Goal: Task Accomplishment & Management: Complete application form

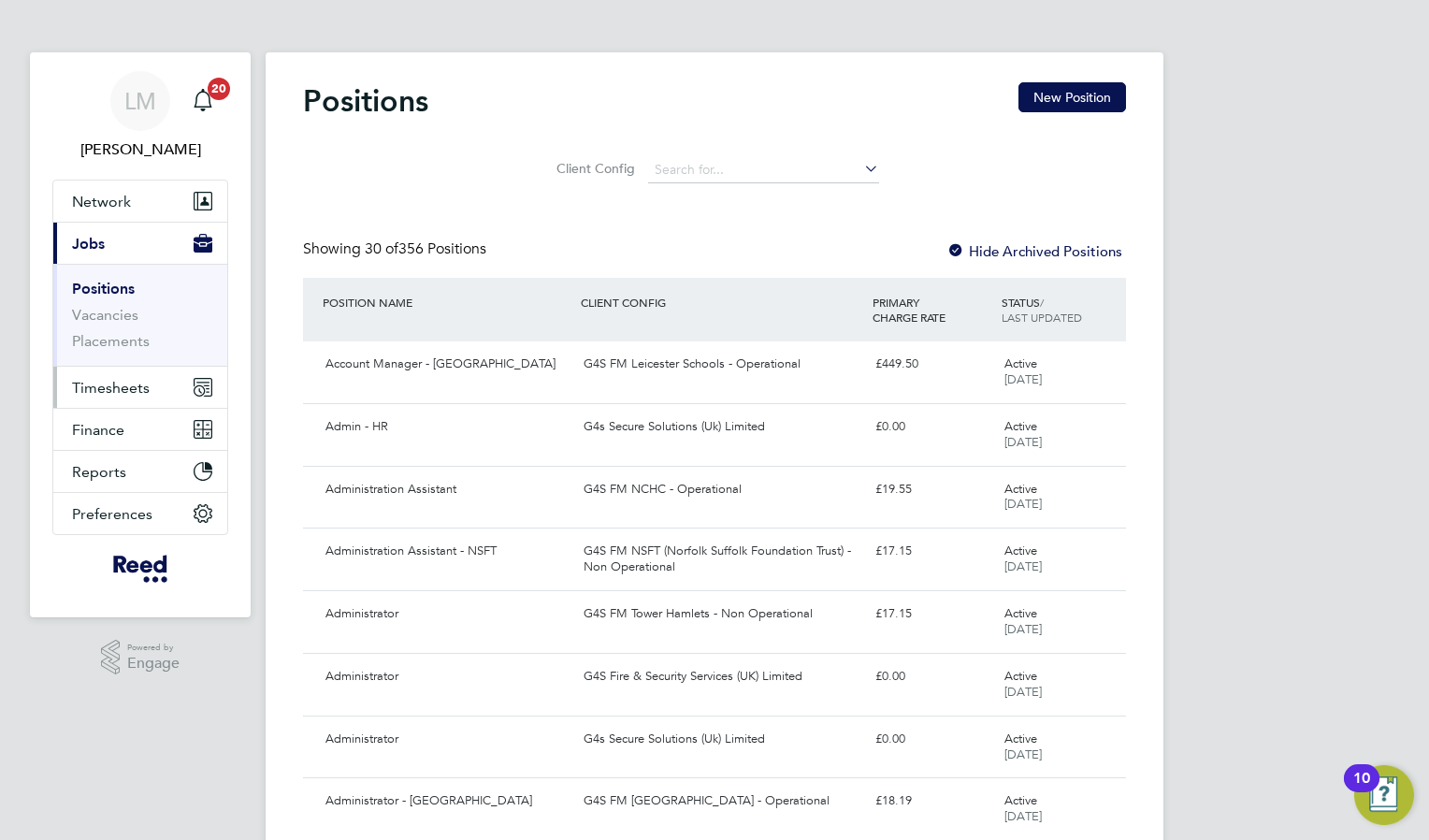
drag, startPoint x: 137, startPoint y: 394, endPoint x: 153, endPoint y: 394, distance: 15.9
click at [137, 394] on span "Timesheets" at bounding box center [111, 388] width 78 height 18
click at [108, 387] on span "Timesheets" at bounding box center [111, 388] width 78 height 18
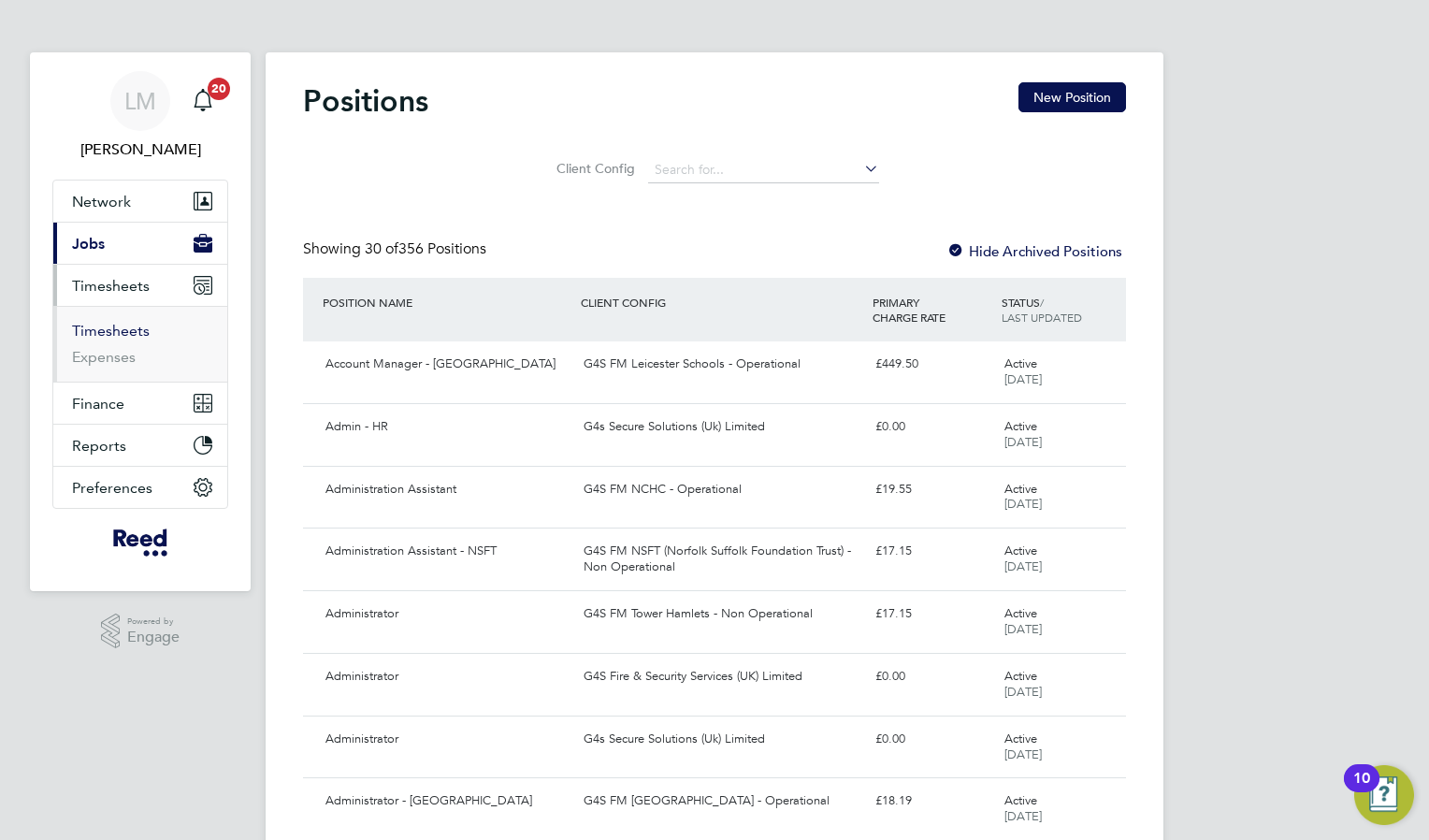
click at [136, 324] on link "Timesheets" at bounding box center [111, 331] width 78 height 18
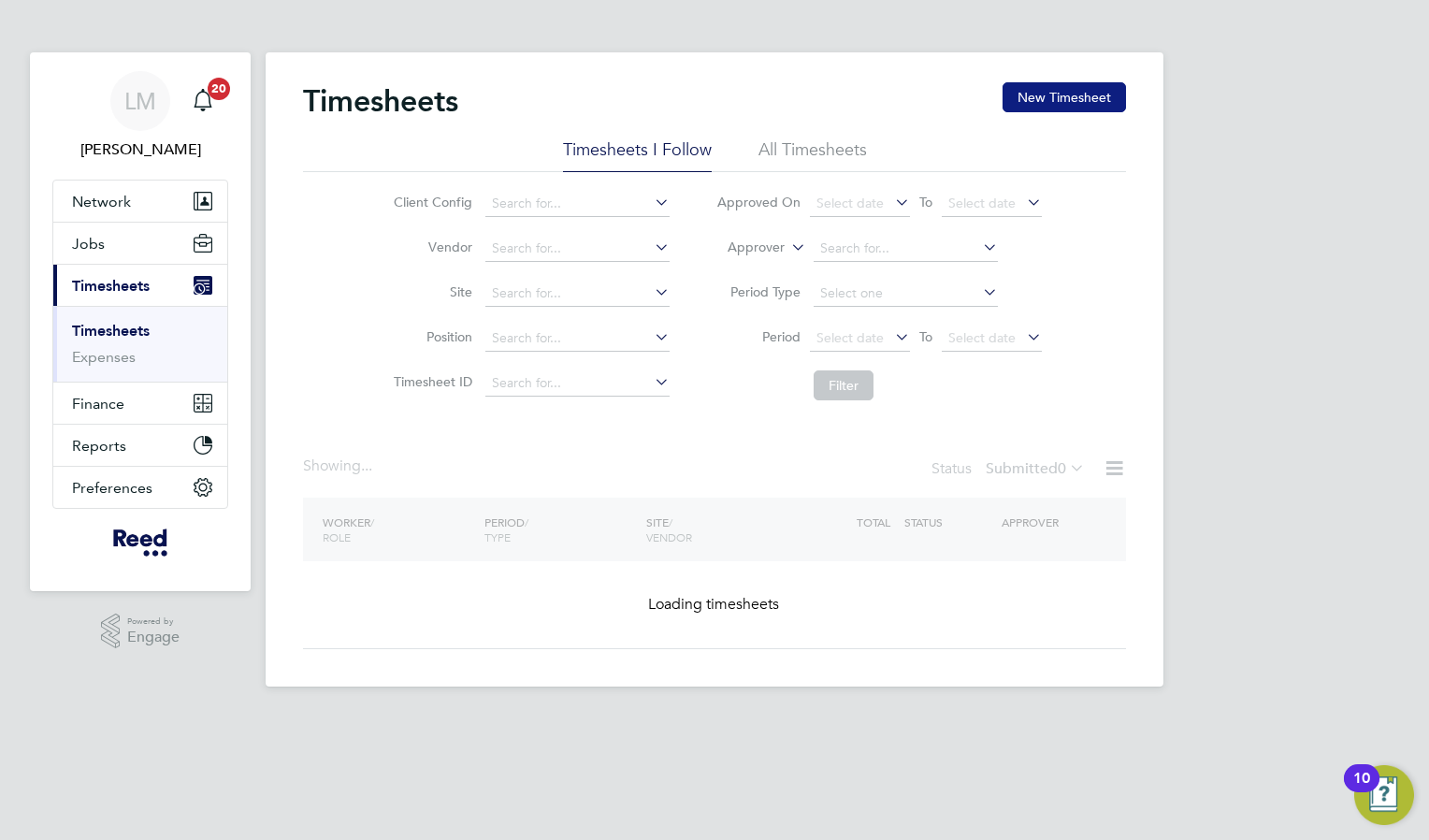
click at [1057, 89] on button "New Timesheet" at bounding box center [1063, 97] width 123 height 30
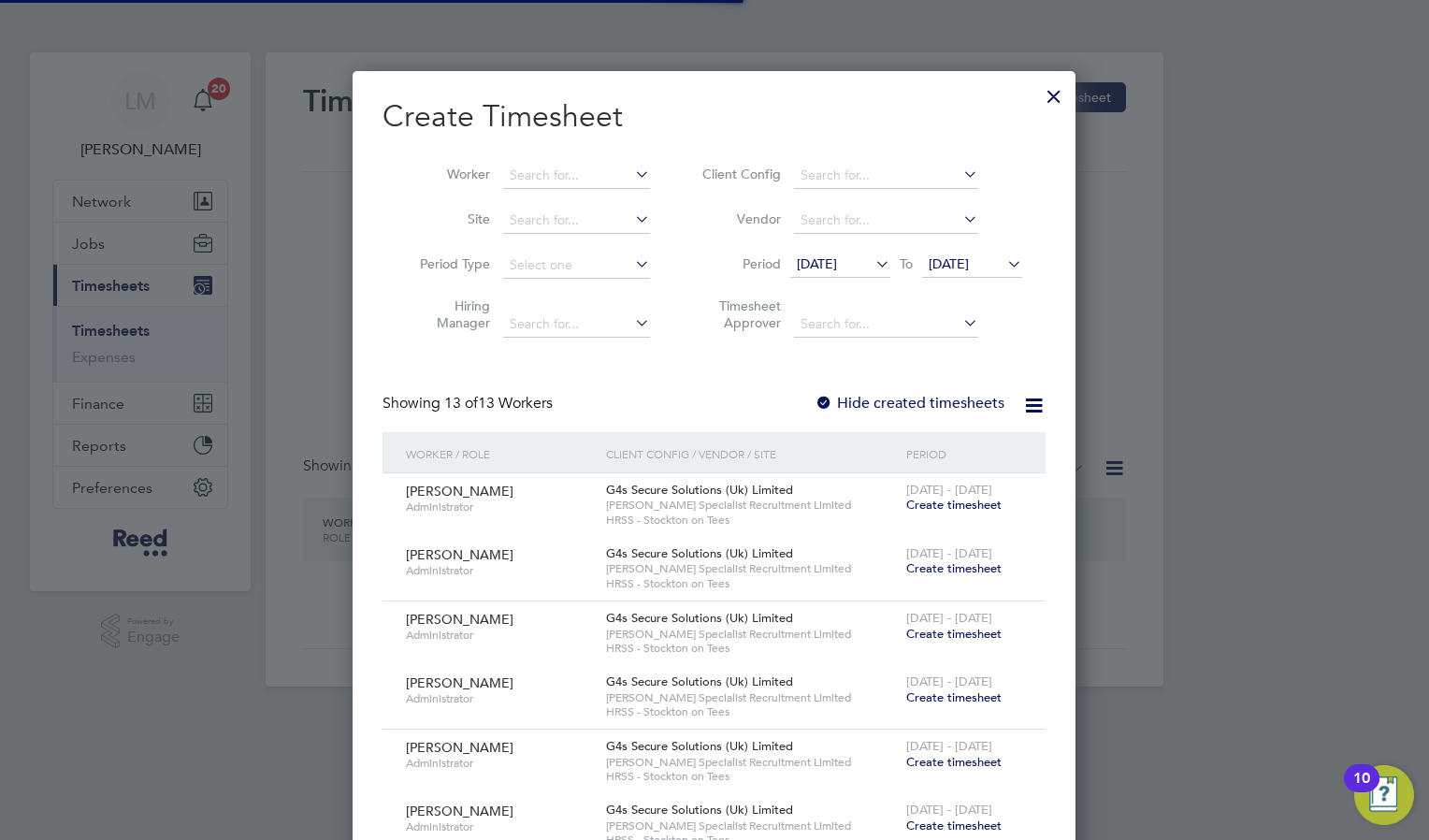
scroll to position [1598, 724]
click at [537, 176] on input at bounding box center [576, 176] width 147 height 26
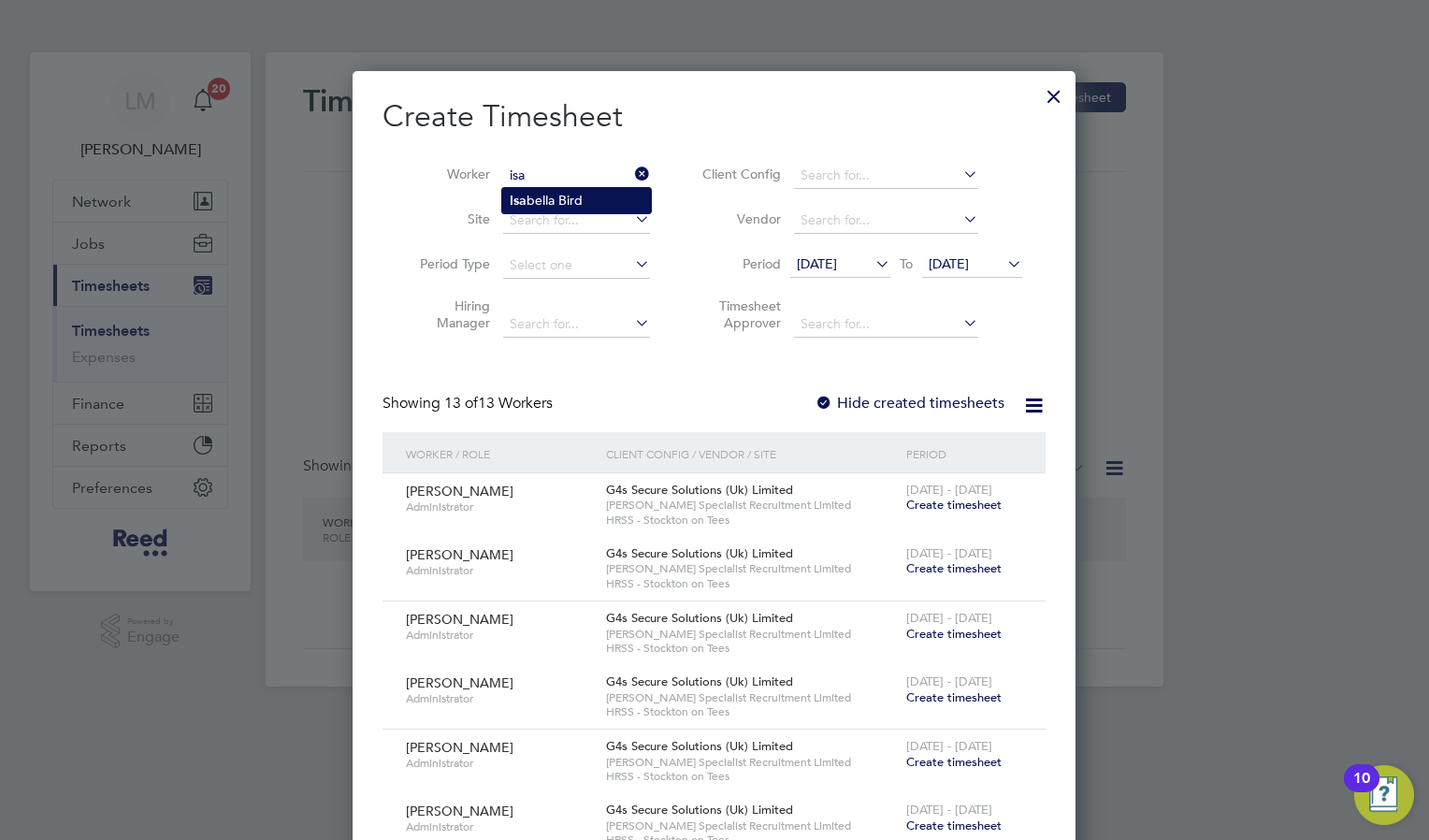
click at [588, 198] on li "Isa bella Bird" at bounding box center [576, 200] width 149 height 25
type input "[PERSON_NAME]"
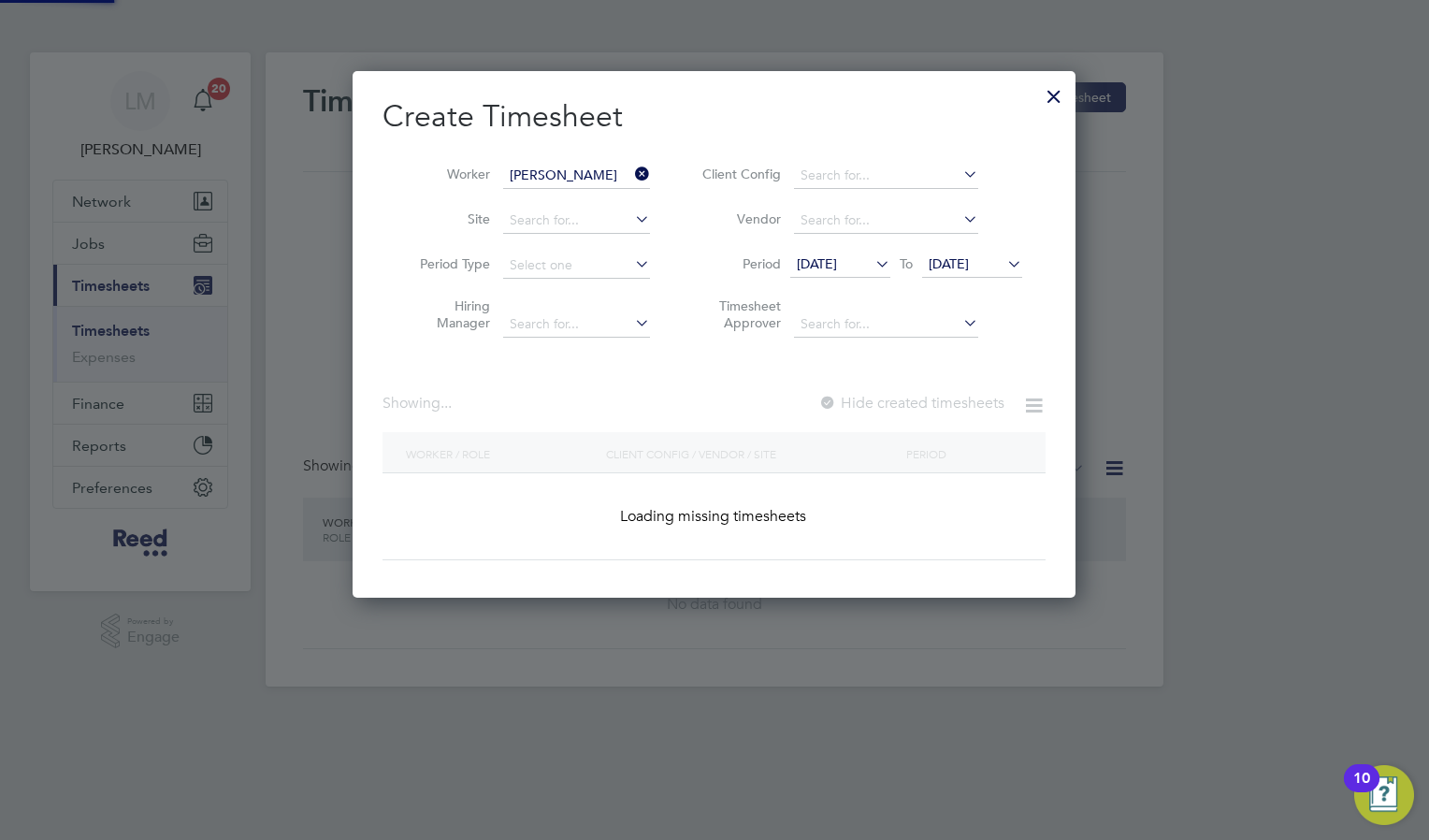
scroll to position [504, 724]
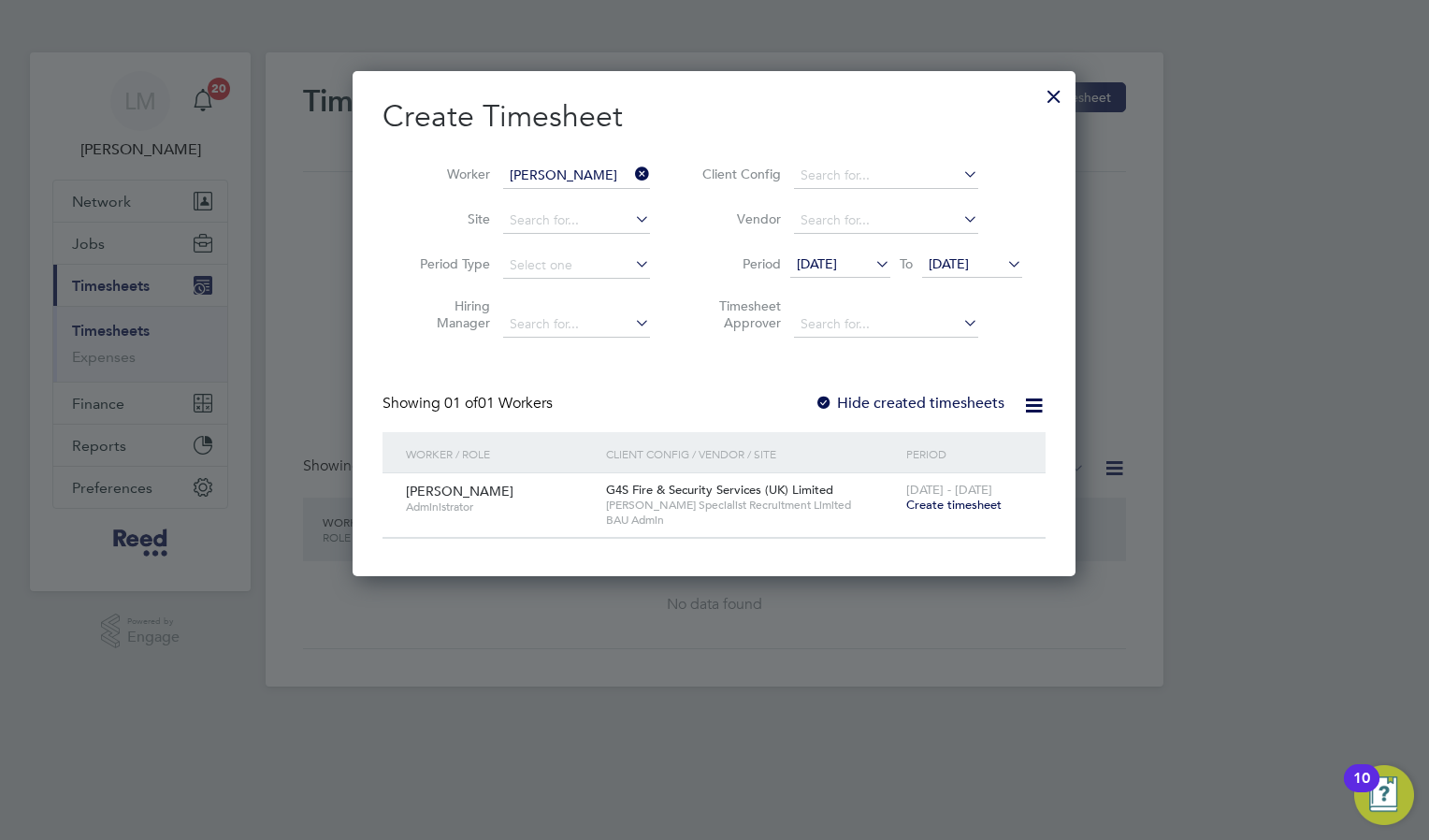
click at [953, 504] on span "Create timesheet" at bounding box center [953, 504] width 95 height 16
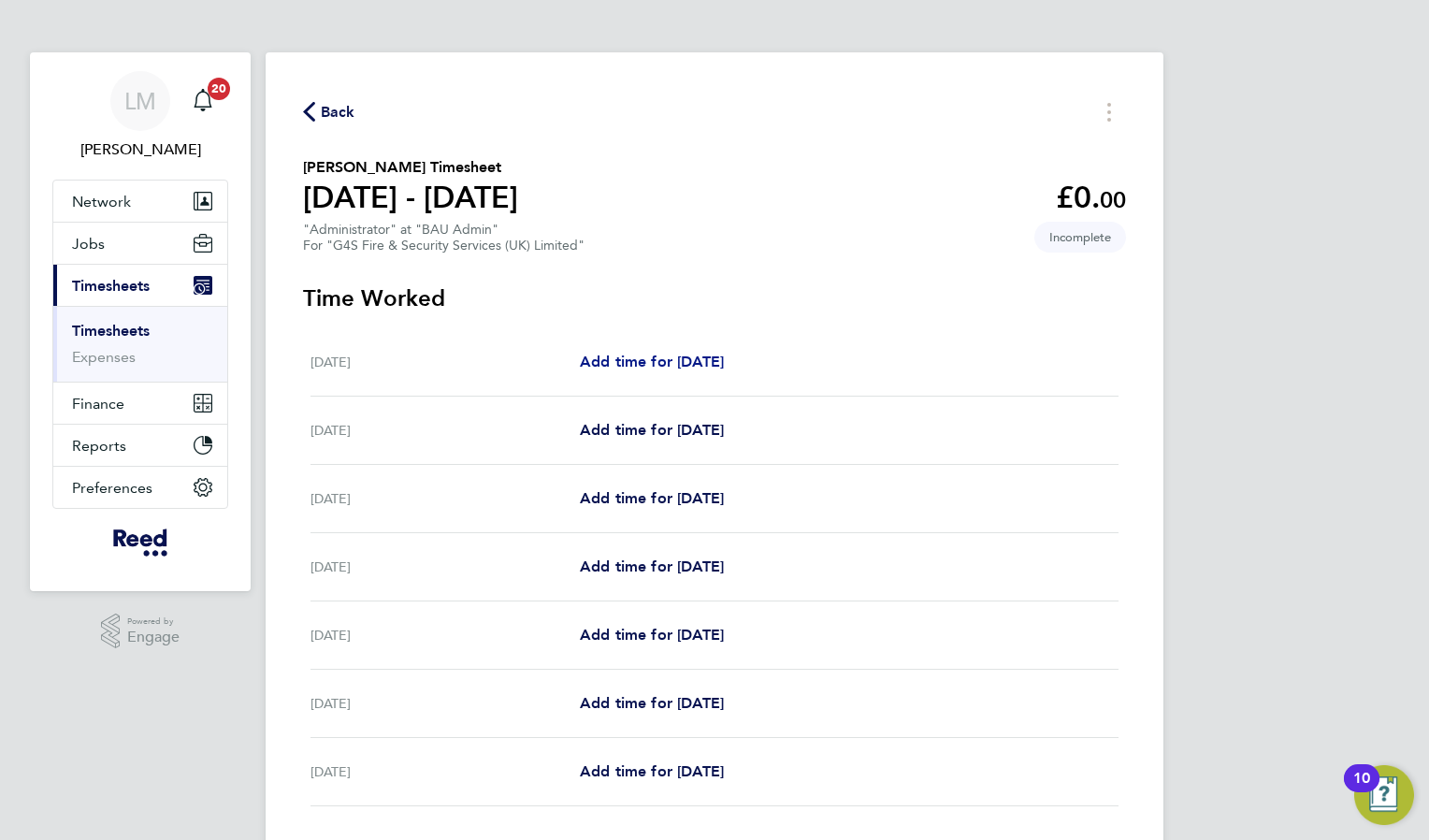
click at [711, 351] on link "Add time for [DATE]" at bounding box center [652, 362] width 144 height 22
select select "30"
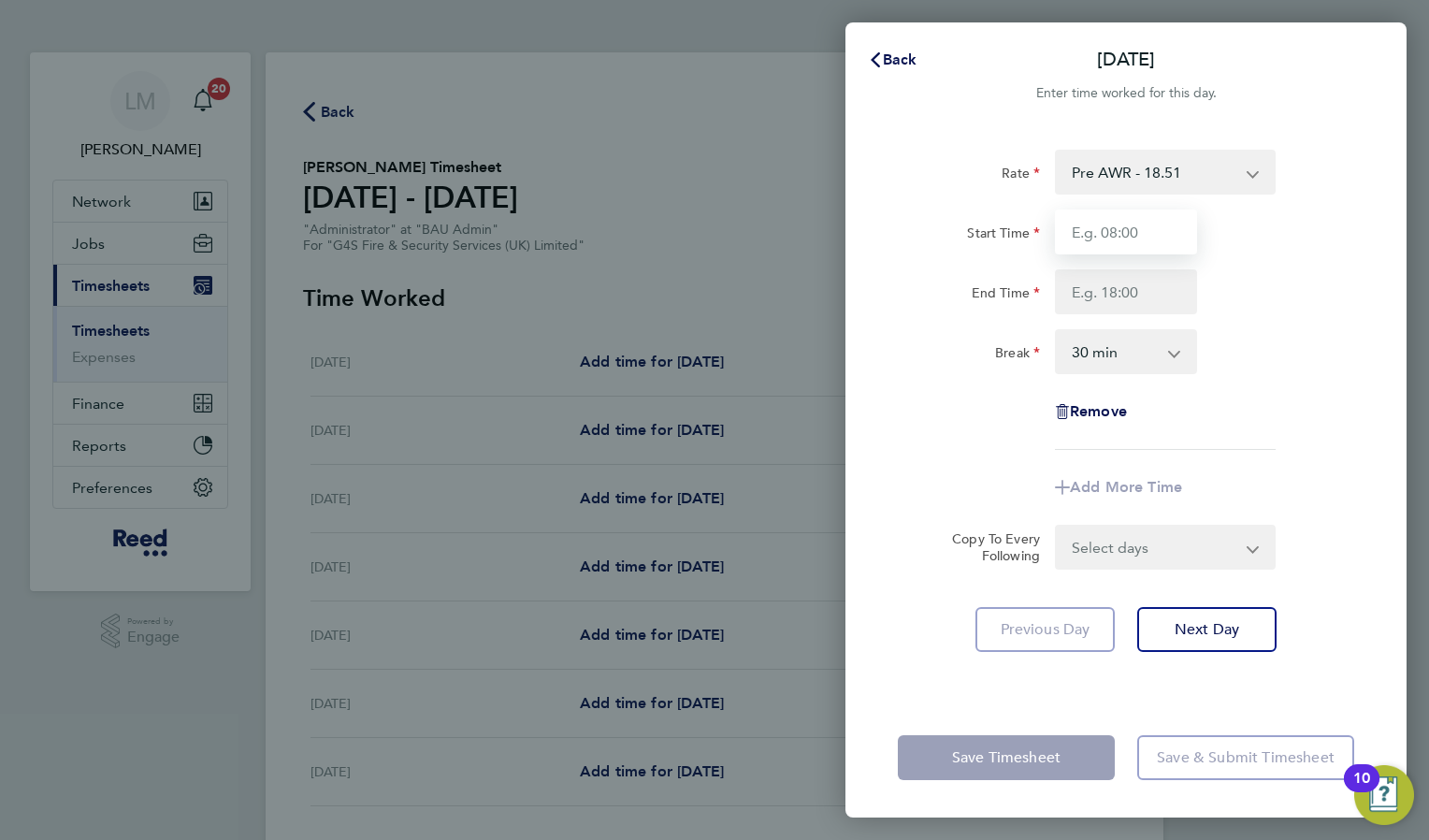
click at [1122, 248] on input "Start Time" at bounding box center [1126, 231] width 142 height 45
type input "08:30"
type input "17:00"
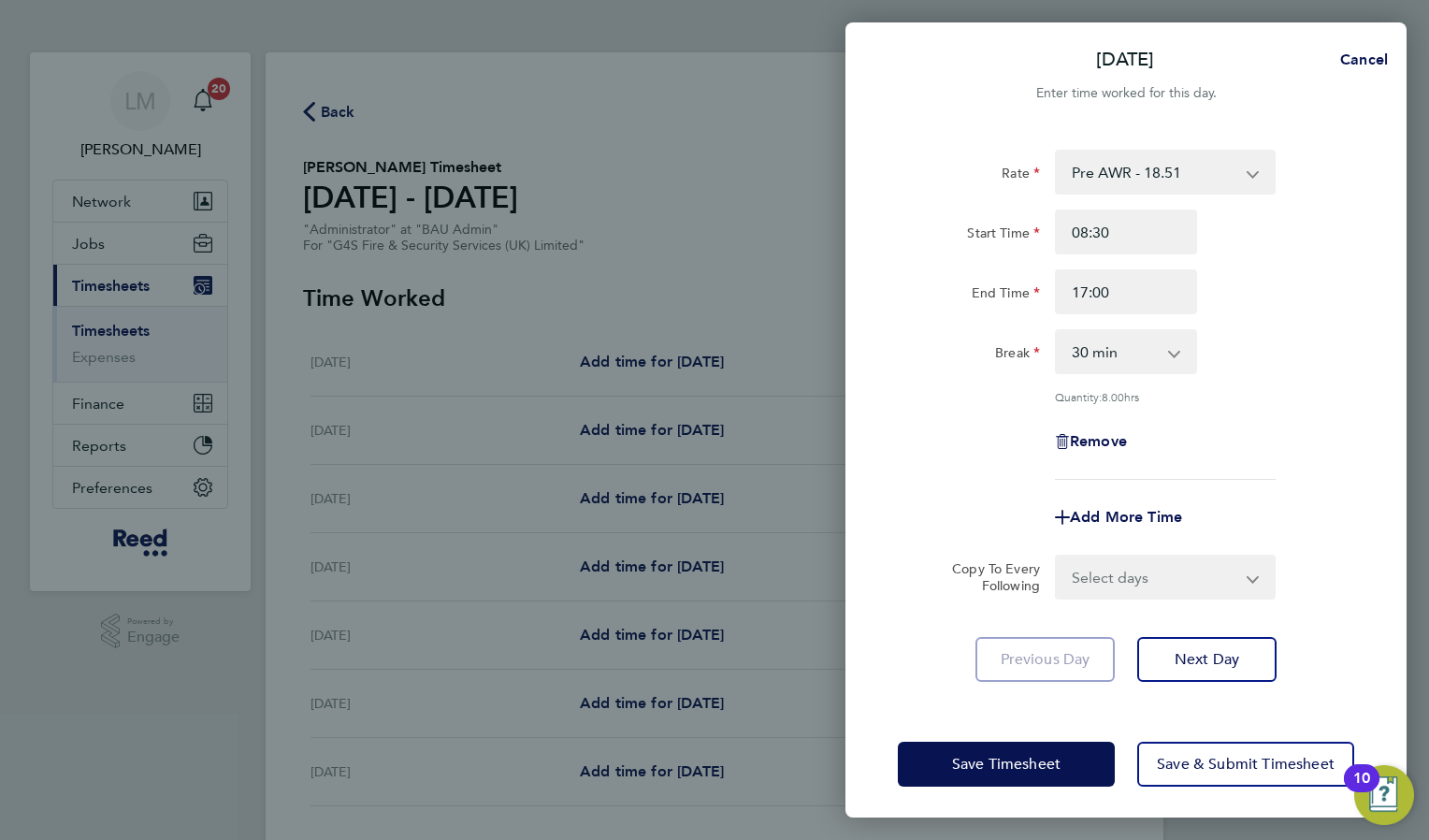
click at [1161, 591] on select "Select days Day Weekday (Mon-Fri) Weekend (Sat-Sun) [DATE] [DATE] [DATE] [DATE]…" at bounding box center [1155, 576] width 196 height 41
select select "WEEKDAY"
click at [1057, 556] on select "Select days Day Weekday (Mon-Fri) Weekend (Sat-Sun) [DATE] [DATE] [DATE] [DATE]…" at bounding box center [1155, 576] width 196 height 41
select select "2025-08-24"
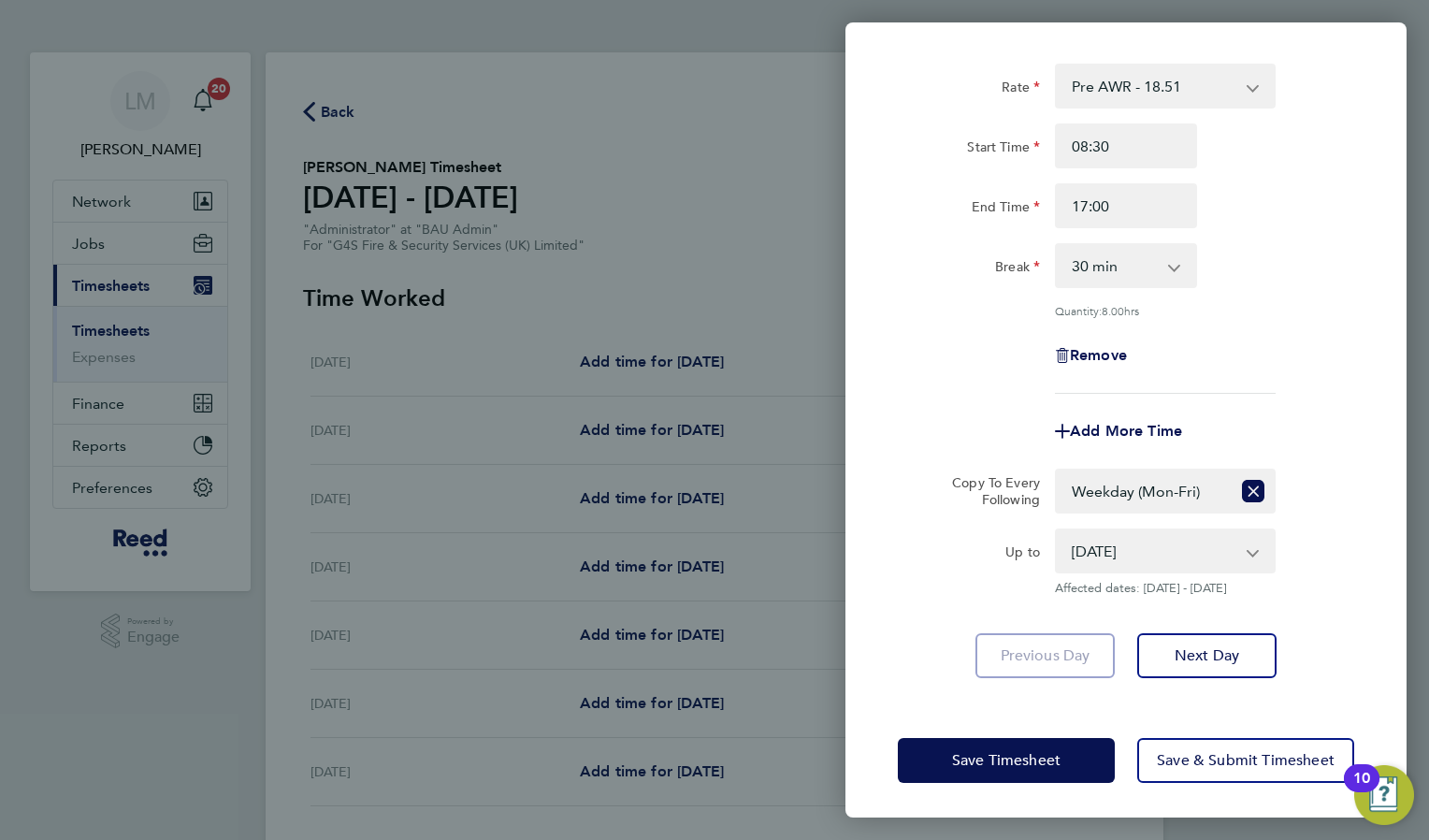
scroll to position [87, 0]
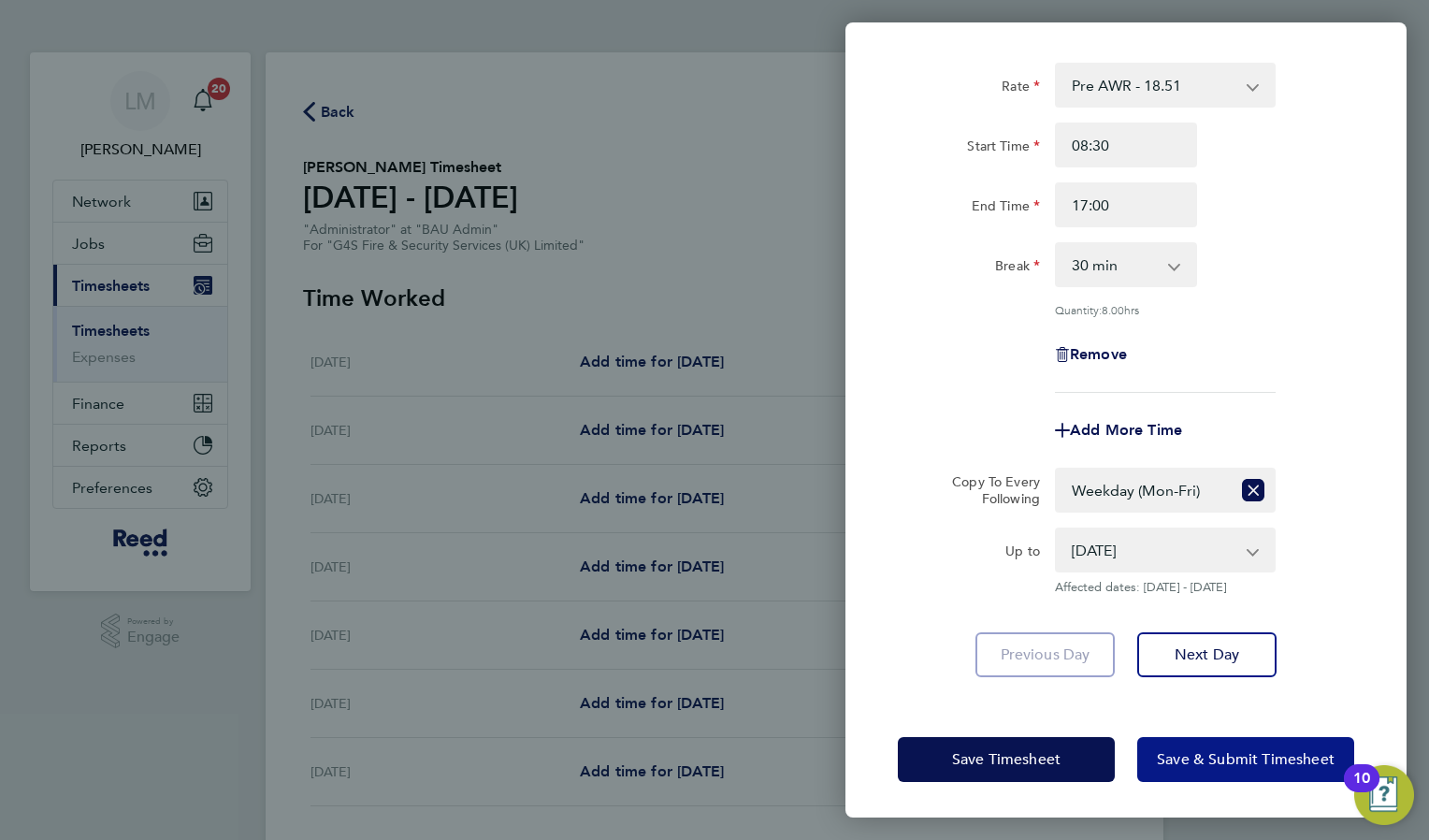
click at [1207, 758] on span "Save & Submit Timesheet" at bounding box center [1246, 759] width 178 height 19
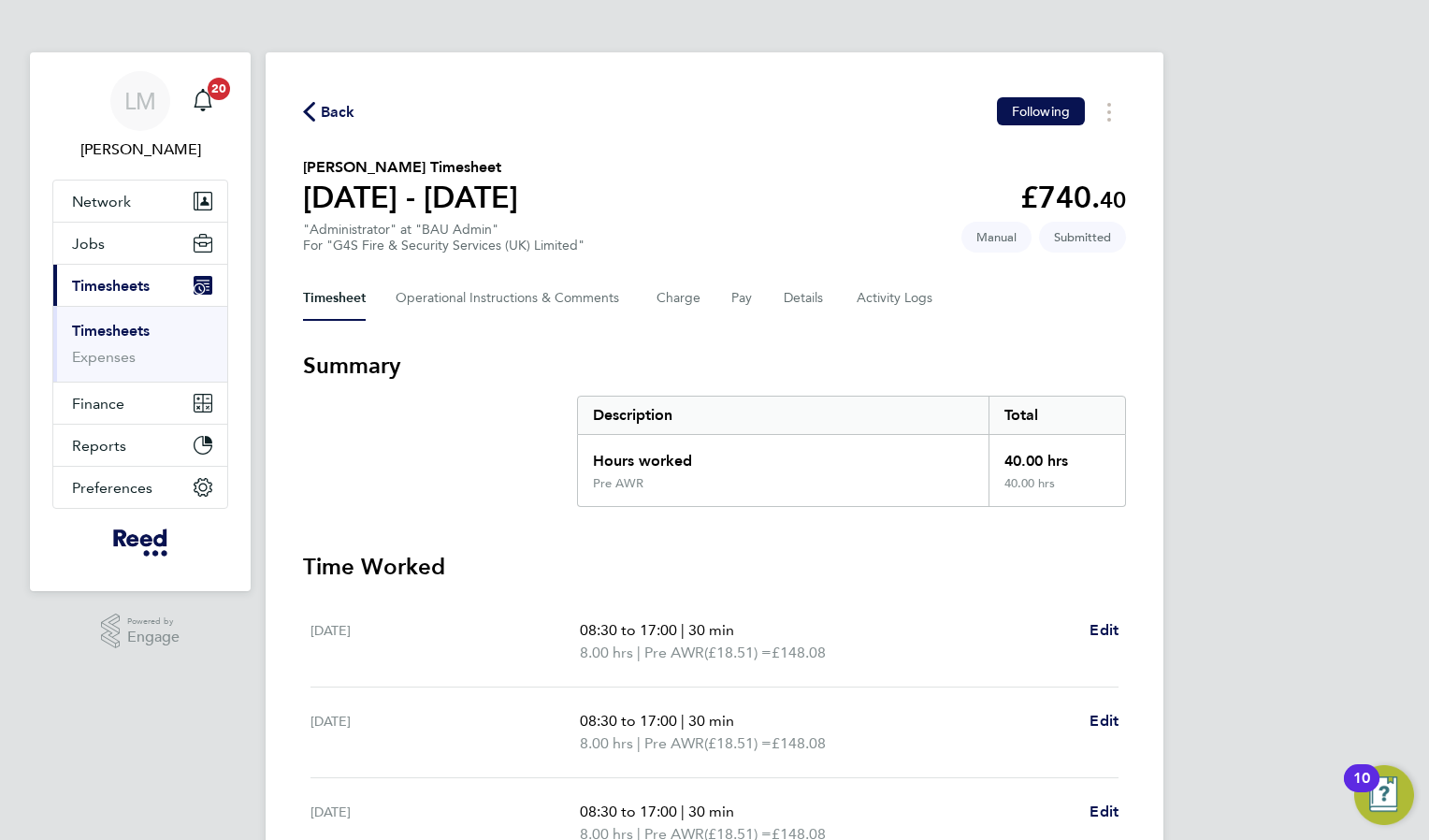
click at [337, 119] on span "Back" at bounding box center [338, 112] width 35 height 22
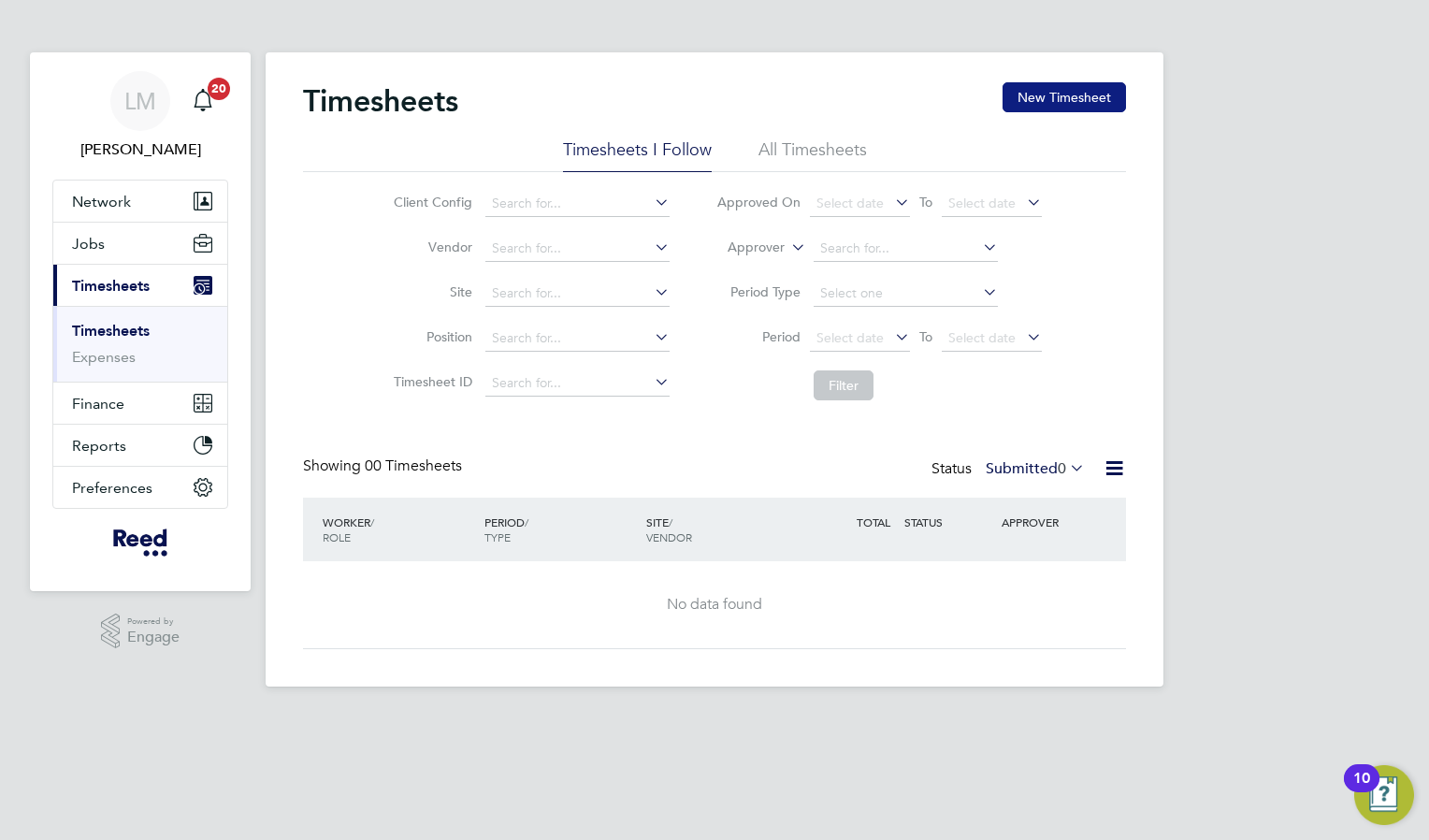
click at [1079, 100] on button "New Timesheet" at bounding box center [1063, 97] width 123 height 30
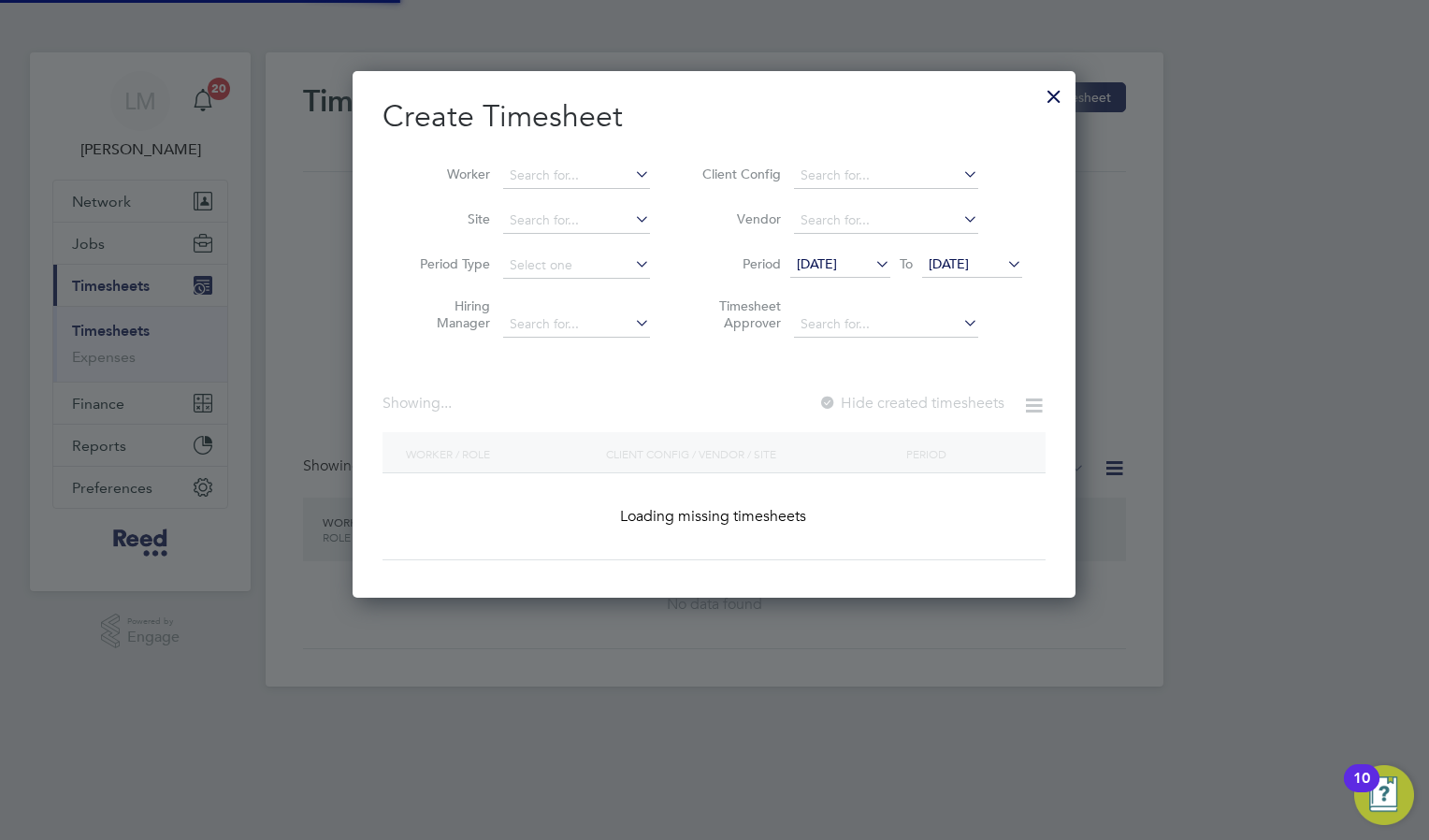
scroll to position [1533, 724]
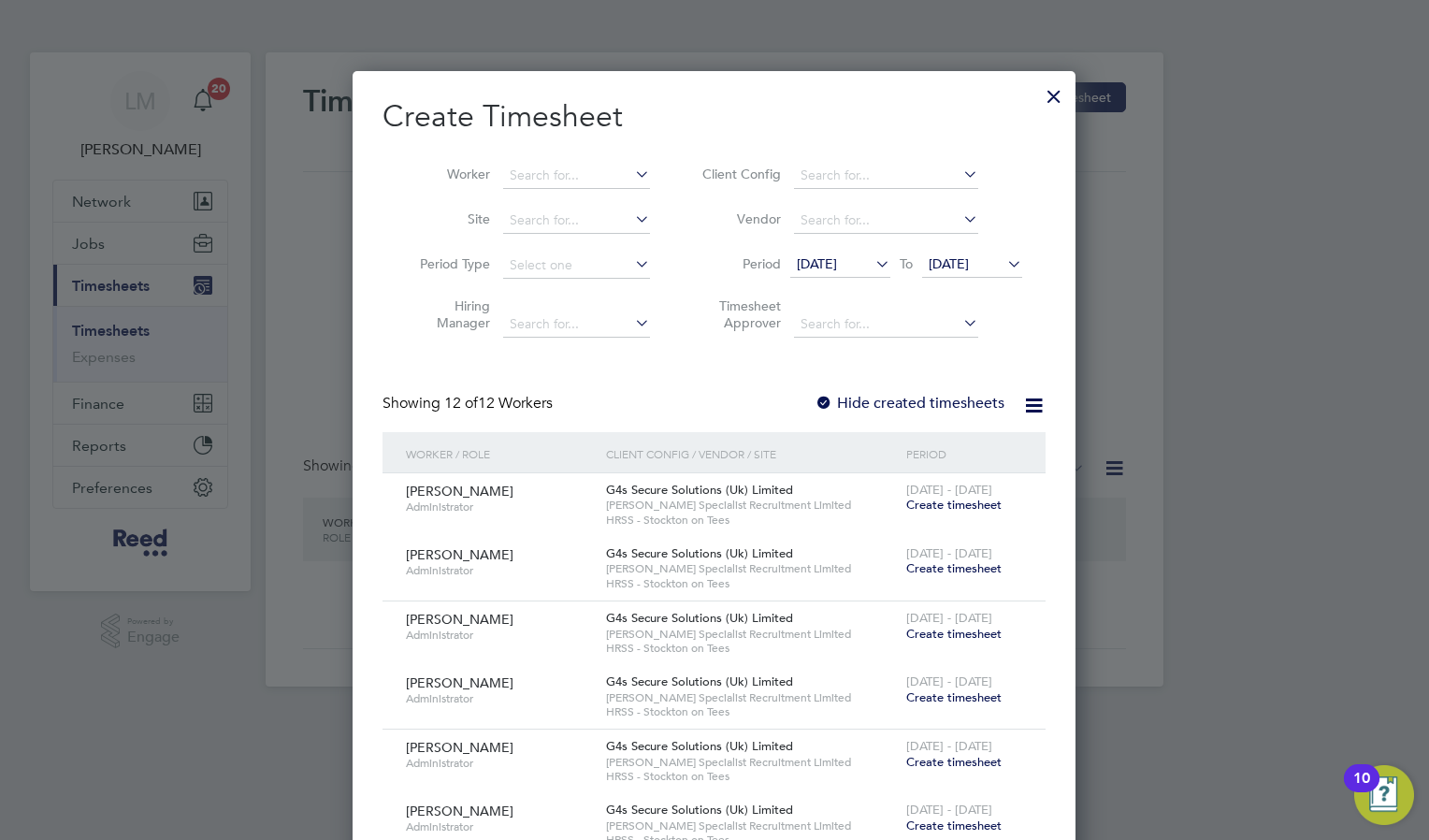
click at [631, 182] on icon at bounding box center [631, 174] width 0 height 26
click at [600, 220] on li "Nata lie Quinn" at bounding box center [578, 225] width 152 height 25
type input "[PERSON_NAME]"
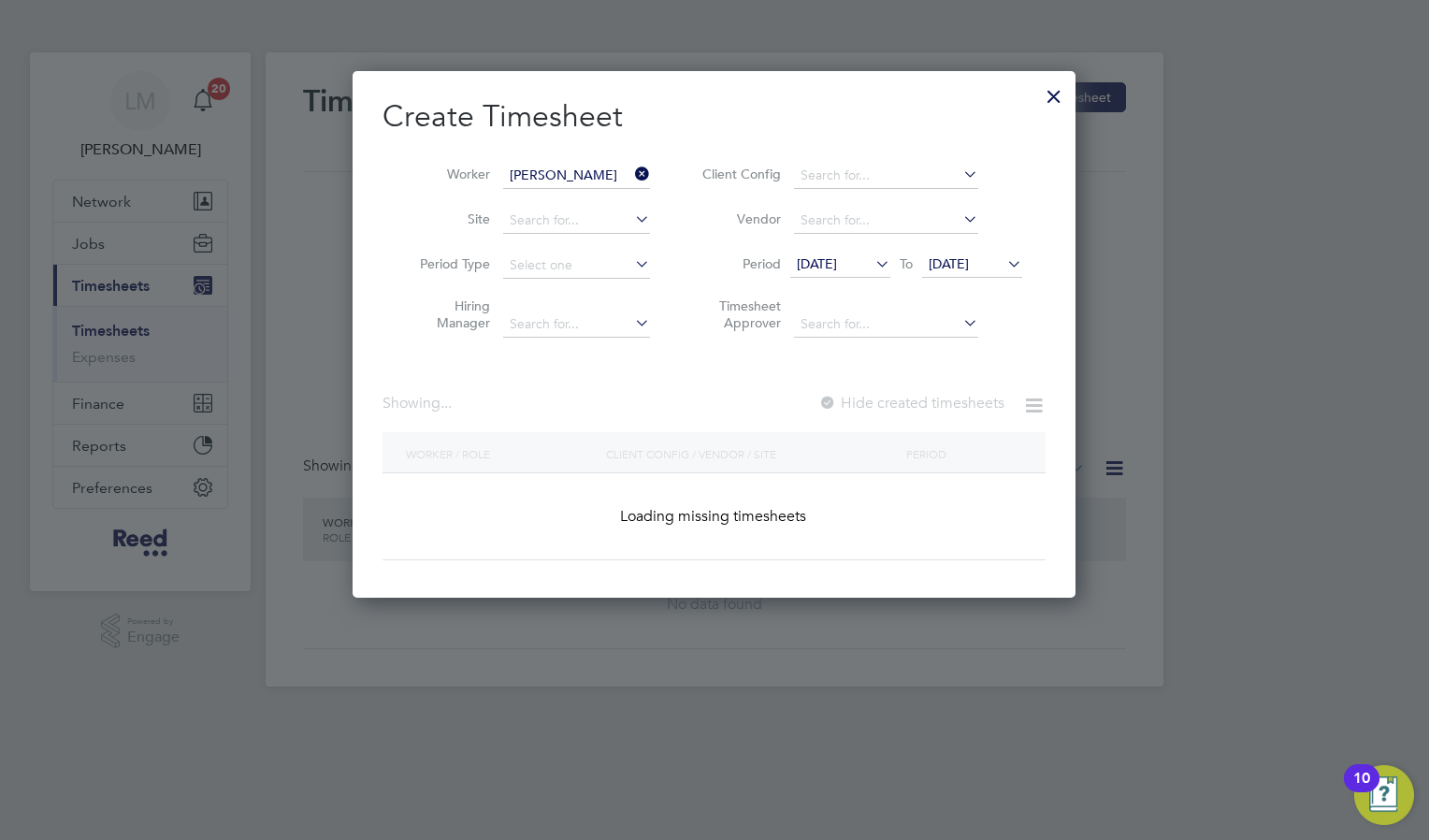
scroll to position [504, 724]
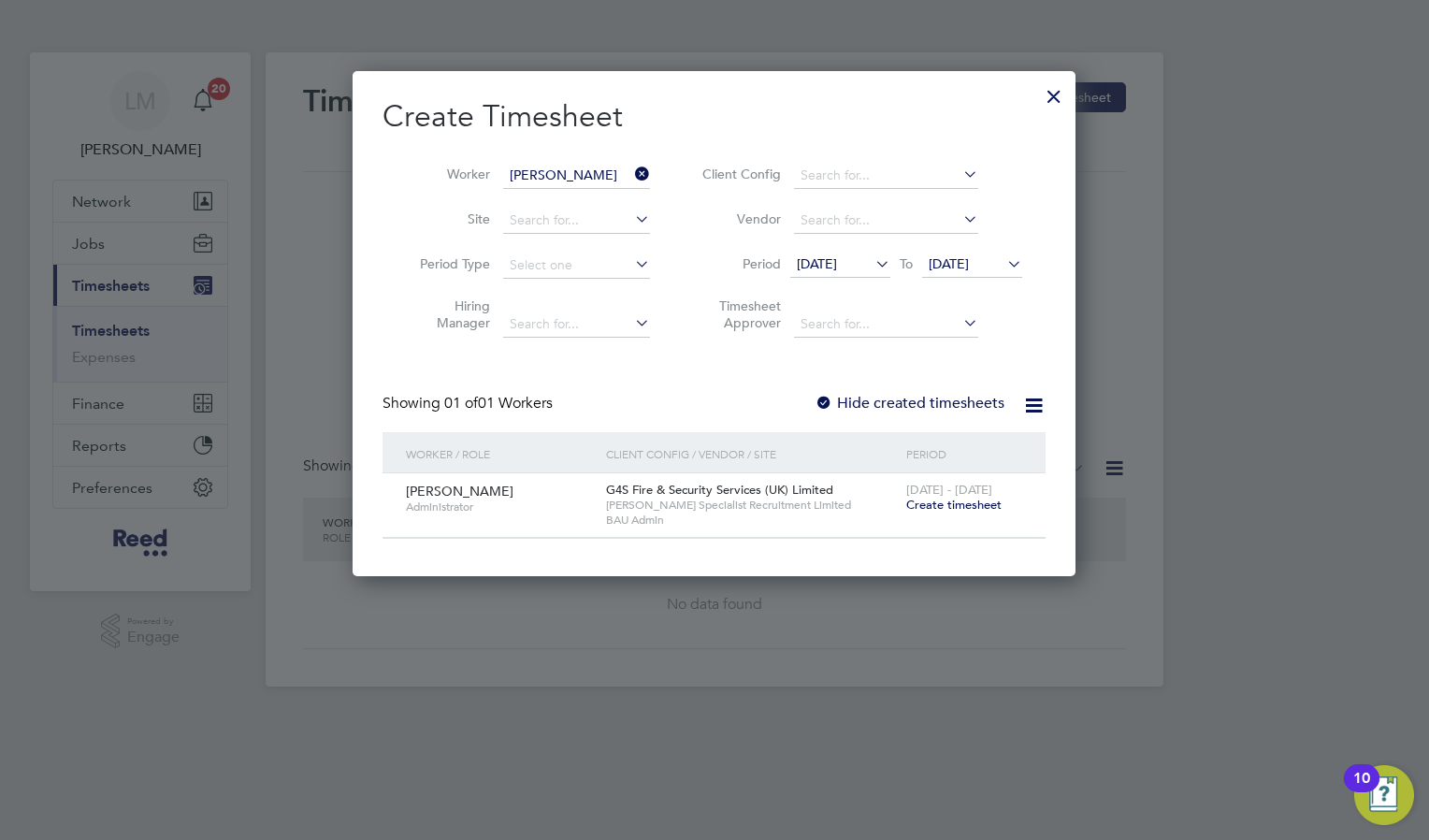
click at [953, 513] on div "18 - 24 Aug 2025 Create timesheet" at bounding box center [963, 498] width 125 height 50
click at [935, 503] on span "Create timesheet" at bounding box center [953, 504] width 95 height 16
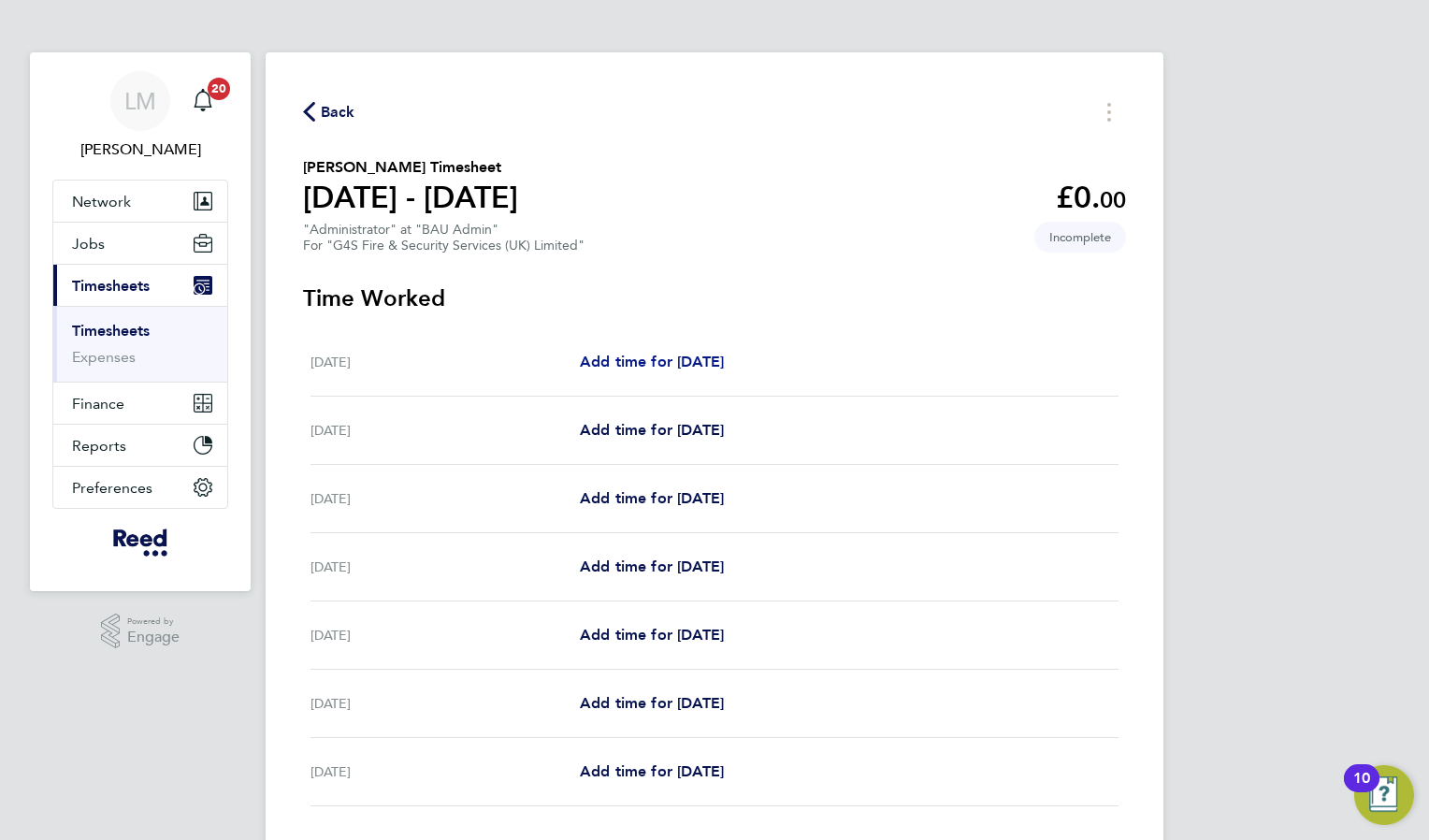
click at [669, 372] on link "Add time for [DATE]" at bounding box center [652, 362] width 144 height 22
select select "30"
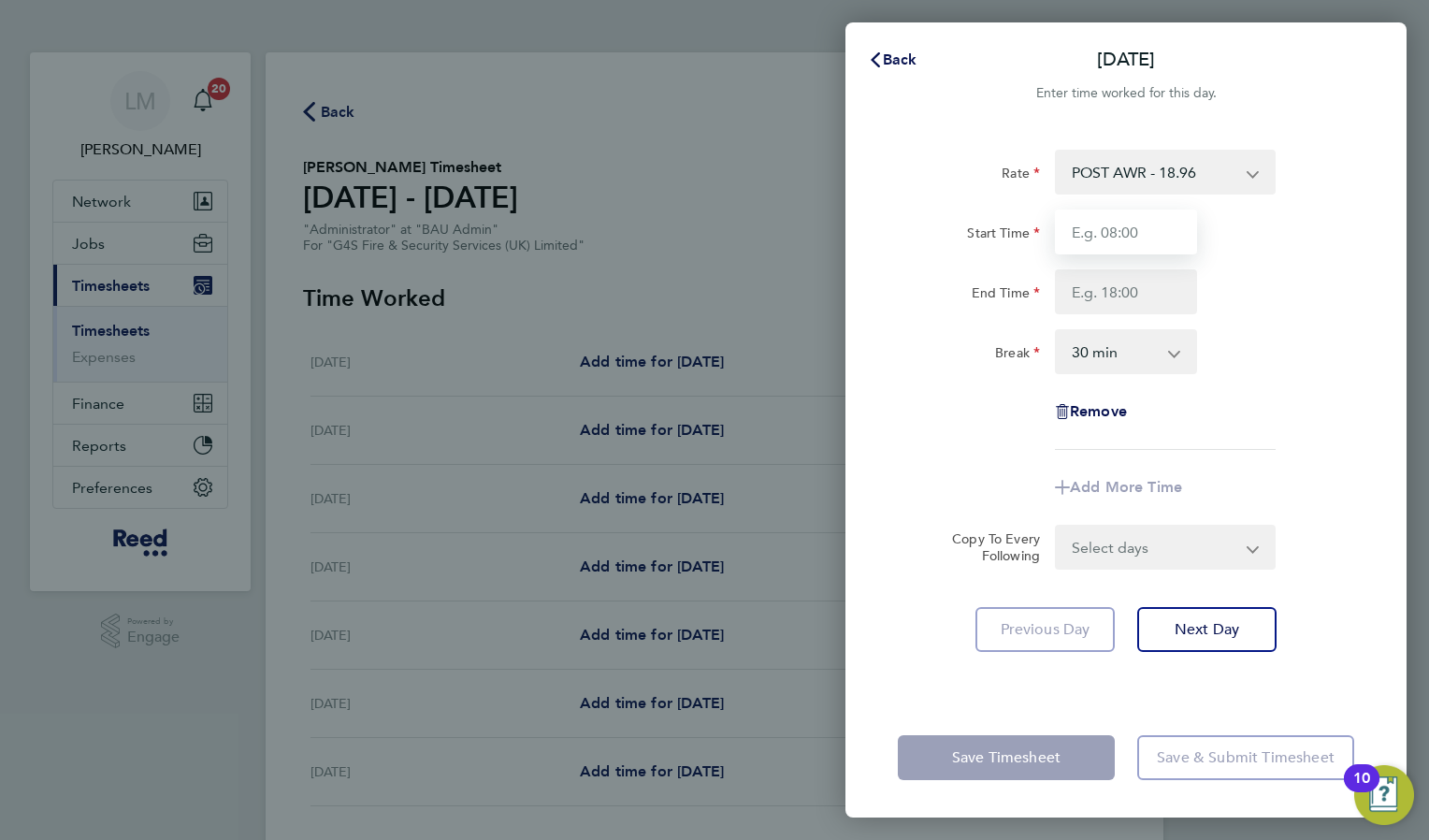
click at [1099, 219] on input "Start Time" at bounding box center [1126, 231] width 142 height 45
type input "08:30"
type input "17:00"
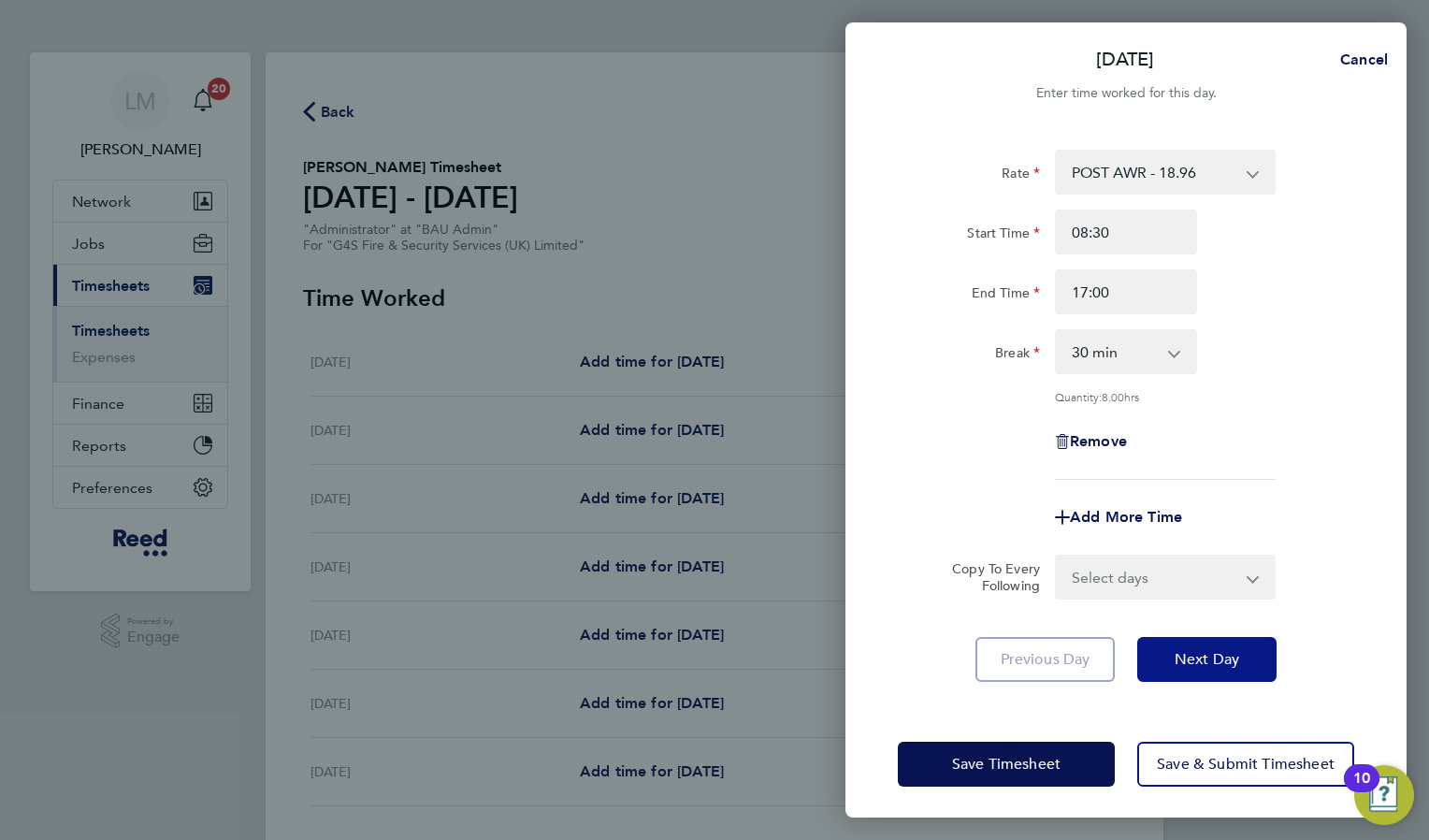
click at [1204, 661] on span "Next Day" at bounding box center [1206, 659] width 65 height 19
select select "30"
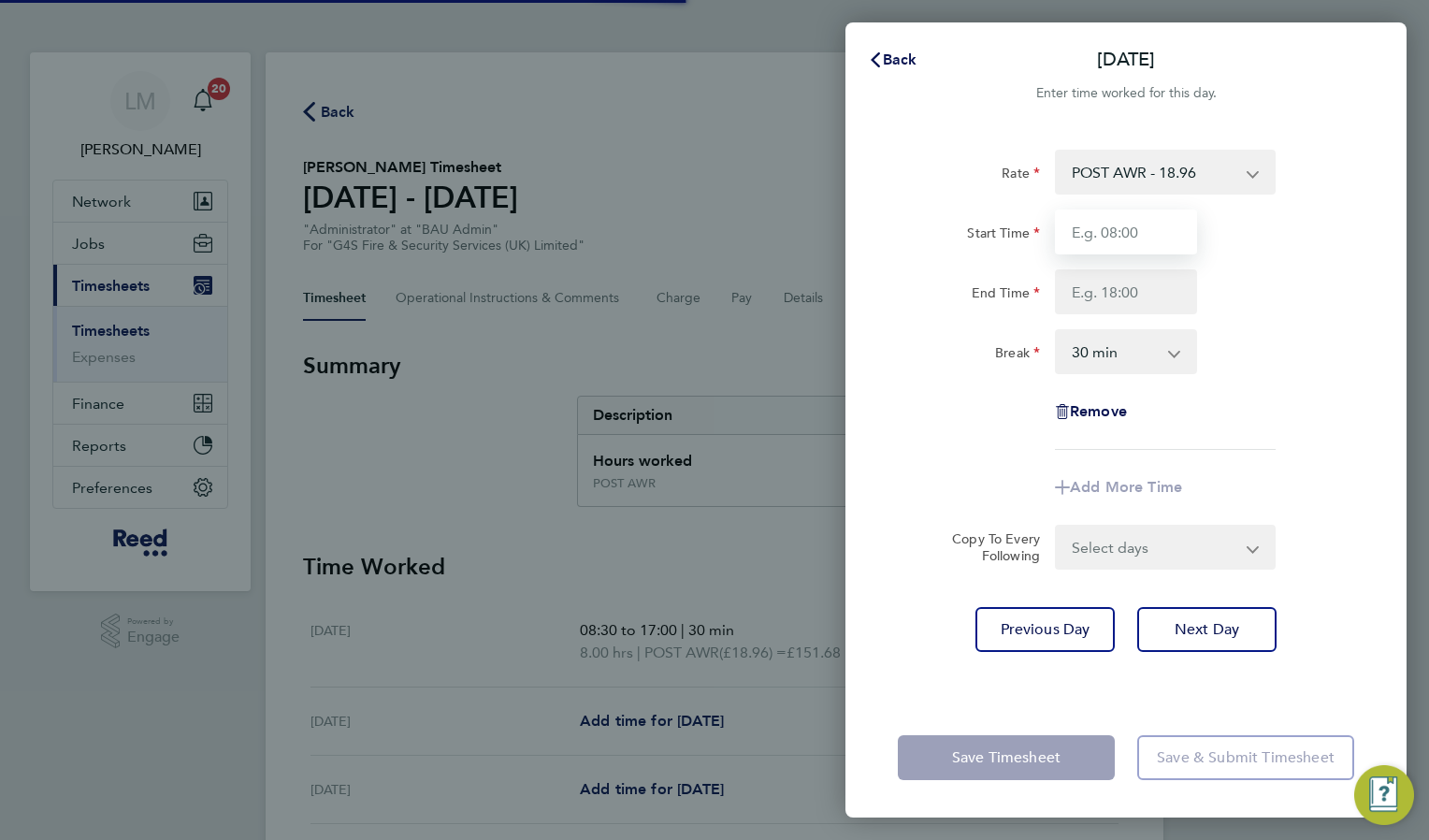
click at [1115, 236] on input "Start Time" at bounding box center [1126, 231] width 142 height 45
type input "08:30"
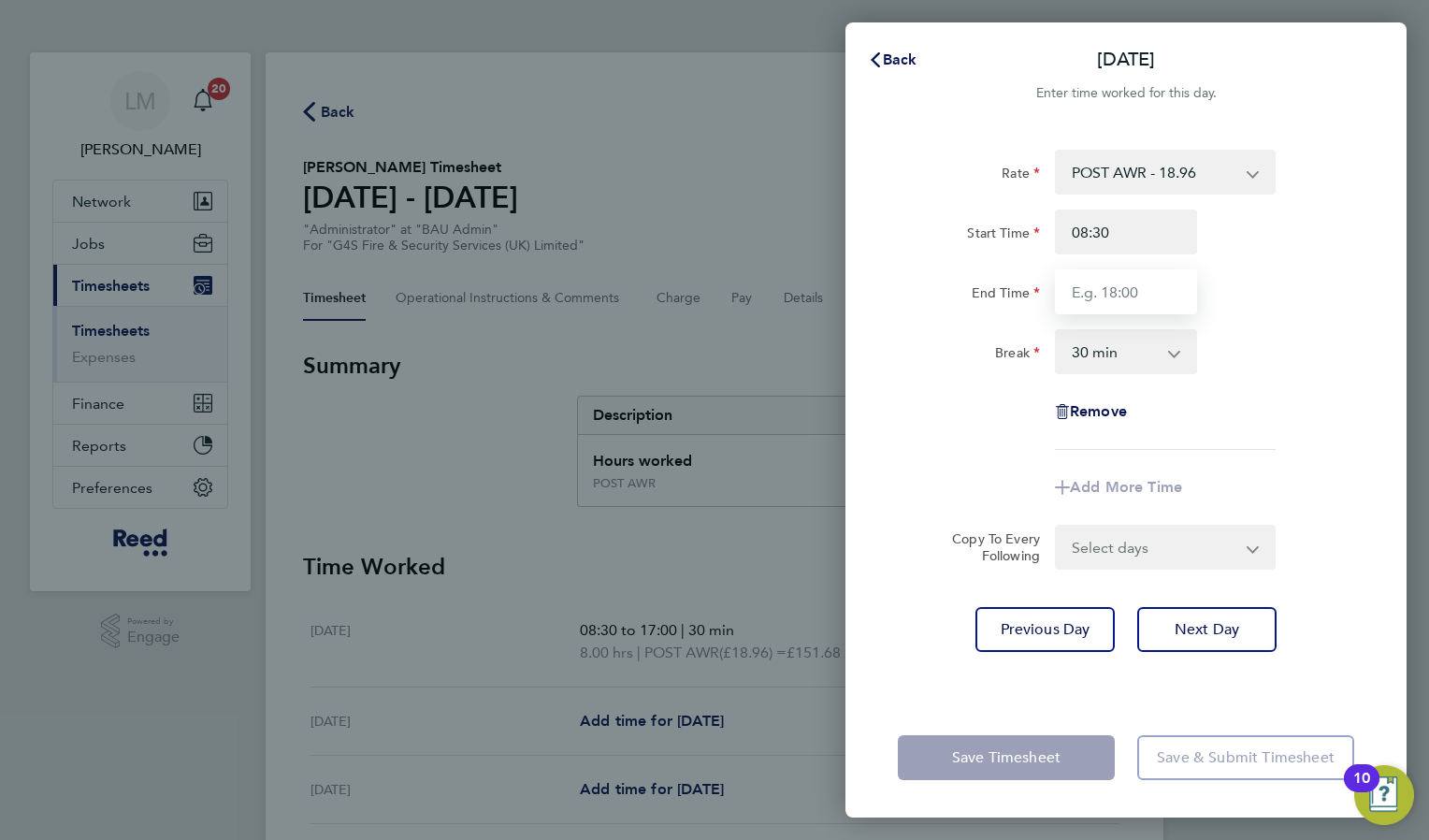
type input "17:00"
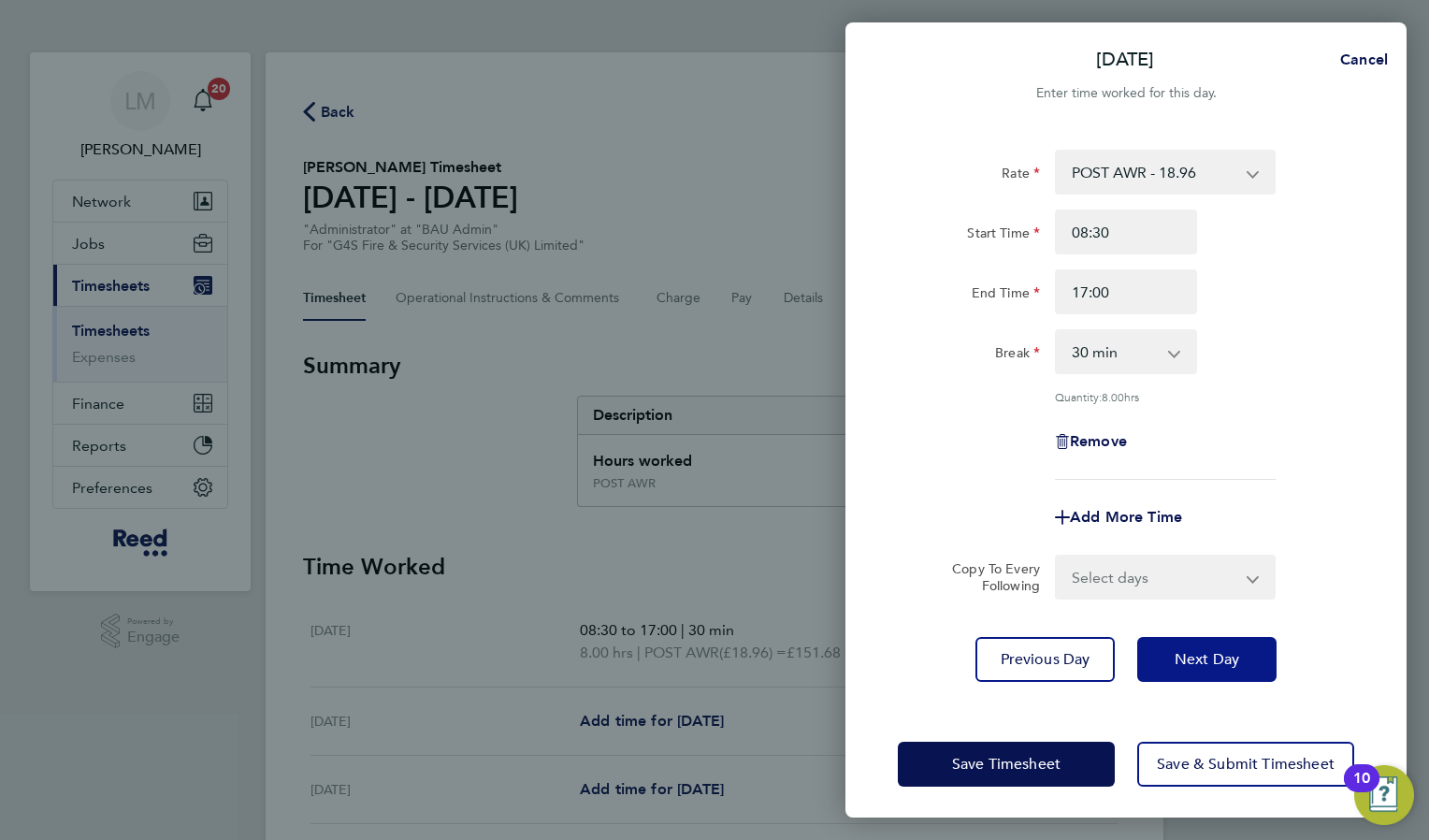
click at [1234, 658] on span "Next Day" at bounding box center [1206, 659] width 65 height 19
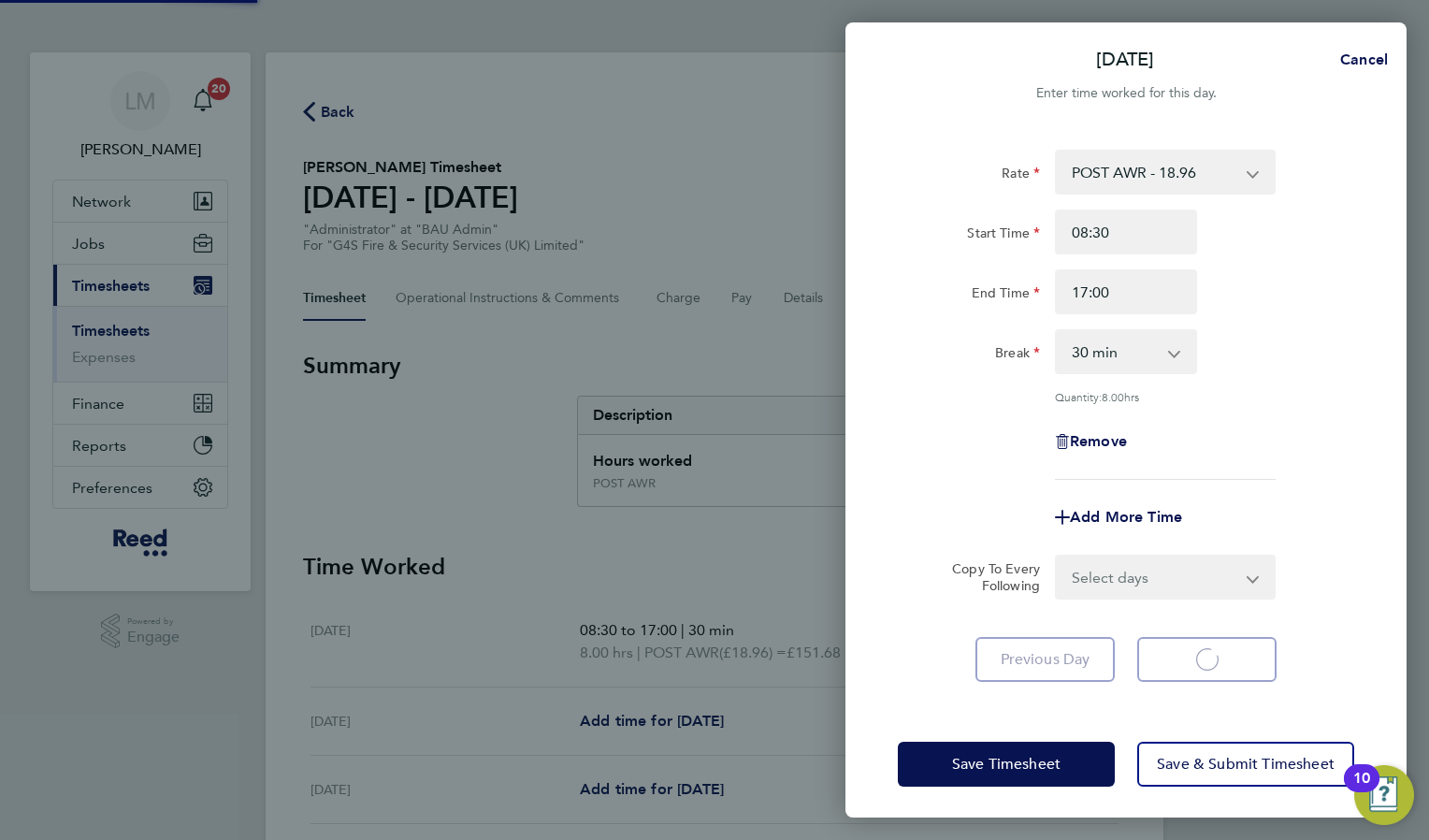
select select "30"
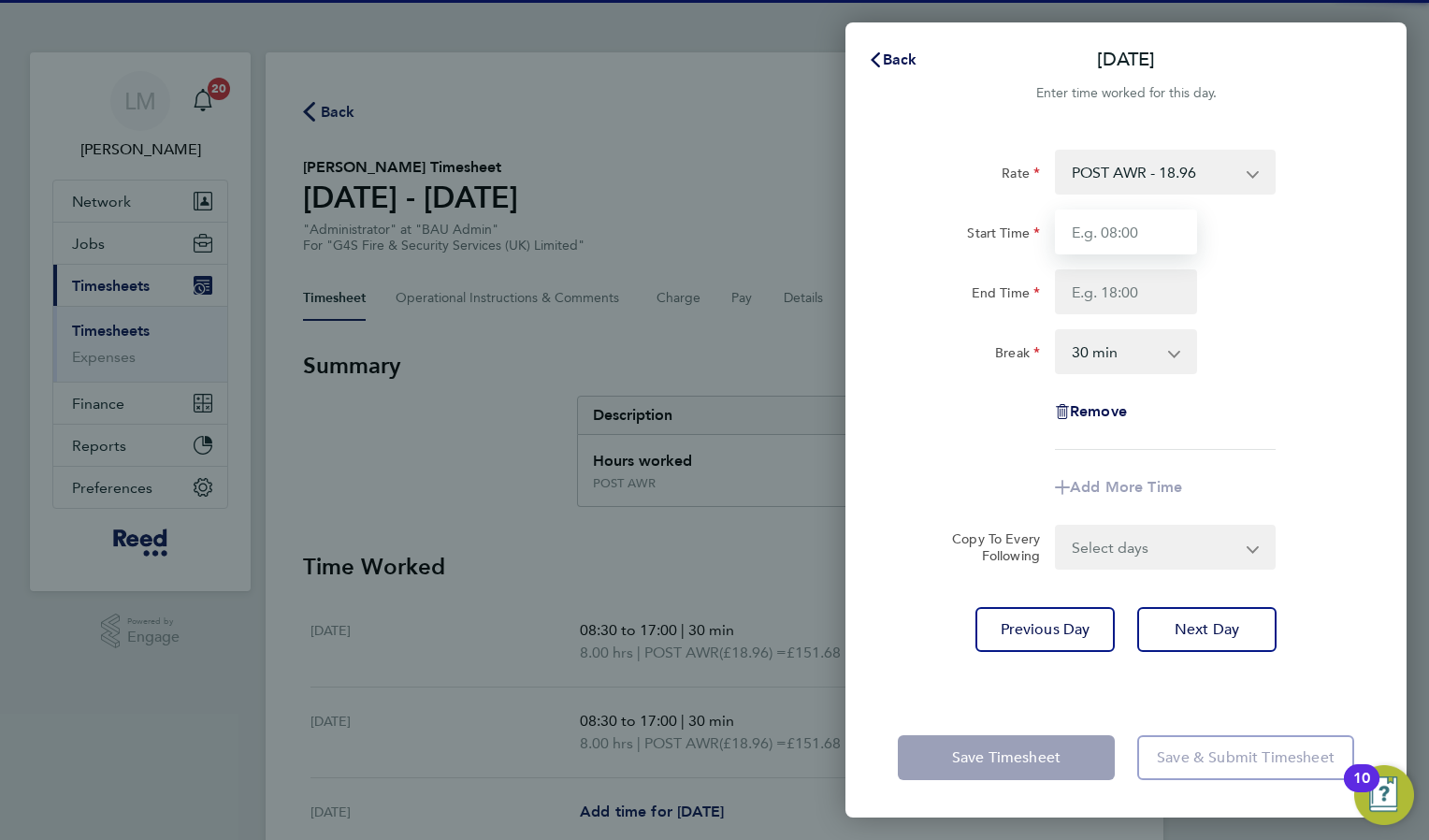
click at [1096, 210] on input "Start Time" at bounding box center [1126, 231] width 142 height 45
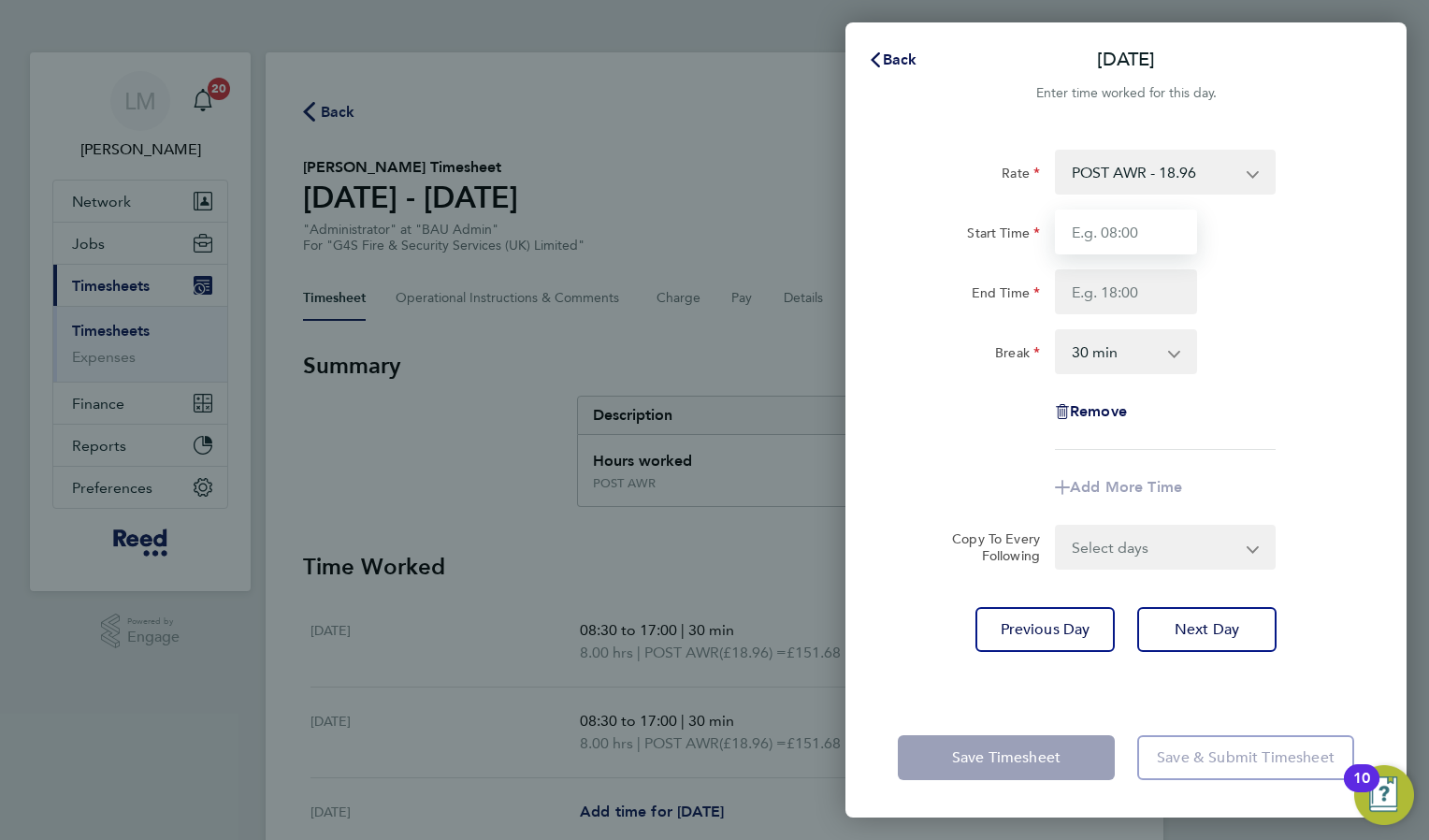
type input "08:30"
type input "17:00"
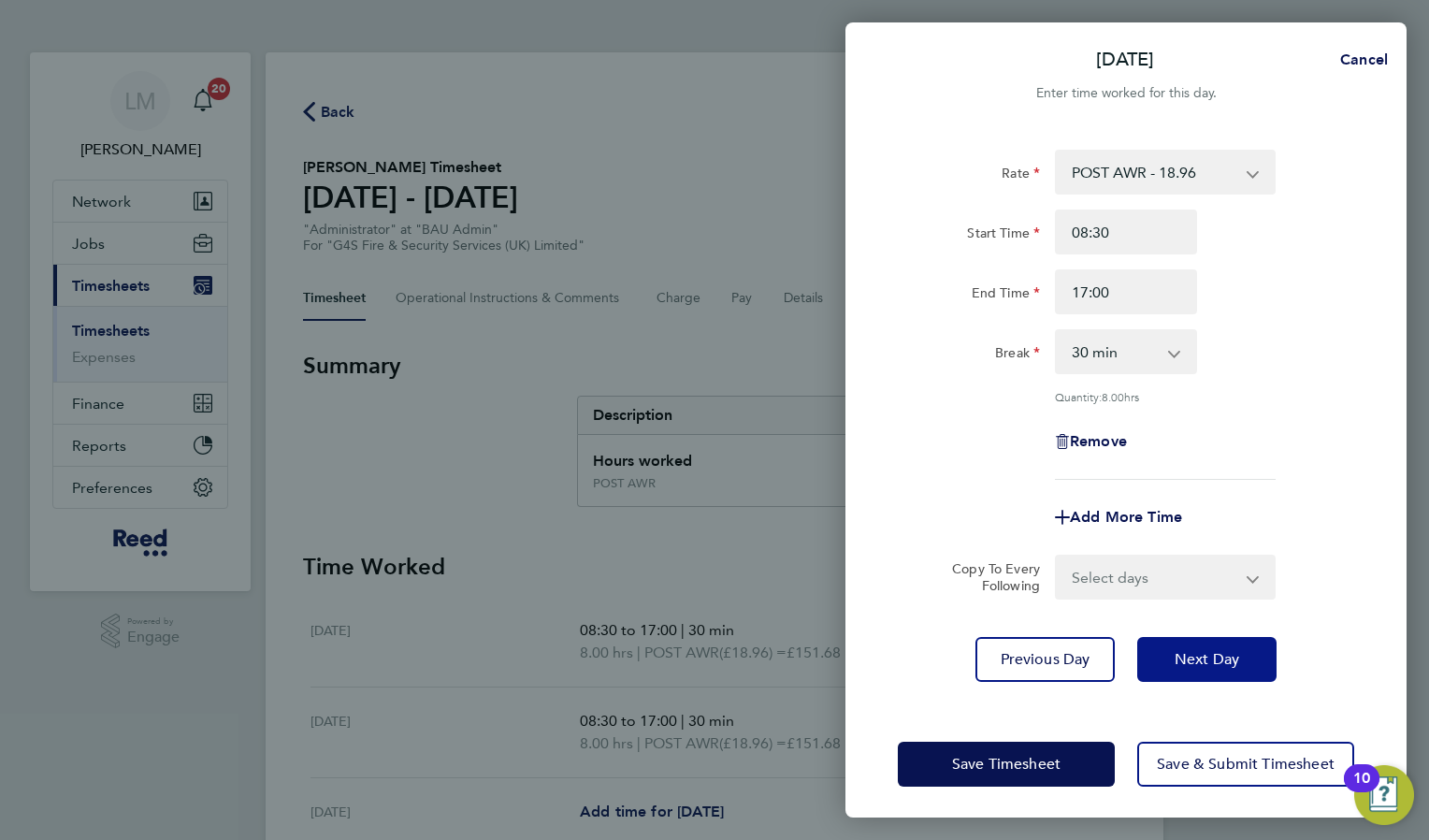
click at [1230, 664] on span "Next Day" at bounding box center [1206, 659] width 65 height 19
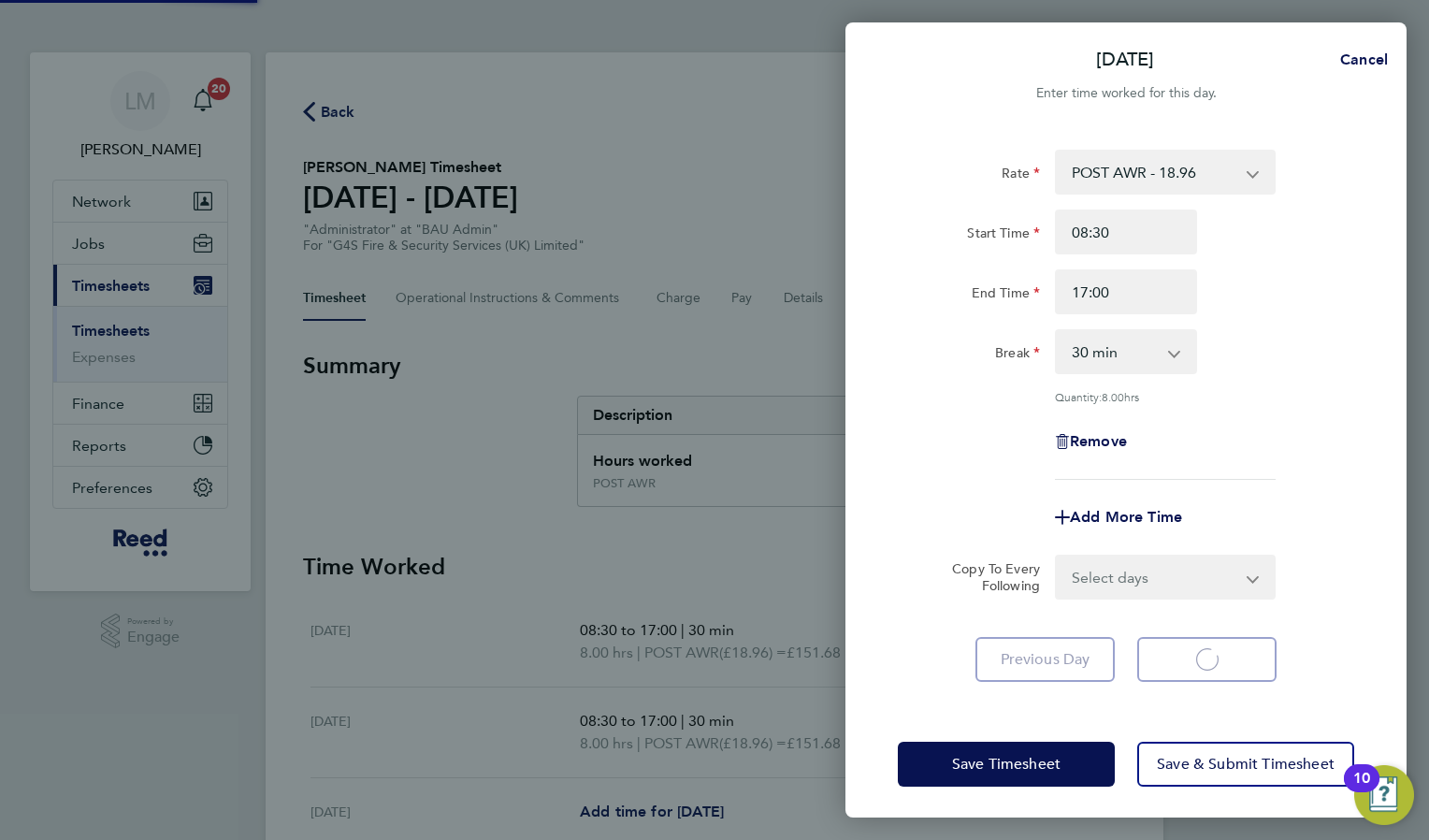
select select "30"
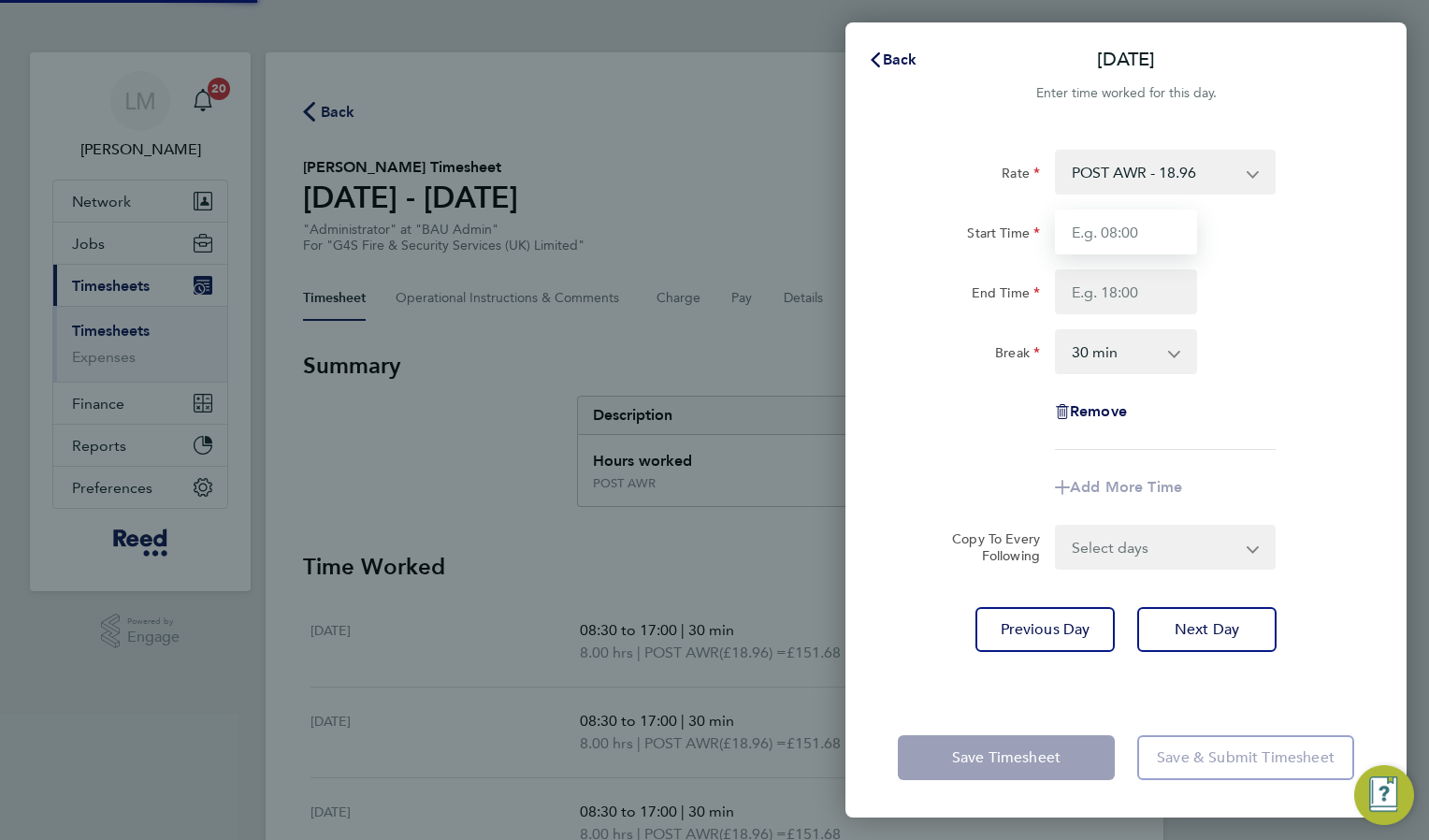
click at [1135, 232] on input "Start Time" at bounding box center [1126, 231] width 142 height 45
type input "08:30"
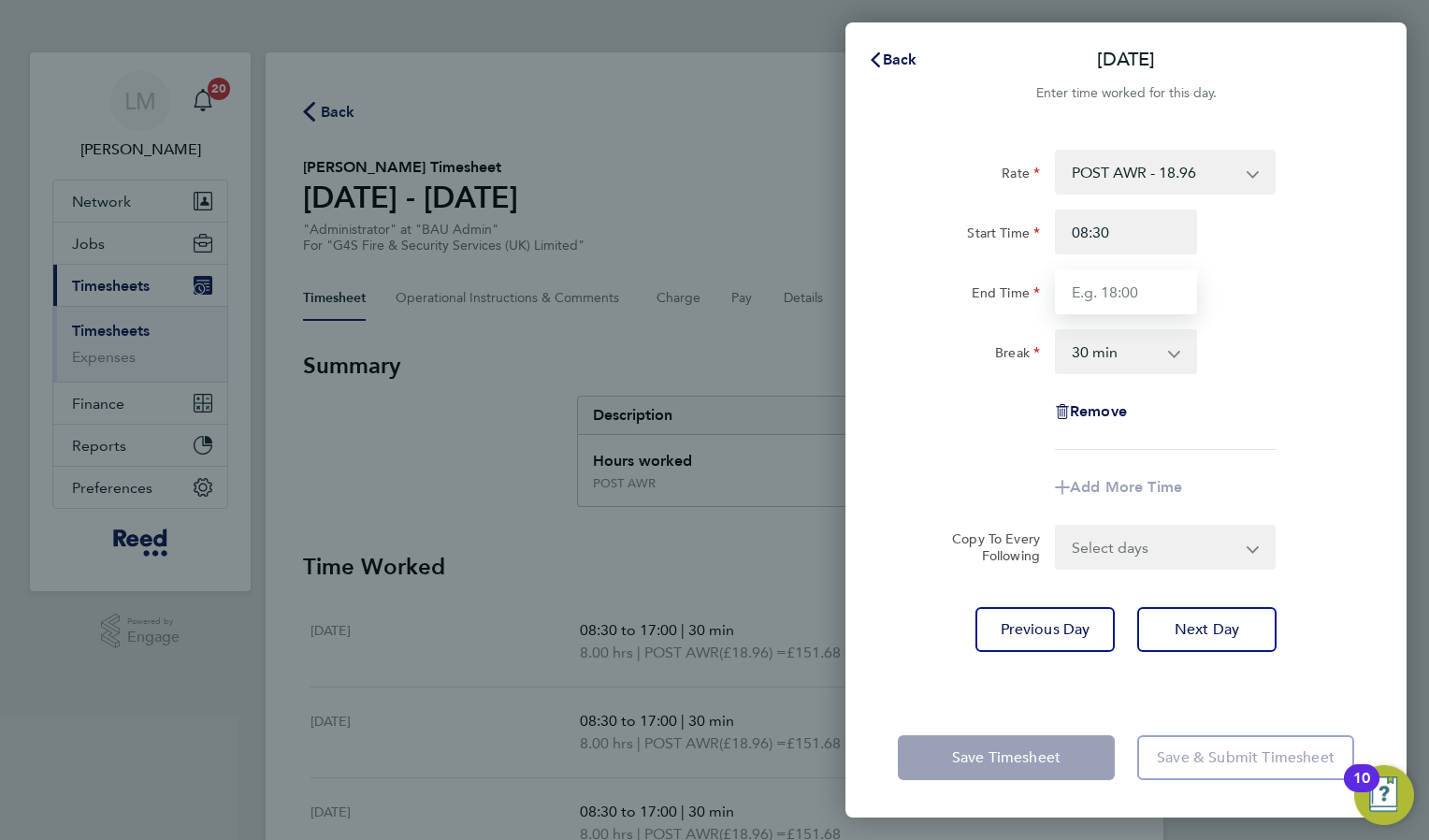
click at [1091, 299] on input "End Time" at bounding box center [1126, 291] width 142 height 45
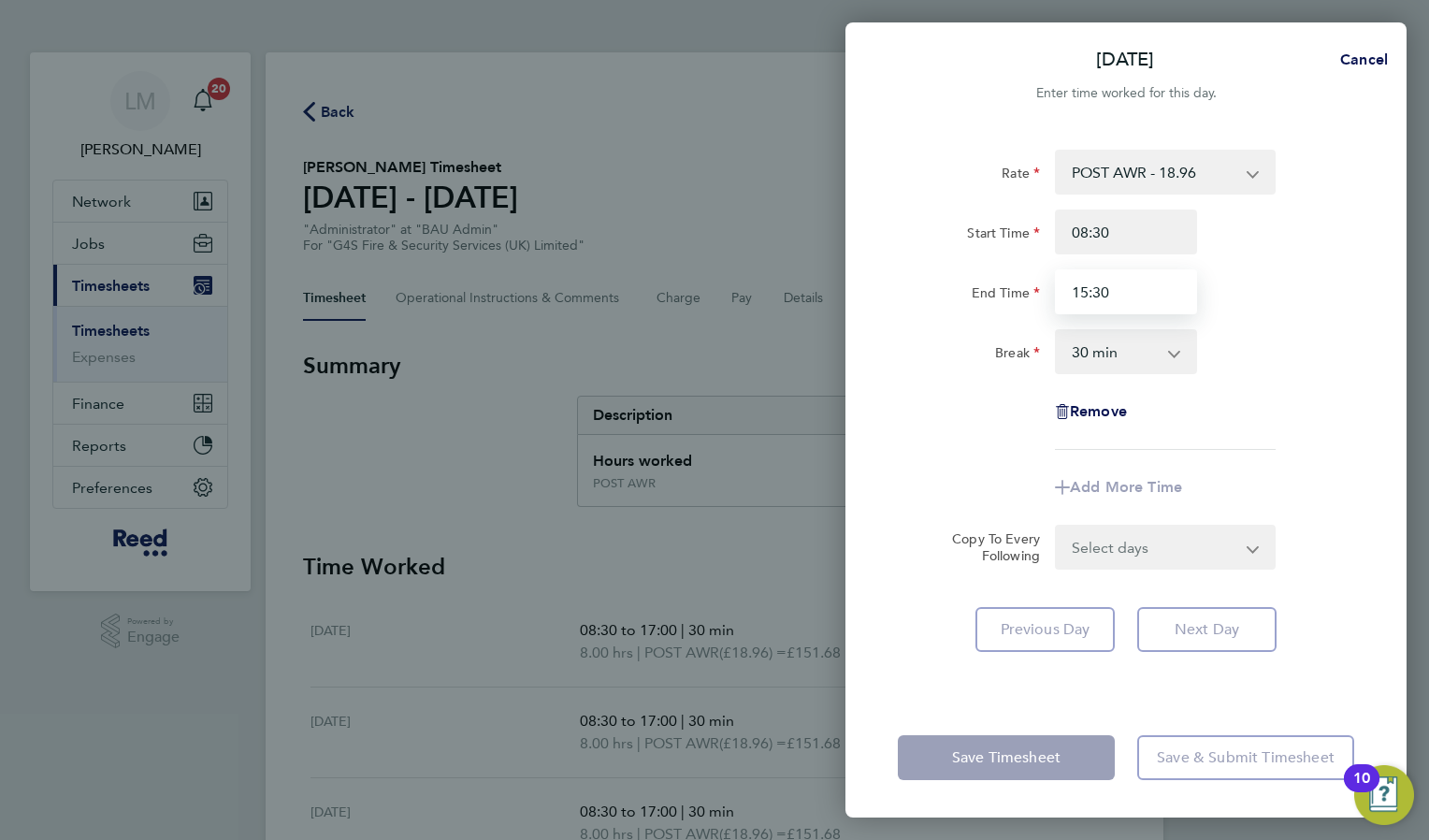
type input "15:30"
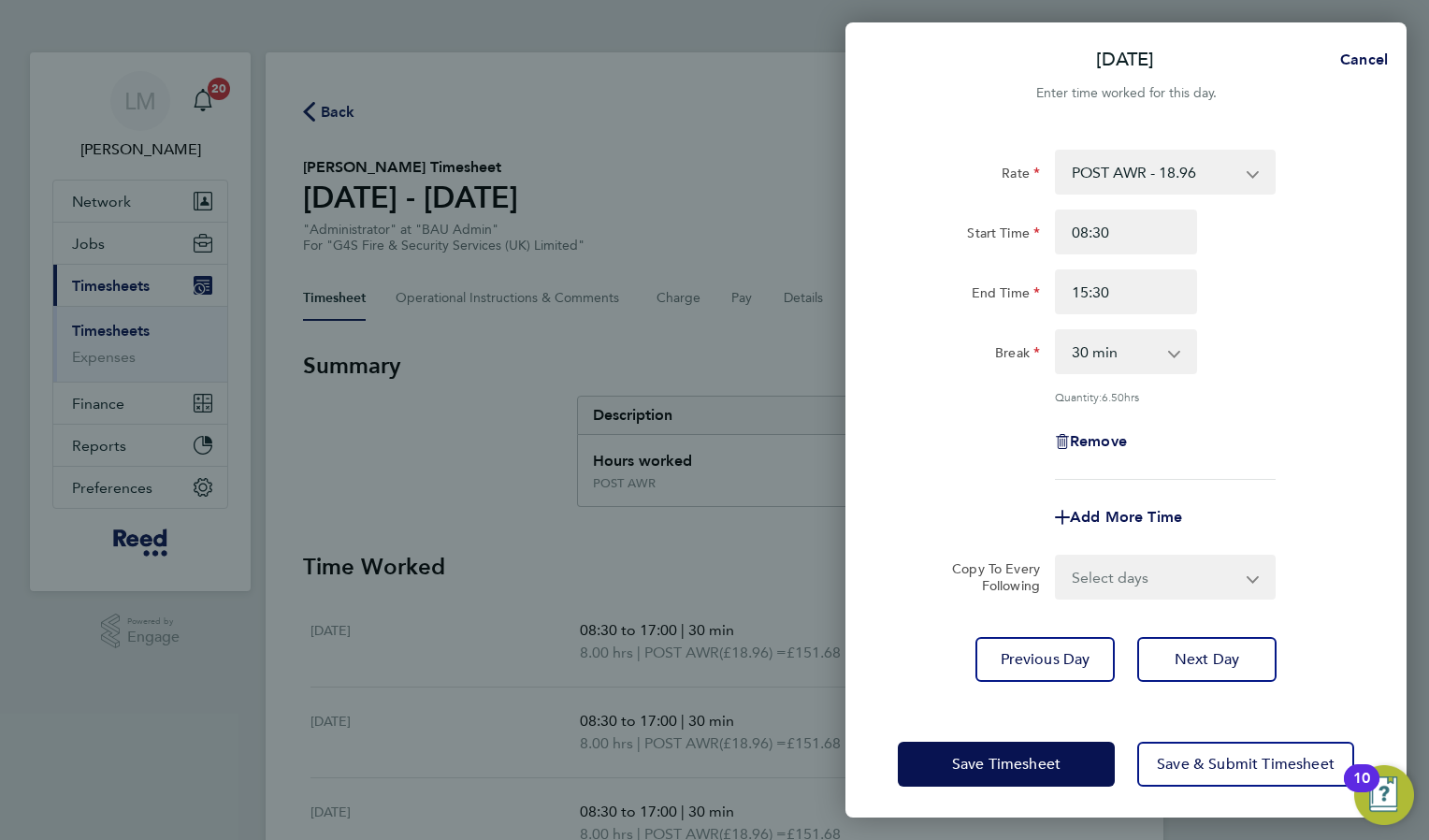
click at [1311, 343] on div "Break 0 min 15 min 30 min 45 min 60 min 75 min 90 min" at bounding box center [1125, 351] width 471 height 45
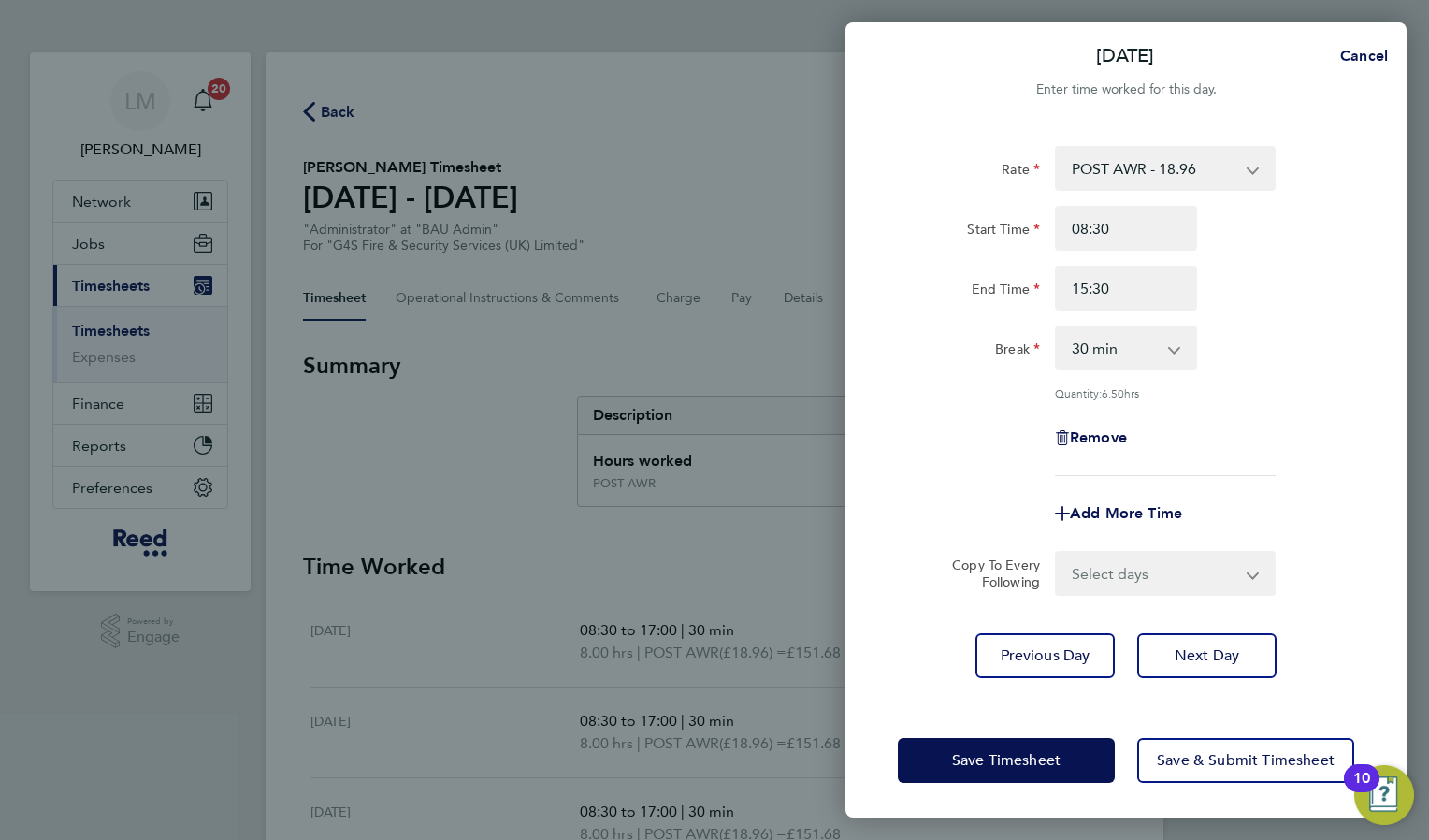
scroll to position [5, 0]
click at [1215, 658] on span "Next Day" at bounding box center [1206, 654] width 65 height 19
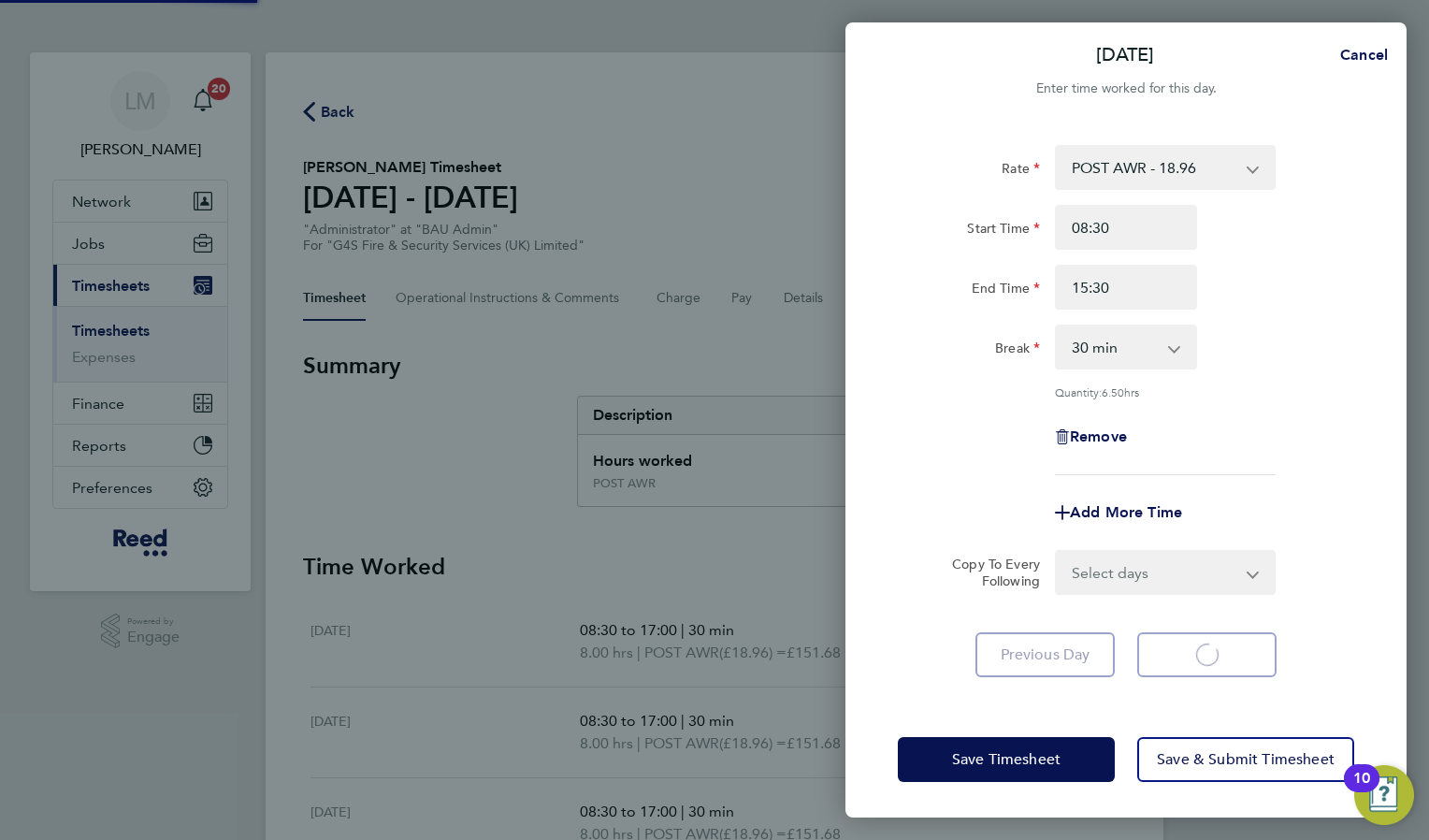
select select "30"
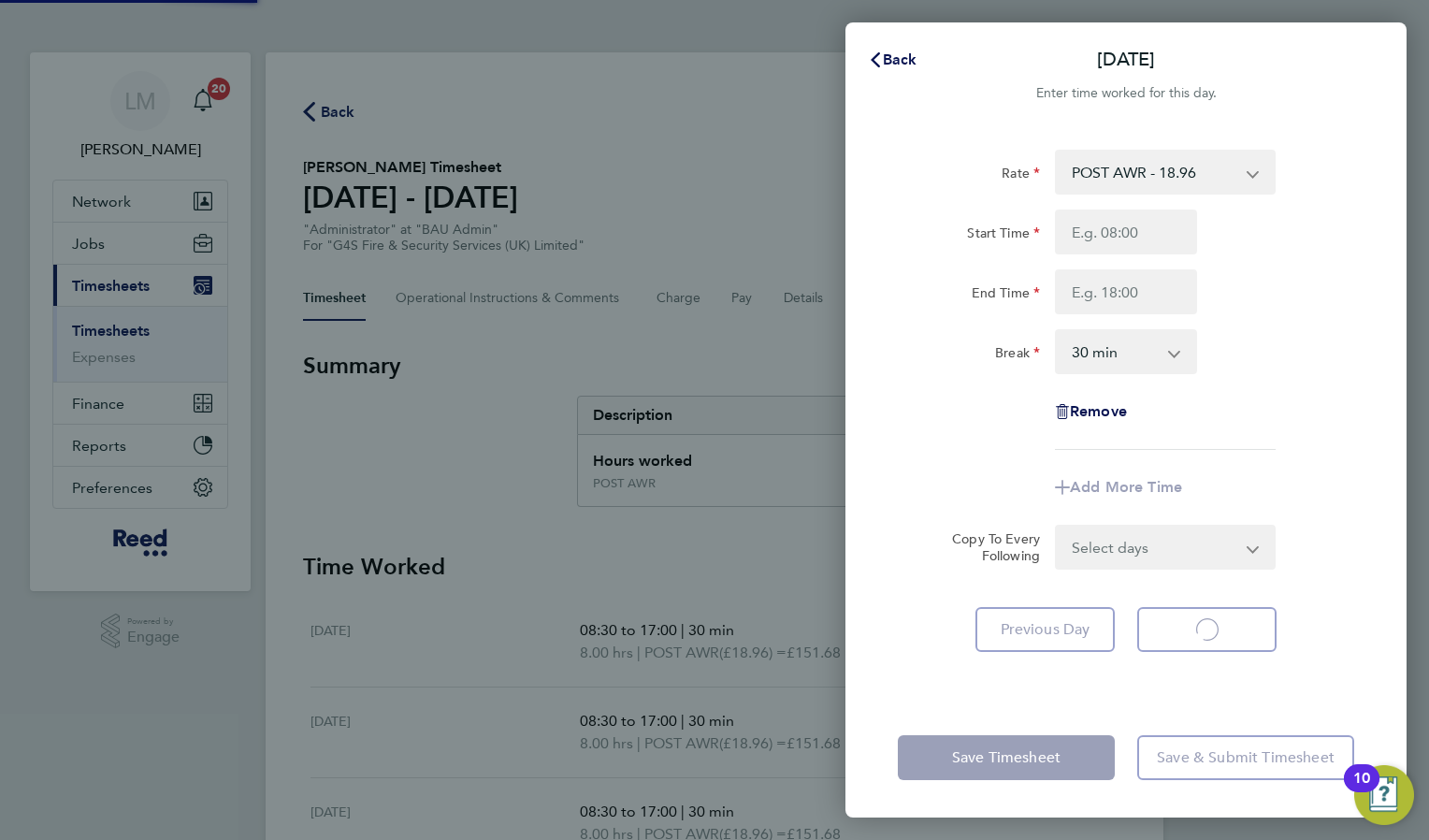
select select "30"
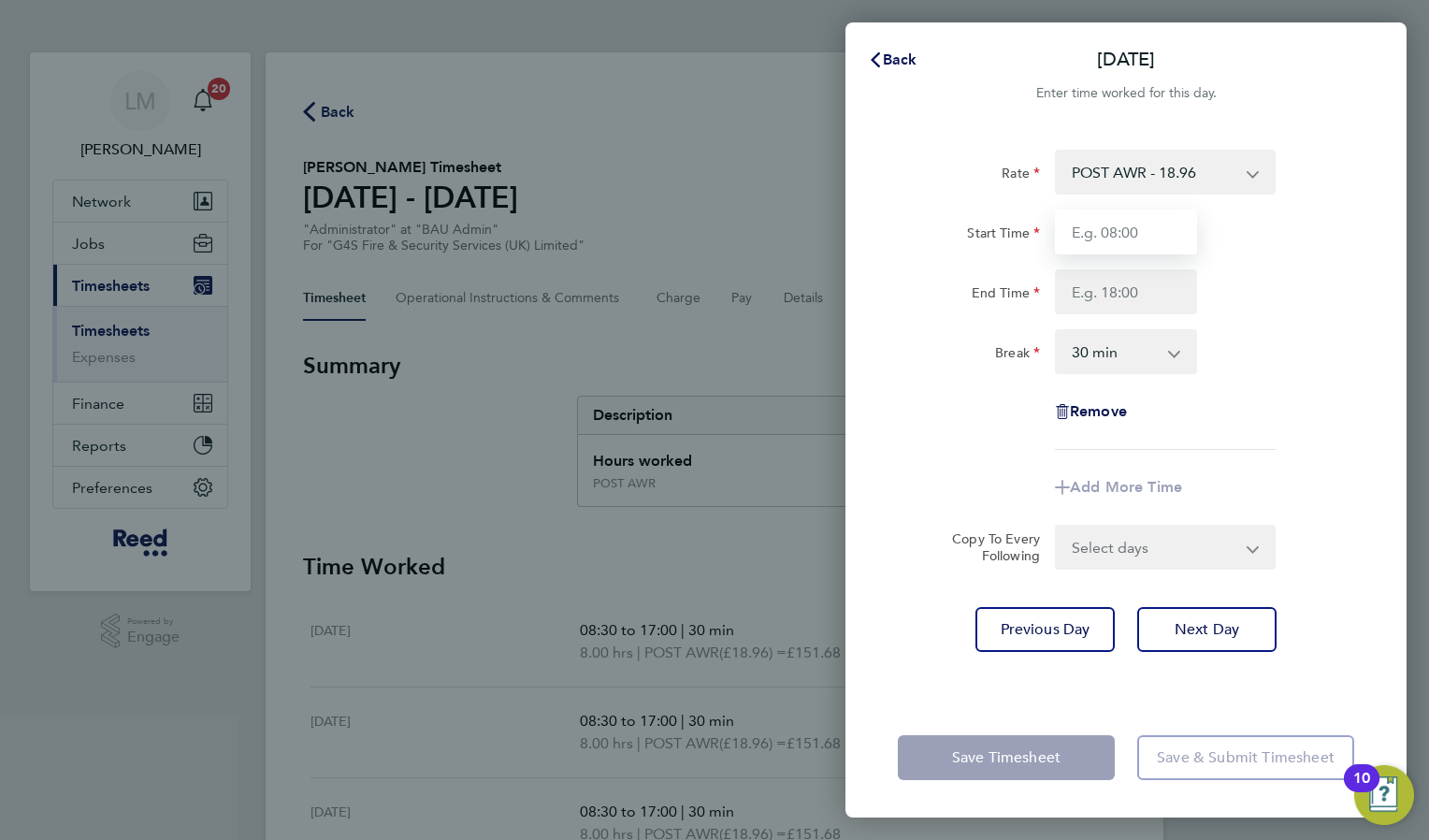
click at [1114, 224] on input "Start Time" at bounding box center [1126, 231] width 142 height 45
type input "08:30"
type input "17:00"
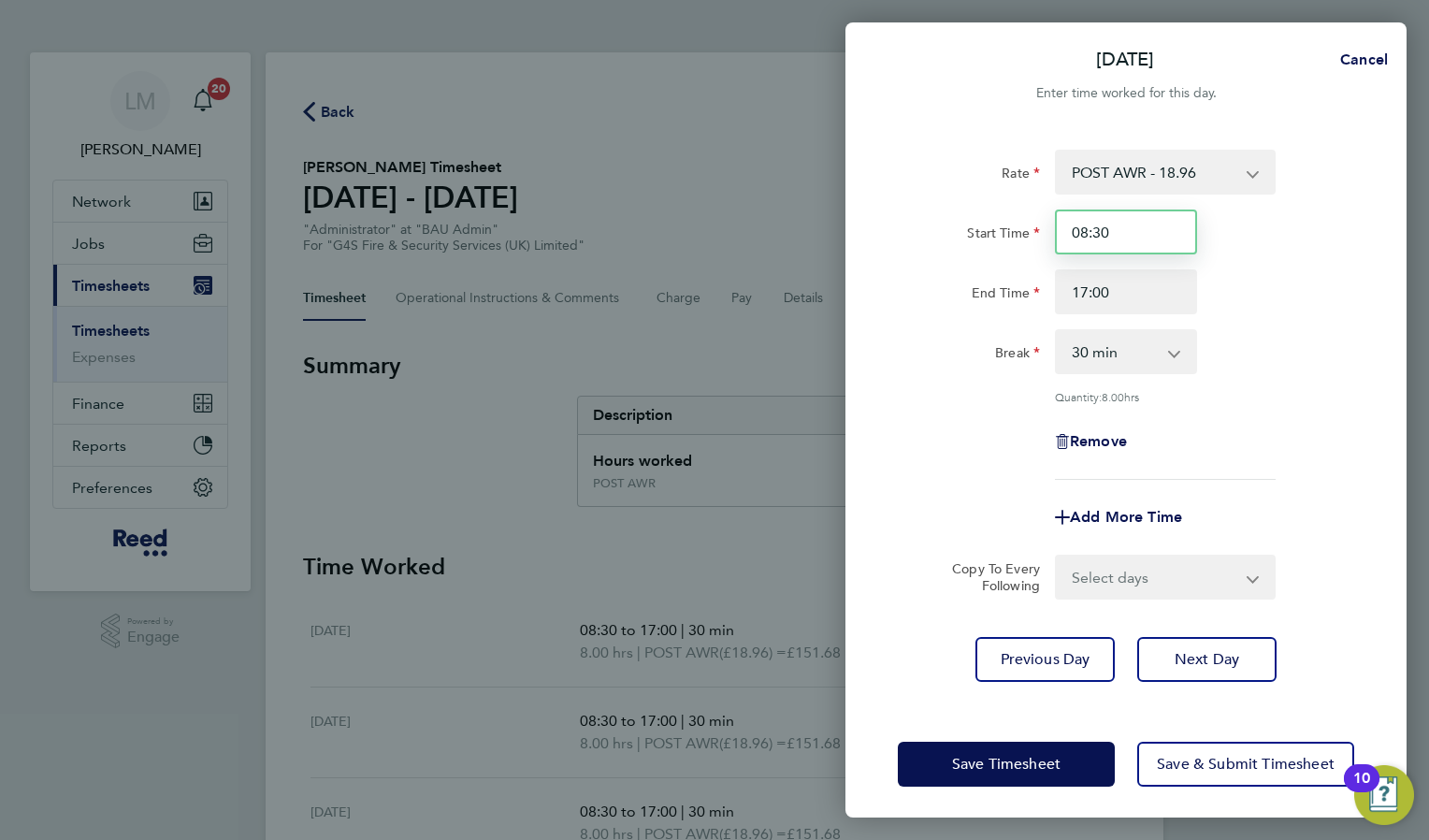
scroll to position [5, 0]
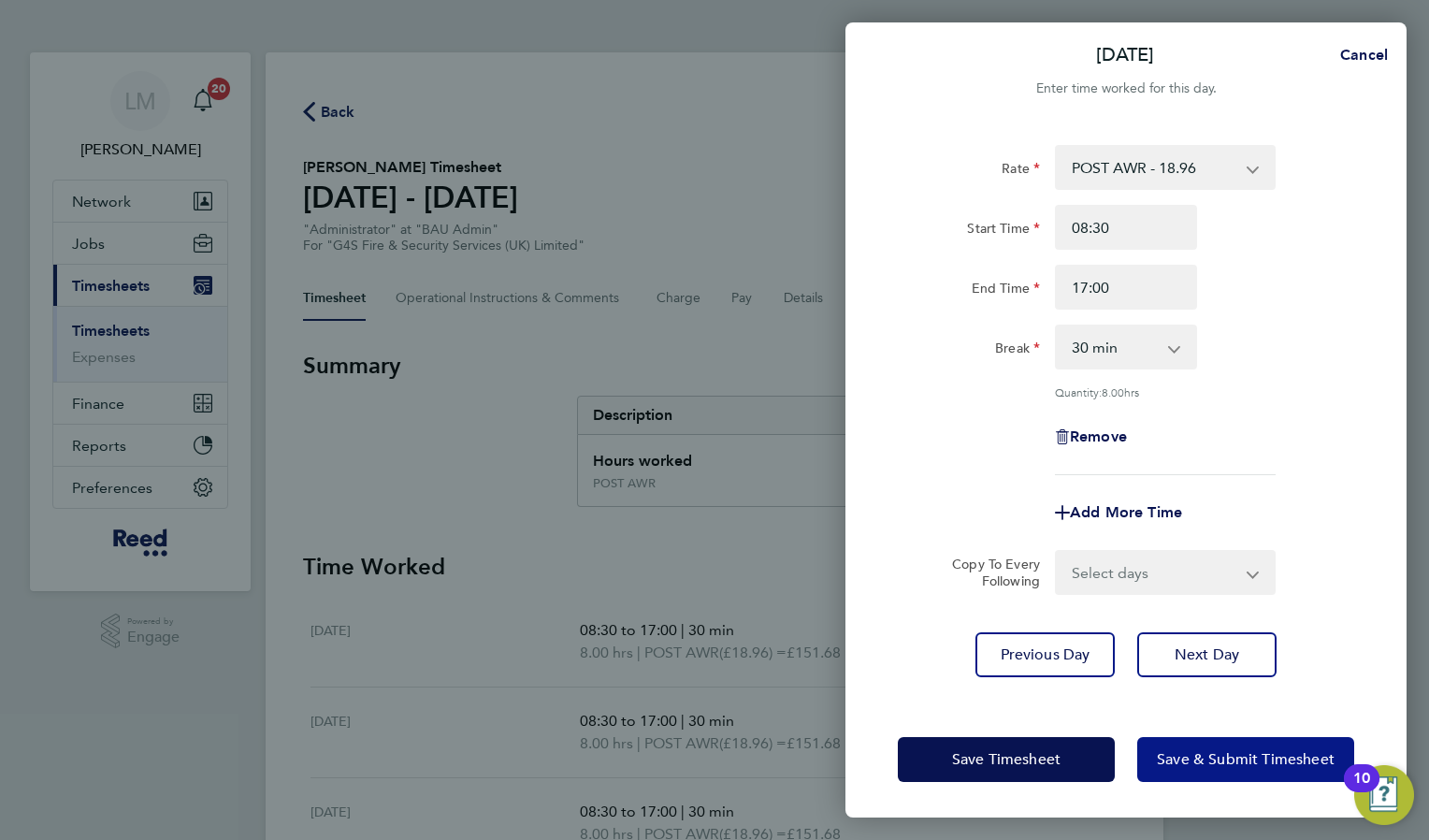
click at [1266, 765] on span "Save & Submit Timesheet" at bounding box center [1246, 759] width 178 height 19
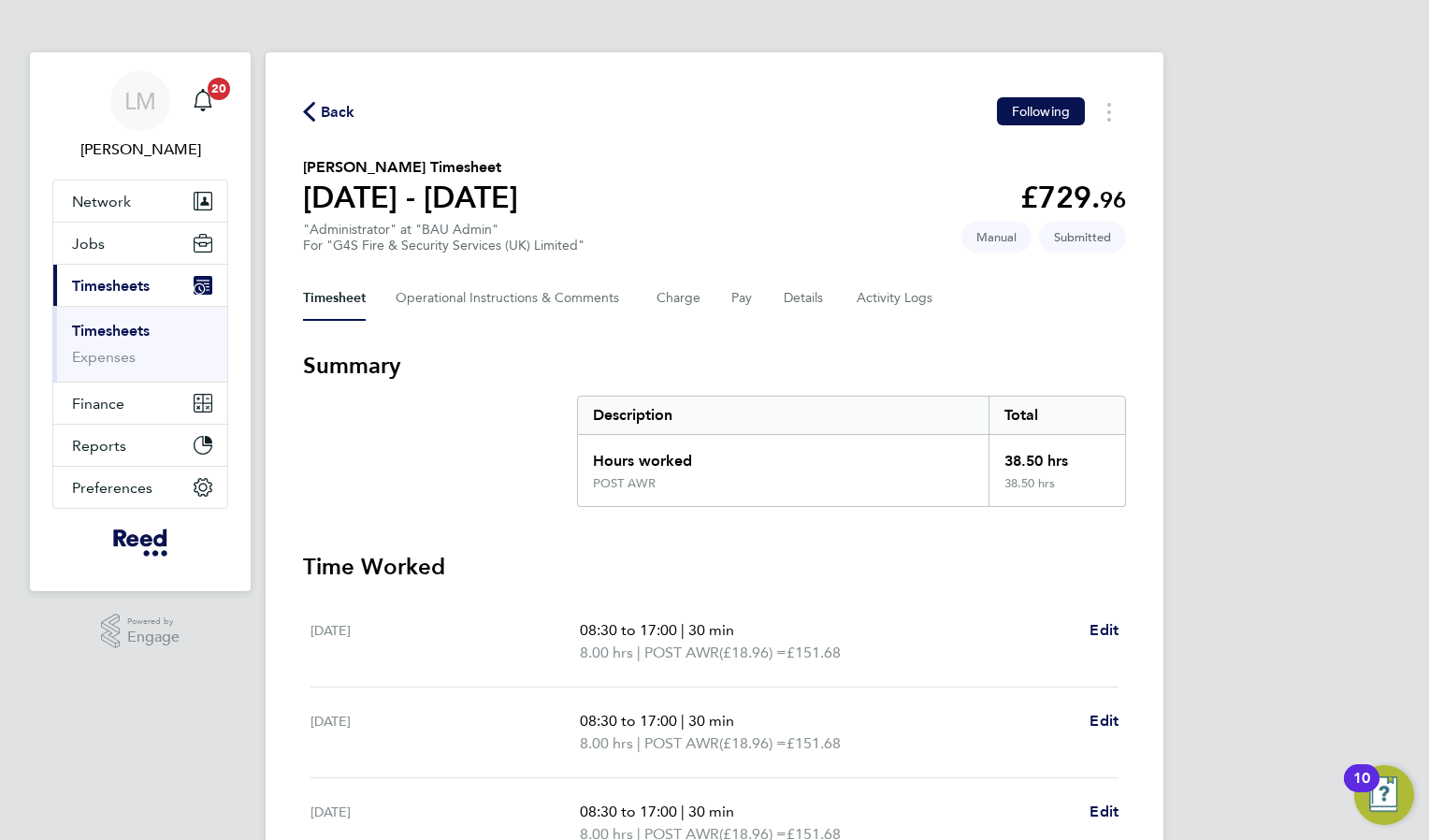
click at [326, 101] on span "Back" at bounding box center [338, 112] width 35 height 22
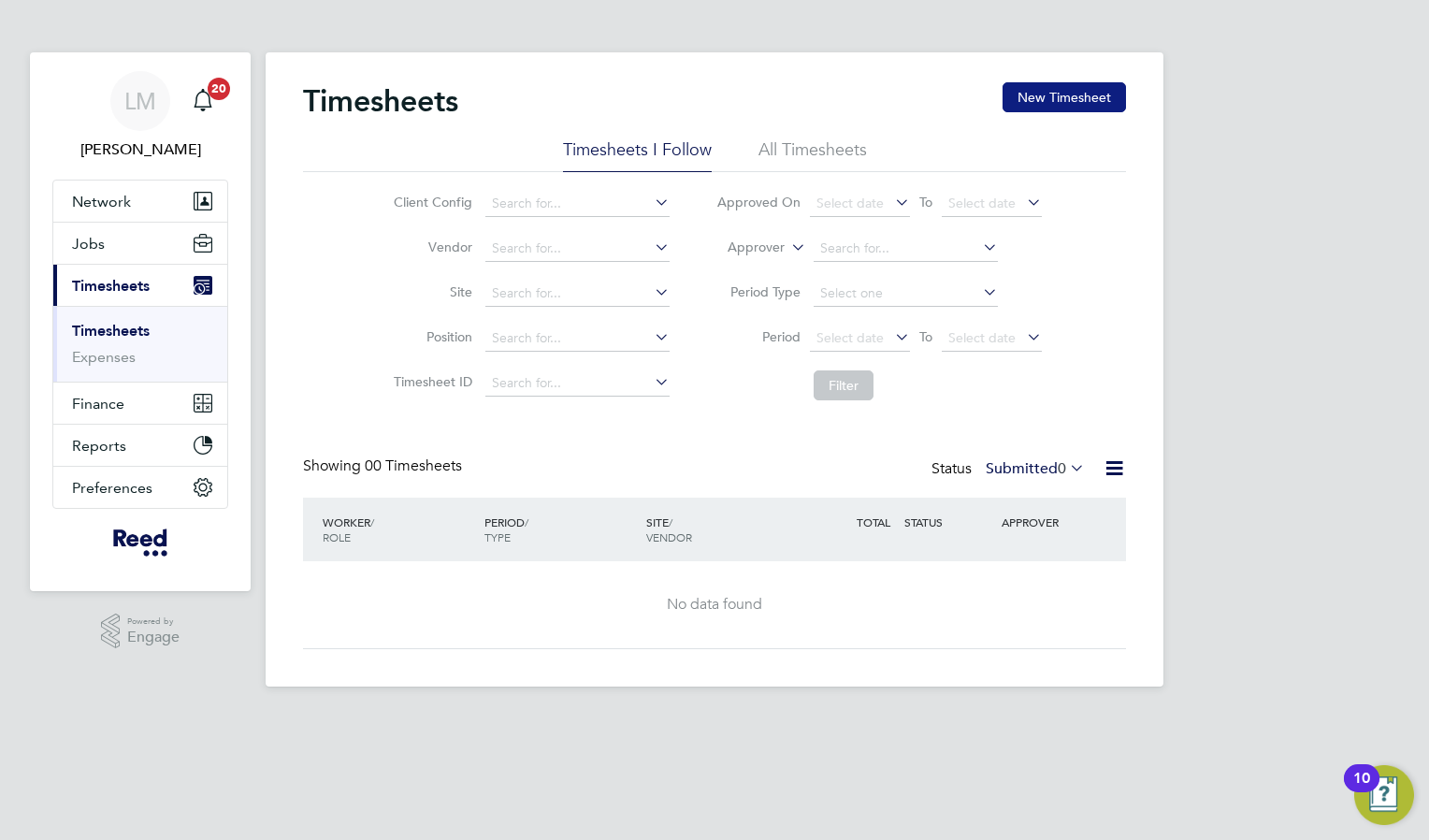
click at [1047, 97] on button "New Timesheet" at bounding box center [1063, 97] width 123 height 30
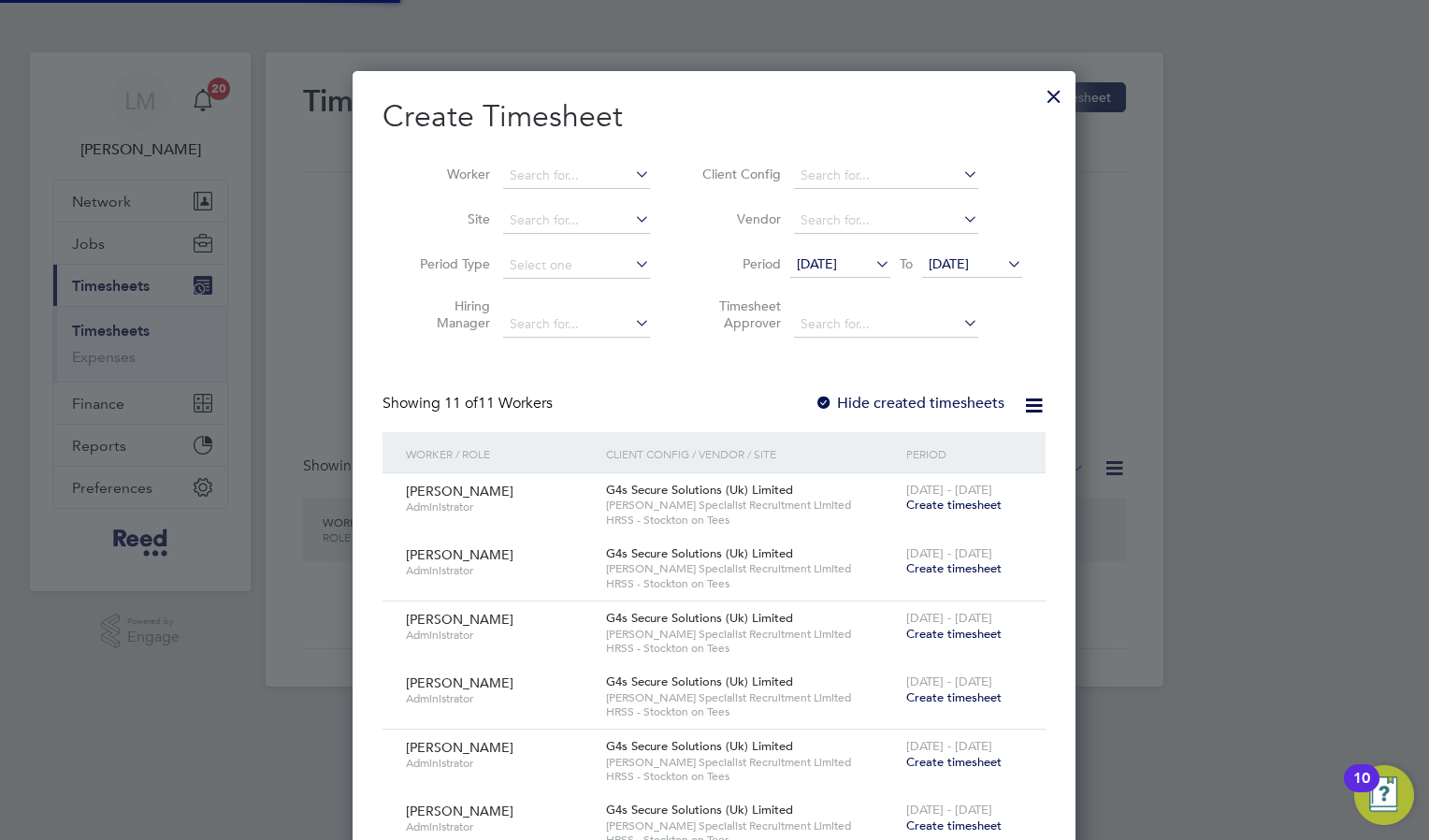
scroll to position [1469, 724]
click at [544, 173] on input at bounding box center [576, 176] width 147 height 26
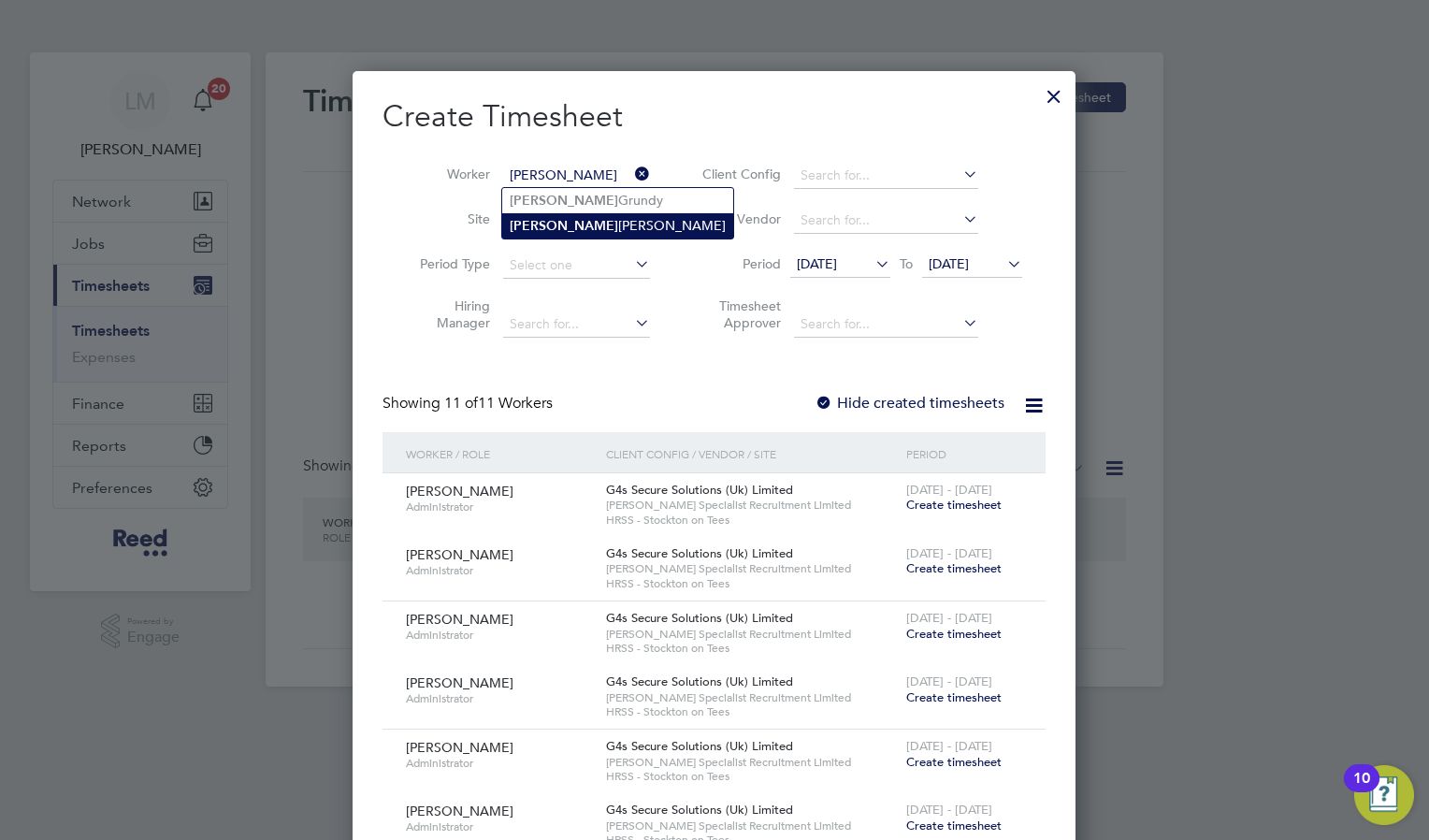
click at [568, 219] on li "Alex andra Randall" at bounding box center [617, 225] width 231 height 25
type input "[PERSON_NAME]"
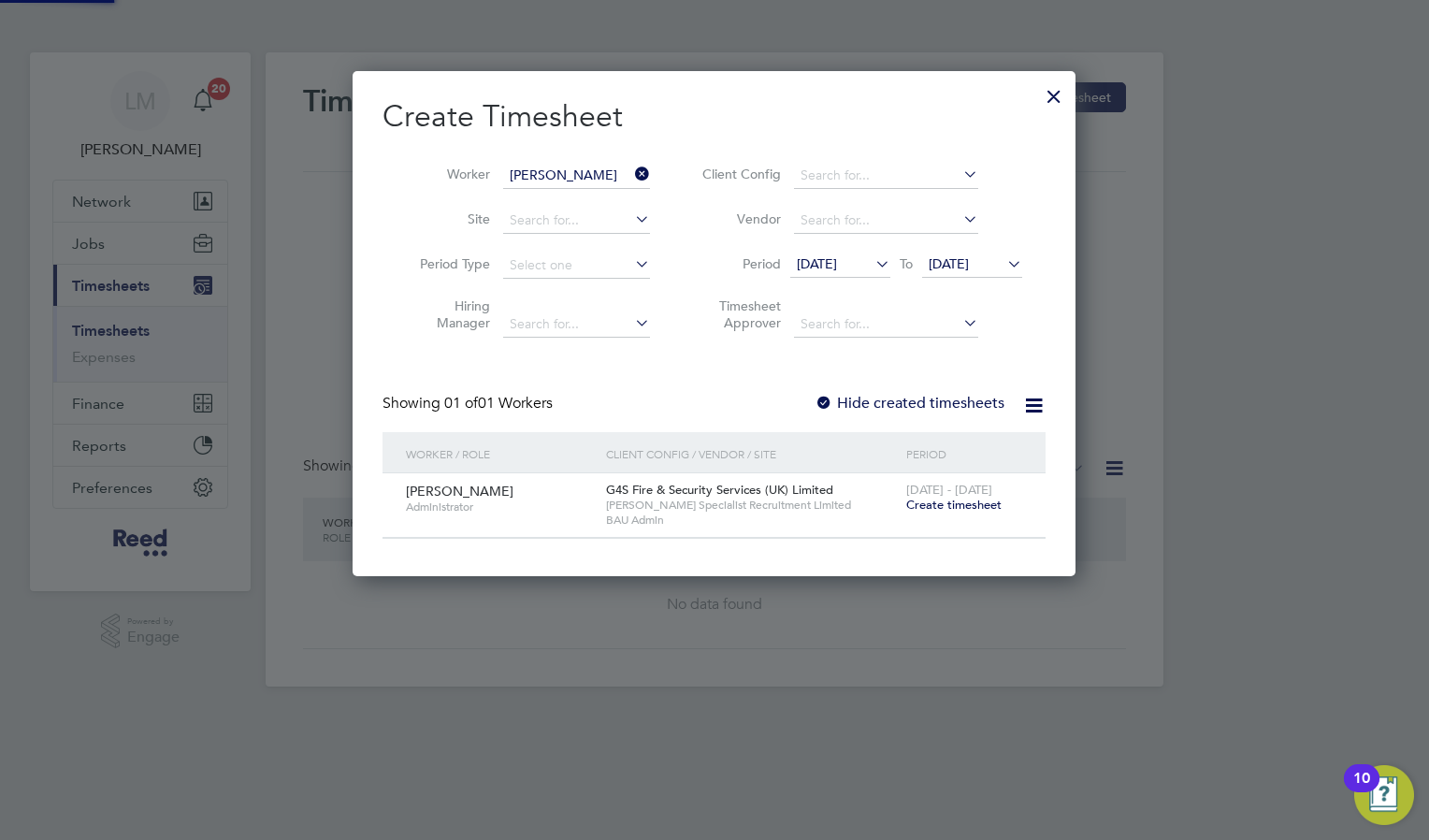
scroll to position [504, 724]
click at [948, 508] on span "Create timesheet" at bounding box center [953, 504] width 95 height 16
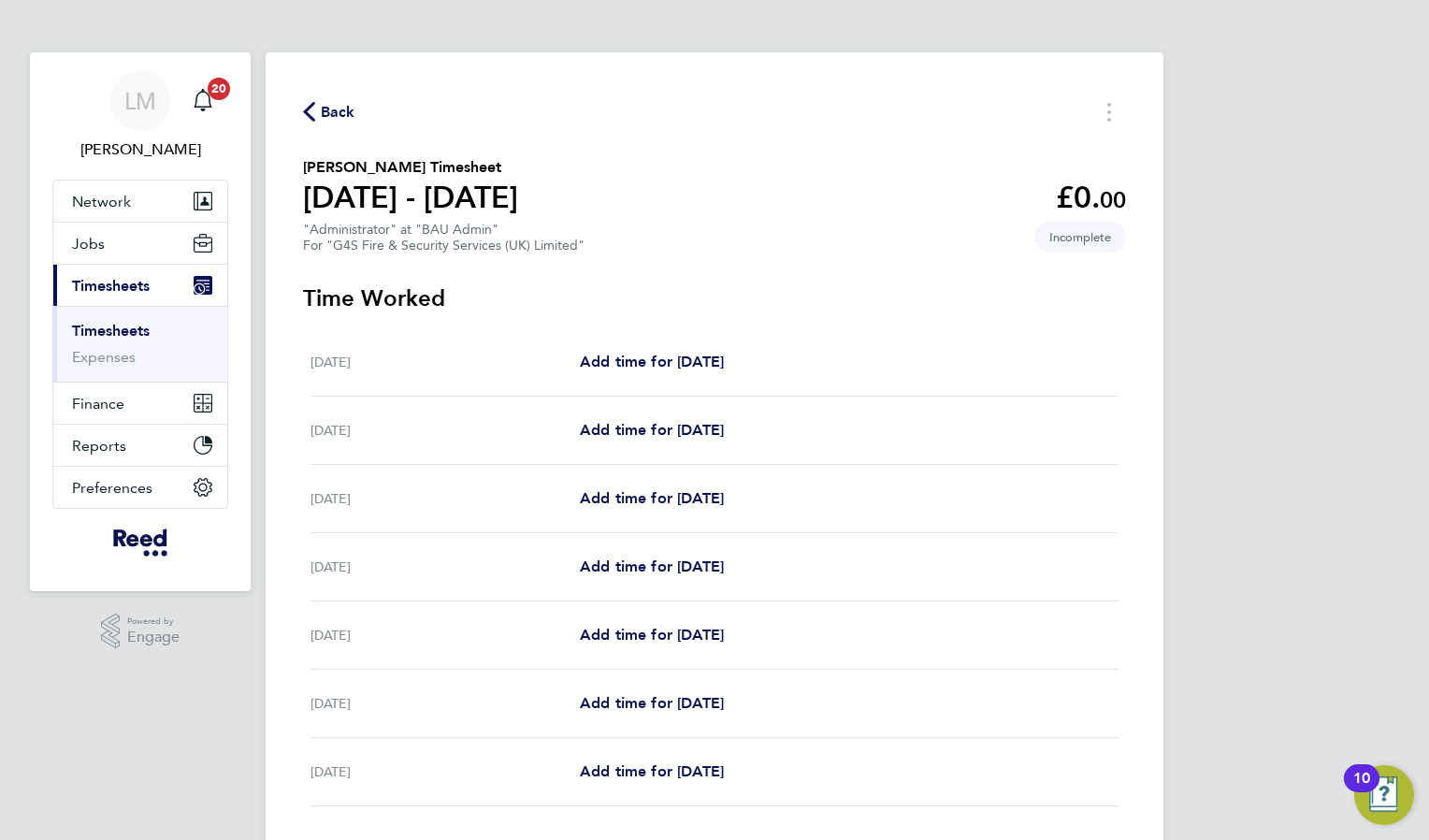
click at [682, 391] on div "[DATE] Add time for [DATE] Add time for [DATE]" at bounding box center [714, 362] width 808 height 68
click at [678, 355] on span "Add time for [DATE]" at bounding box center [652, 361] width 144 height 18
select select "30"
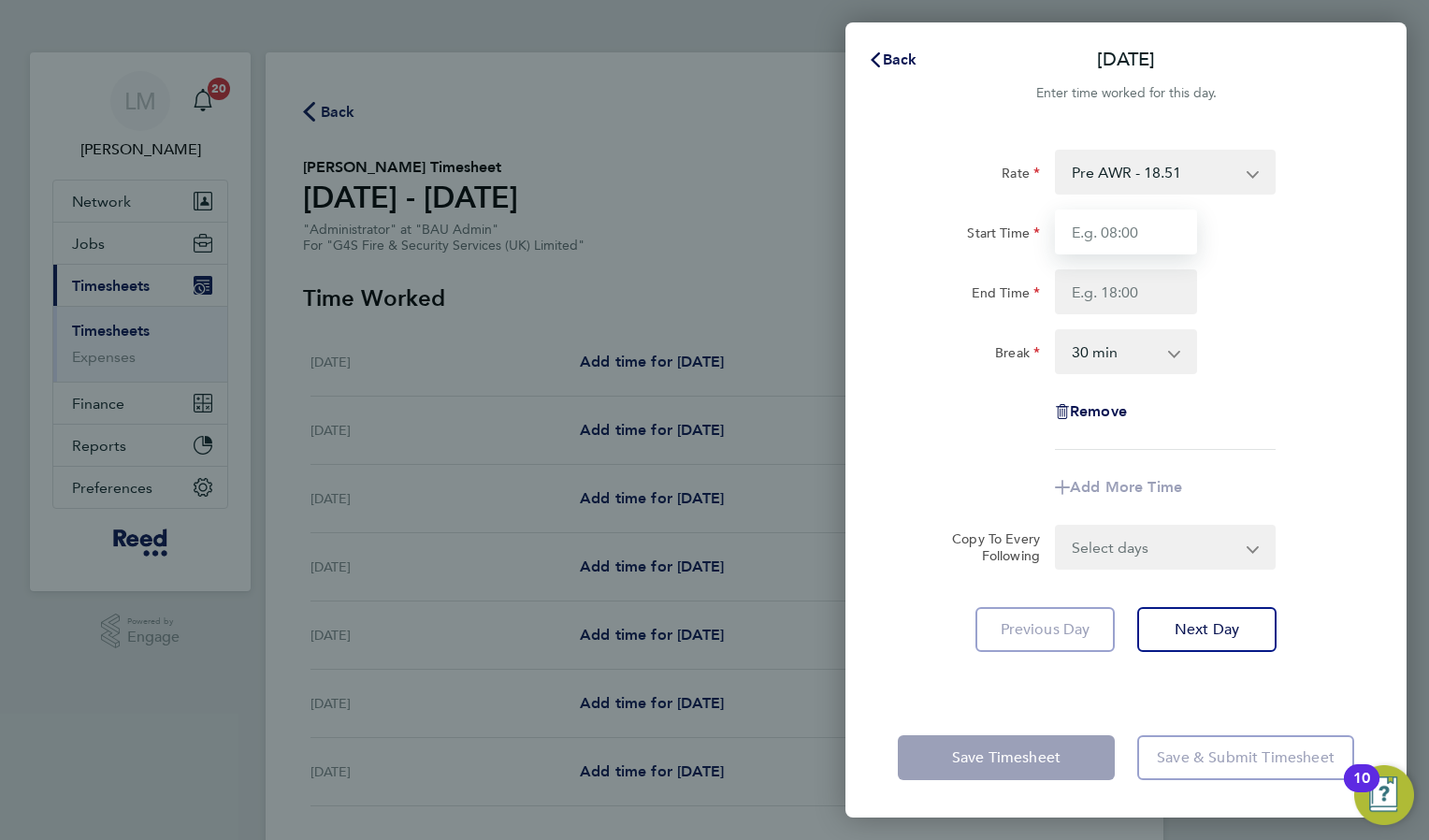
click at [1107, 234] on input "Start Time" at bounding box center [1126, 231] width 142 height 45
type input "09:00"
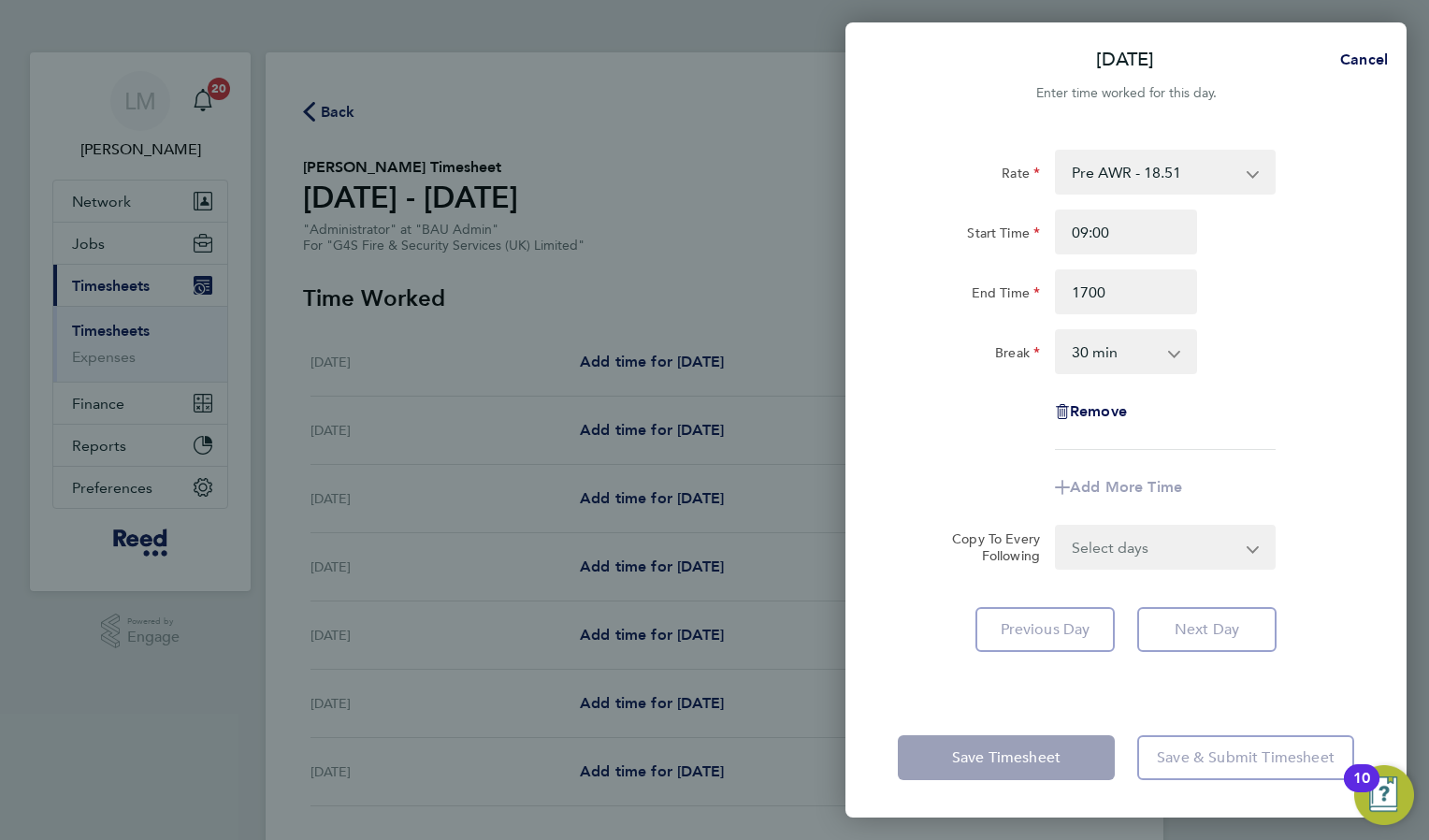
type input "17:00"
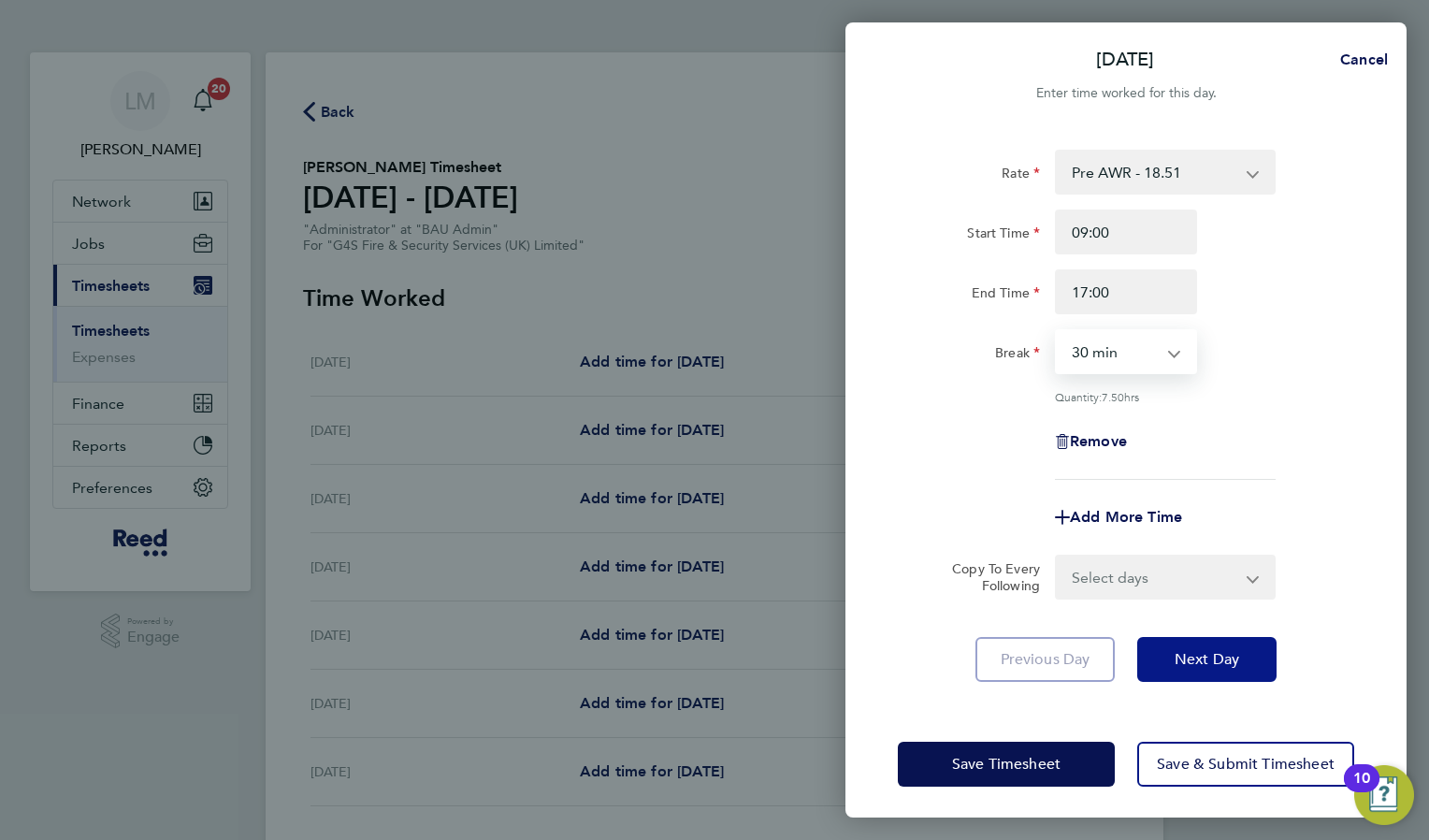
click at [1237, 662] on span "Next Day" at bounding box center [1206, 659] width 65 height 19
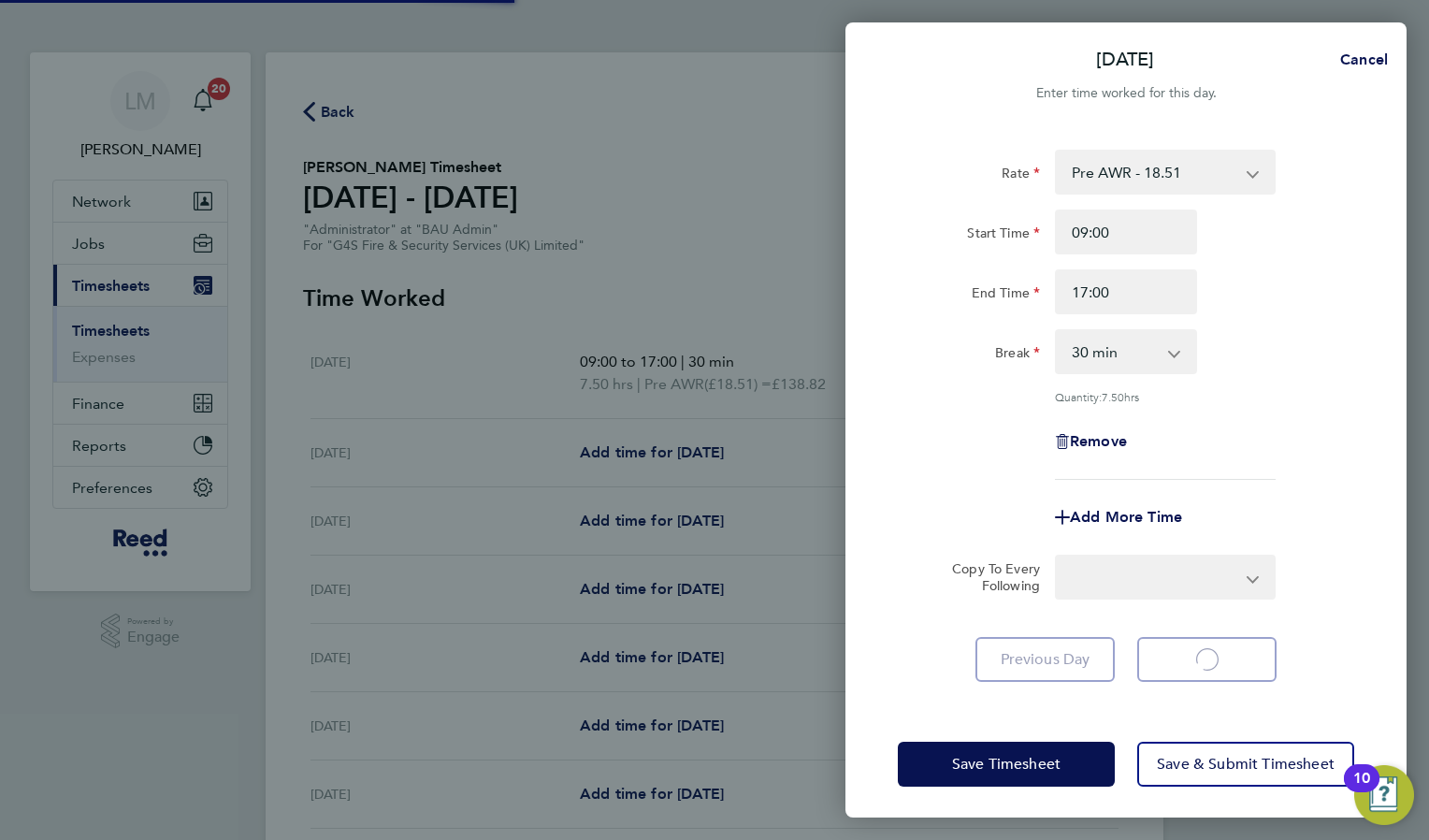
select select "30"
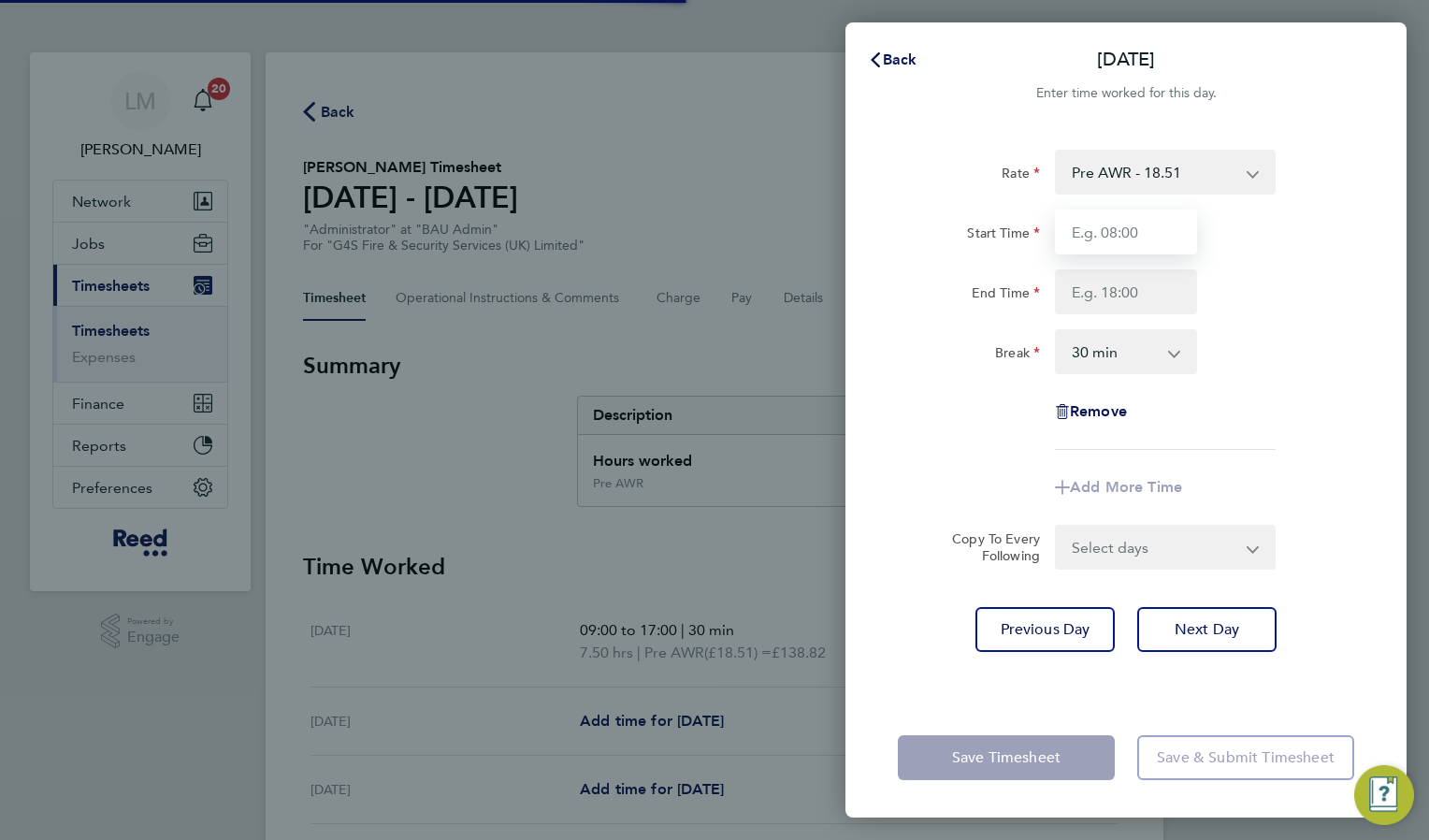
click at [1124, 236] on input "Start Time" at bounding box center [1126, 231] width 142 height 45
type input "09:00"
type input "17:00"
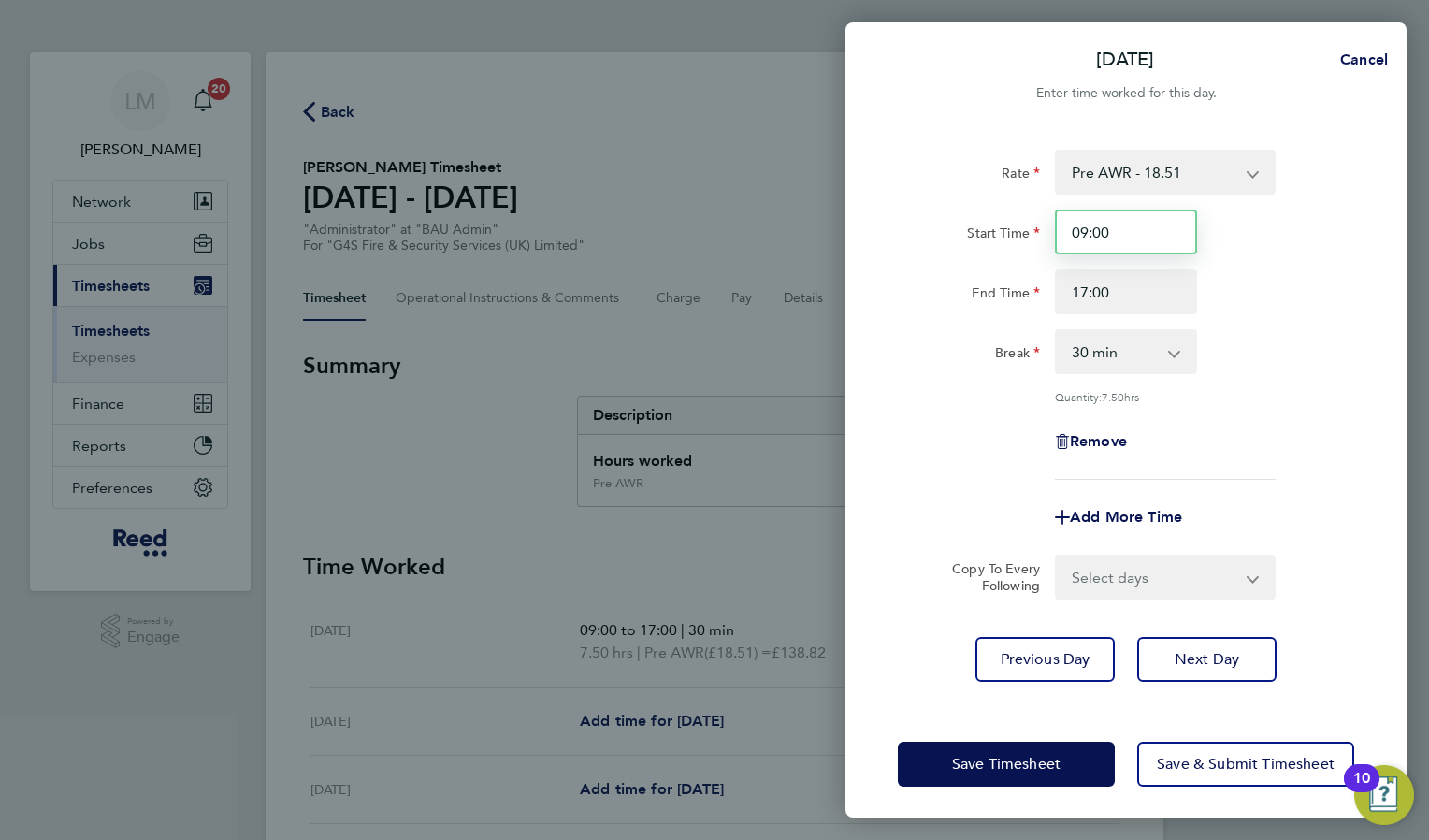
click at [1128, 229] on input "09:00" at bounding box center [1126, 231] width 142 height 45
type input "0"
type input "08:30"
click at [1316, 303] on div "End Time 17:00" at bounding box center [1125, 291] width 471 height 45
click at [1203, 656] on span "Next Day" at bounding box center [1206, 659] width 65 height 19
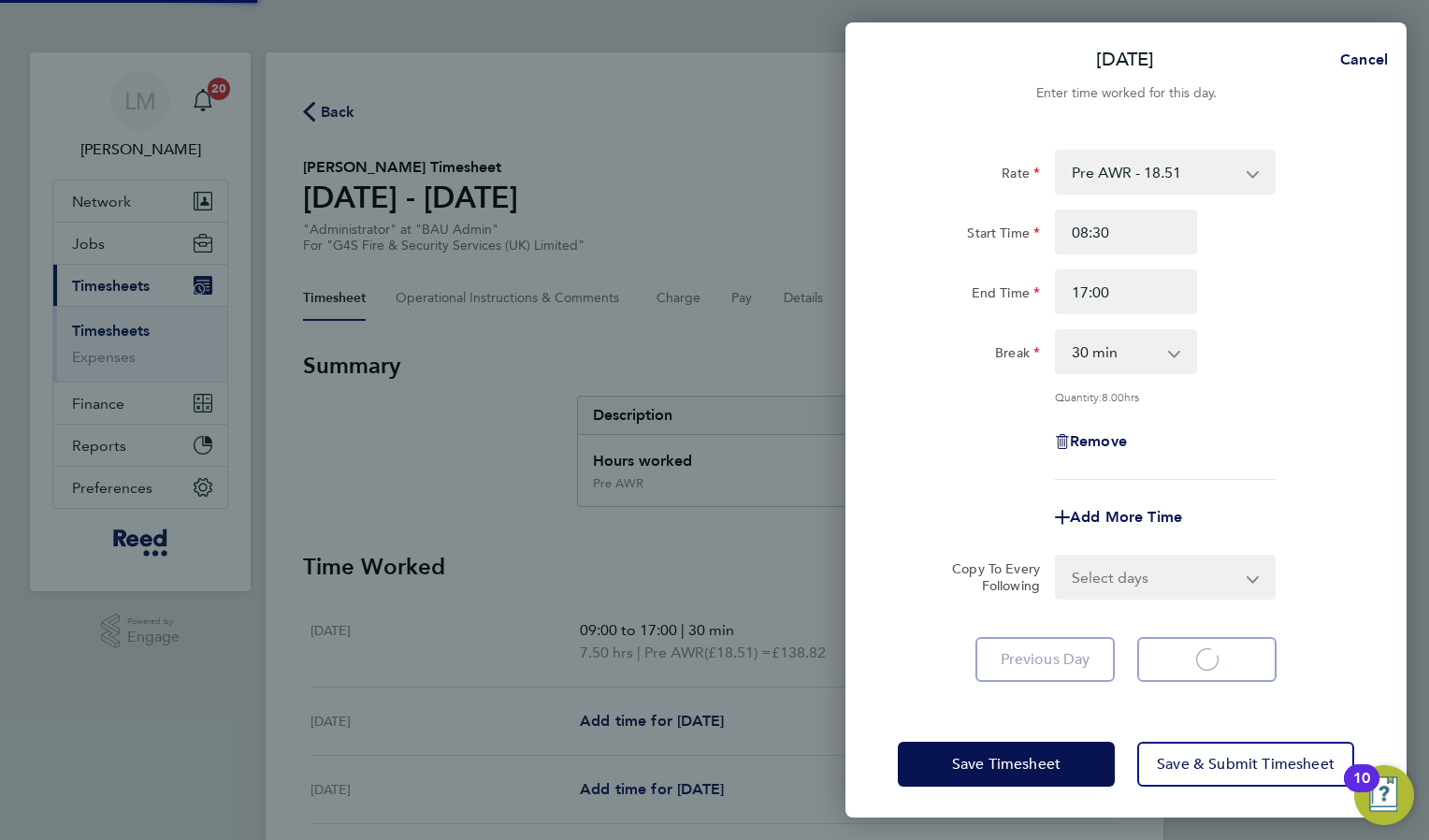
select select "30"
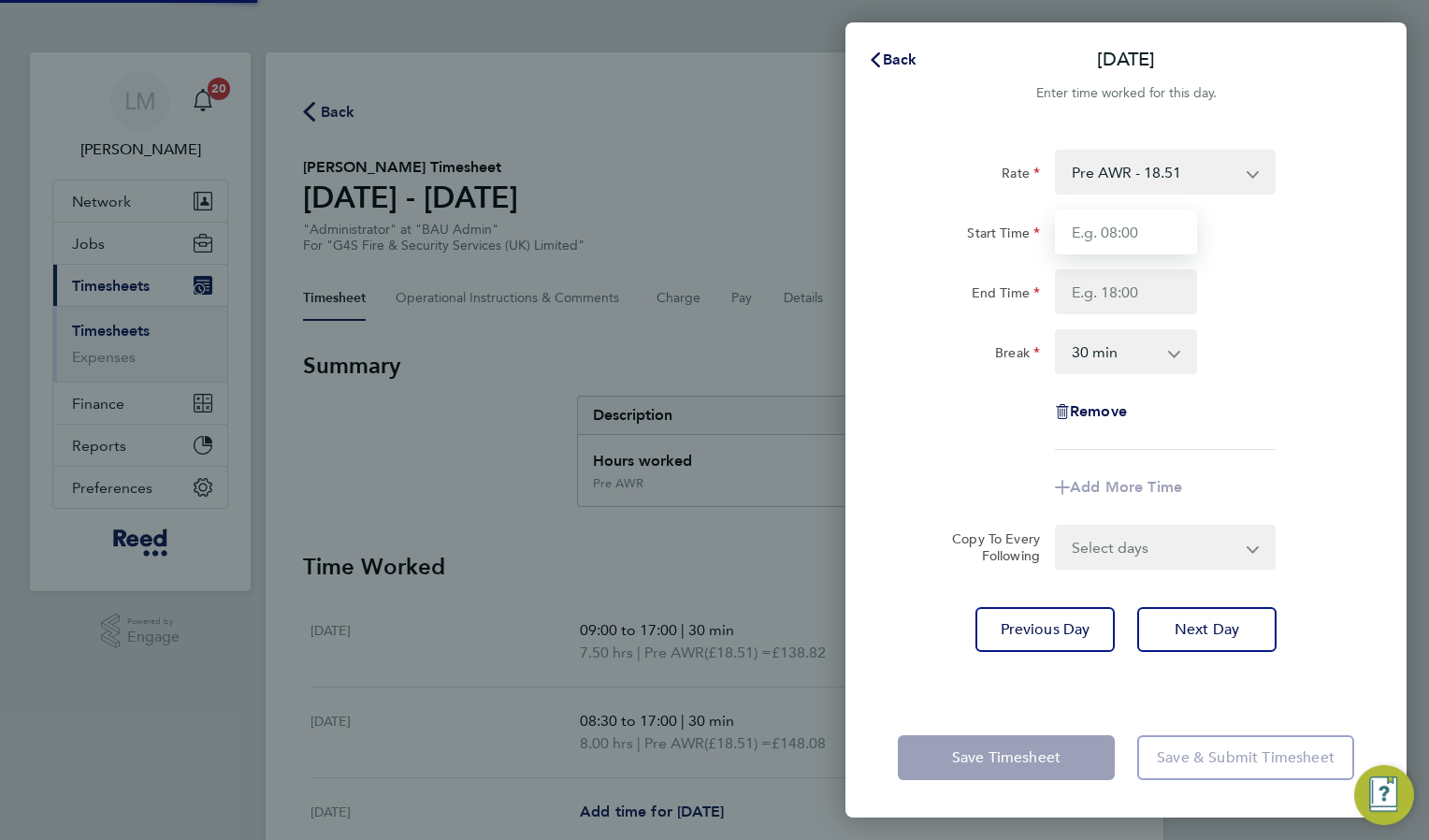
click at [1111, 238] on input "Start Time" at bounding box center [1126, 231] width 142 height 45
type input "08:30"
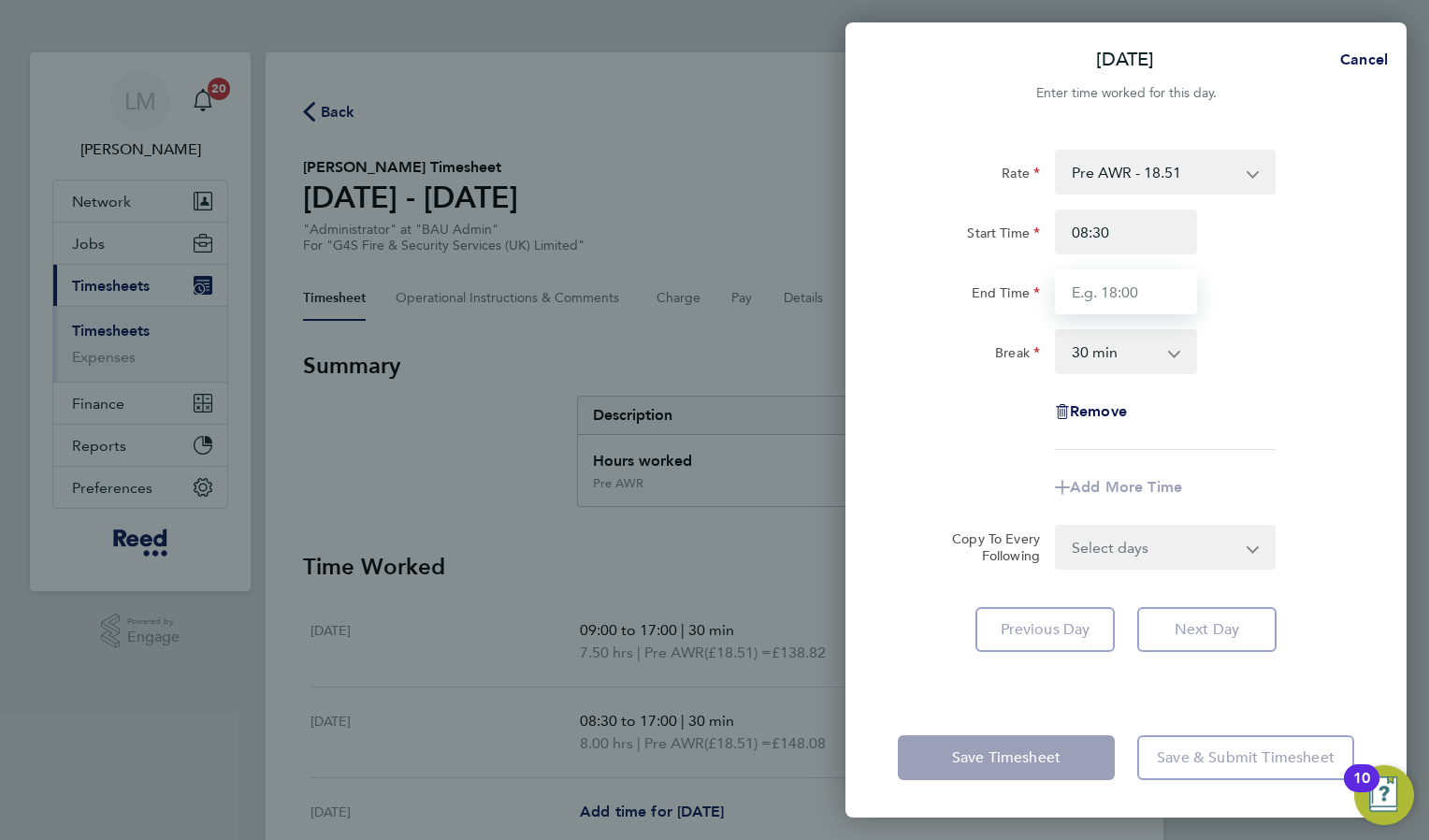
click at [1074, 306] on input "End Time" at bounding box center [1126, 291] width 142 height 45
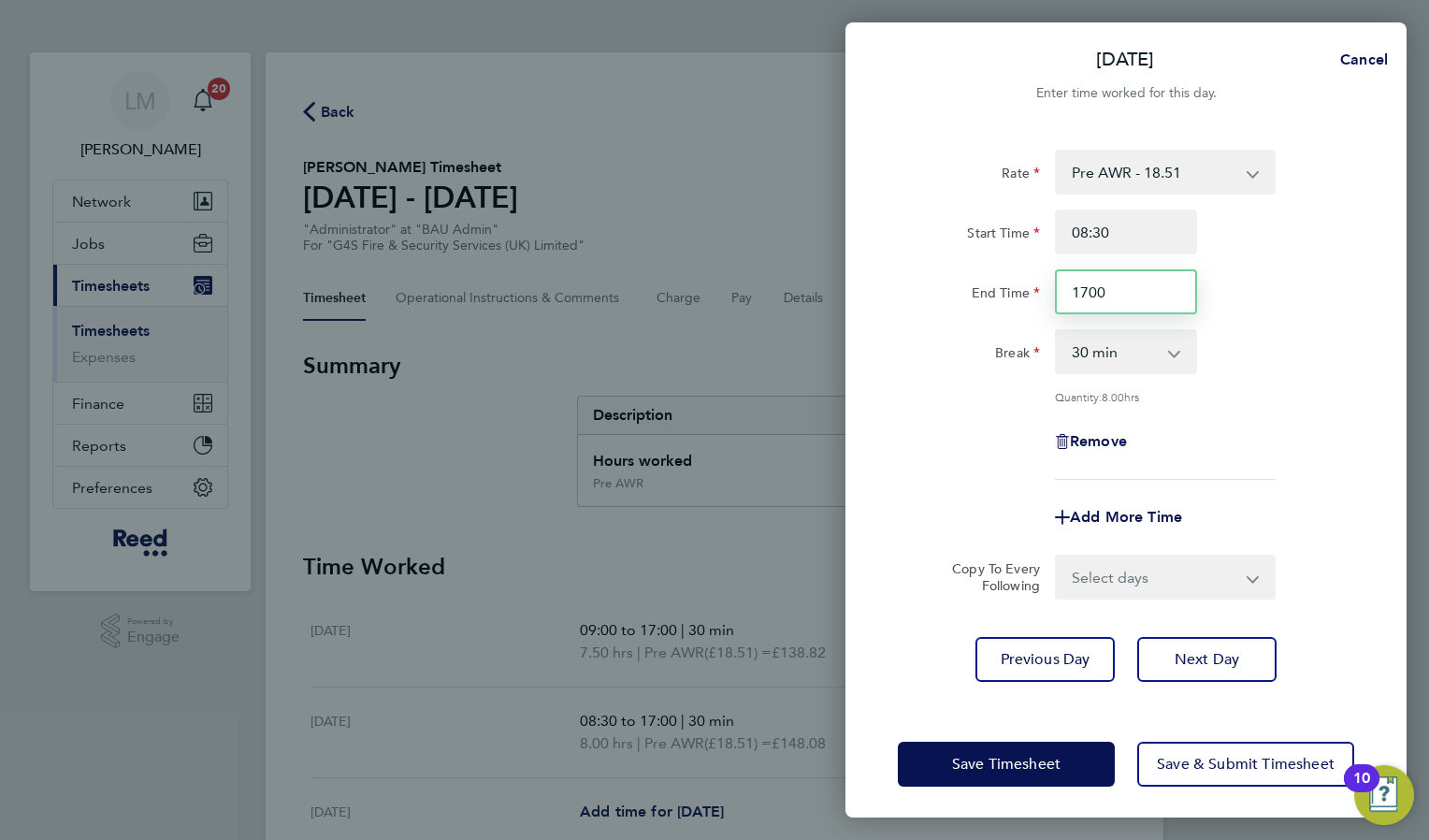
type input "17:00"
click at [1236, 654] on span "Next Day" at bounding box center [1206, 659] width 65 height 19
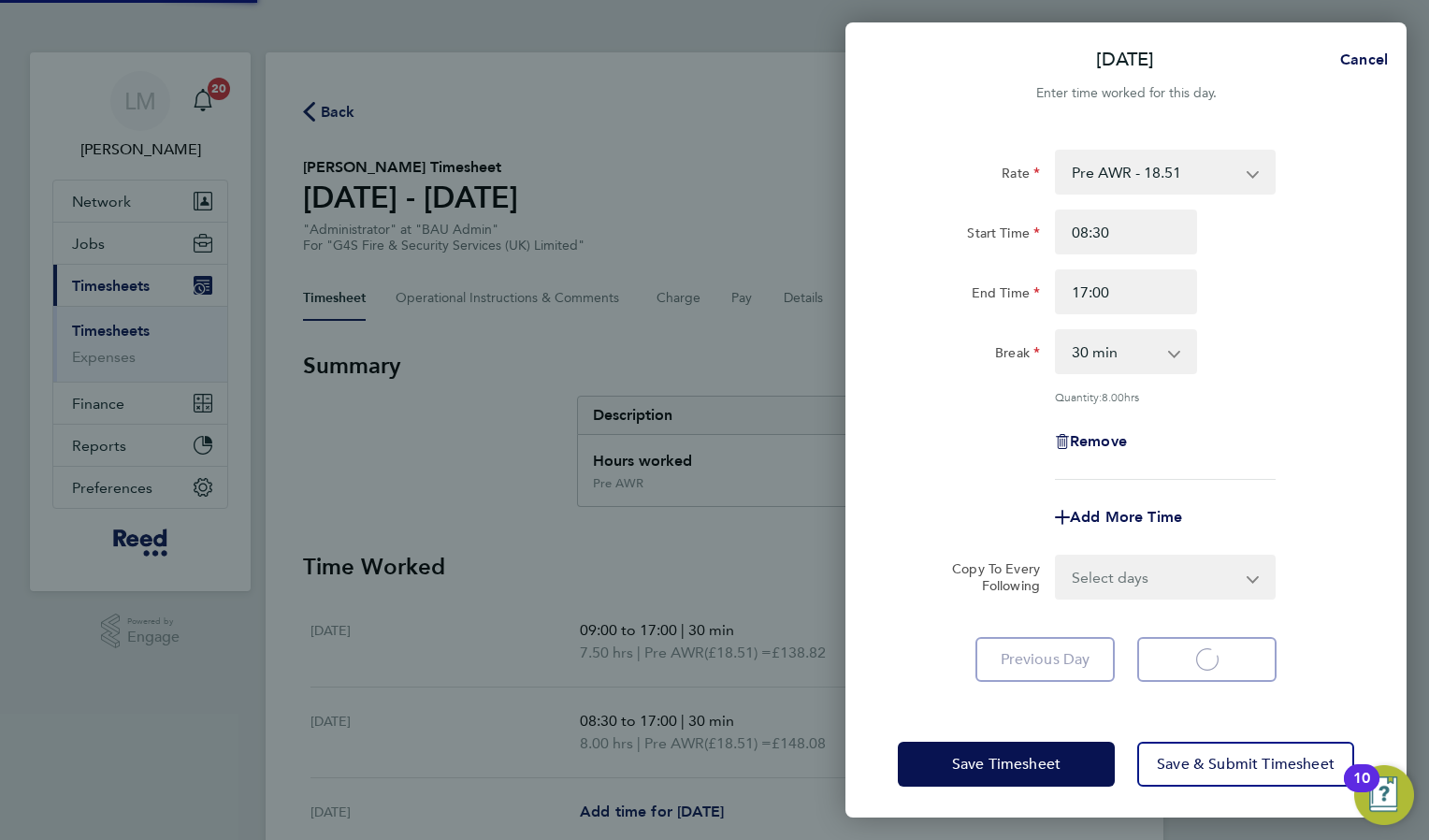
select select "30"
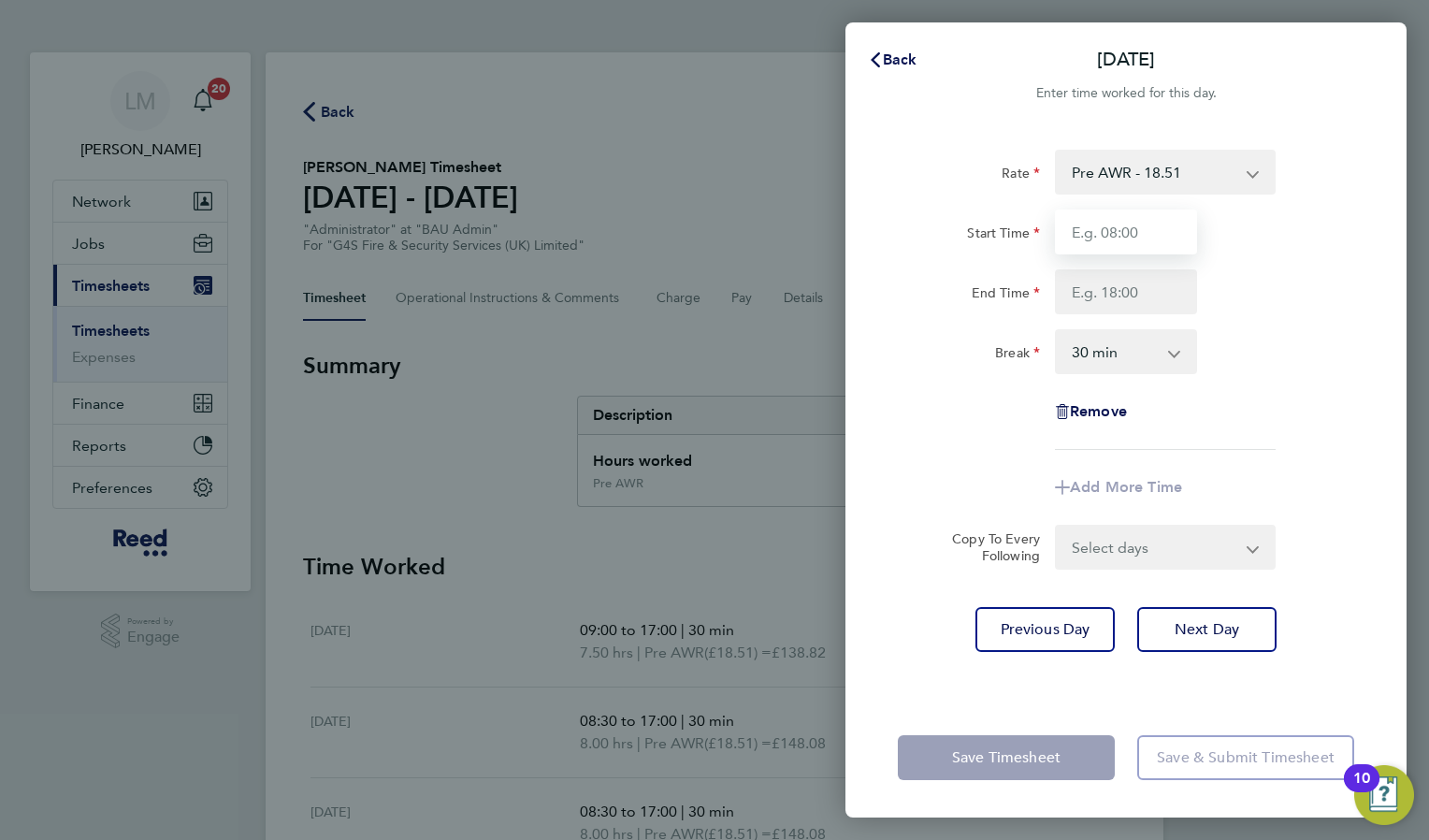
click at [1104, 237] on input "Start Time" at bounding box center [1126, 231] width 142 height 45
type input "08:30"
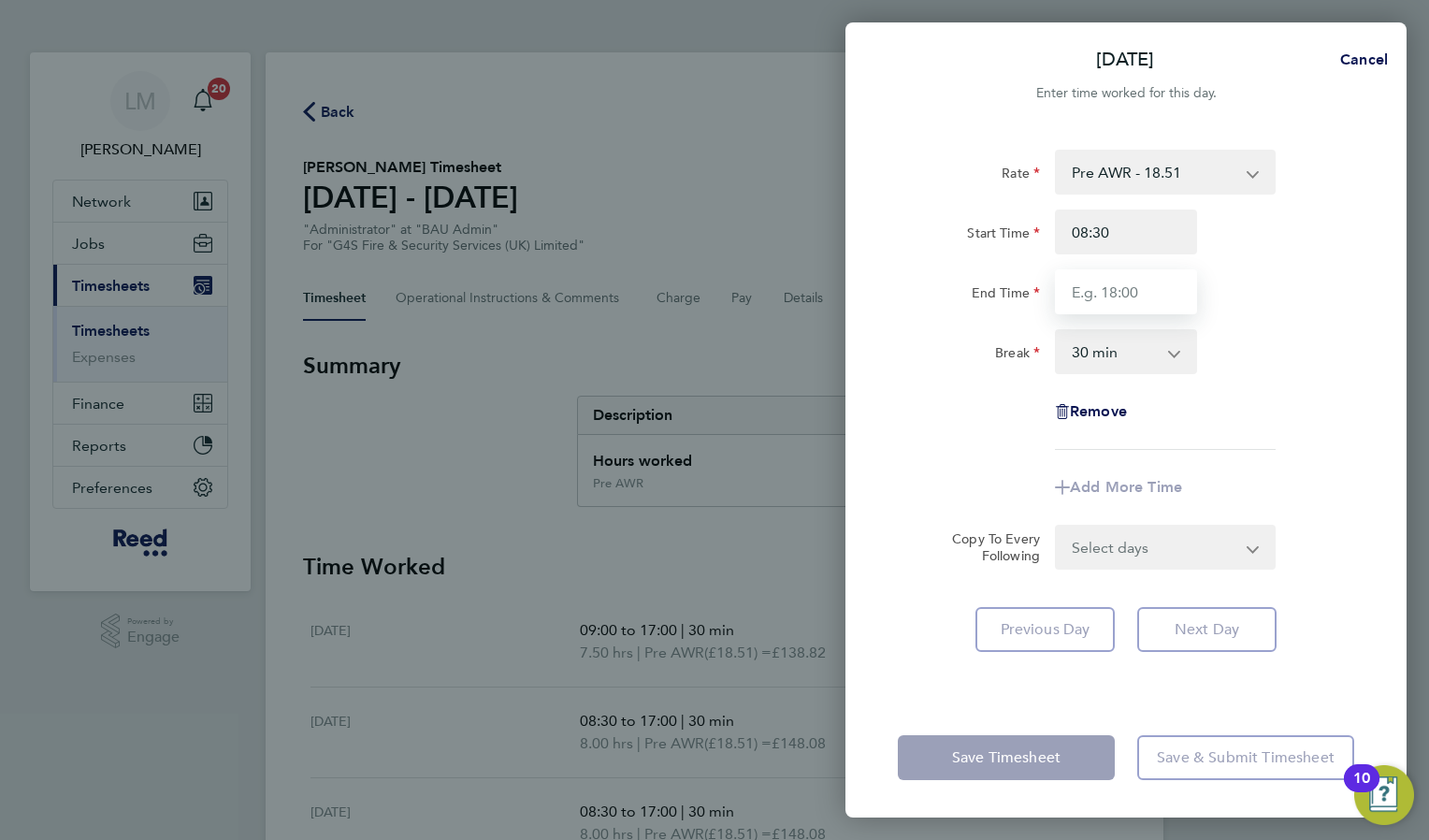
click at [1119, 303] on input "End Time" at bounding box center [1126, 291] width 142 height 45
type input "17:00"
click at [1283, 712] on div "Save Timesheet Save & Submit Timesheet" at bounding box center [1125, 758] width 561 height 120
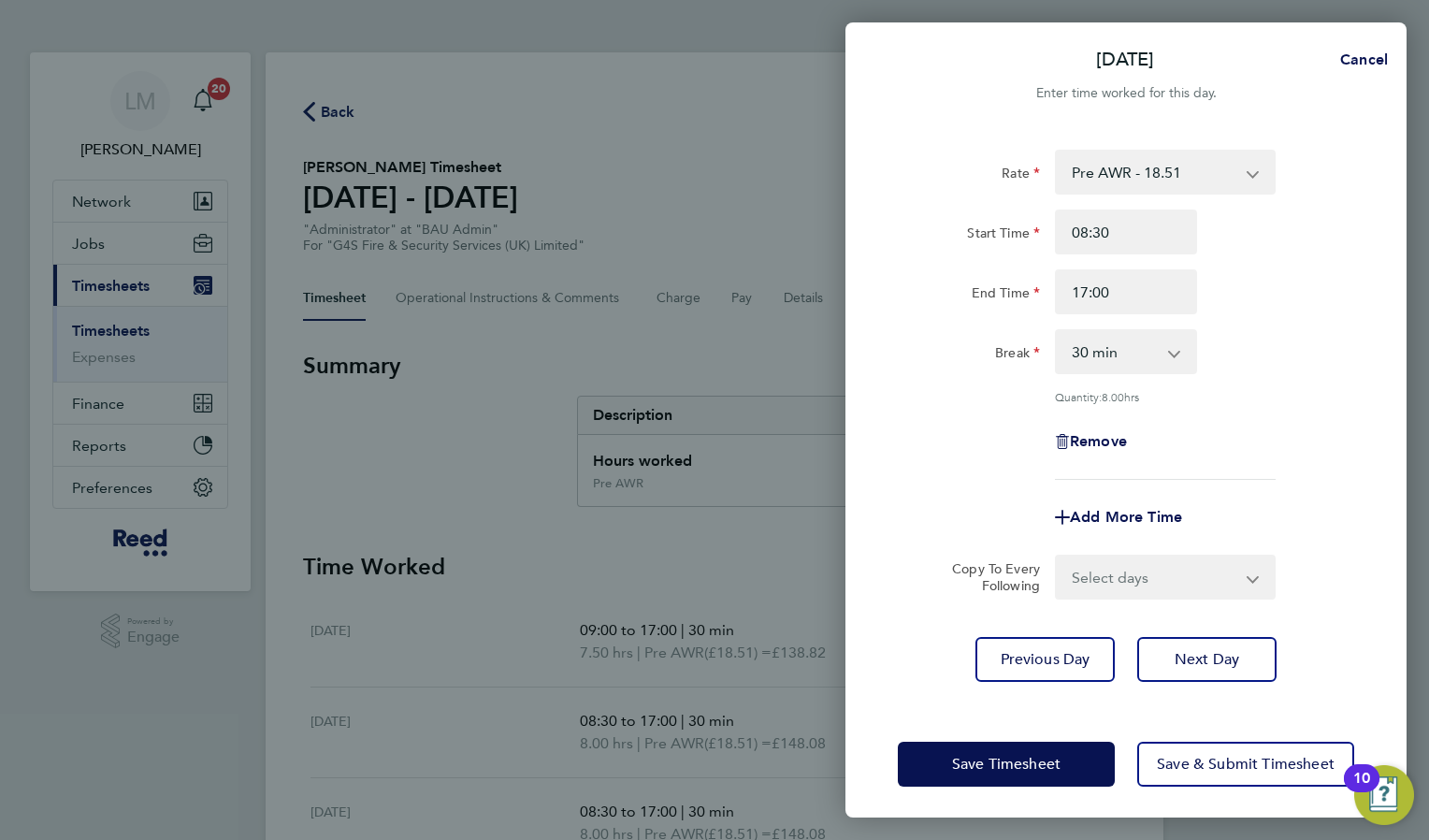
scroll to position [5, 0]
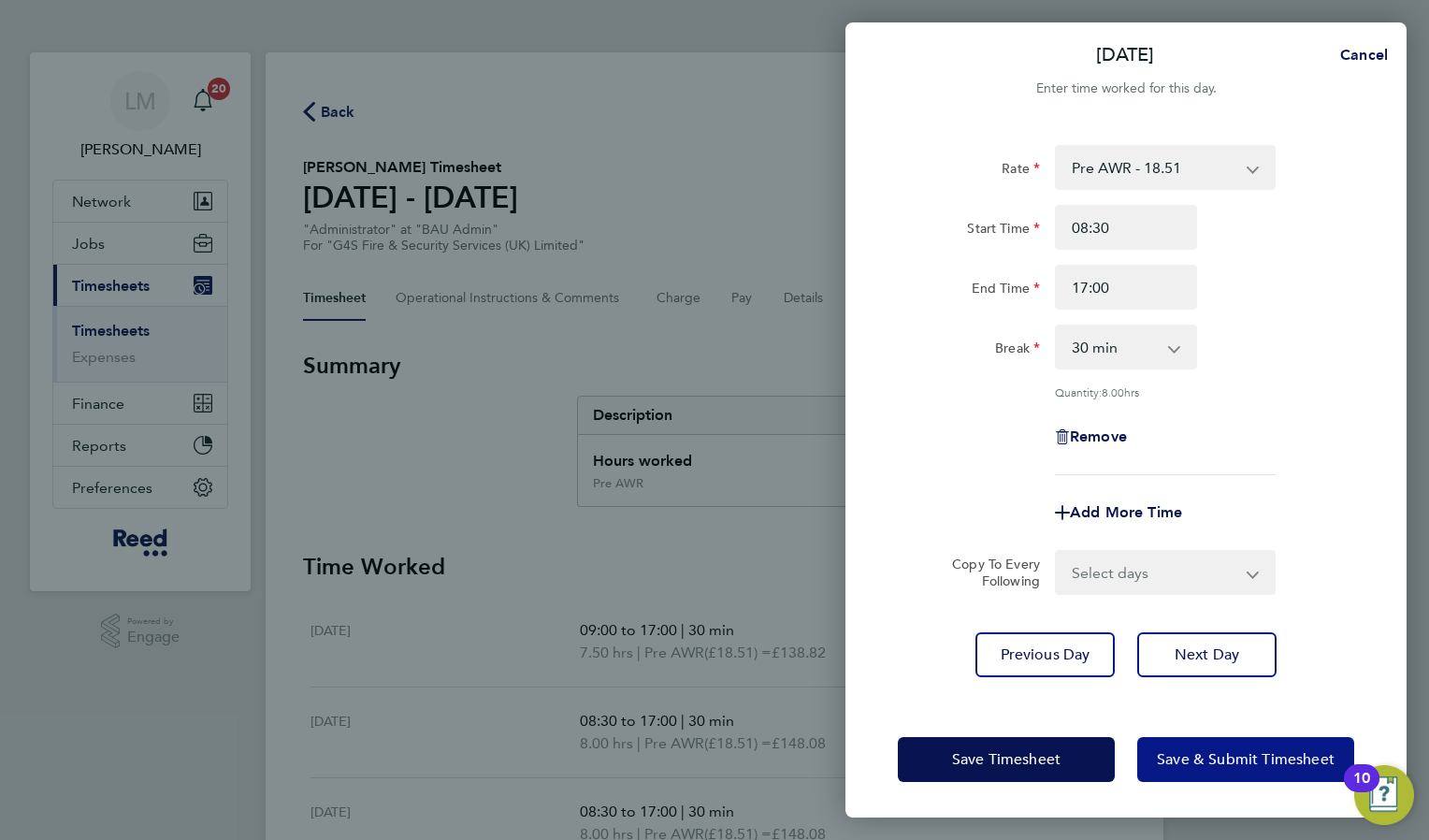
click at [1247, 760] on span "Save & Submit Timesheet" at bounding box center [1246, 759] width 178 height 19
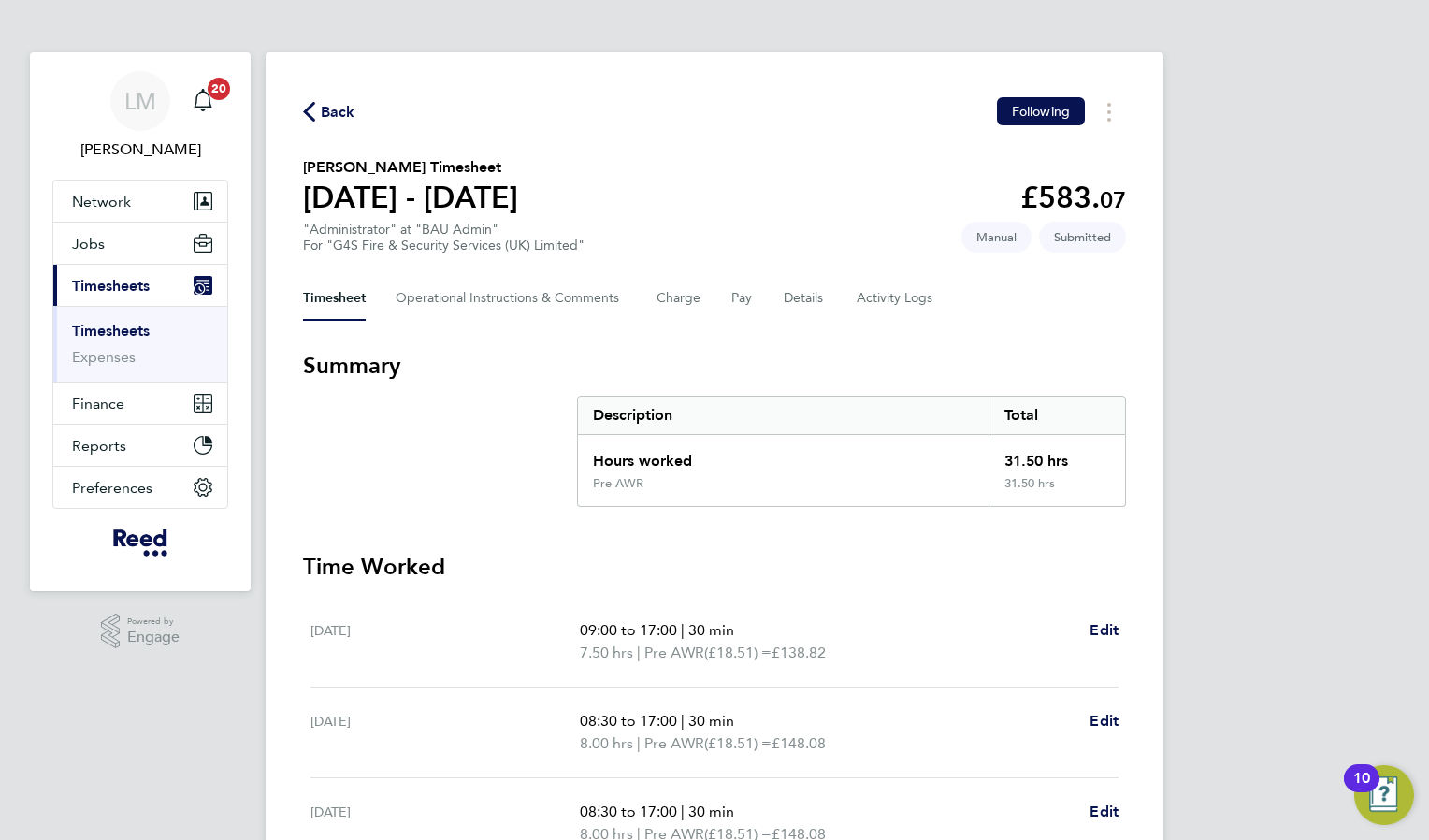
click at [340, 96] on div "Back Following Alexandra Randall's Timesheet 18 - 24 Aug 2025 £583. 07 "Adminis…" at bounding box center [715, 675] width 898 height 1246
click at [337, 112] on span "Back" at bounding box center [338, 112] width 35 height 22
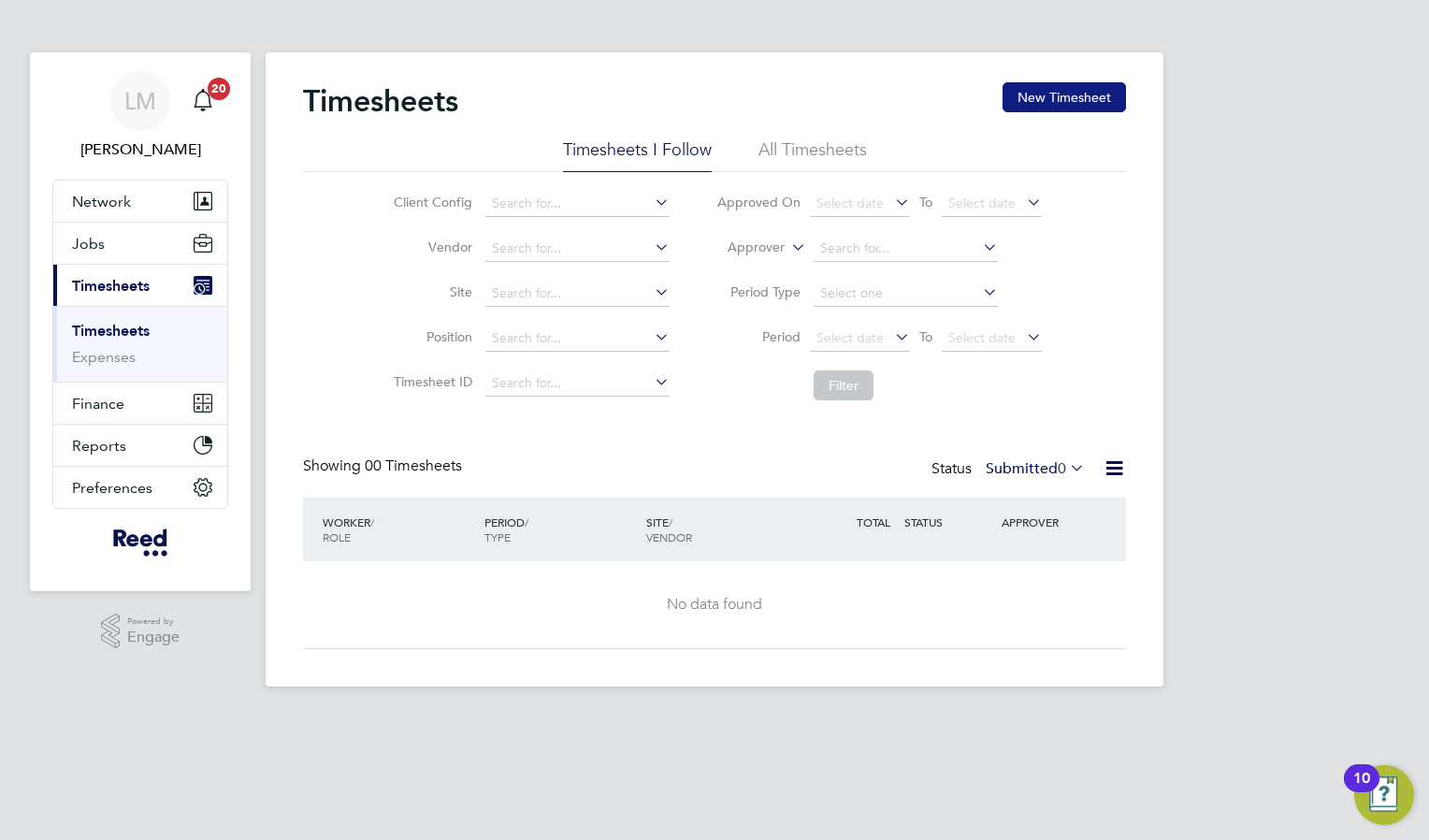
click at [1102, 98] on button "New Timesheet" at bounding box center [1063, 97] width 123 height 30
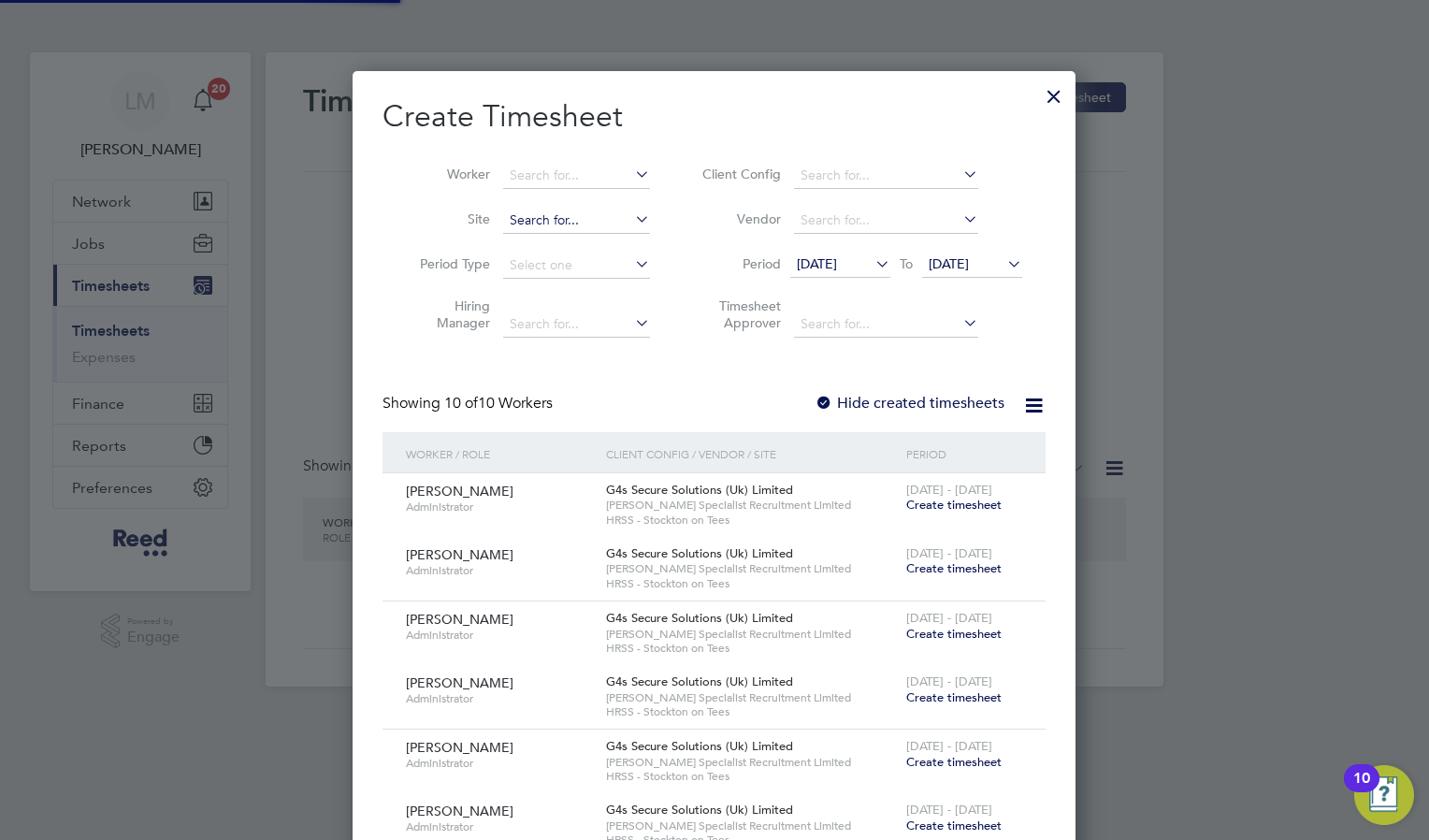
scroll to position [1403, 724]
click at [539, 166] on input at bounding box center [576, 176] width 147 height 26
click at [575, 196] on li "Alys on Sheppard" at bounding box center [585, 200] width 166 height 25
type input "[PERSON_NAME]"
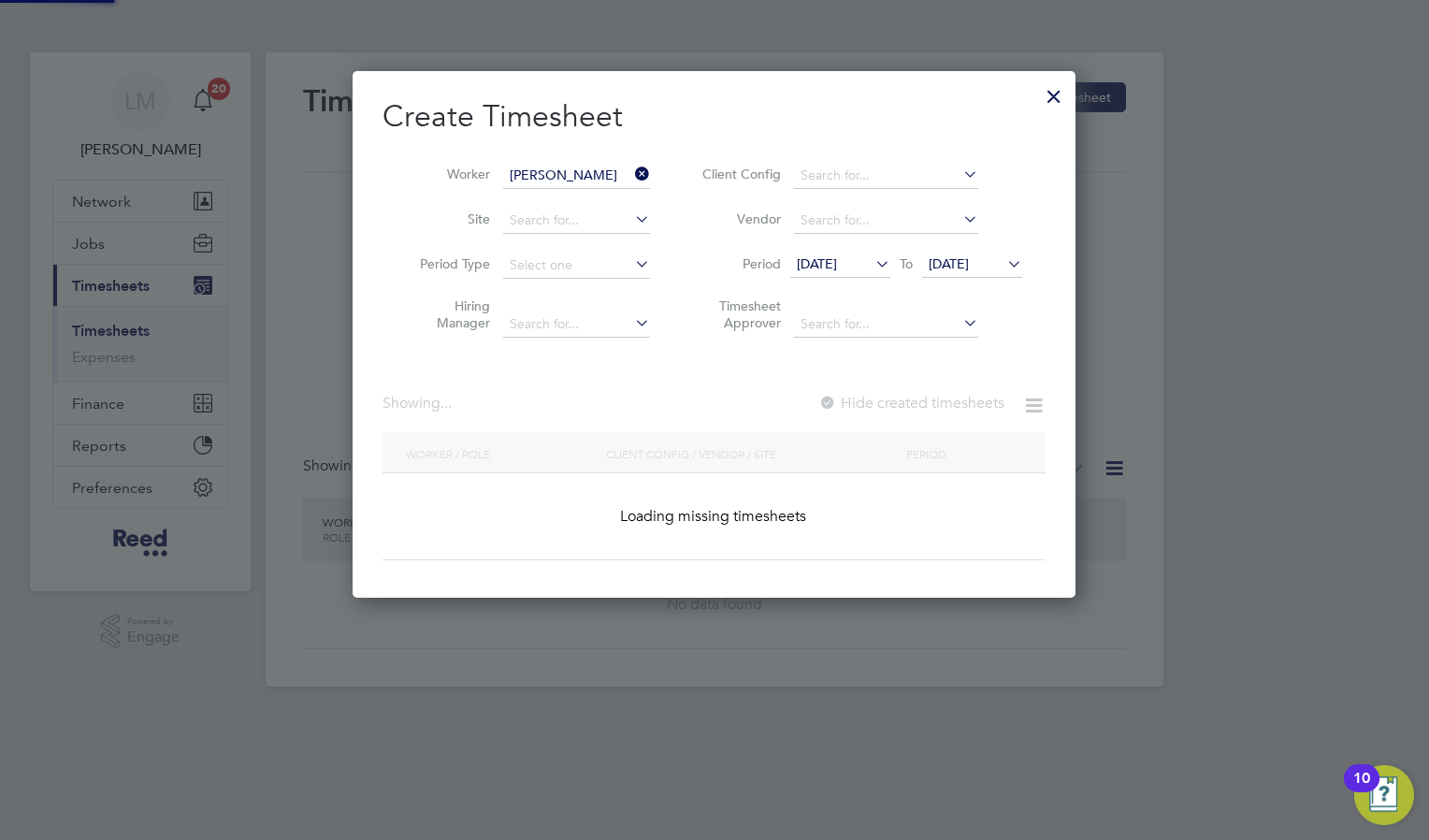
scroll to position [504, 724]
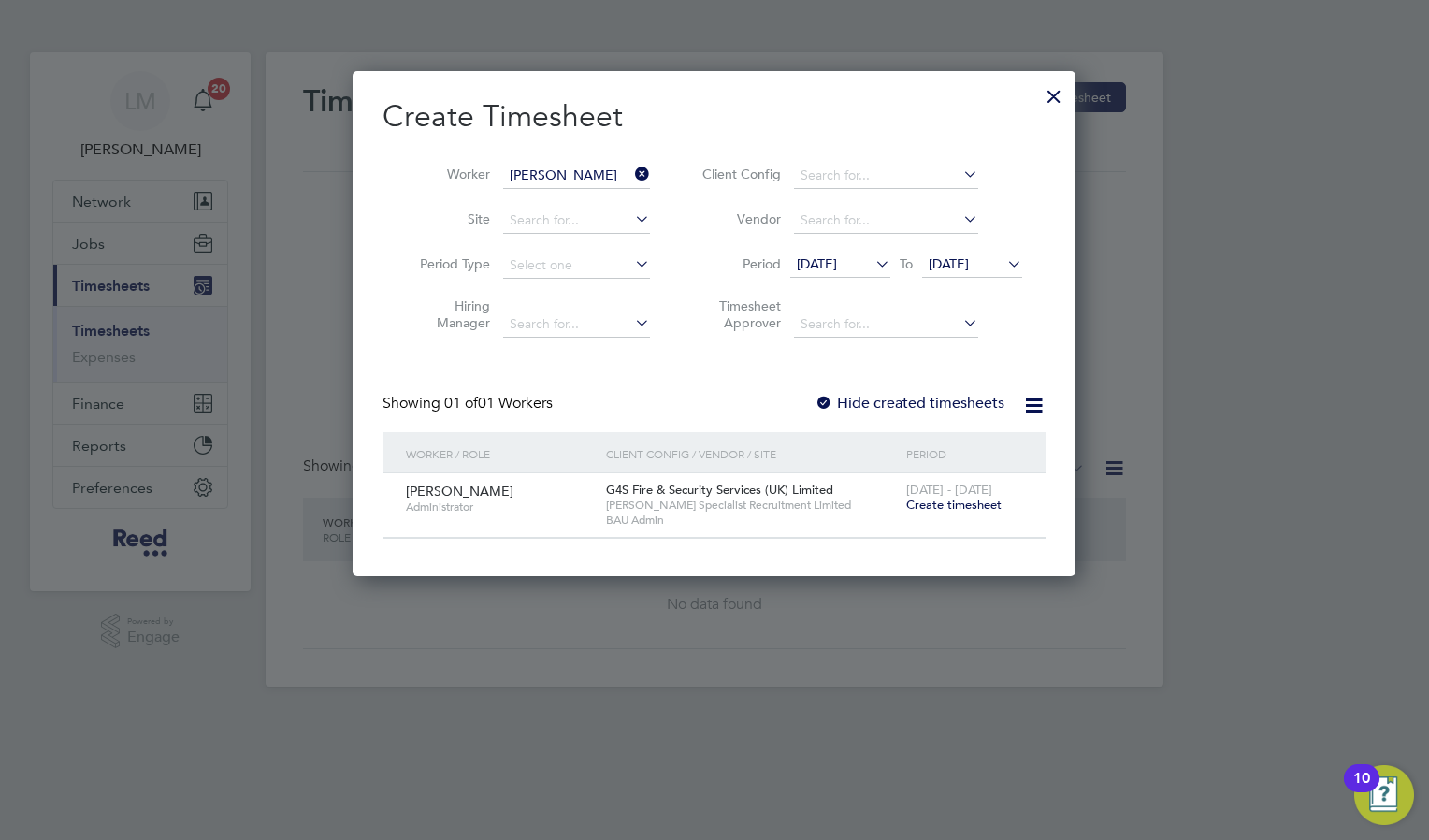
click at [956, 500] on span "Create timesheet" at bounding box center [953, 504] width 95 height 16
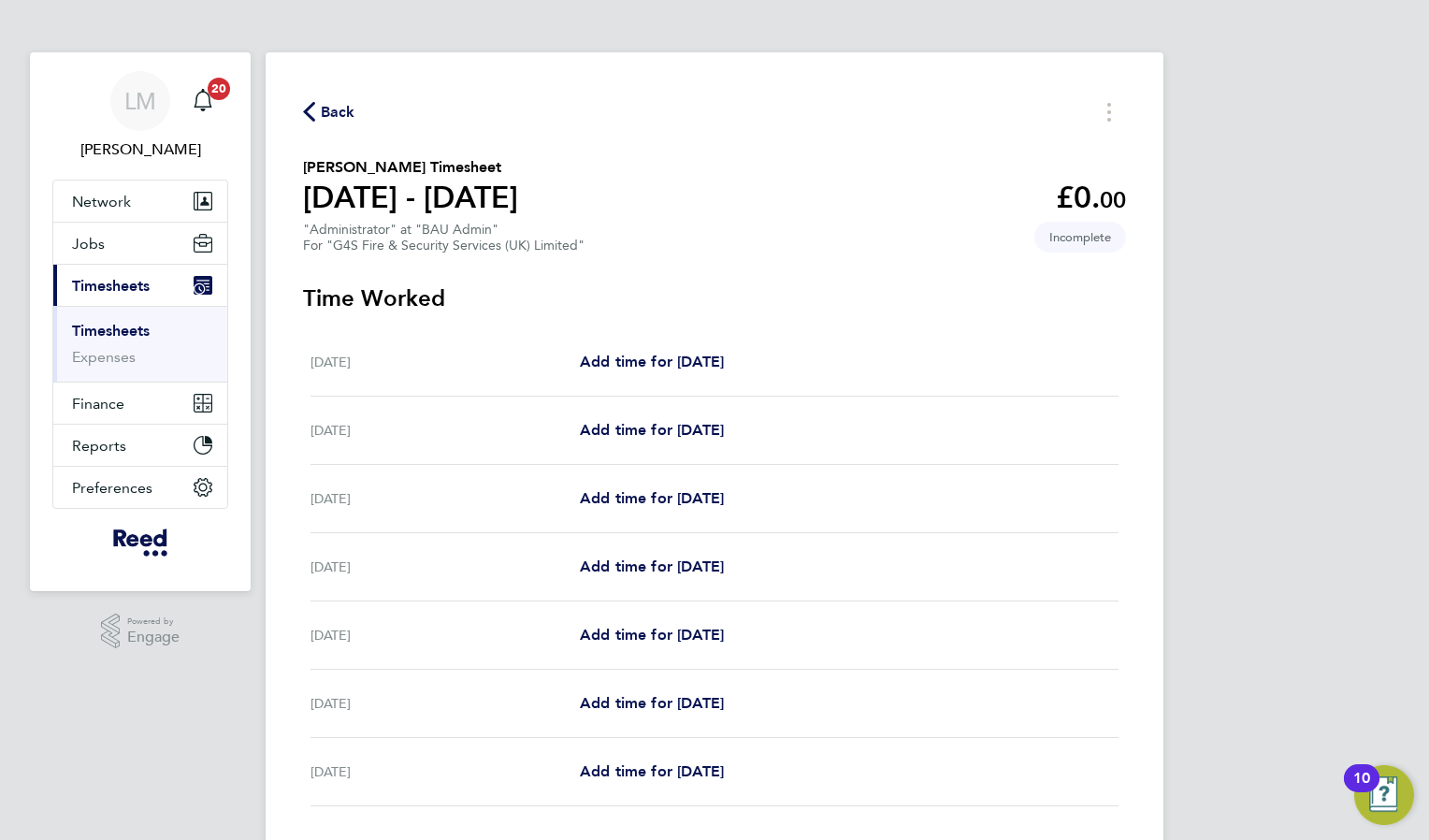
click at [674, 375] on div "[DATE] Add time for [DATE] Add time for [DATE]" at bounding box center [714, 362] width 808 height 68
click at [688, 361] on span "Add time for [DATE]" at bounding box center [652, 361] width 144 height 18
select select "30"
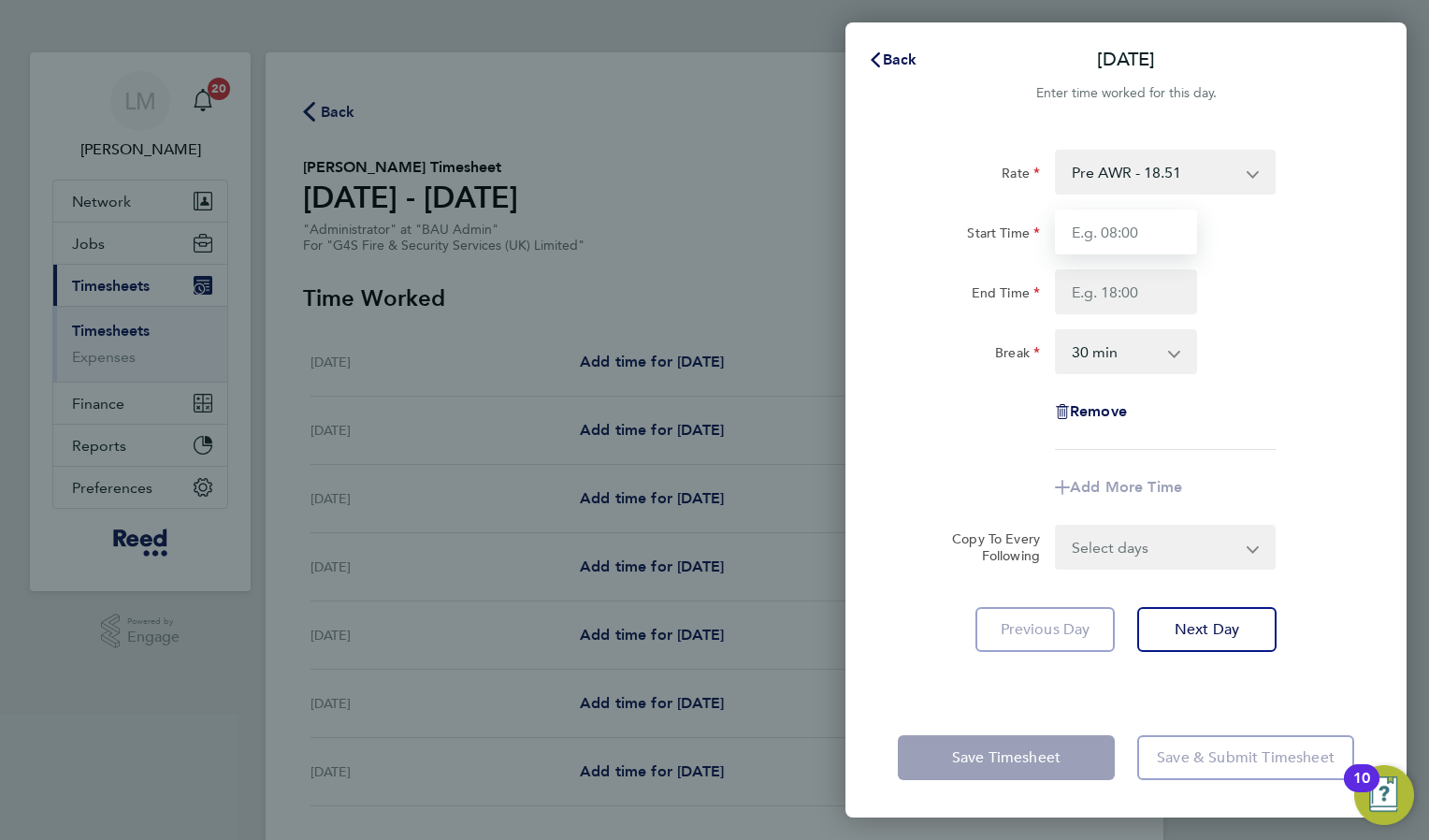
click at [1118, 236] on input "Start Time" at bounding box center [1126, 231] width 142 height 45
type input "08:30"
type input "17:00"
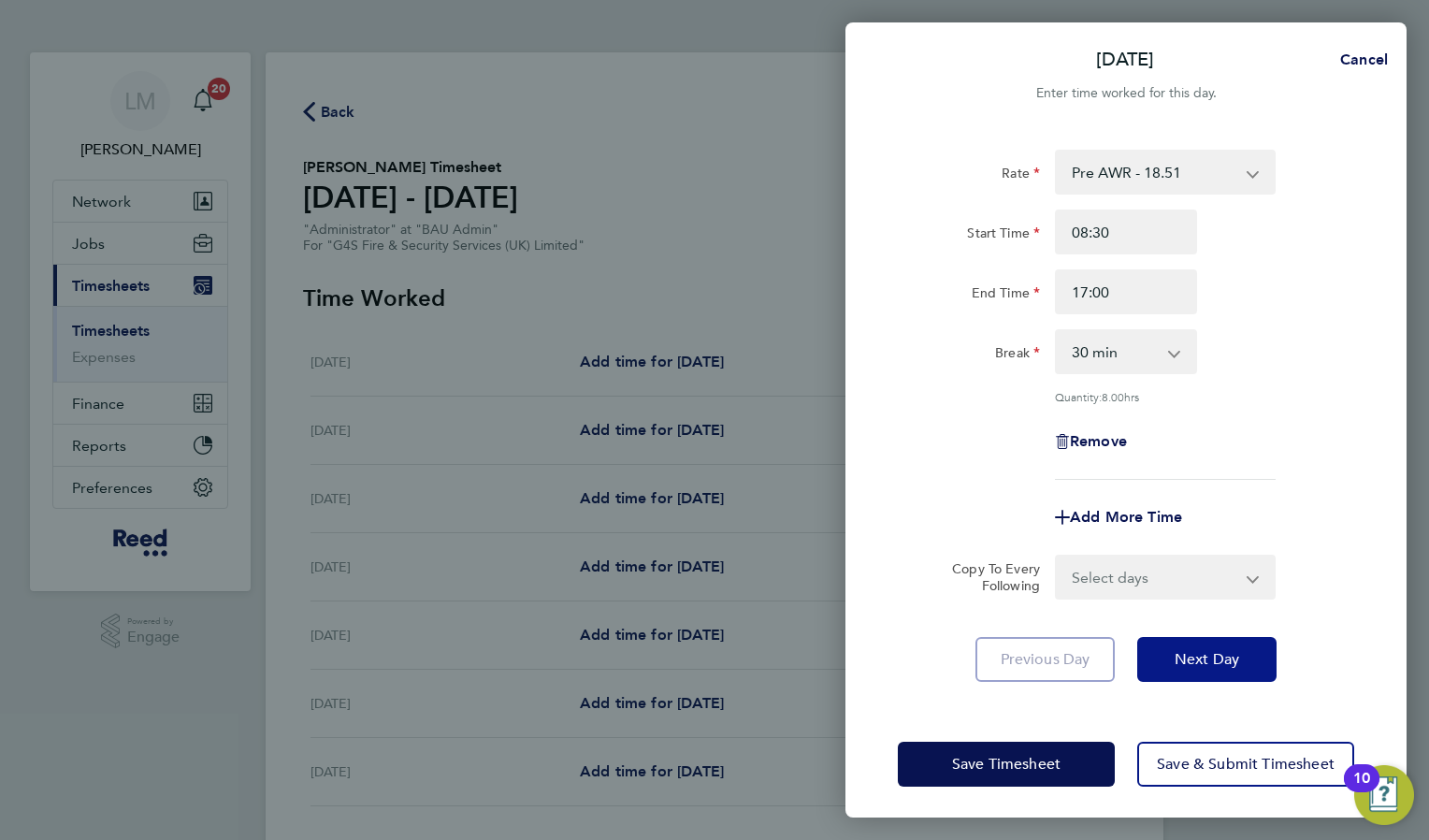
click at [1227, 650] on span "Next Day" at bounding box center [1206, 659] width 65 height 19
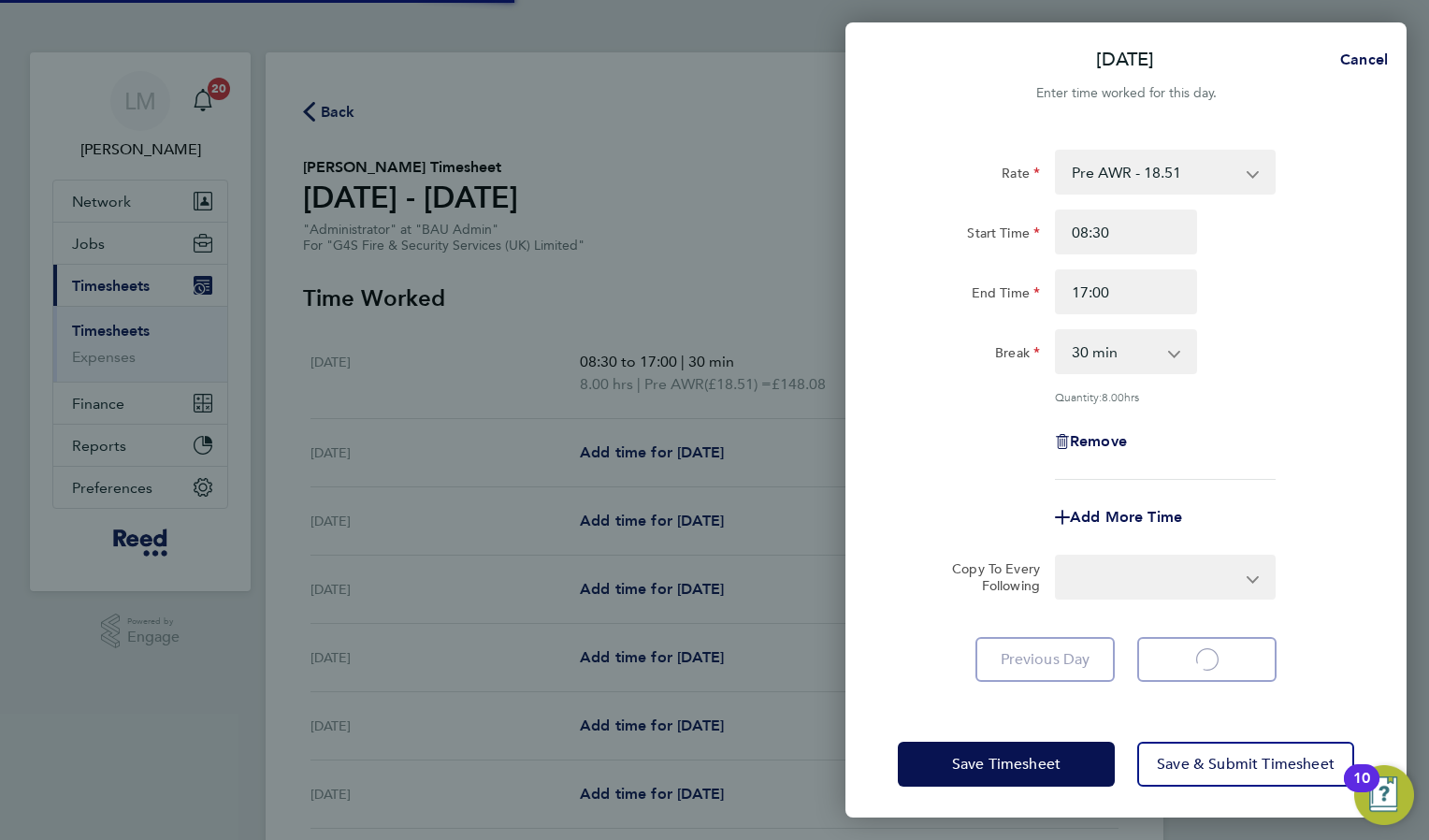
select select "30"
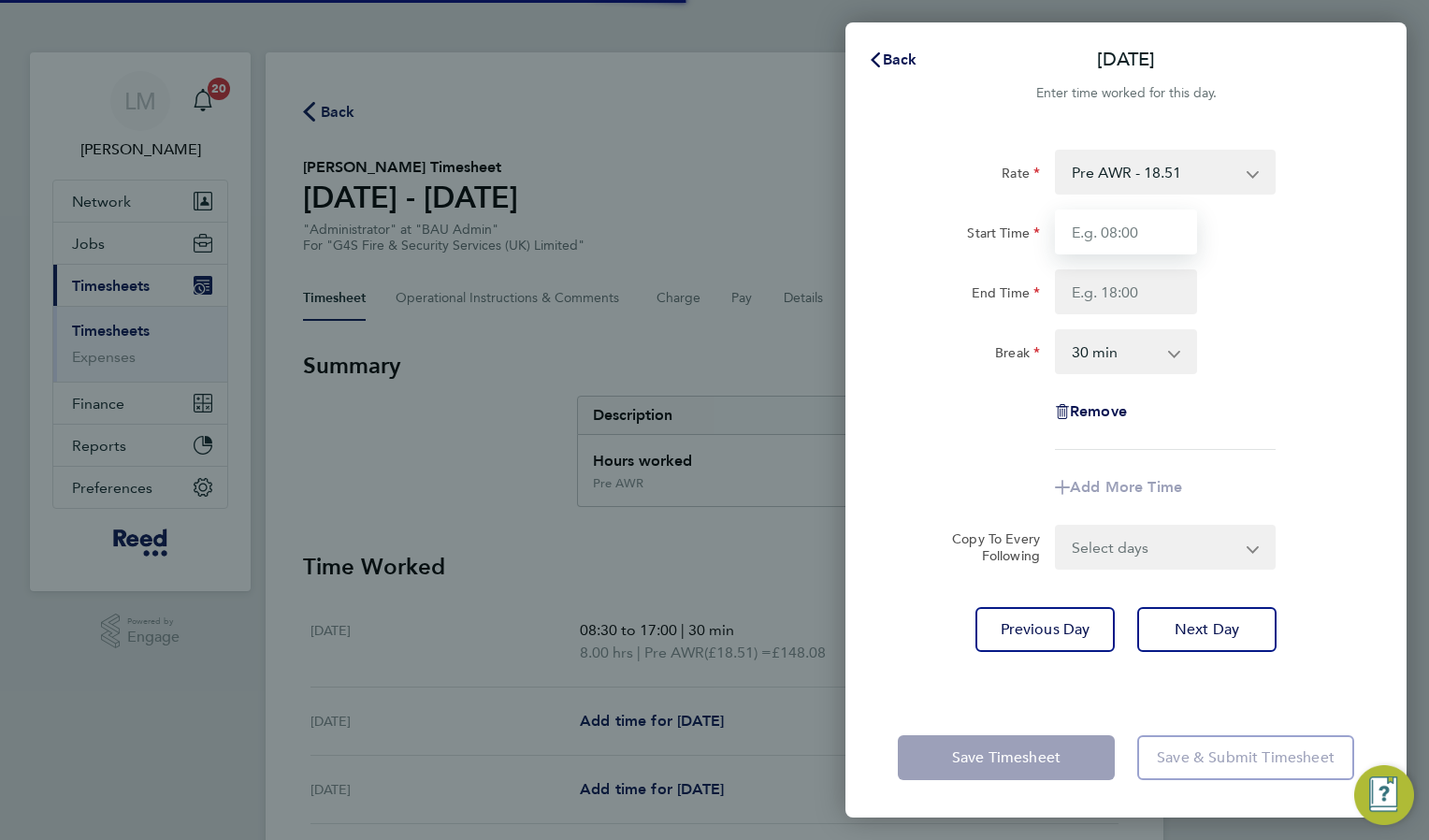
click at [1100, 241] on input "Start Time" at bounding box center [1126, 231] width 142 height 45
type input "08:30"
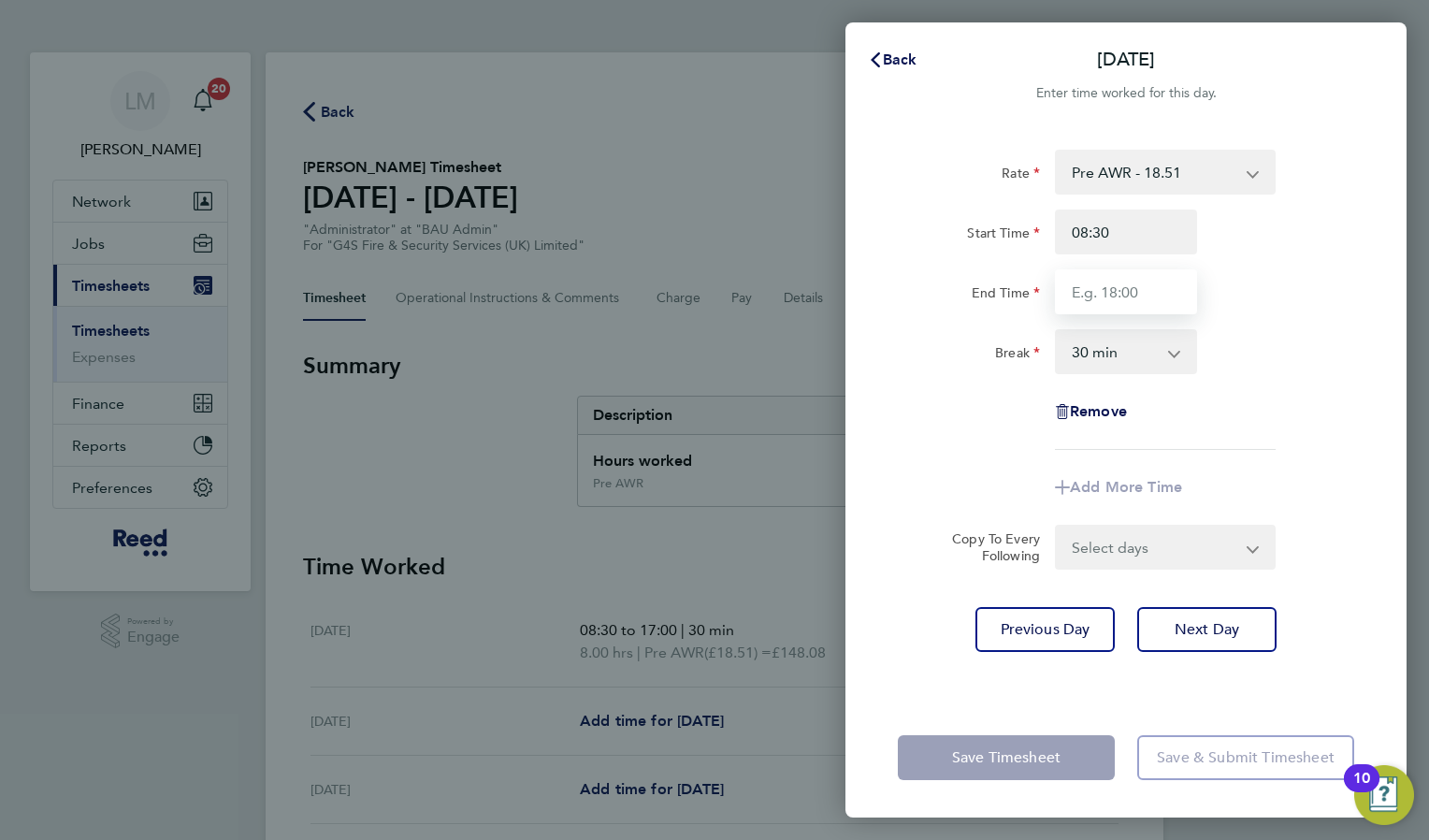
type input "17:00"
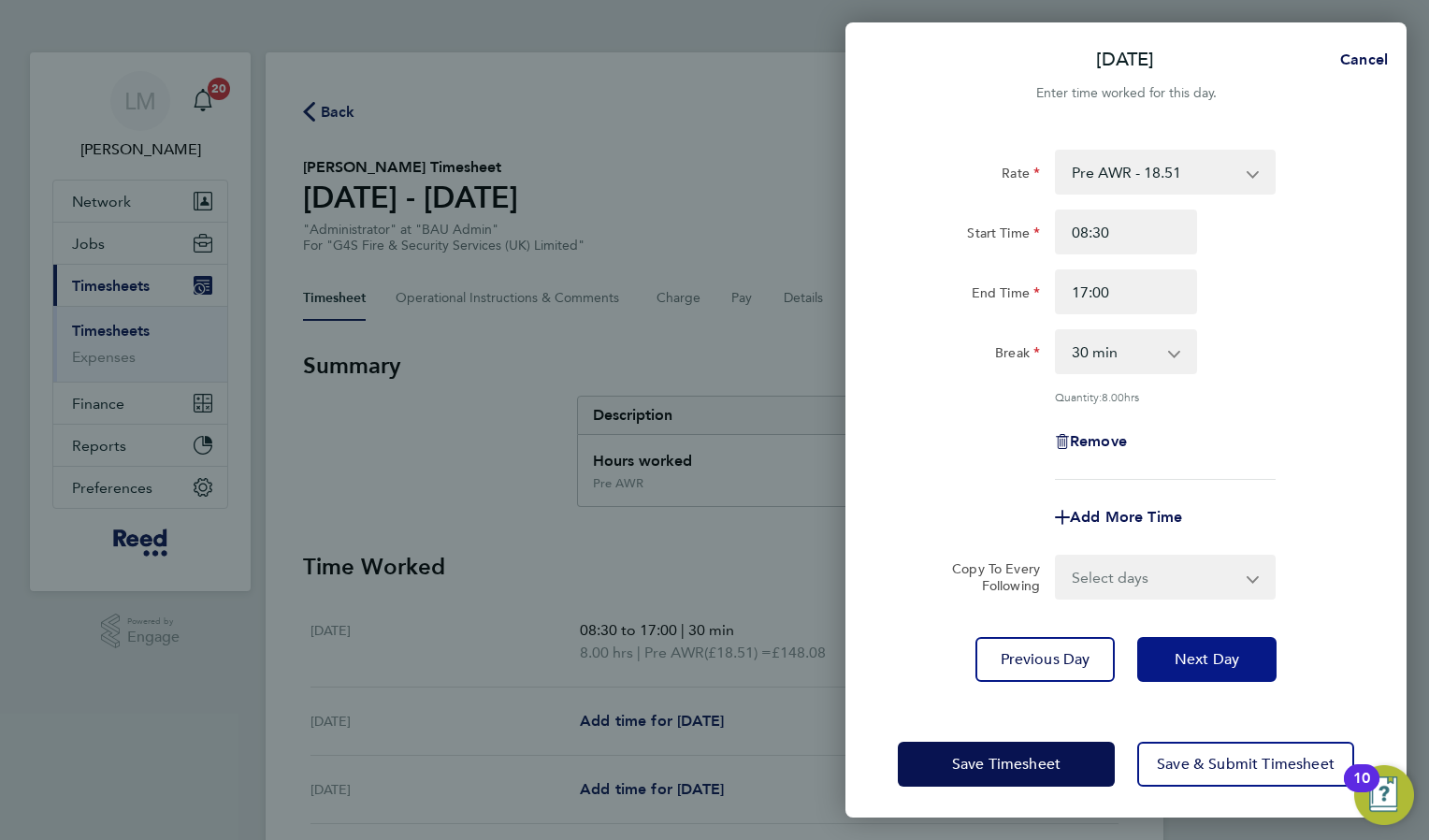
click at [1222, 650] on span "Next Day" at bounding box center [1206, 659] width 65 height 19
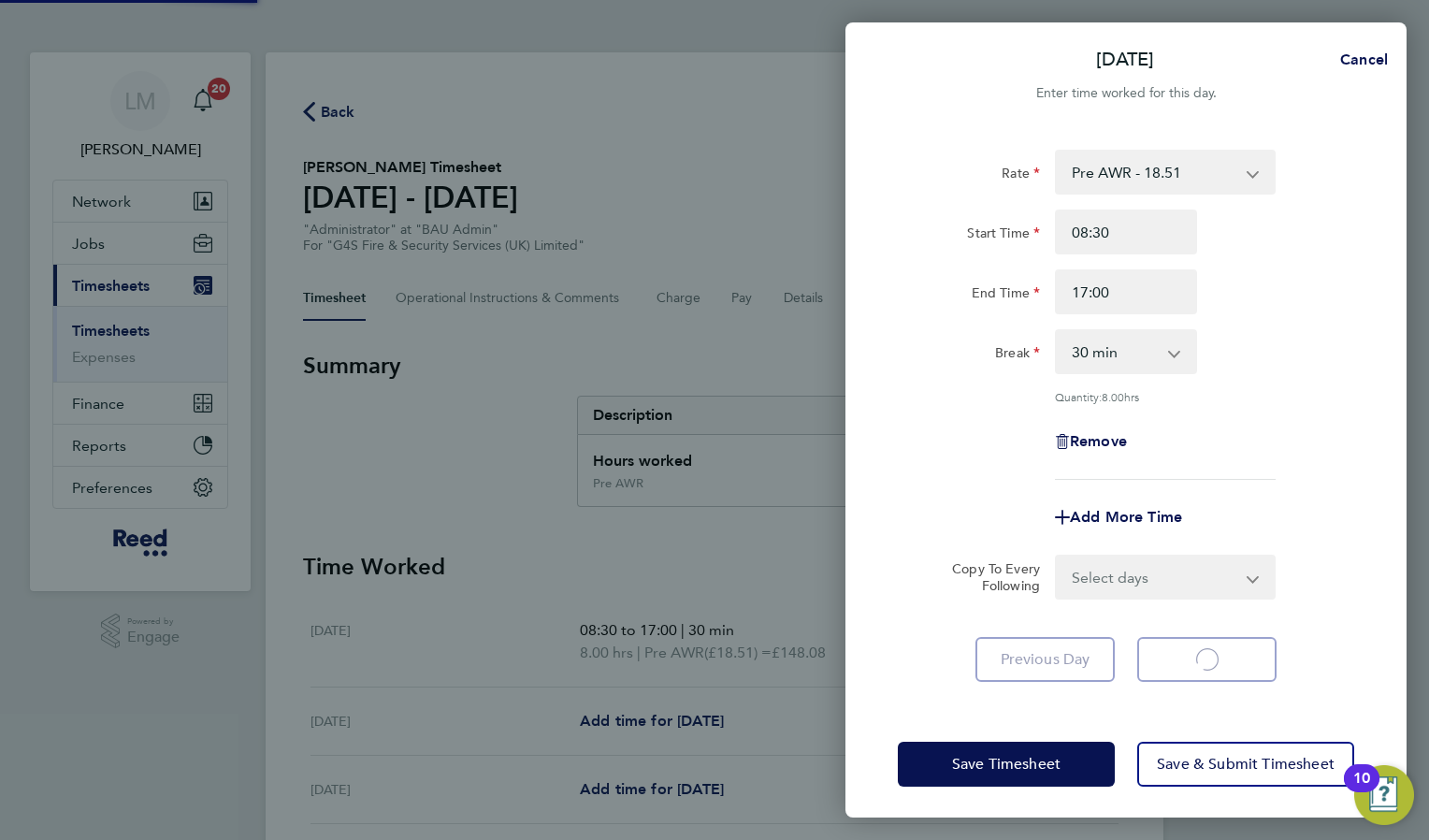
select select "30"
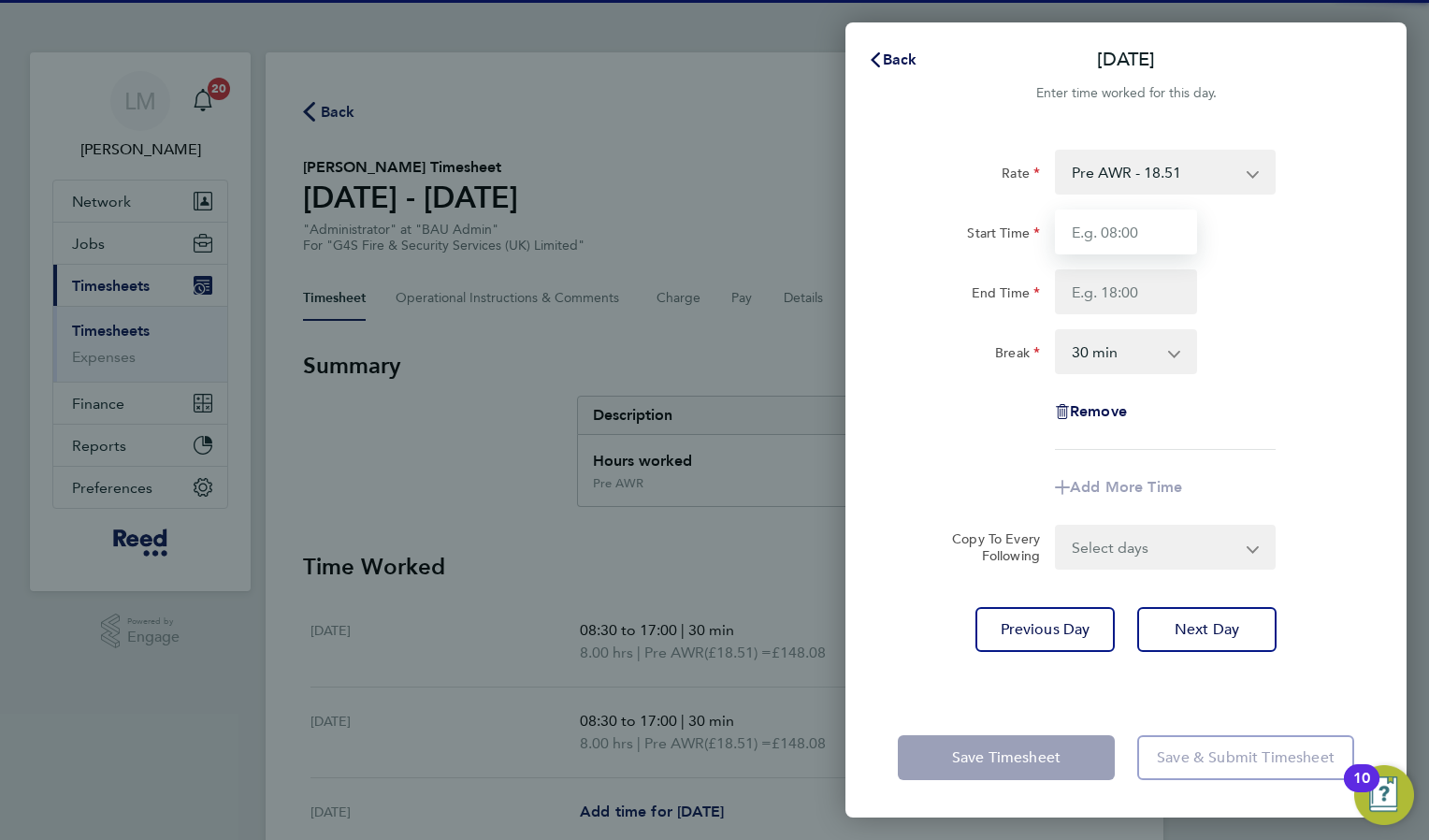
click at [1109, 242] on input "Start Time" at bounding box center [1126, 231] width 142 height 45
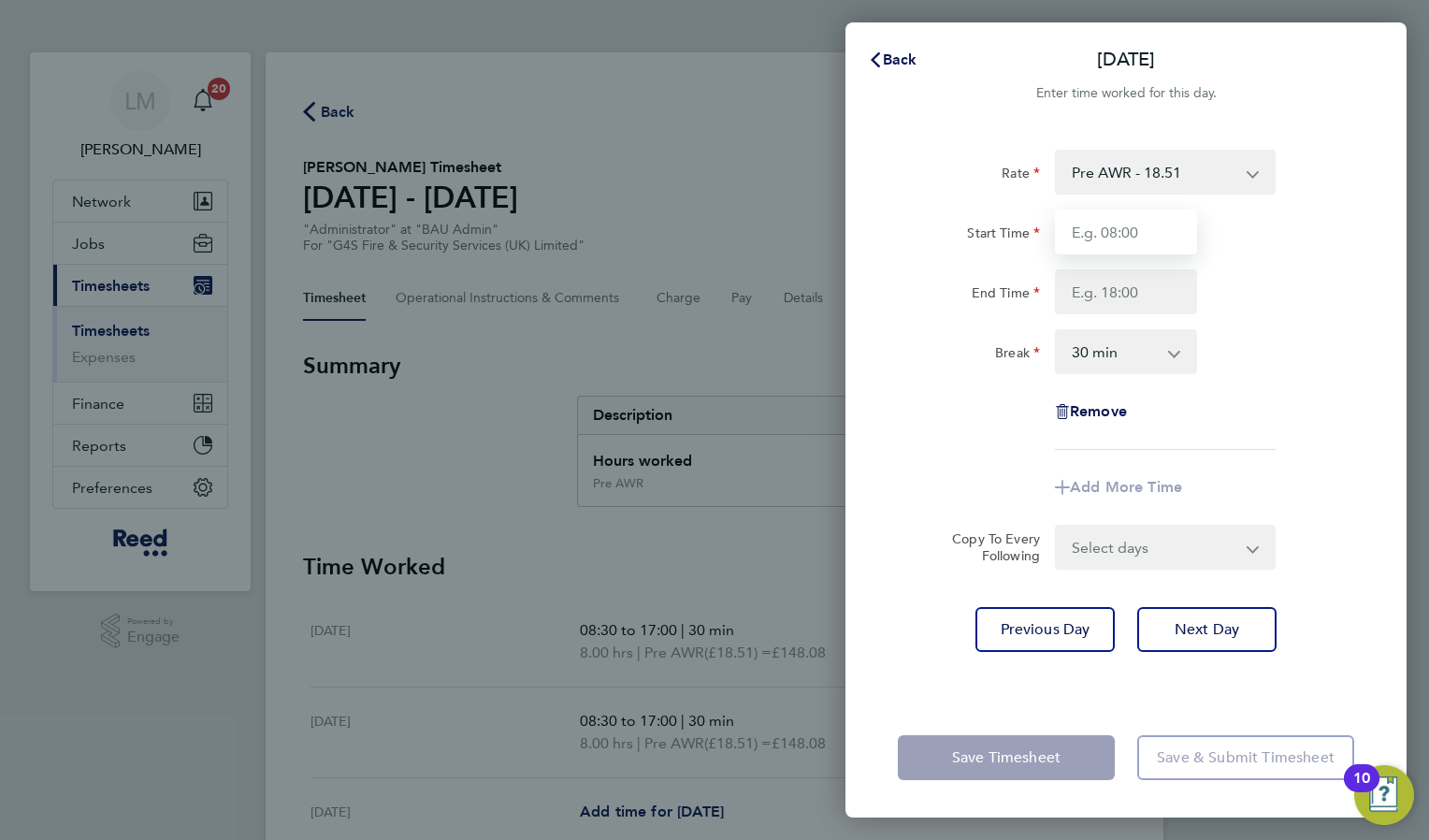
type input "08:30"
type input "17:00"
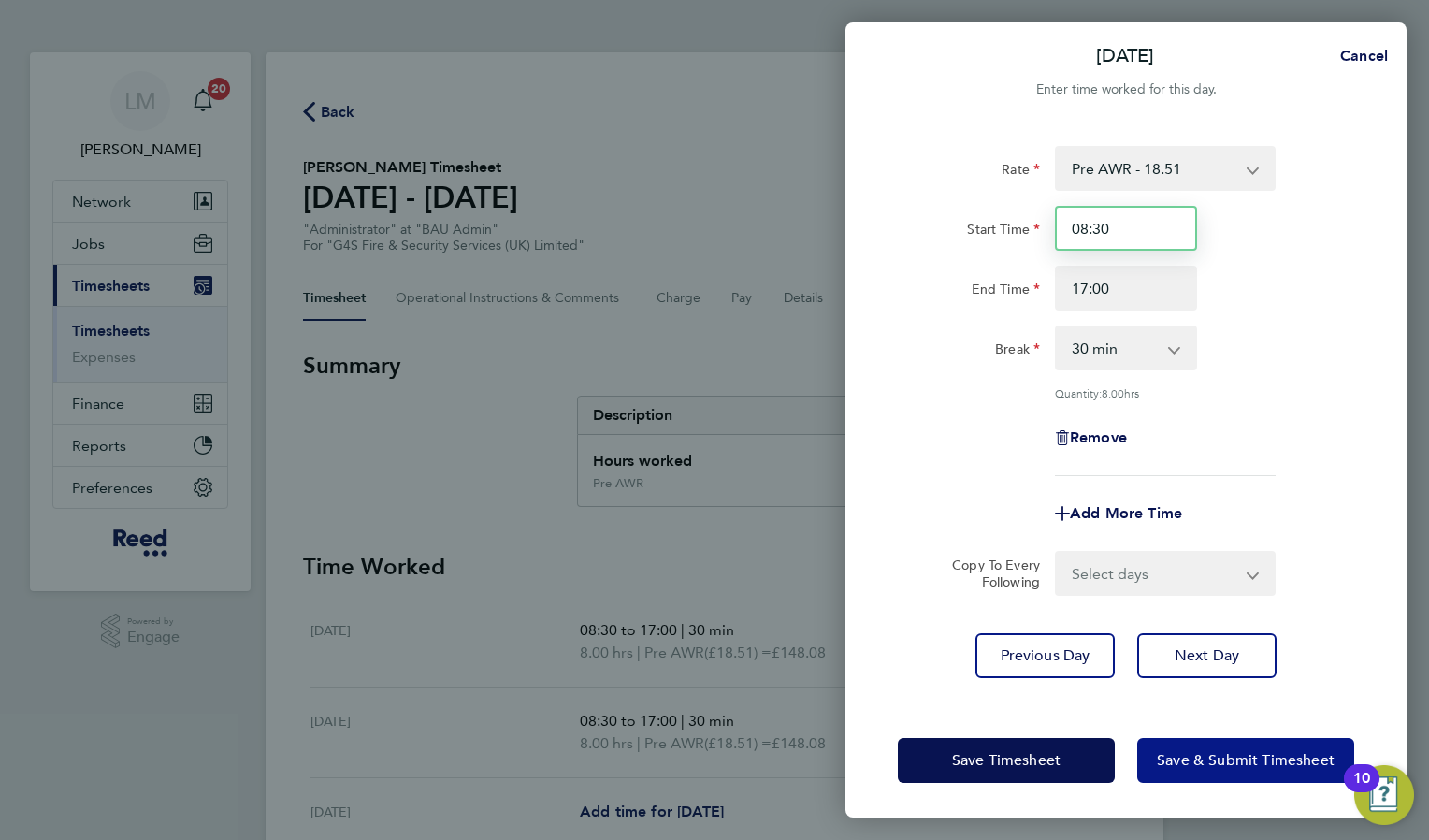
scroll to position [5, 0]
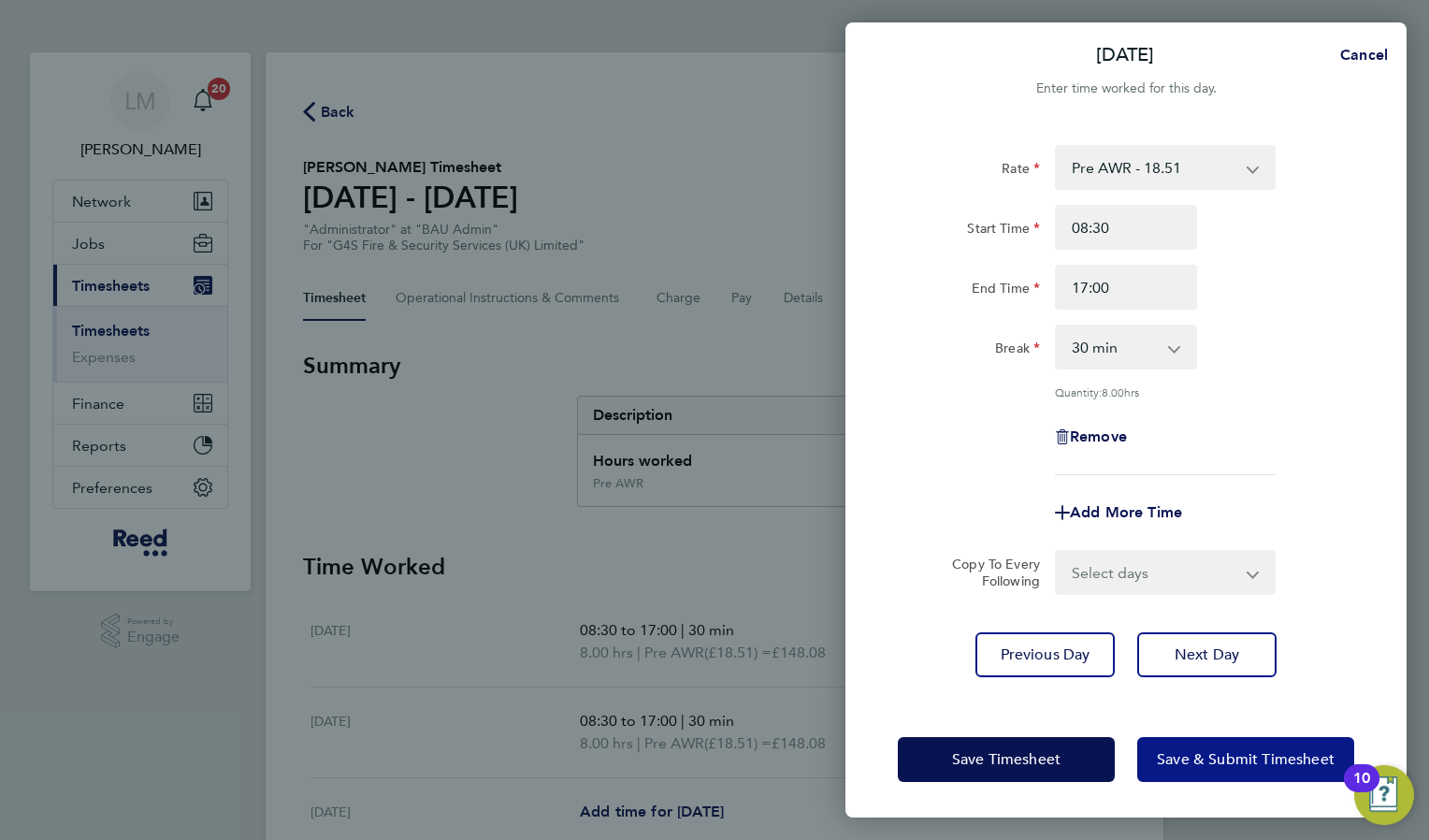
click at [1236, 755] on span "Save & Submit Timesheet" at bounding box center [1246, 759] width 178 height 19
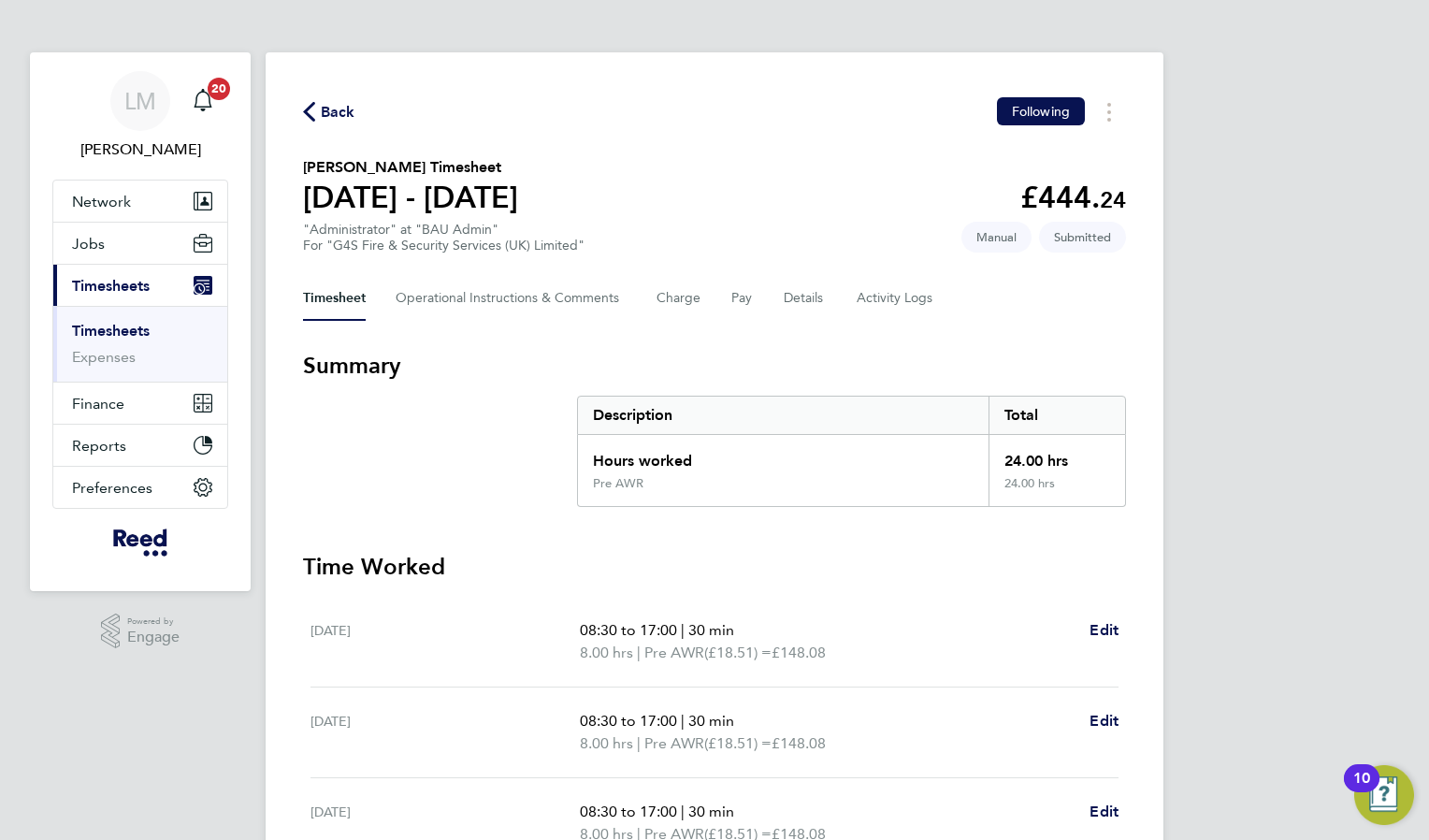
click at [332, 101] on span "Back" at bounding box center [338, 112] width 35 height 22
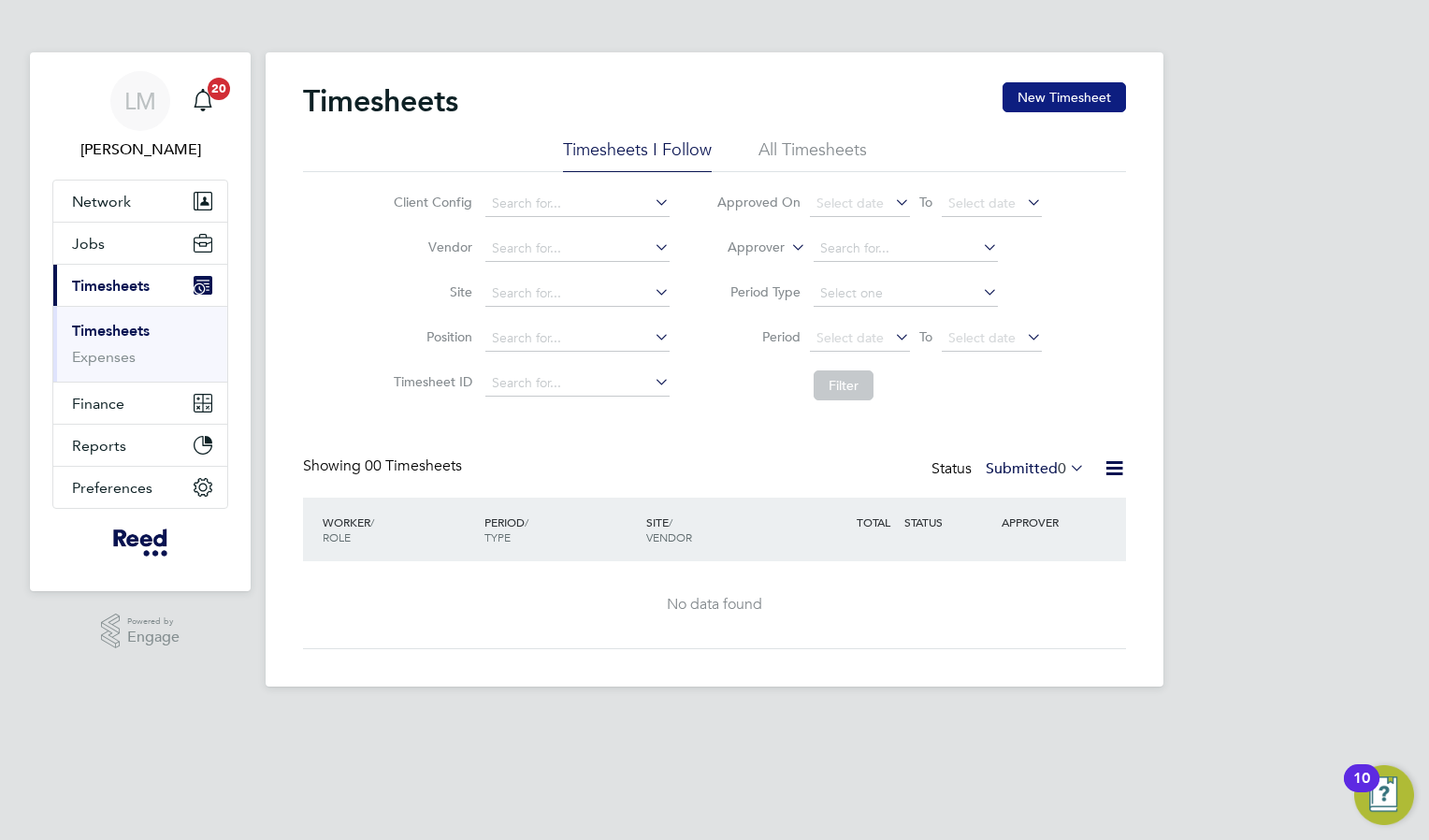
click at [1052, 87] on button "New Timesheet" at bounding box center [1063, 97] width 123 height 30
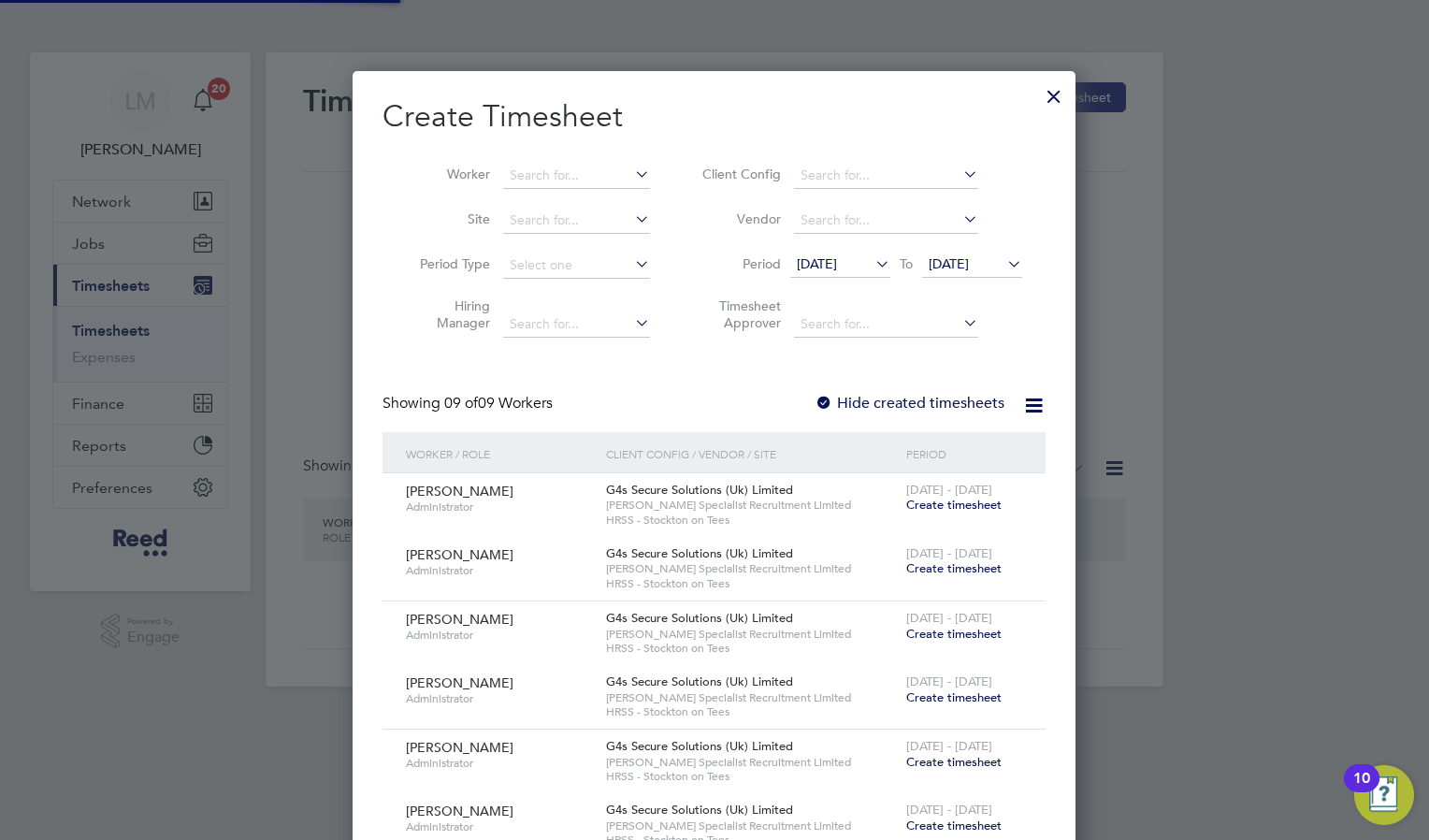
scroll to position [1339, 724]
click at [531, 173] on input at bounding box center [576, 176] width 147 height 26
click at [529, 193] on b "Call" at bounding box center [522, 201] width 24 height 16
type input "[PERSON_NAME]"
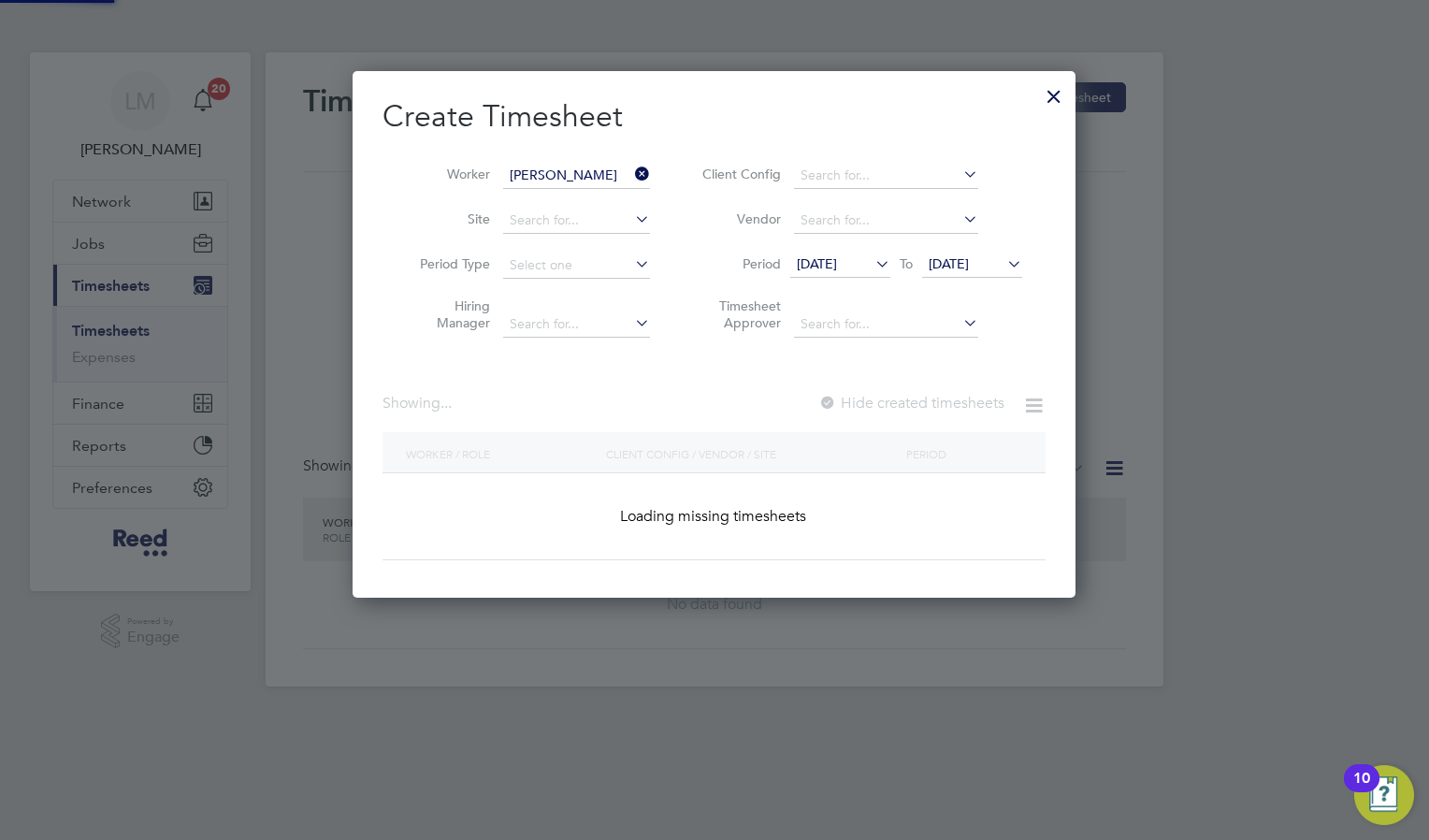
scroll to position [504, 724]
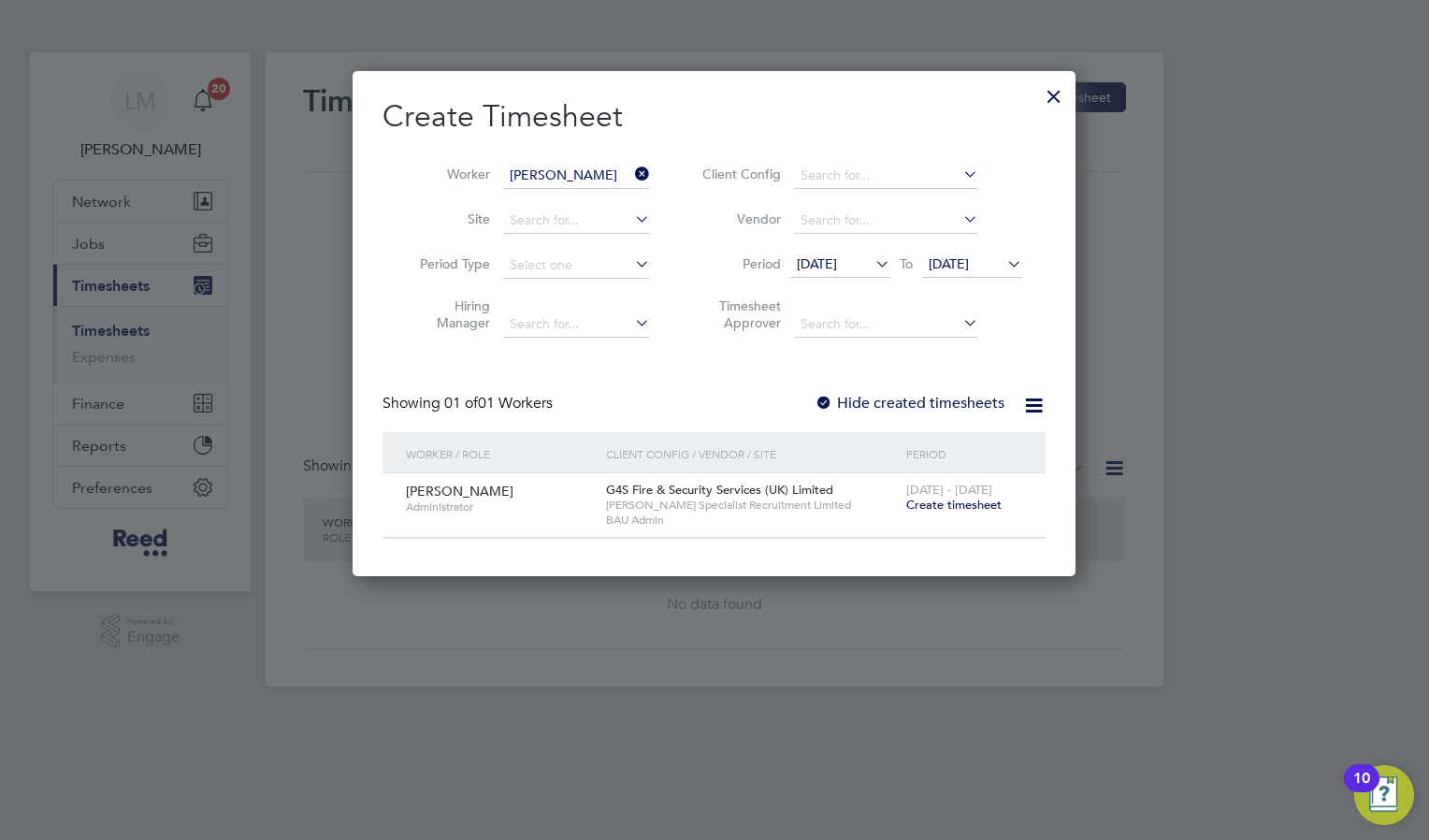
click at [958, 507] on span "Create timesheet" at bounding box center [953, 504] width 95 height 16
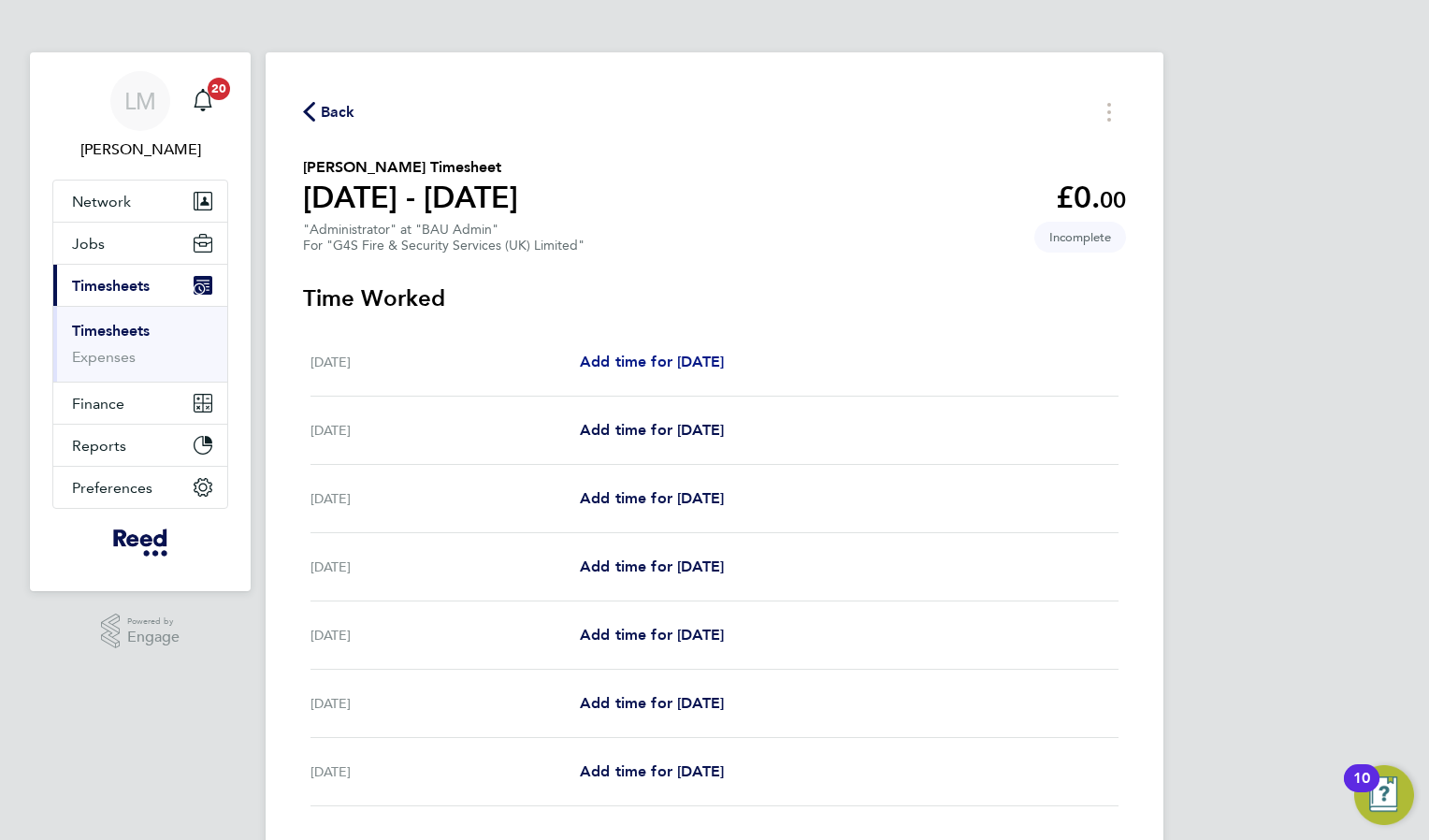
click at [677, 353] on span "Add time for [DATE]" at bounding box center [652, 361] width 144 height 18
select select "30"
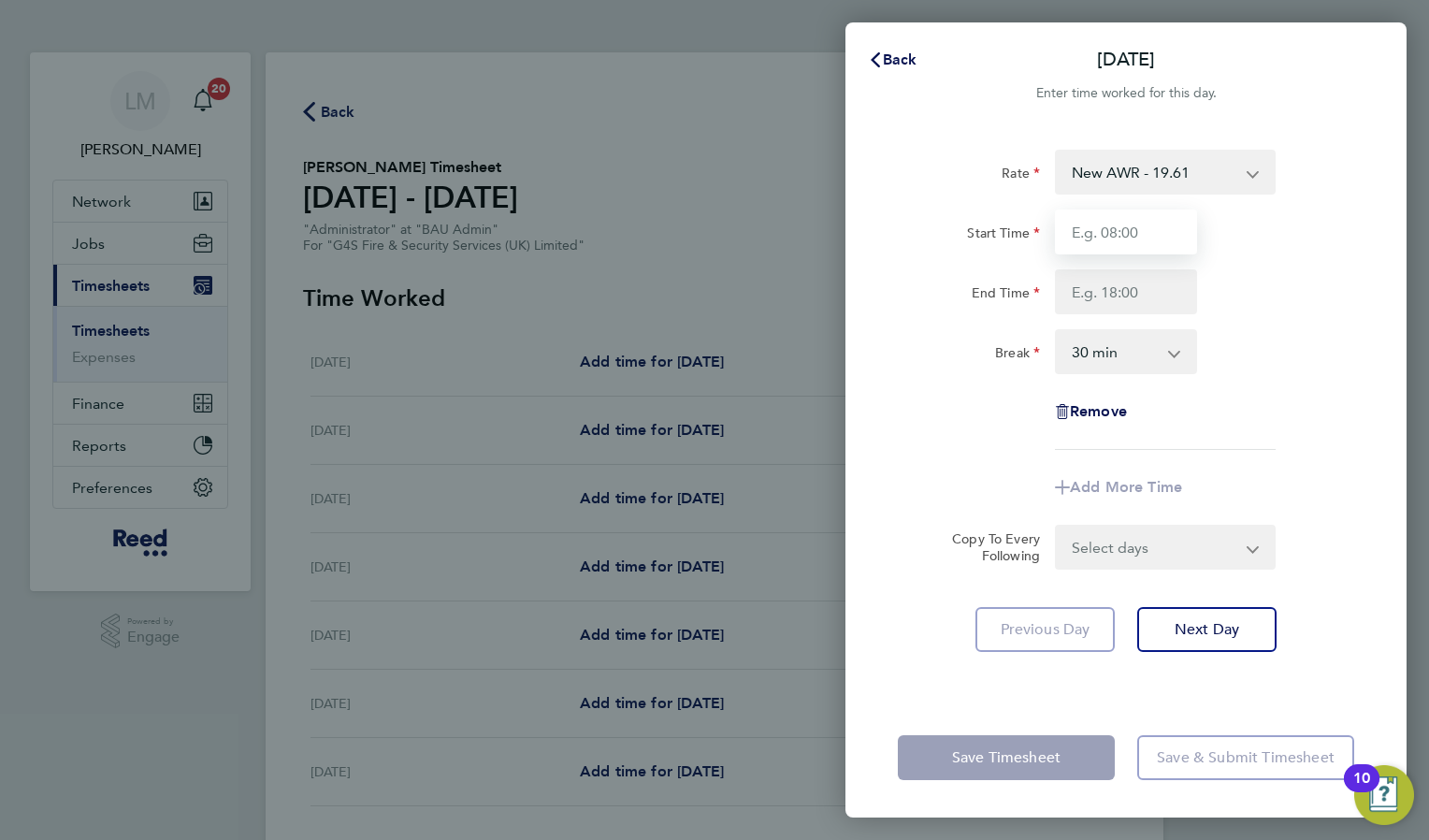
click at [1127, 238] on input "Start Time" at bounding box center [1126, 231] width 142 height 45
type input "08:30"
type input "17:00"
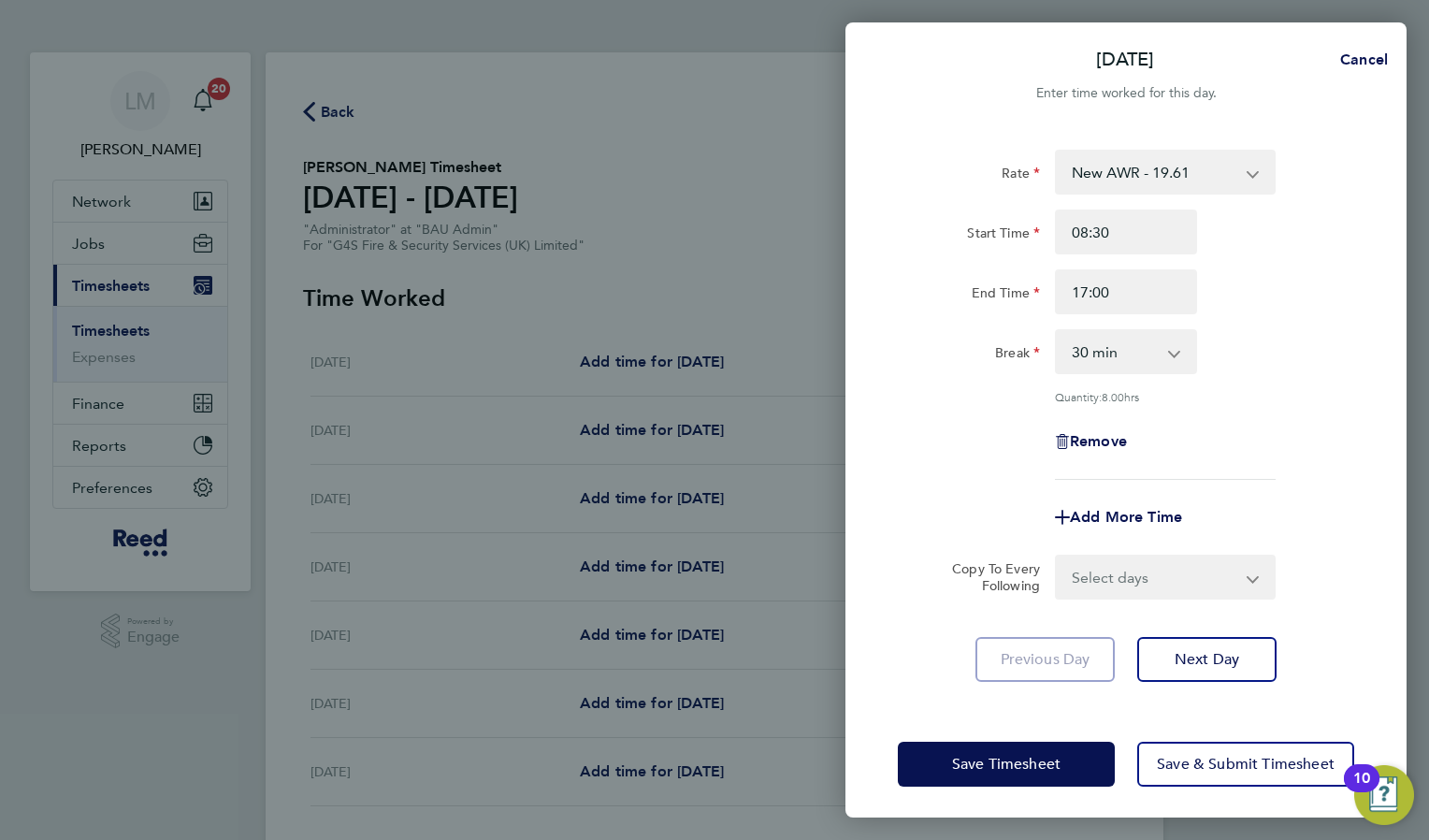
click at [1186, 552] on form "Rate New AWR - 19.61 Start Time 08:30 End Time 17:00 Break 0 min 15 min 30 min …" at bounding box center [1126, 375] width 456 height 450
click at [1198, 589] on select "Select days Day Weekday (Mon-Fri) Weekend (Sat-Sun) [DATE] [DATE] [DATE] [DATE]…" at bounding box center [1155, 576] width 196 height 41
select select "WEEKDAY"
click at [1057, 556] on select "Select days Day Weekday (Mon-Fri) Weekend (Sat-Sun) [DATE] [DATE] [DATE] [DATE]…" at bounding box center [1155, 576] width 196 height 41
select select "2025-08-24"
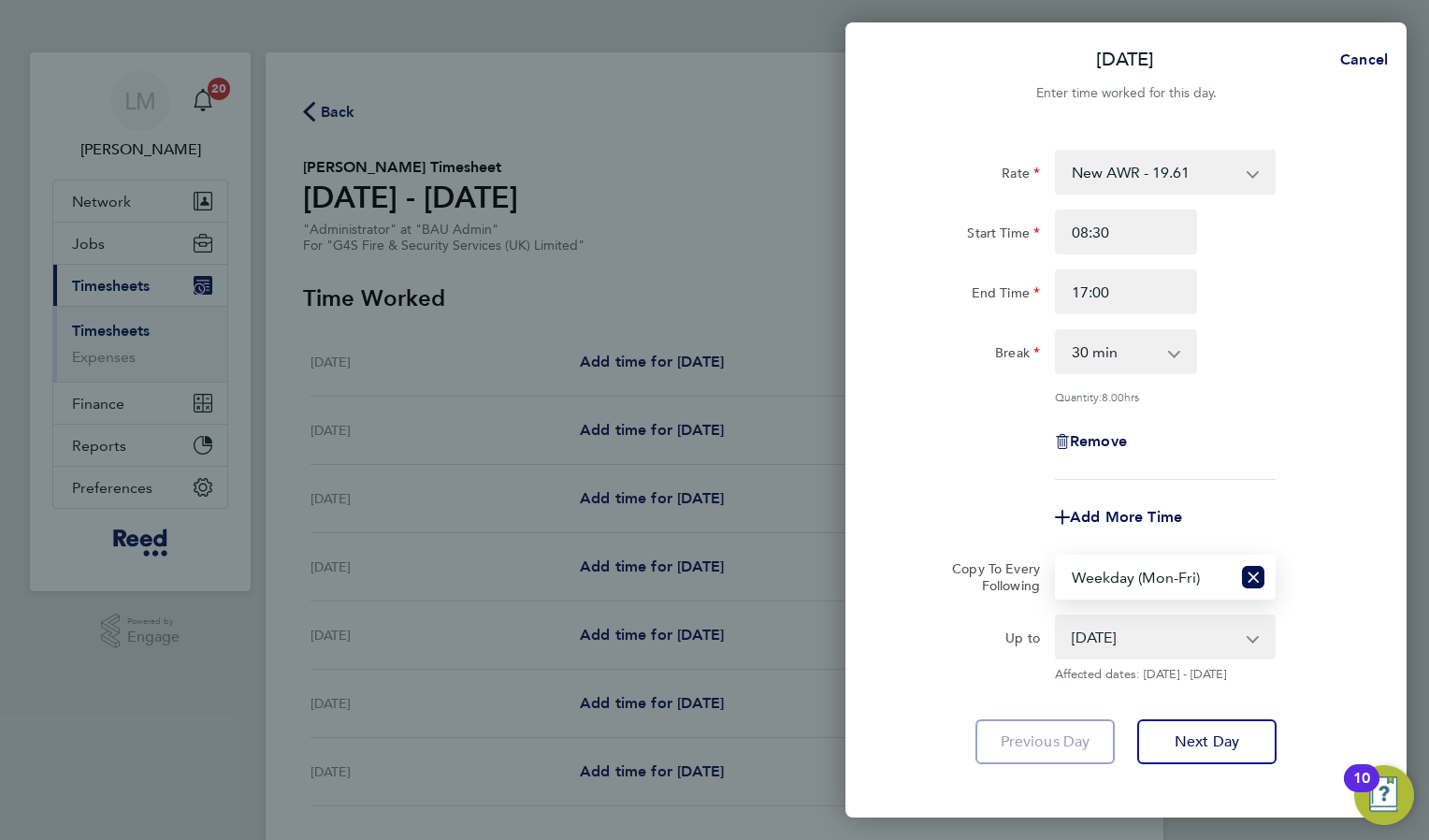
scroll to position [87, 0]
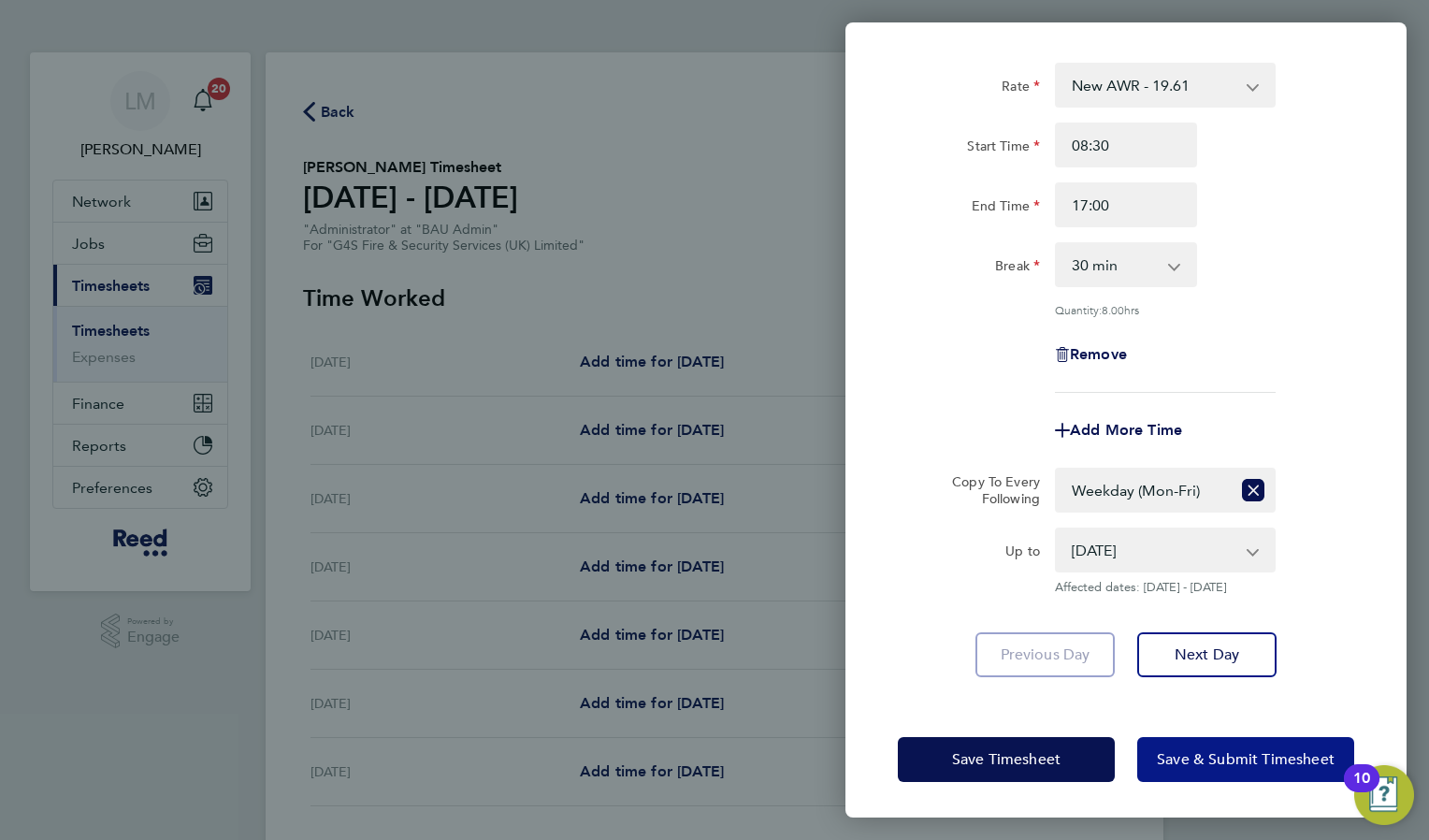
drag, startPoint x: 1255, startPoint y: 758, endPoint x: 1400, endPoint y: 743, distance: 145.7
click at [1254, 759] on span "Save & Submit Timesheet" at bounding box center [1246, 759] width 178 height 19
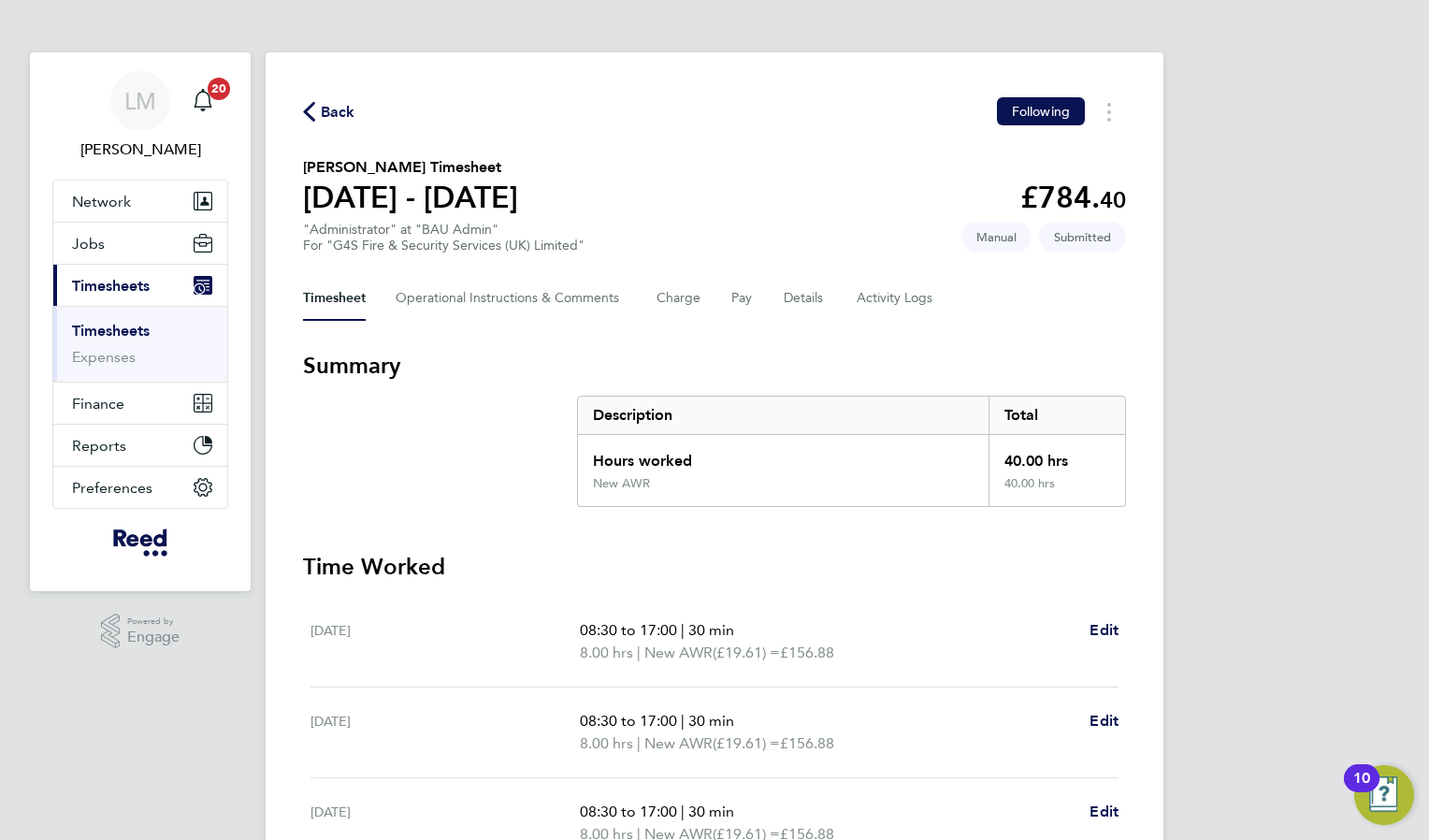
click at [345, 121] on span "Back" at bounding box center [338, 112] width 35 height 22
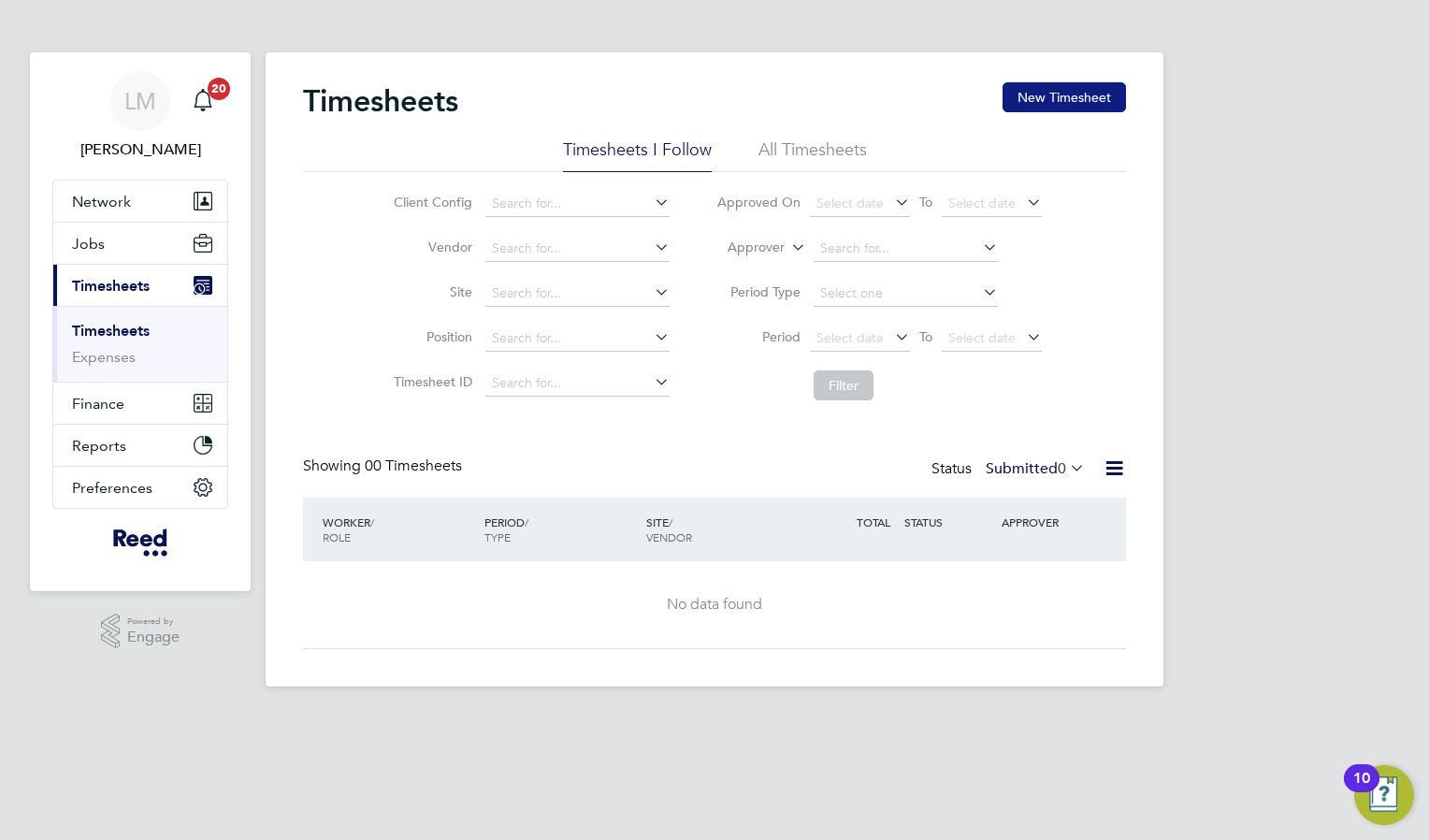
click at [1074, 98] on button "New Timesheet" at bounding box center [1063, 97] width 123 height 30
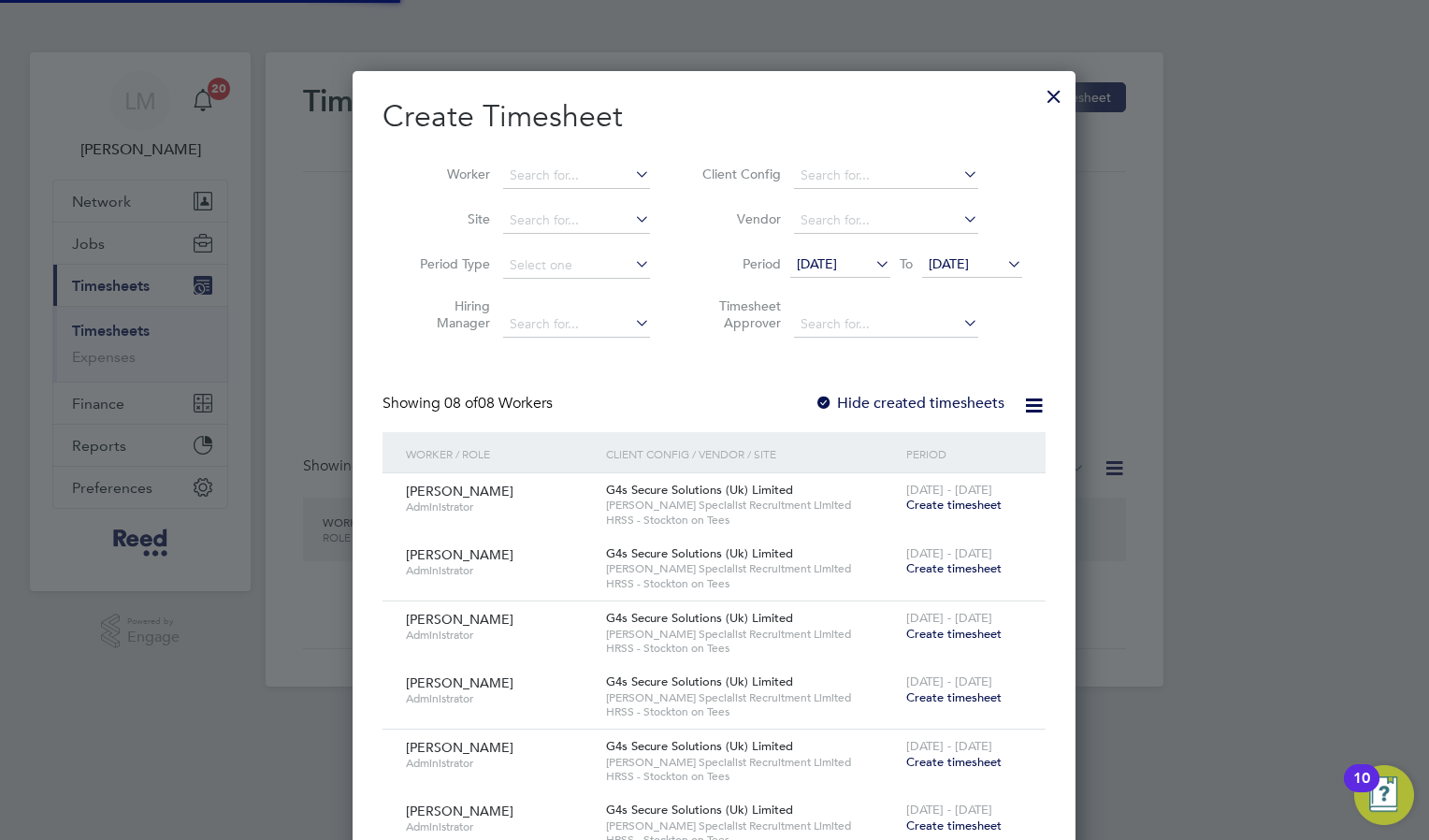
scroll to position [1274, 724]
click at [490, 177] on li "Worker" at bounding box center [527, 175] width 291 height 45
click at [509, 177] on input at bounding box center [576, 176] width 147 height 26
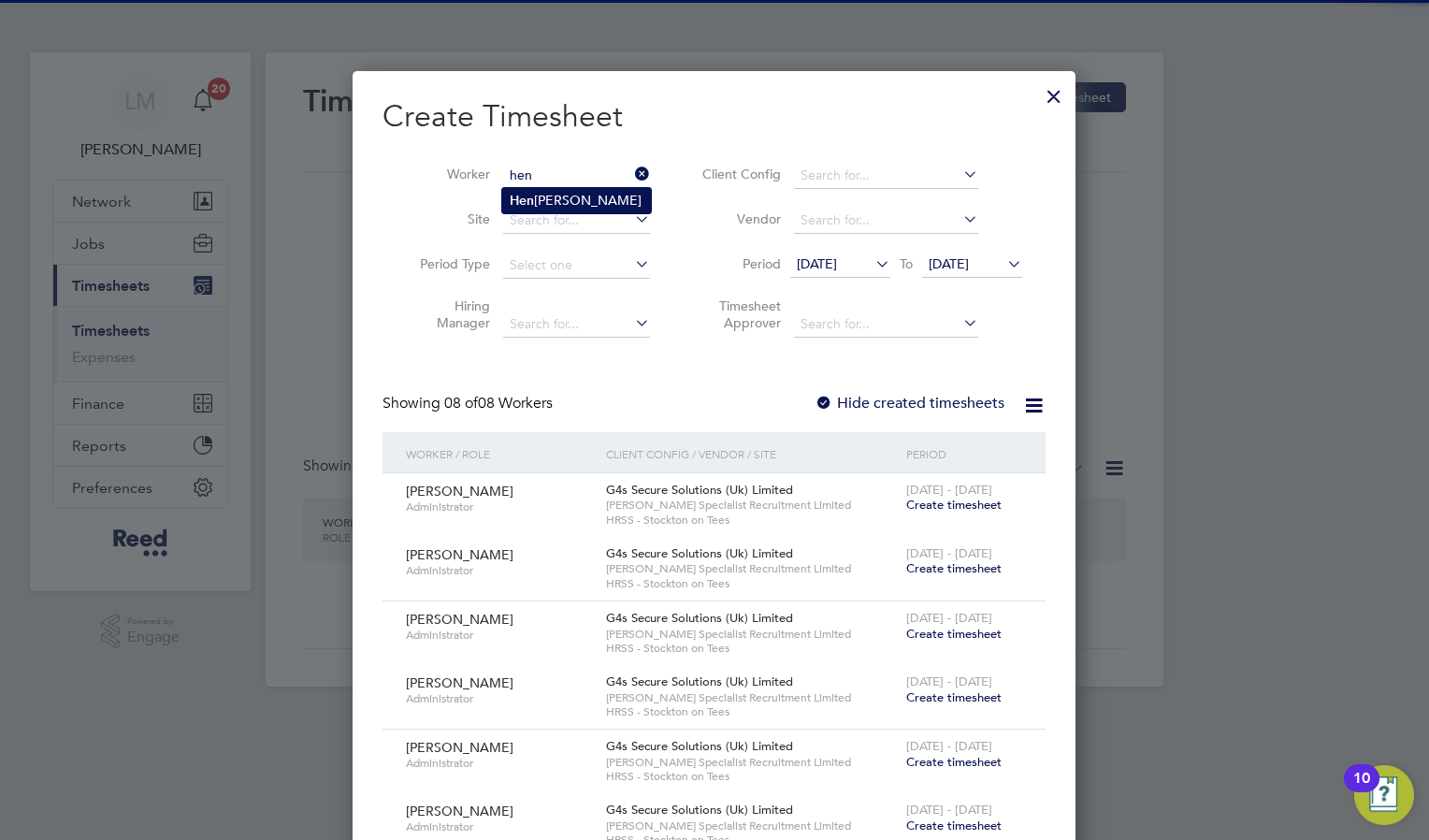
click at [593, 199] on li "Hen ry Seeney" at bounding box center [576, 200] width 149 height 25
type input "[PERSON_NAME]"
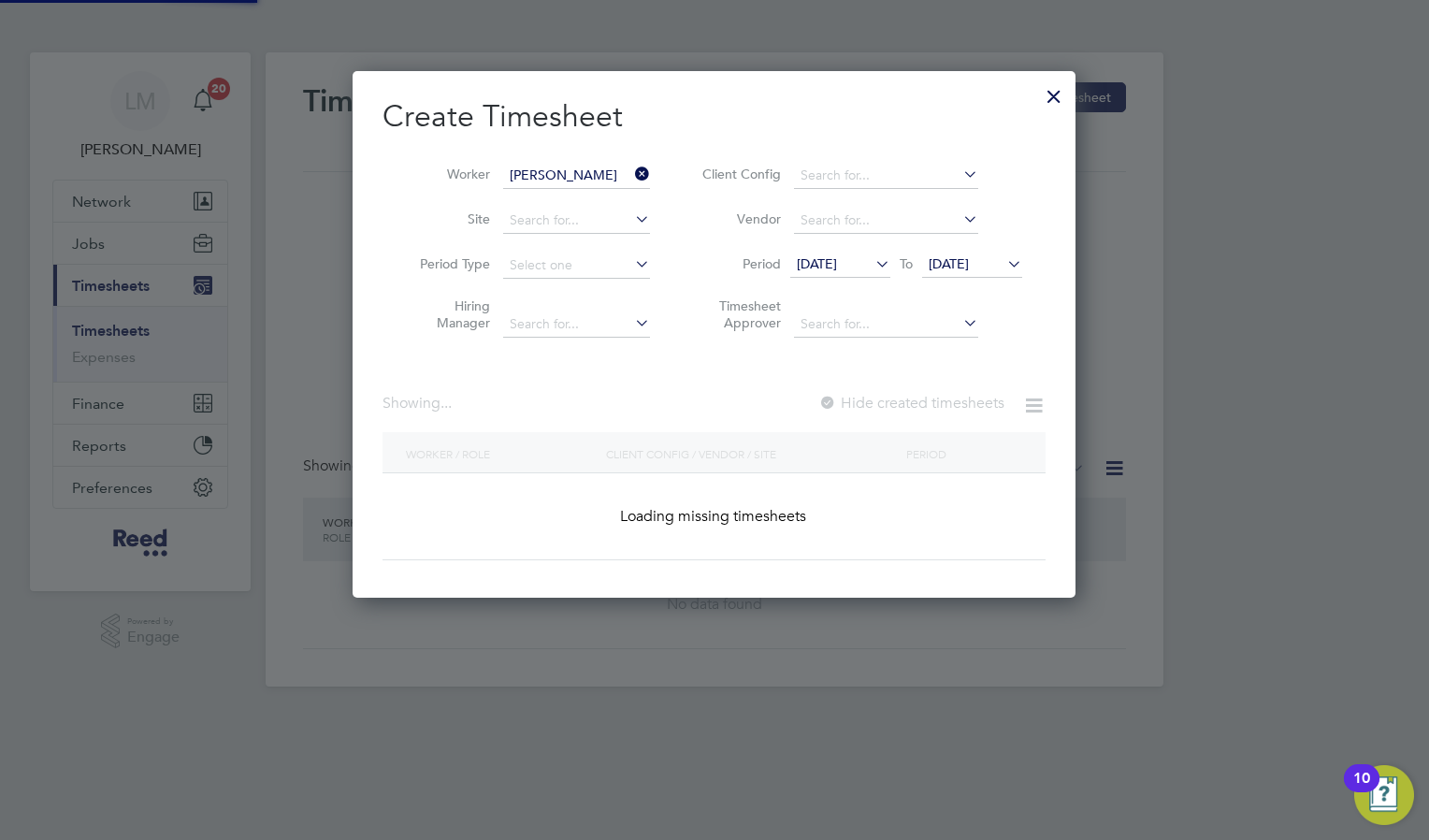
scroll to position [504, 724]
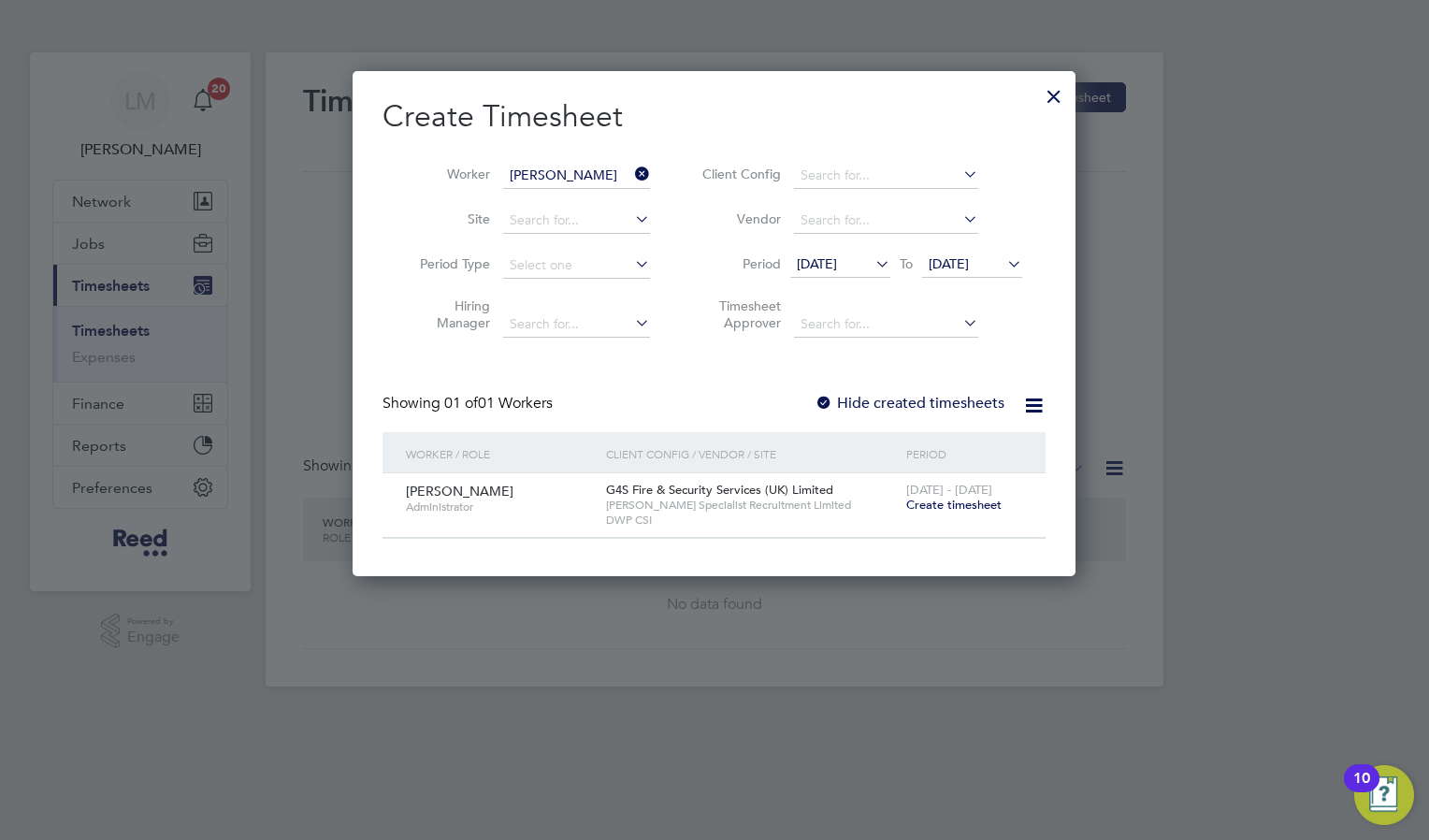
click at [950, 509] on span "Create timesheet" at bounding box center [953, 504] width 95 height 16
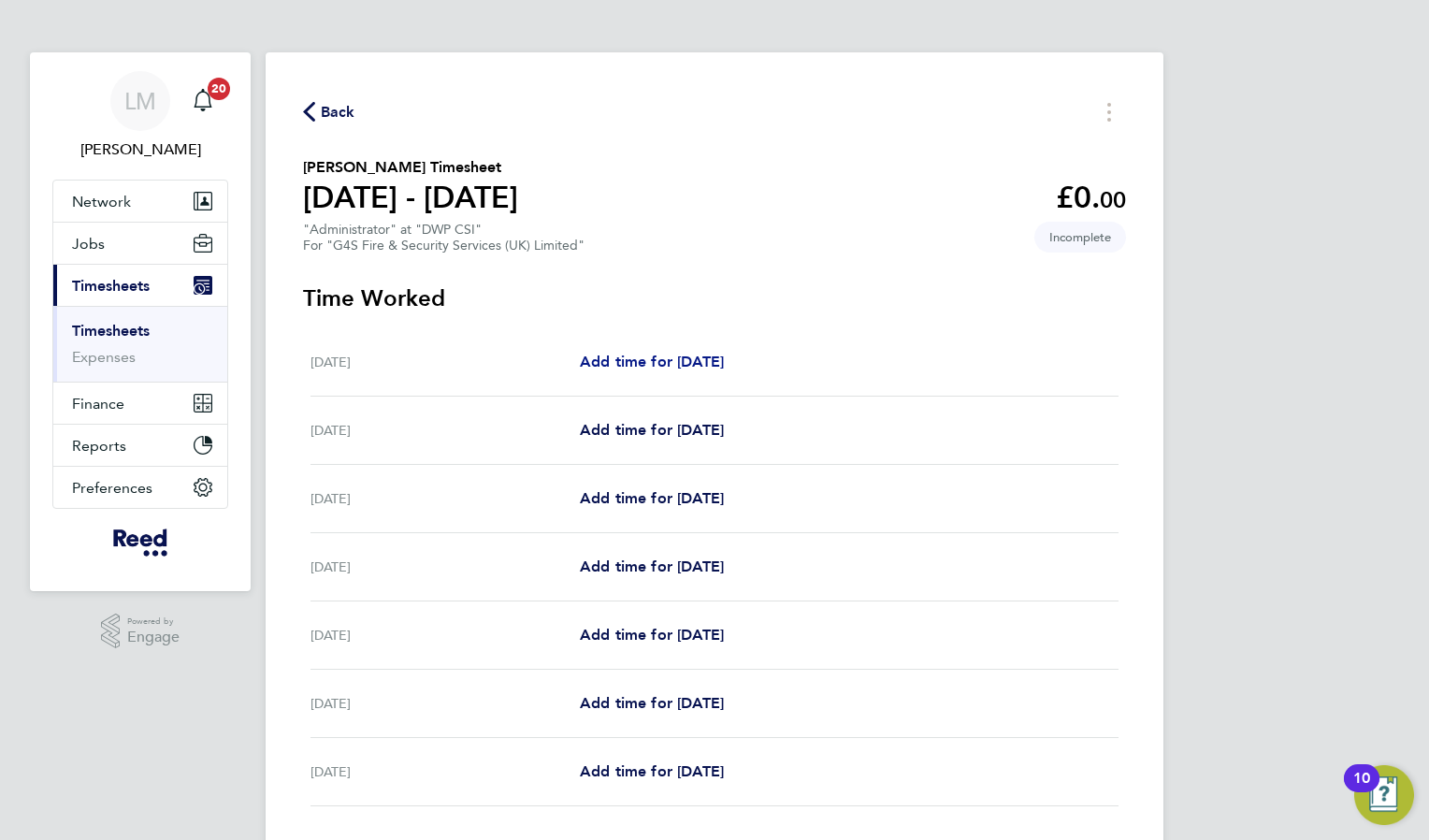
click at [611, 353] on span "Add time for [DATE]" at bounding box center [652, 361] width 144 height 18
select select "30"
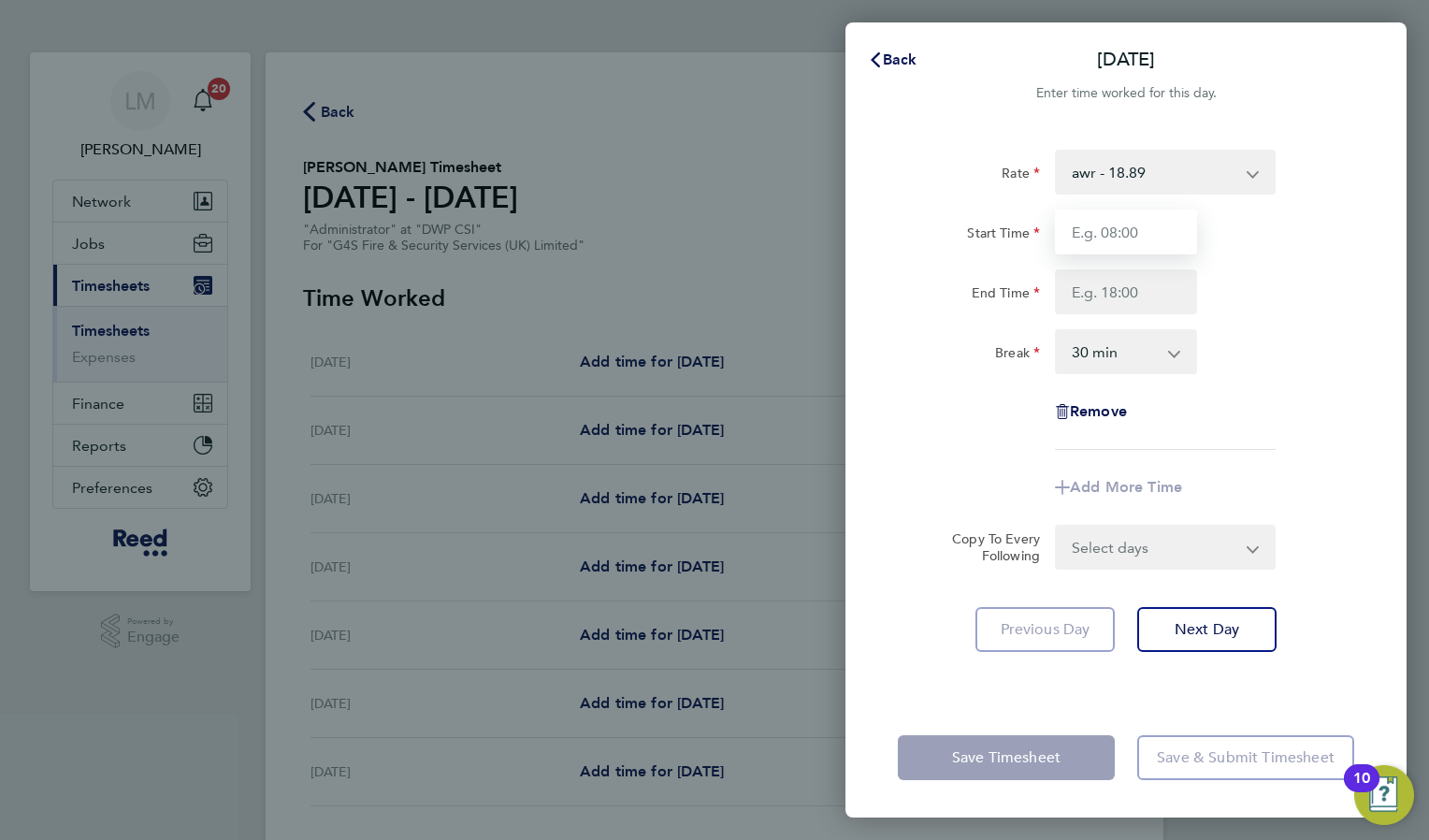
click at [1105, 231] on input "Start Time" at bounding box center [1126, 231] width 142 height 45
type input "09:00"
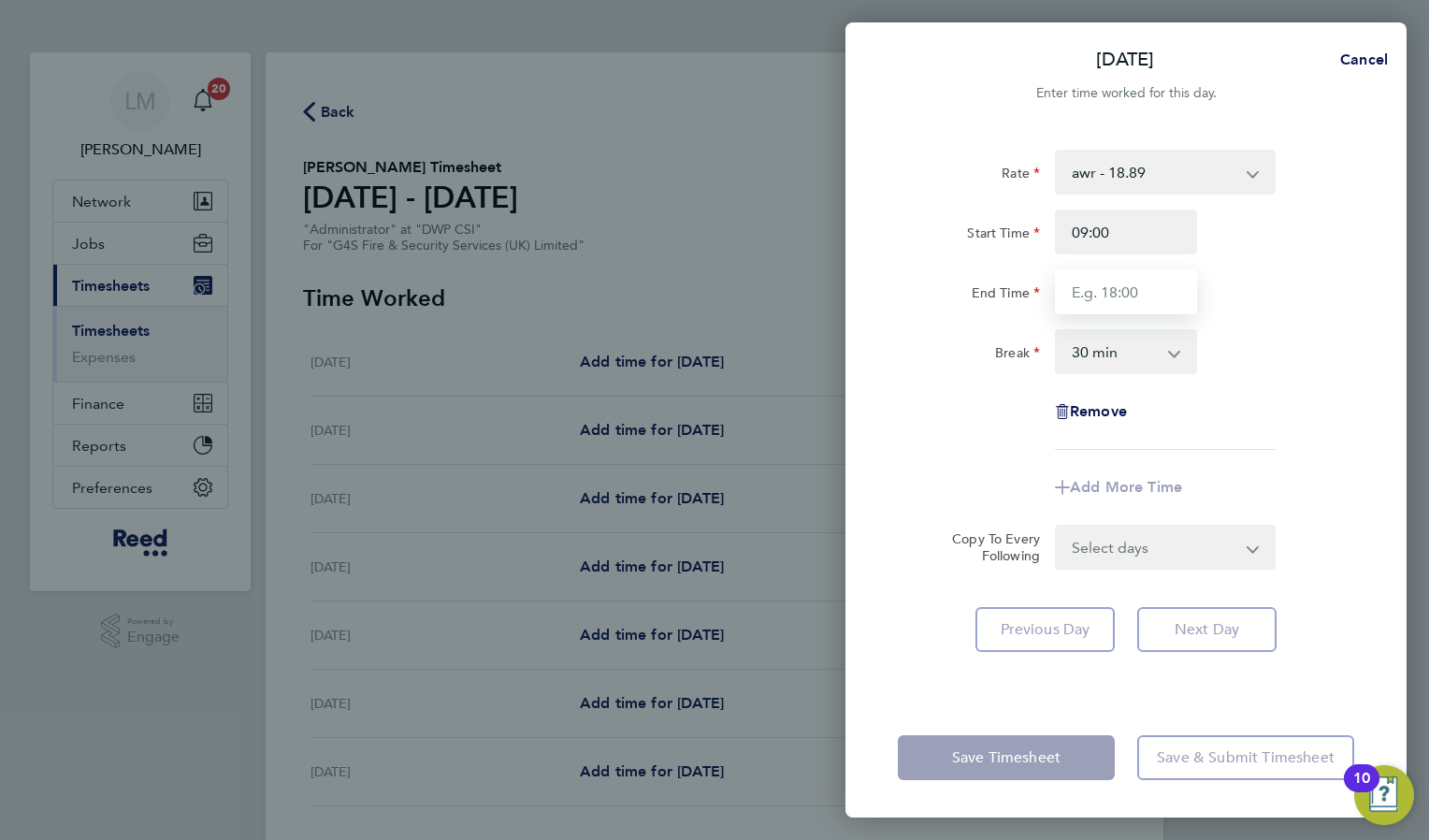
click at [1115, 299] on input "End Time" at bounding box center [1126, 291] width 142 height 45
type input "17:00"
click at [1184, 541] on form "Rate awr - 18.89 updated salary - 19.61 Start Time 09:00 End Time 17:00 Break 0…" at bounding box center [1126, 360] width 456 height 420
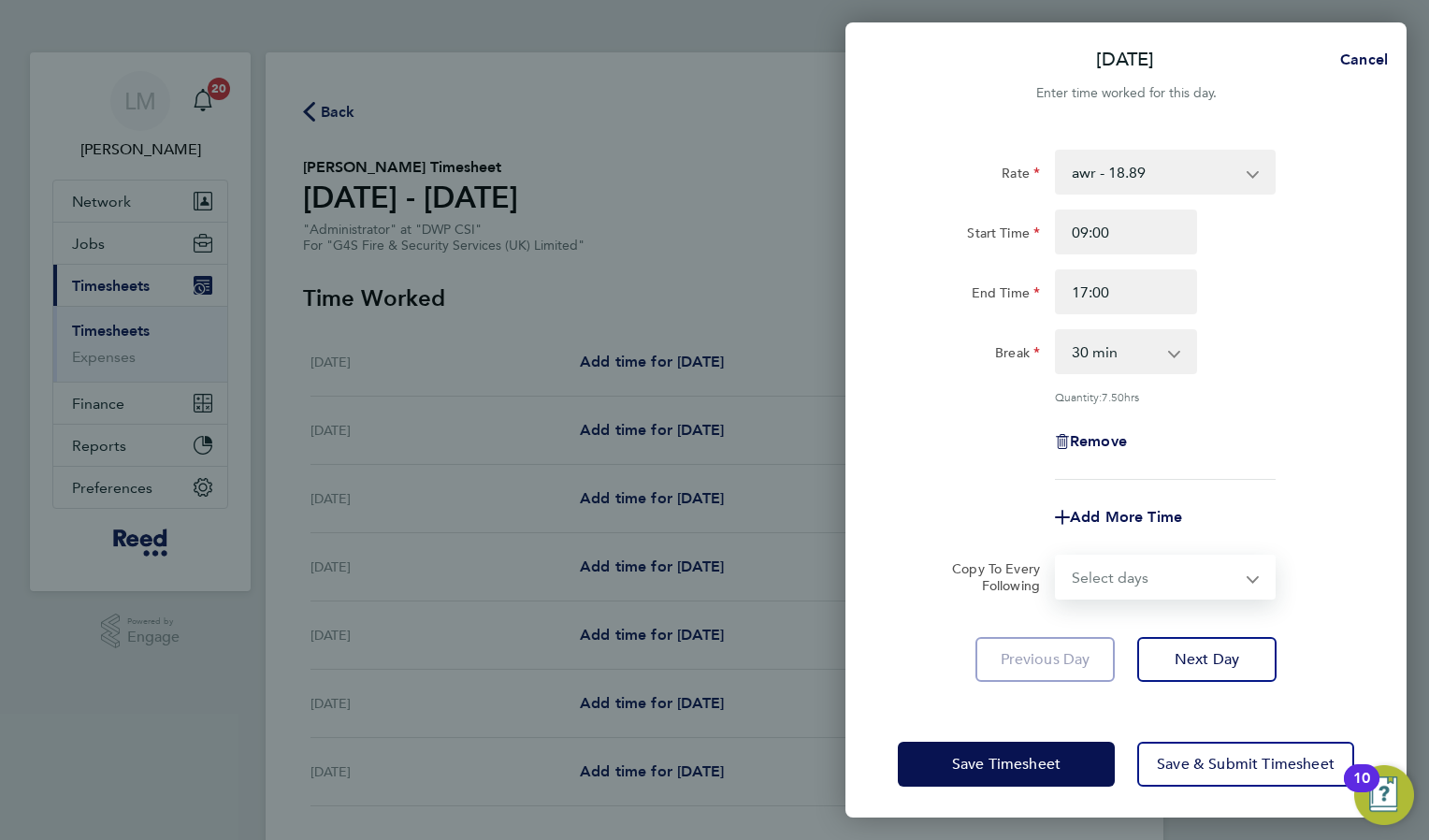
select select "WEEKDAY"
click at [1057, 556] on select "Select days Day Weekday (Mon-Fri) Weekend (Sat-Sun) [DATE] [DATE] [DATE] [DATE]…" at bounding box center [1155, 576] width 196 height 41
select select "2025-08-24"
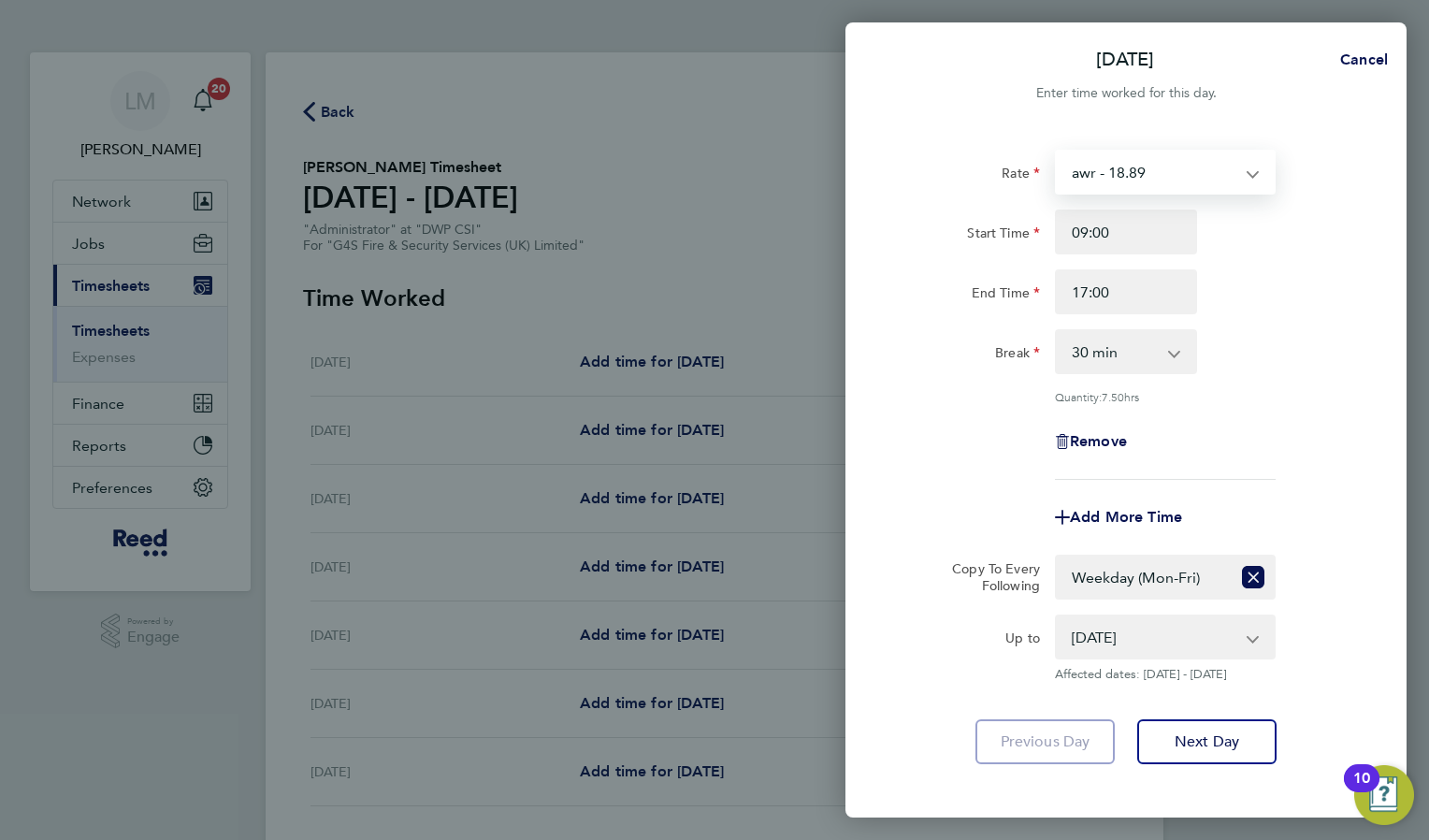
click at [1188, 184] on select "awr - 18.89 updated salary - 19.61" at bounding box center [1154, 171] width 194 height 41
select select "30"
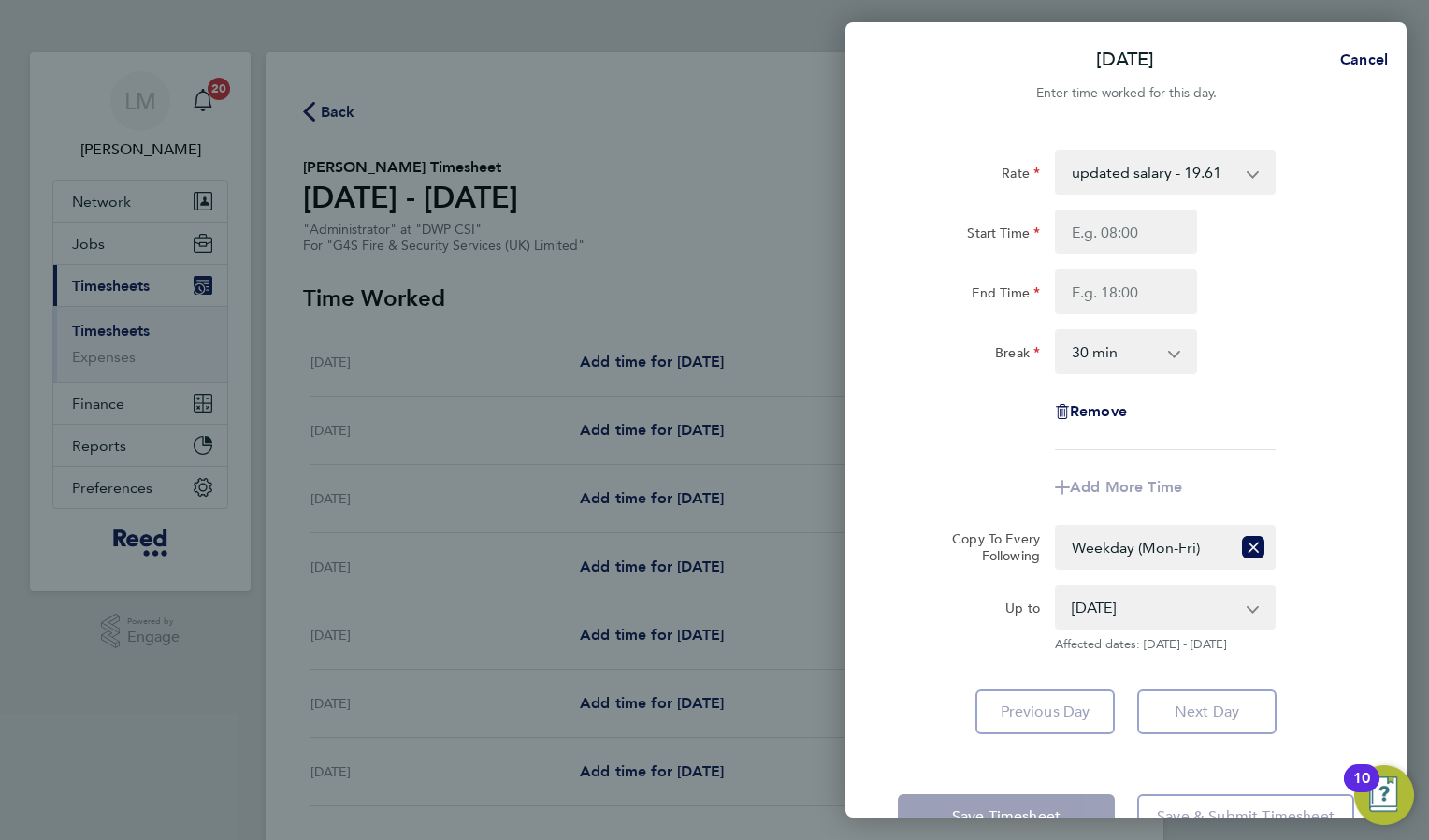
scroll to position [59, 0]
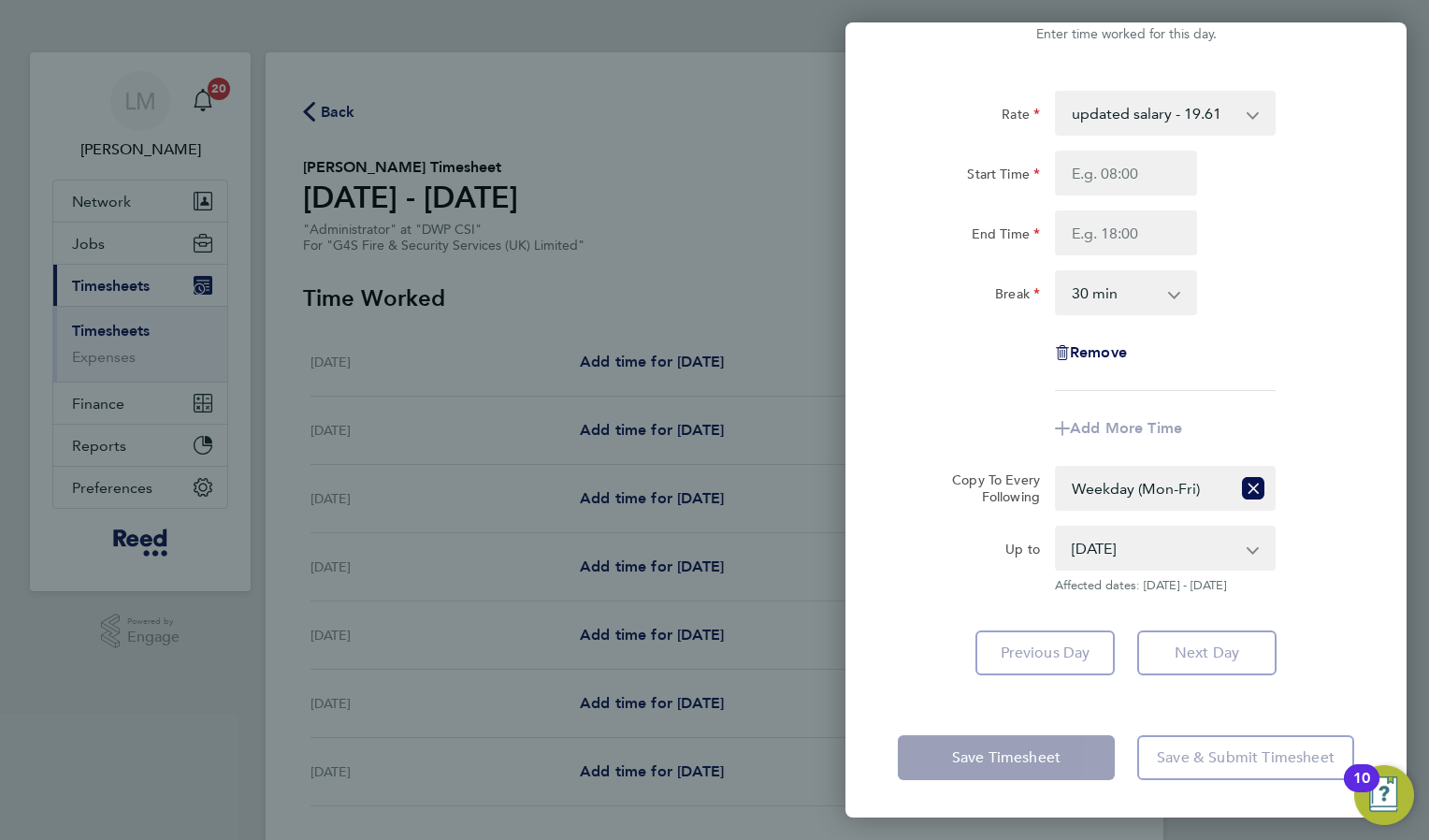
click at [1211, 719] on div "Save Timesheet Save & Submit Timesheet" at bounding box center [1125, 758] width 561 height 120
click at [1013, 763] on app-form-button "Save Timesheet" at bounding box center [1012, 757] width 228 height 45
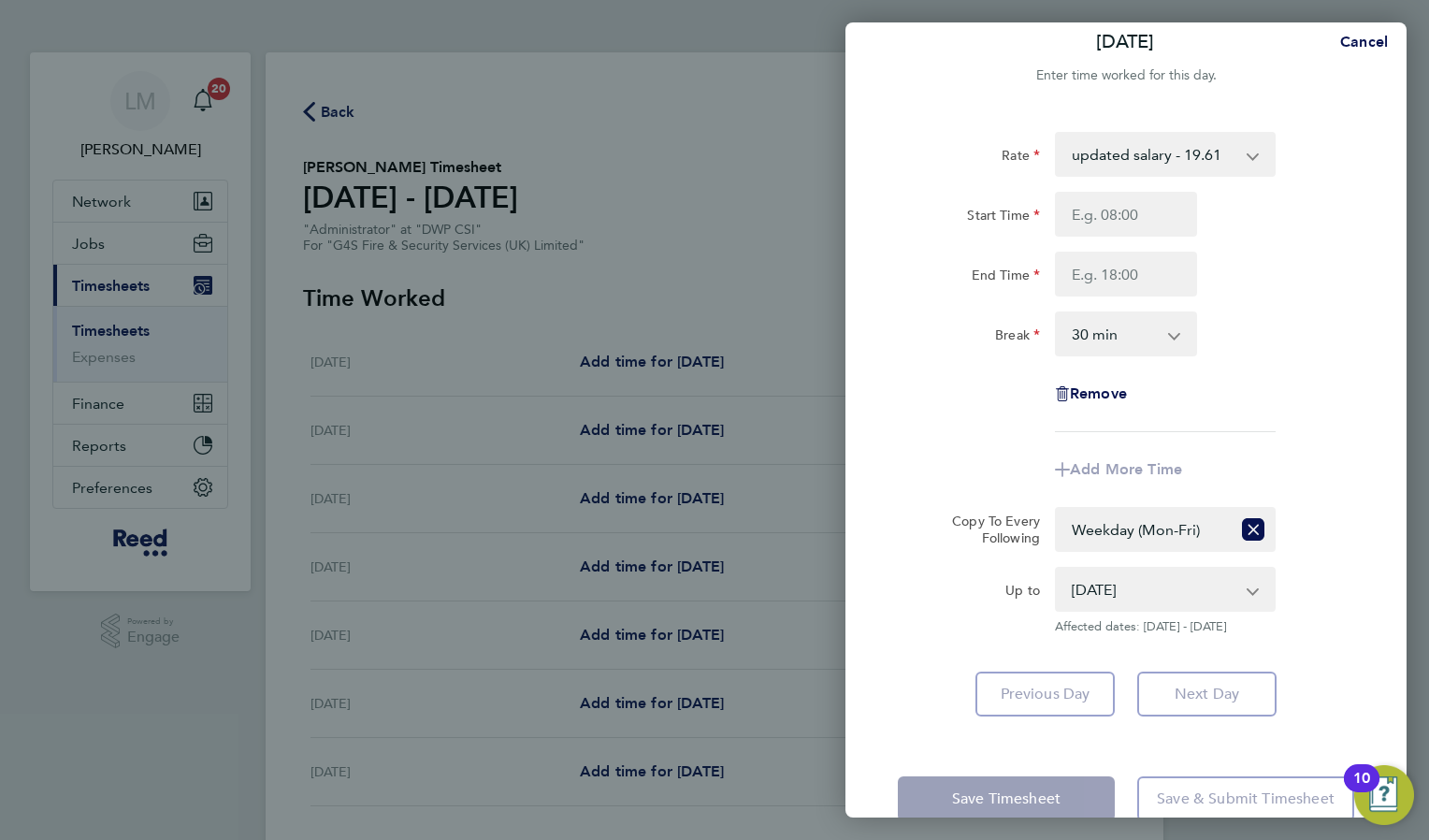
scroll to position [0, 0]
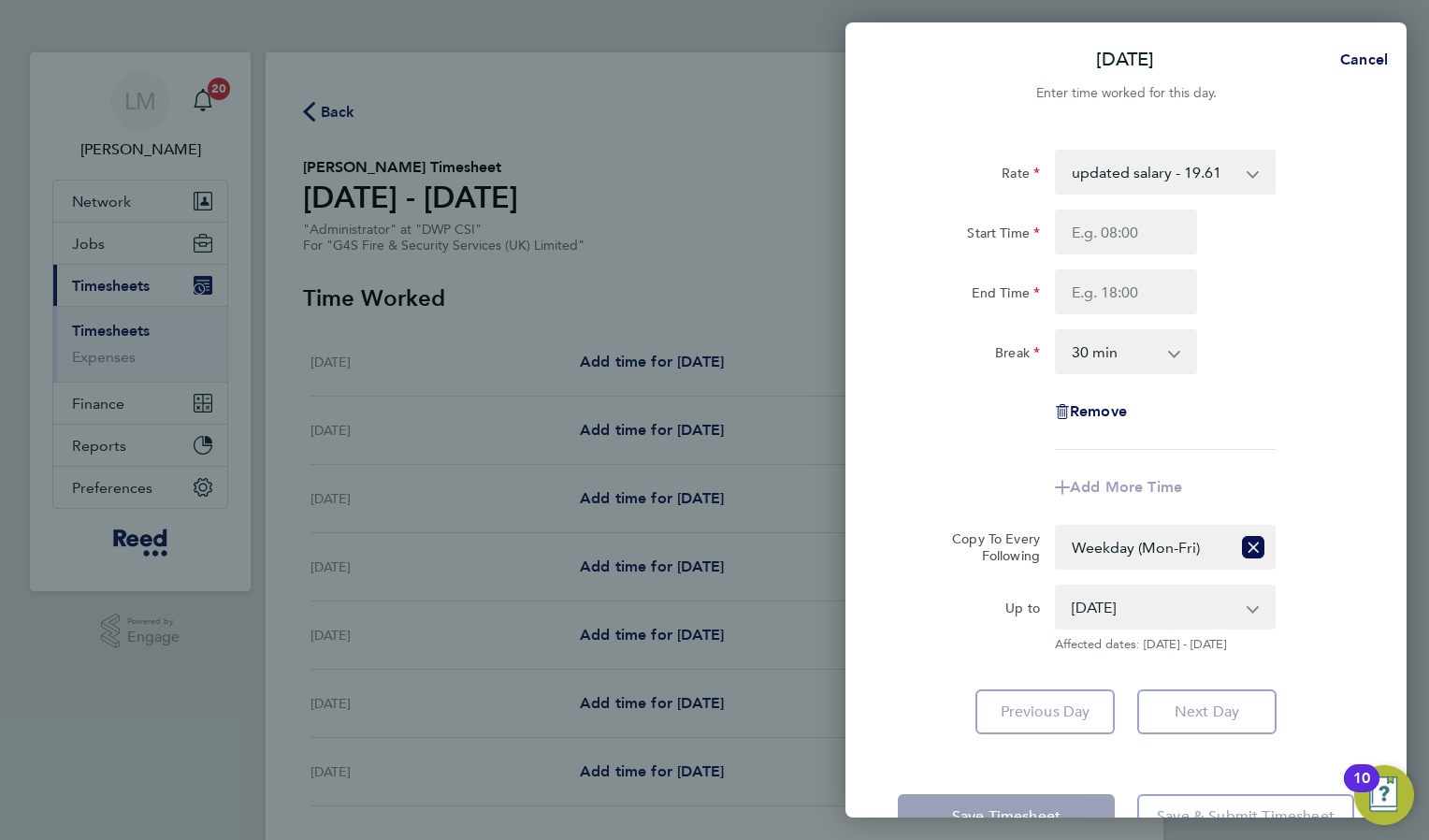
click at [1288, 356] on div "Break 0 min 15 min 30 min 45 min 60 min 75 min 90 min" at bounding box center [1125, 351] width 471 height 45
click at [1255, 404] on div "Remove" at bounding box center [1125, 411] width 471 height 45
click at [1005, 469] on div "Add More Time" at bounding box center [1125, 487] width 471 height 45
click at [1362, 69] on button "Cancel" at bounding box center [1358, 59] width 96 height 37
select select "0: null"
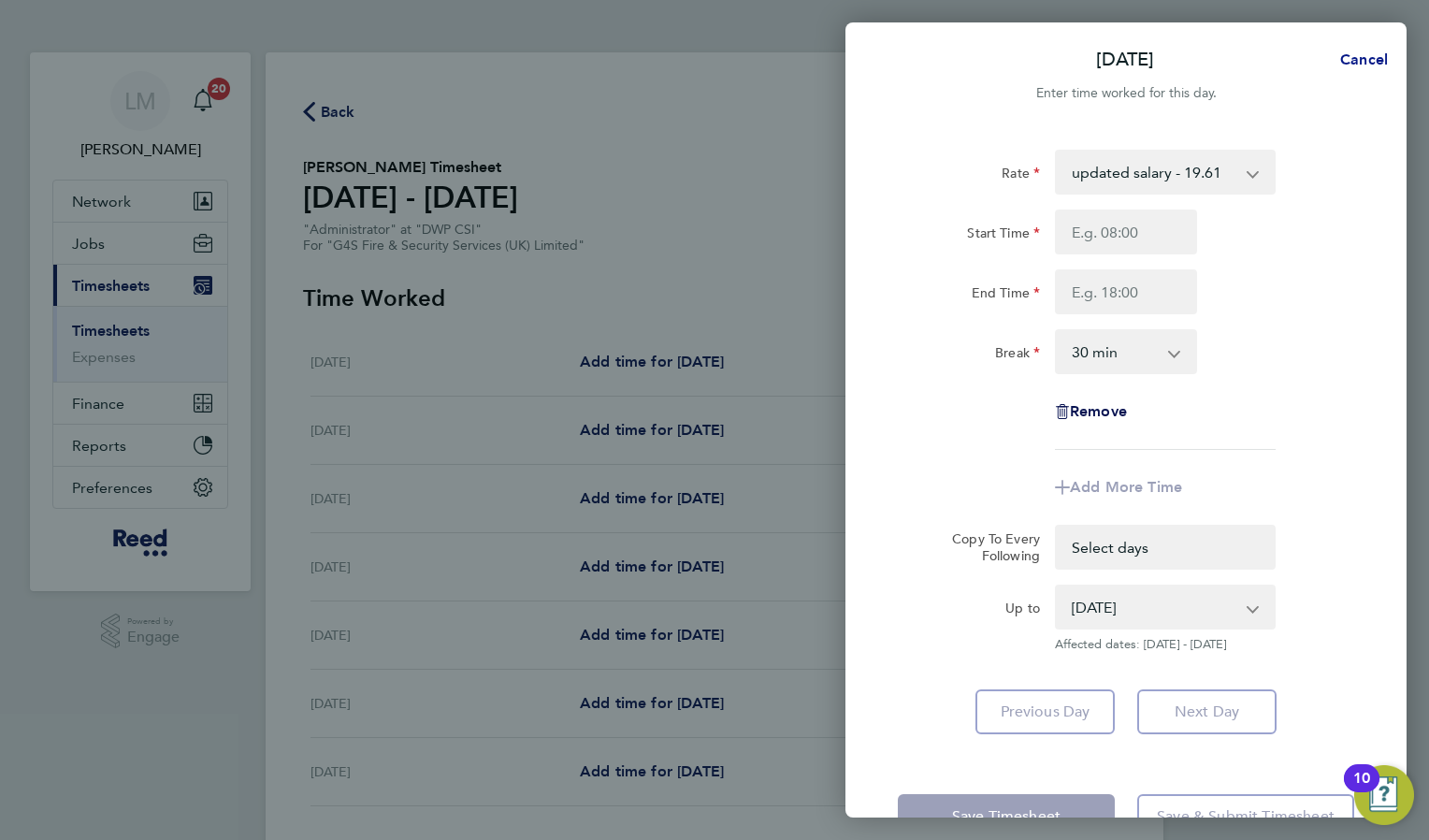
select select "30"
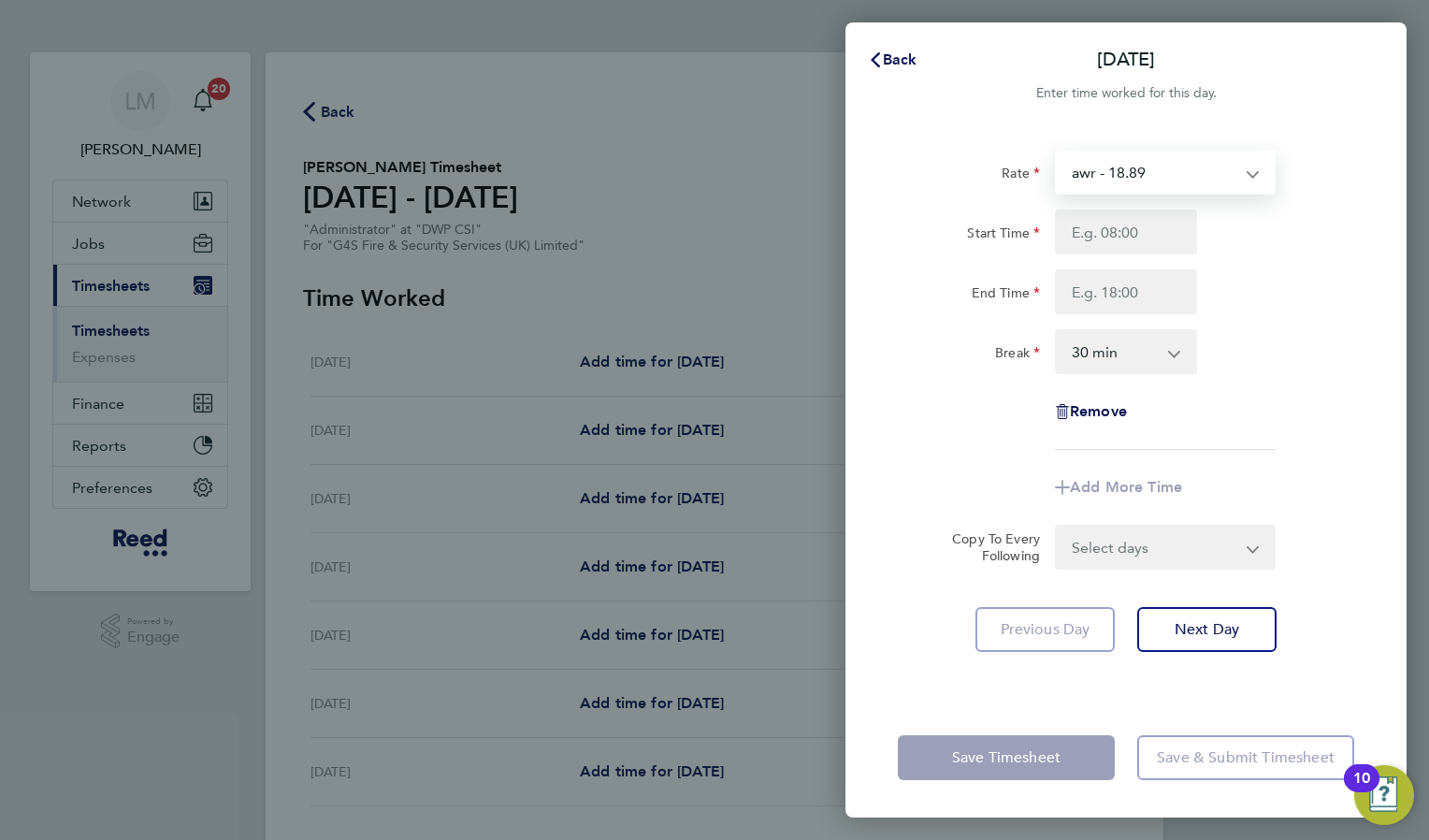
click at [1213, 178] on select "awr - 18.89 updated salary - 19.61" at bounding box center [1154, 171] width 194 height 41
select select "30"
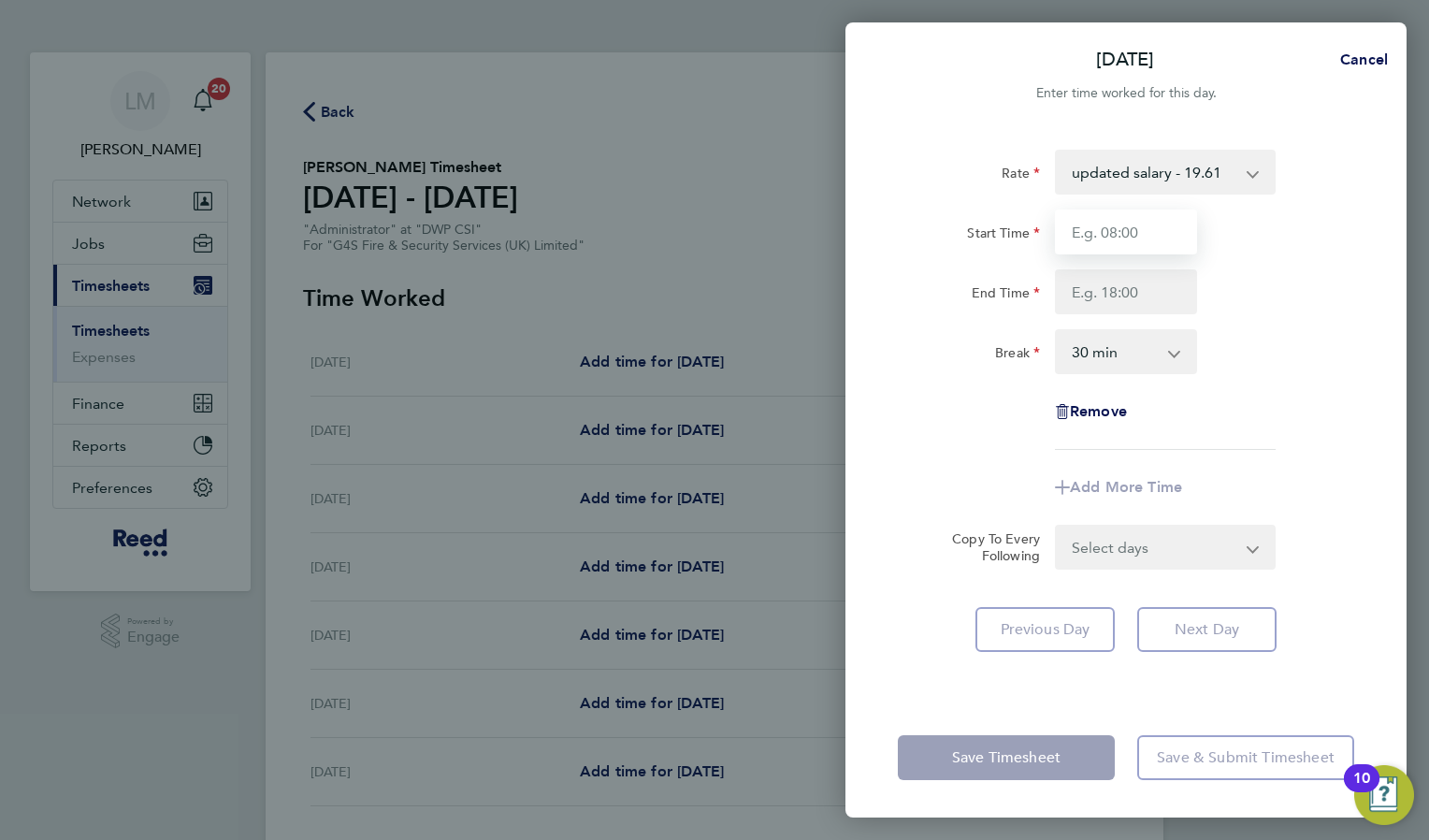
click at [1159, 221] on input "Start Time" at bounding box center [1126, 231] width 142 height 45
type input "09:00"
click at [1079, 311] on input "End Time" at bounding box center [1126, 291] width 142 height 45
type input "17:00"
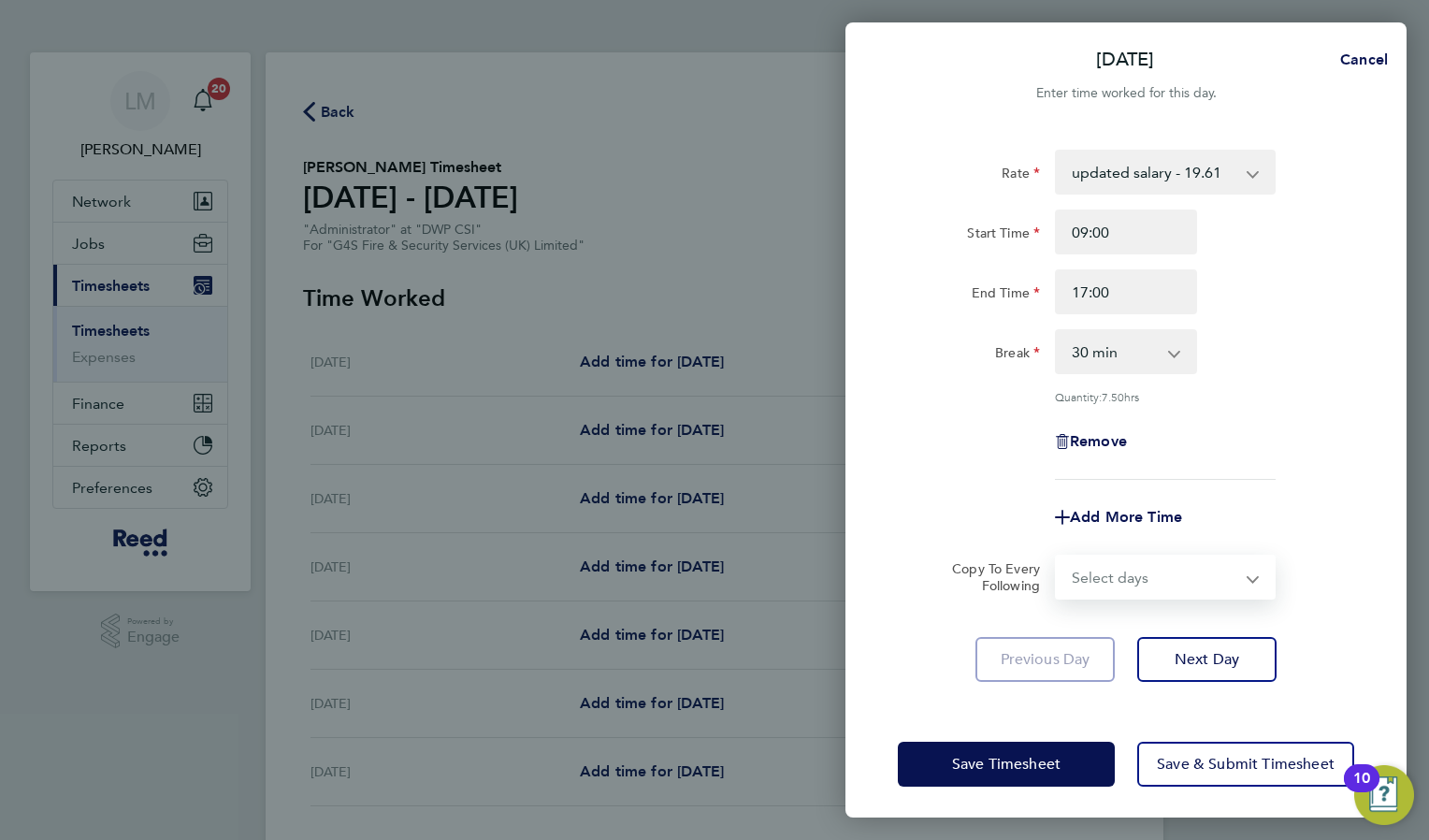
click at [1177, 567] on select "Select days Day Weekday (Mon-Fri) Weekend (Sat-Sun) [DATE] [DATE] [DATE] [DATE]…" at bounding box center [1155, 576] width 196 height 41
select select "WEEKDAY"
click at [1057, 556] on select "Select days Day Weekday (Mon-Fri) Weekend (Sat-Sun) [DATE] [DATE] [DATE] [DATE]…" at bounding box center [1155, 576] width 196 height 41
select select "2025-08-24"
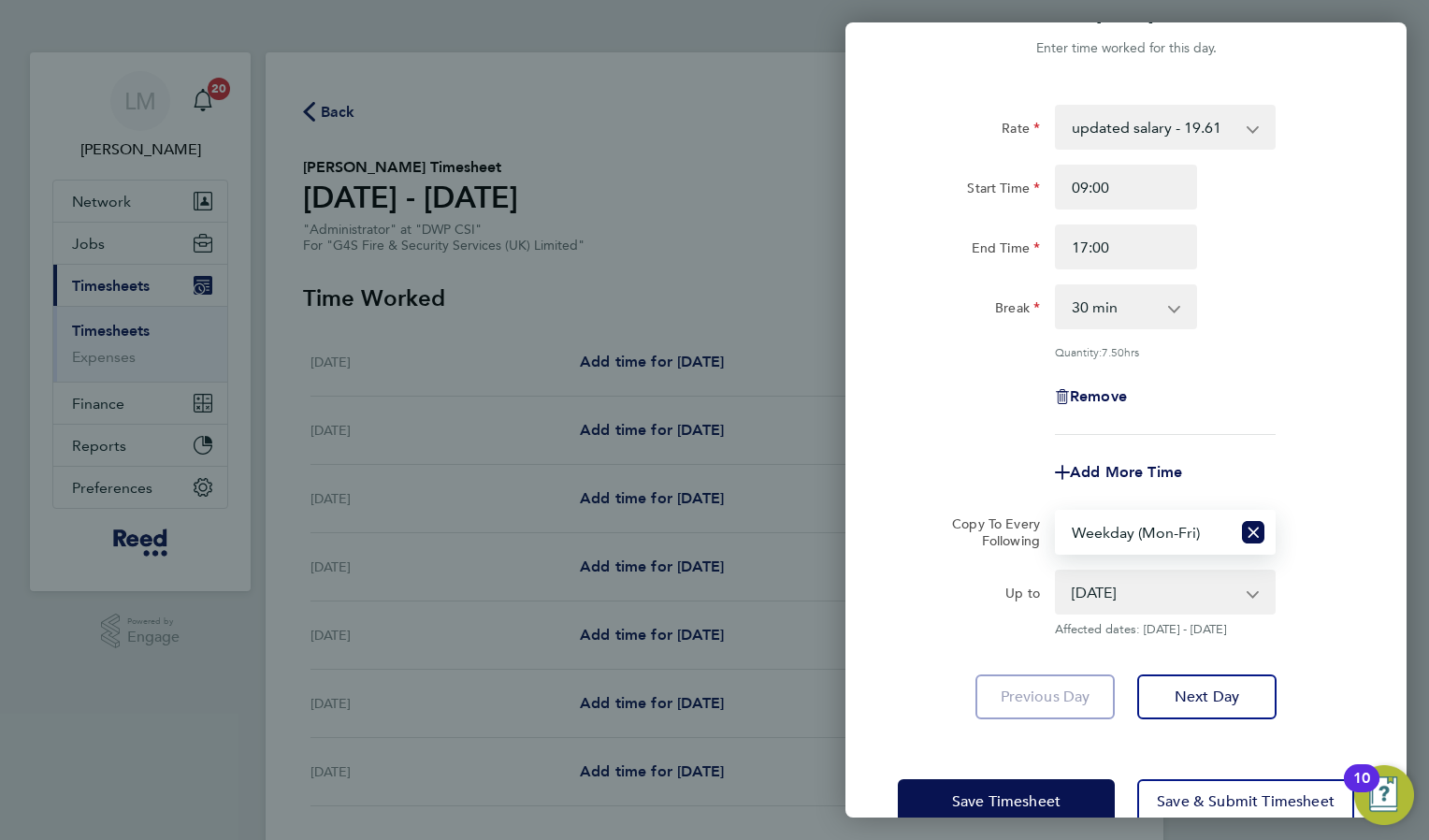
scroll to position [87, 0]
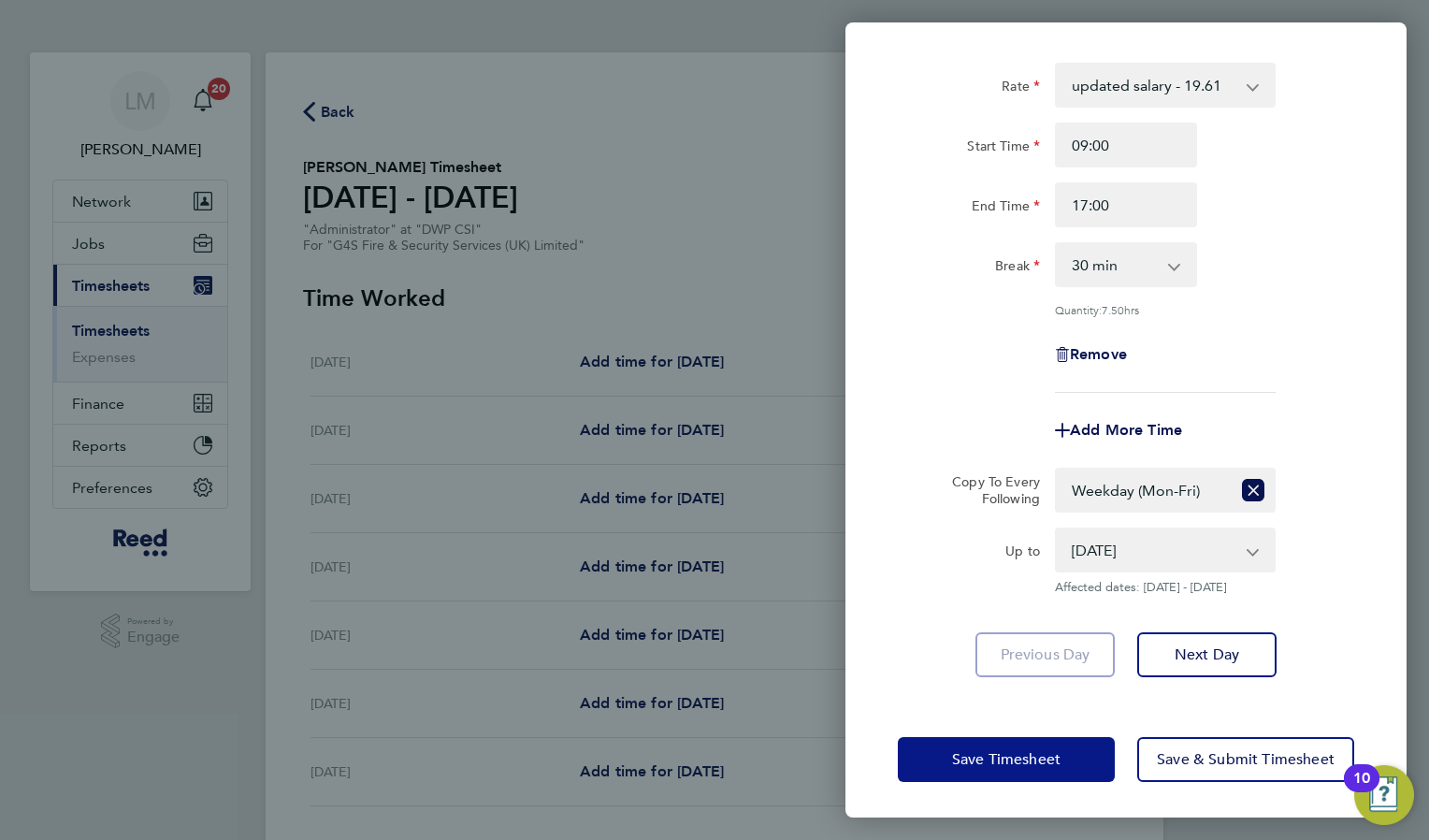
click at [1078, 756] on button "Save Timesheet" at bounding box center [1006, 759] width 217 height 45
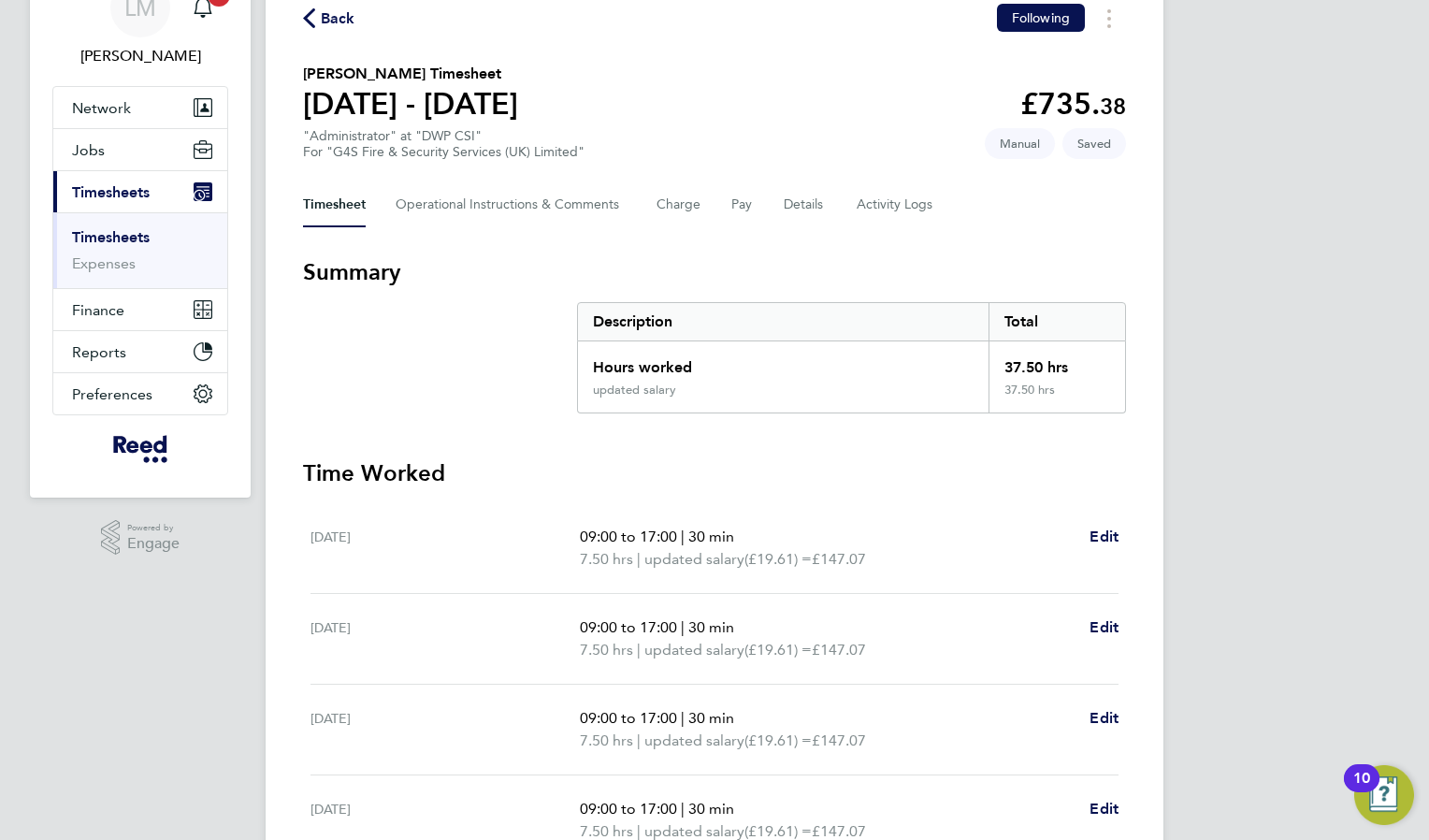
scroll to position [511, 0]
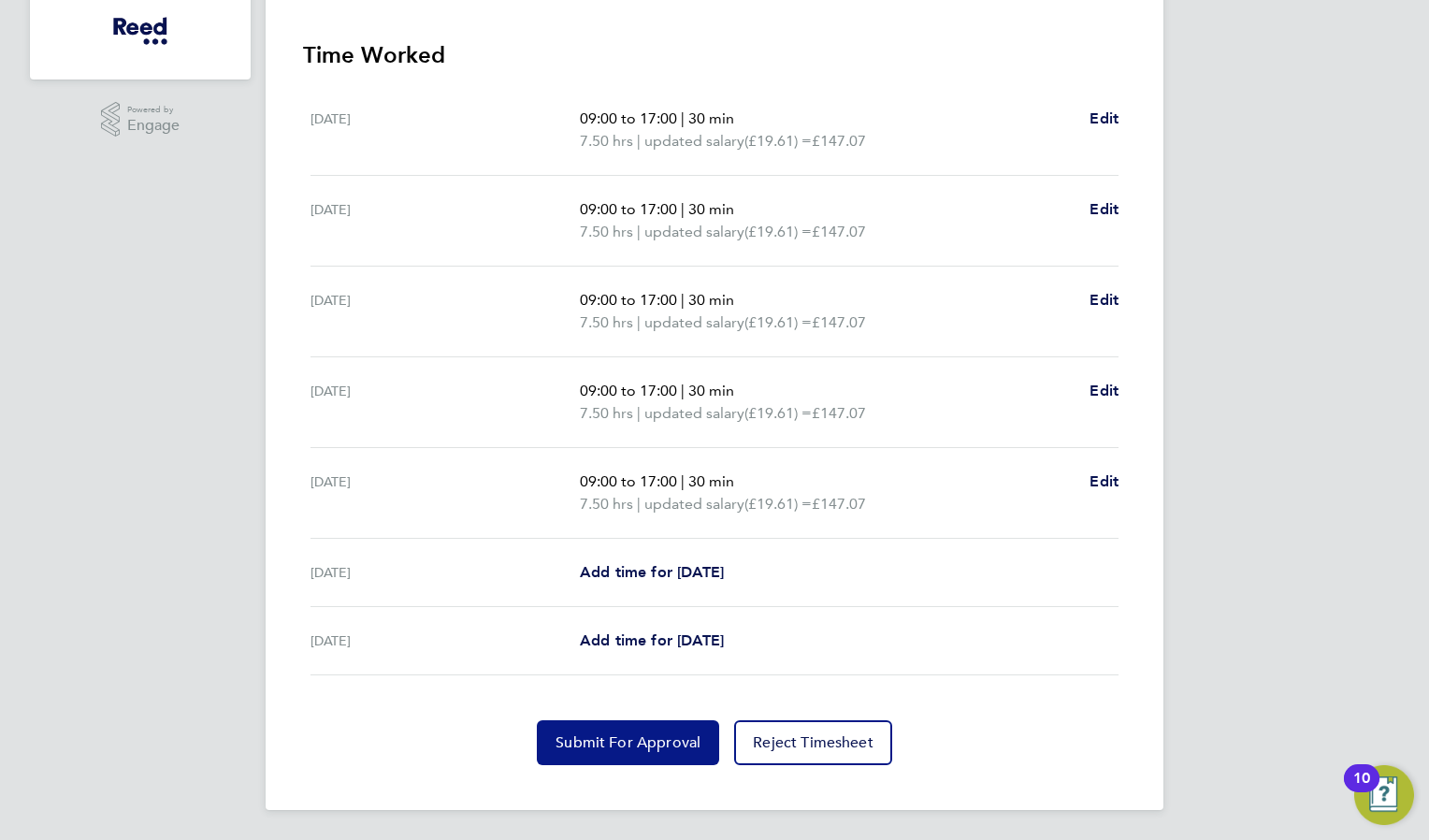
click at [657, 729] on button "Submit For Approval" at bounding box center [628, 742] width 182 height 45
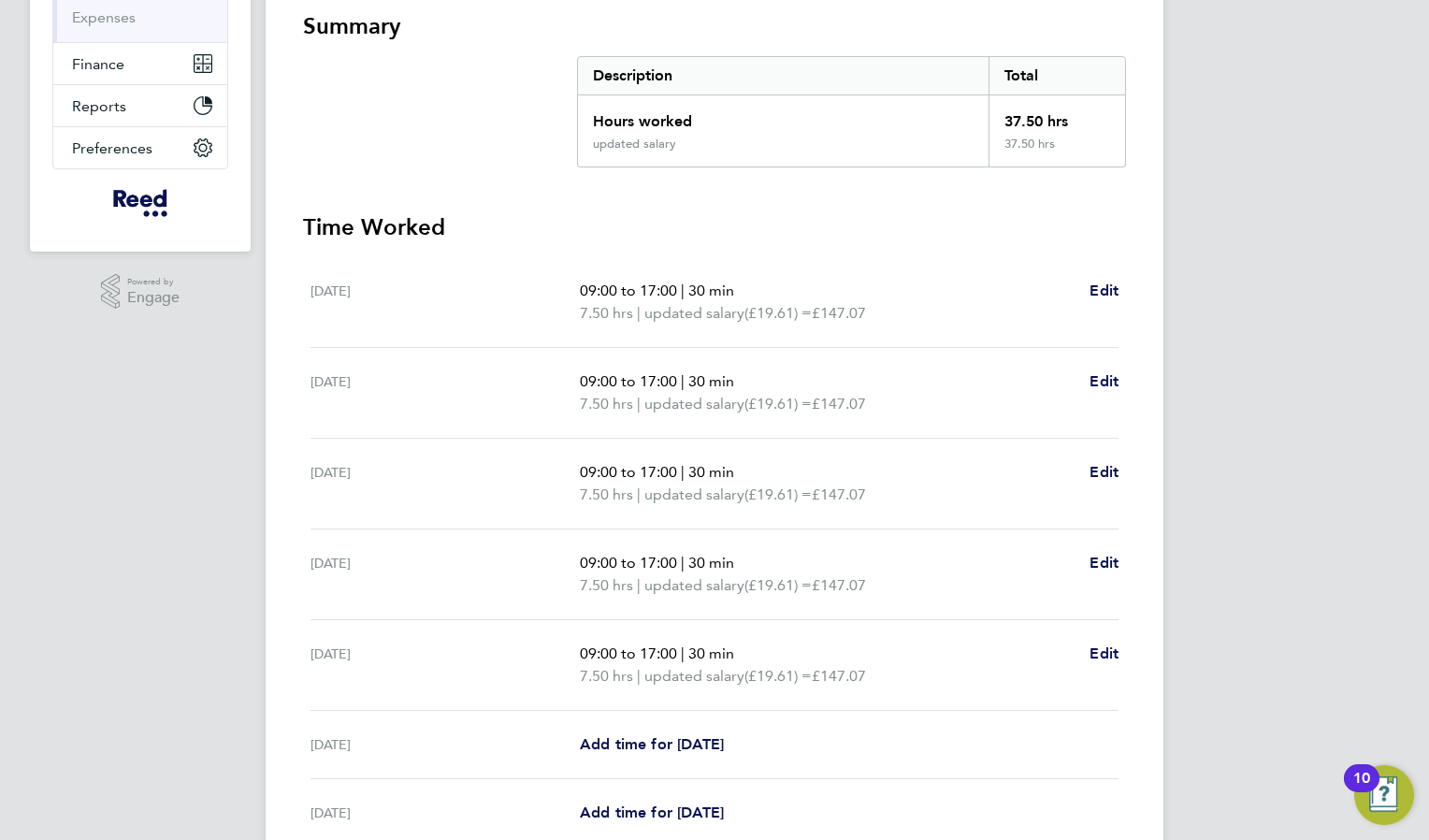
scroll to position [44, 0]
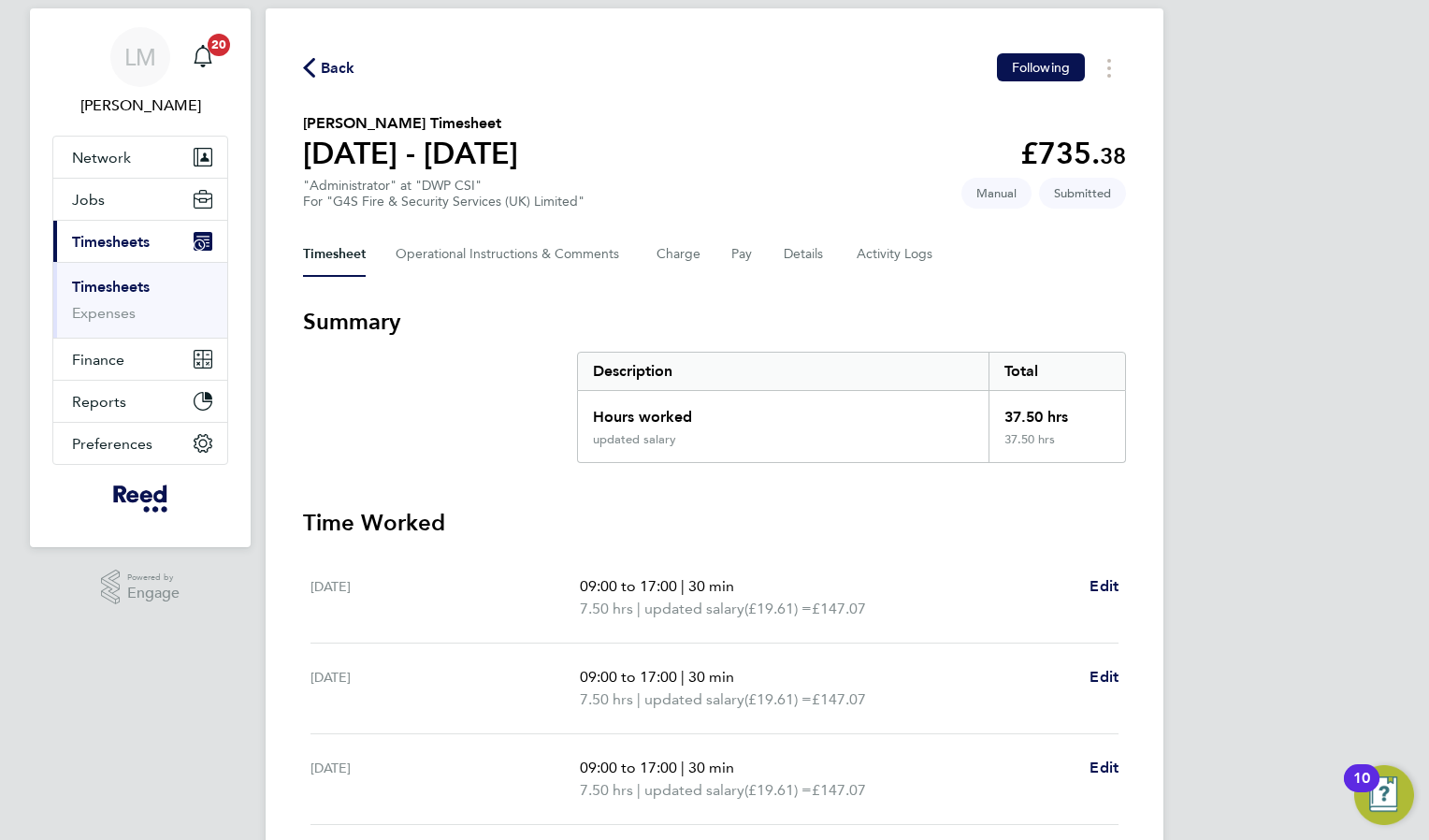
click at [321, 75] on span "Back" at bounding box center [338, 68] width 35 height 22
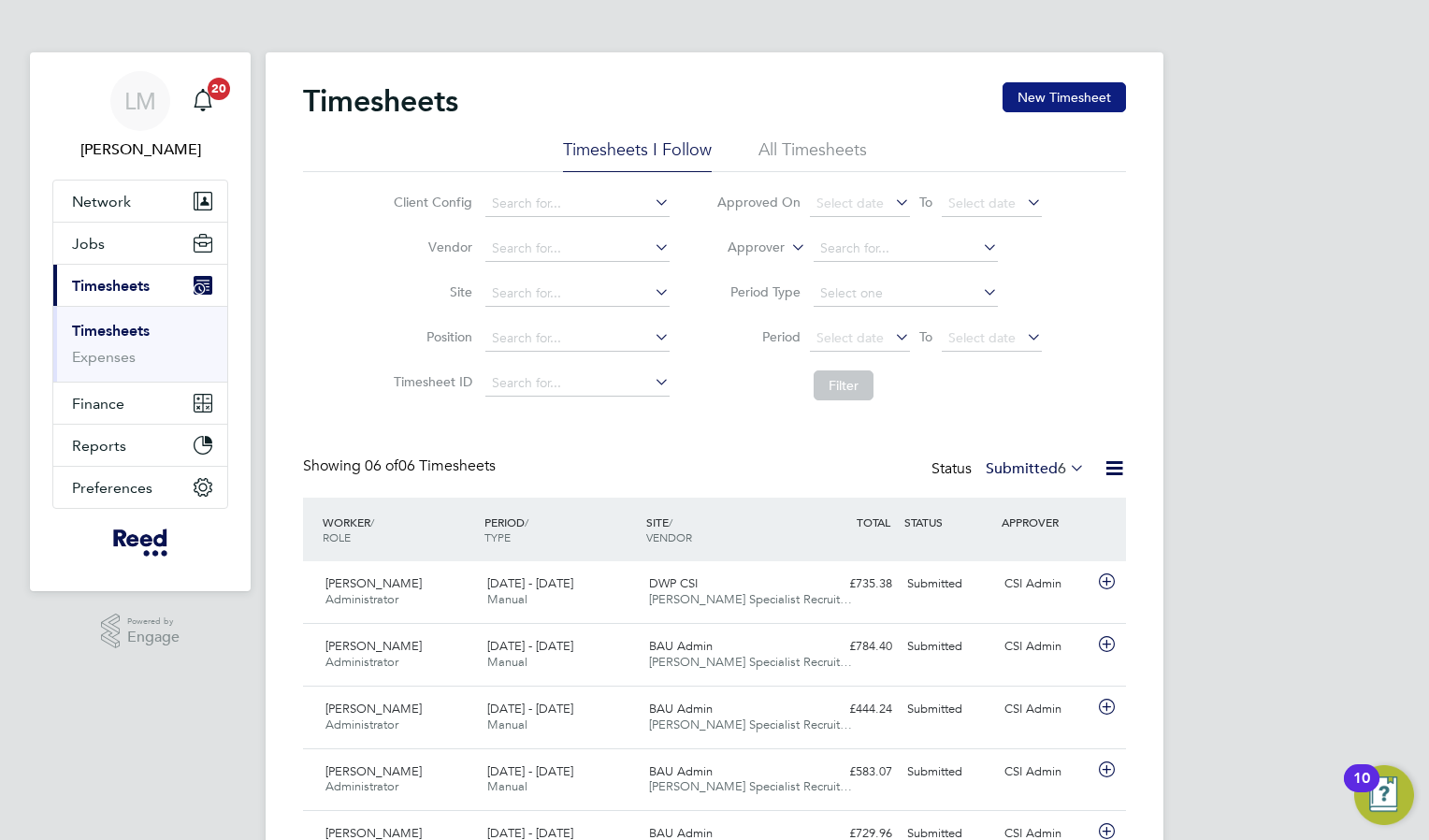
click at [1086, 98] on button "New Timesheet" at bounding box center [1063, 97] width 123 height 30
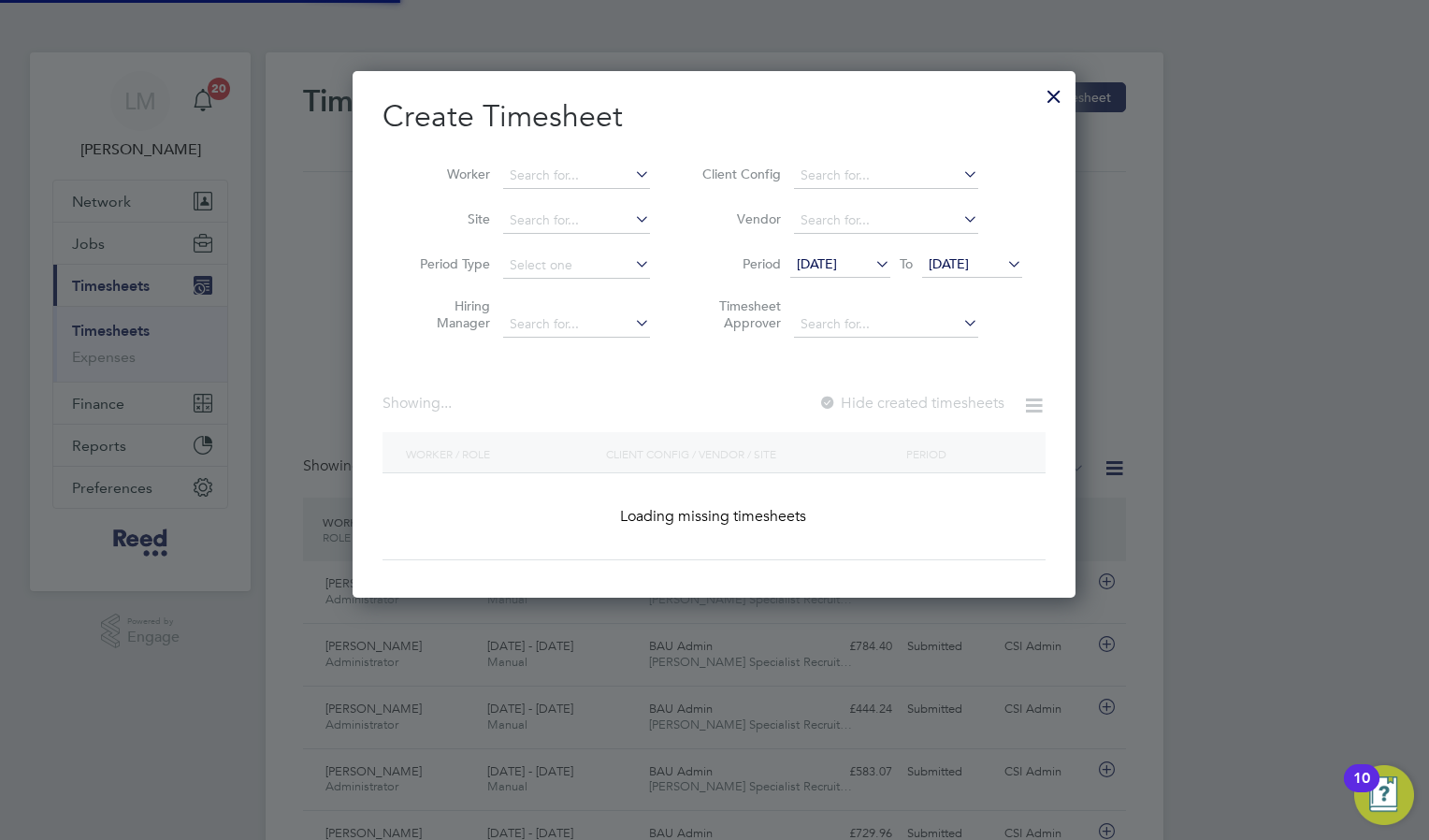
scroll to position [1211, 724]
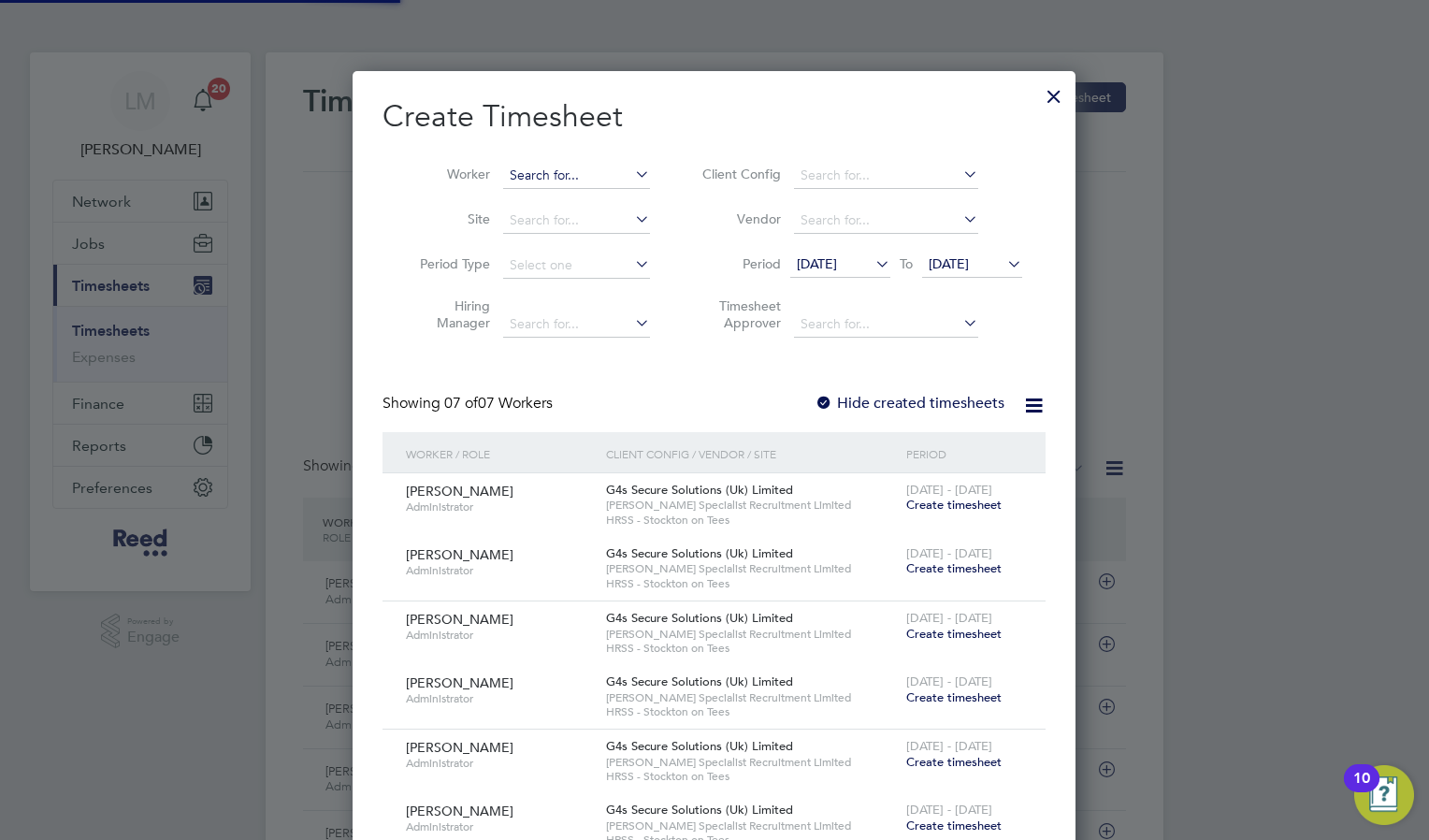
click at [542, 179] on input at bounding box center [576, 176] width 147 height 26
click at [589, 191] on li "Kieran Mees" at bounding box center [576, 200] width 149 height 25
type input "[PERSON_NAME]"
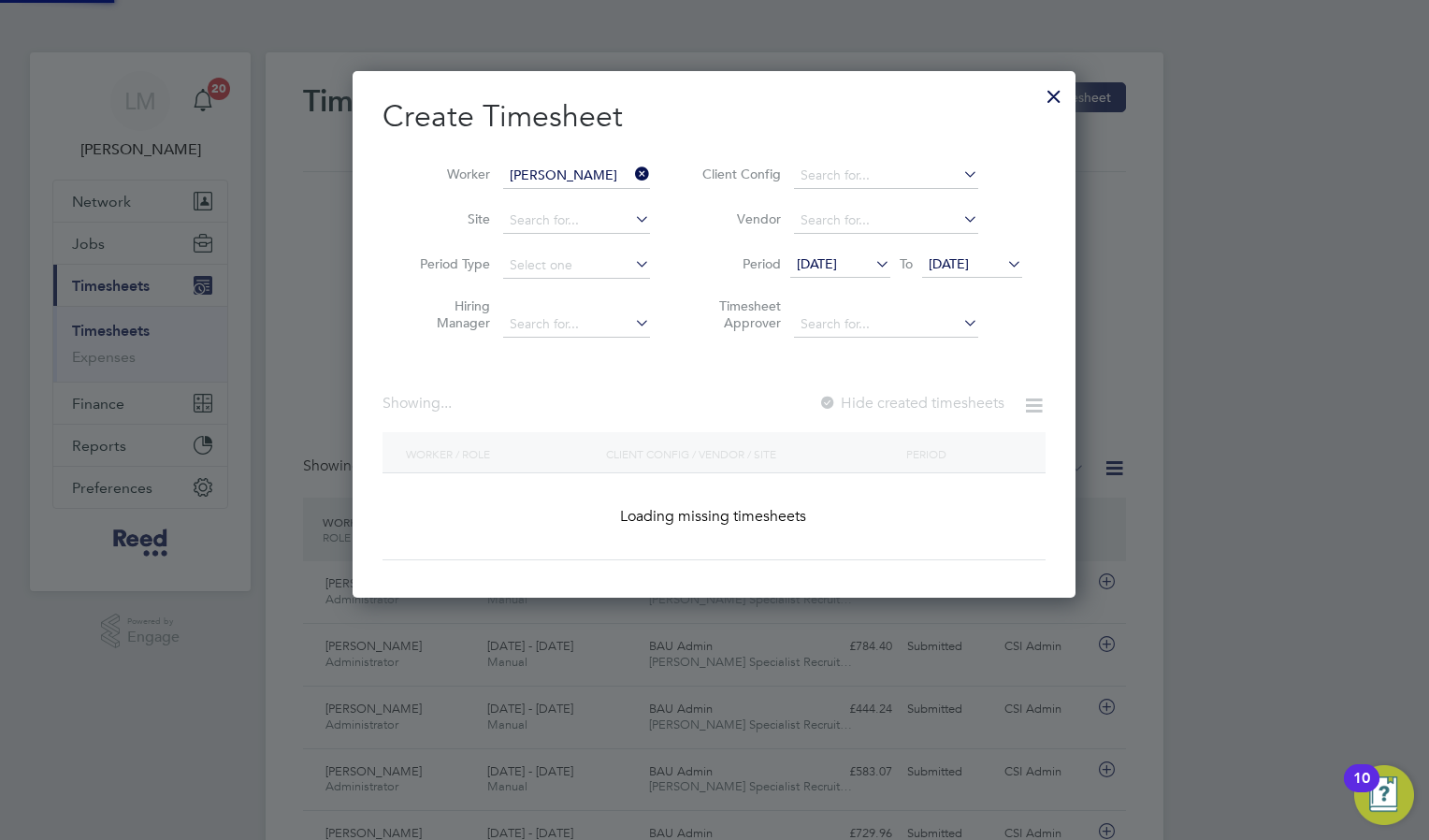
scroll to position [9, 9]
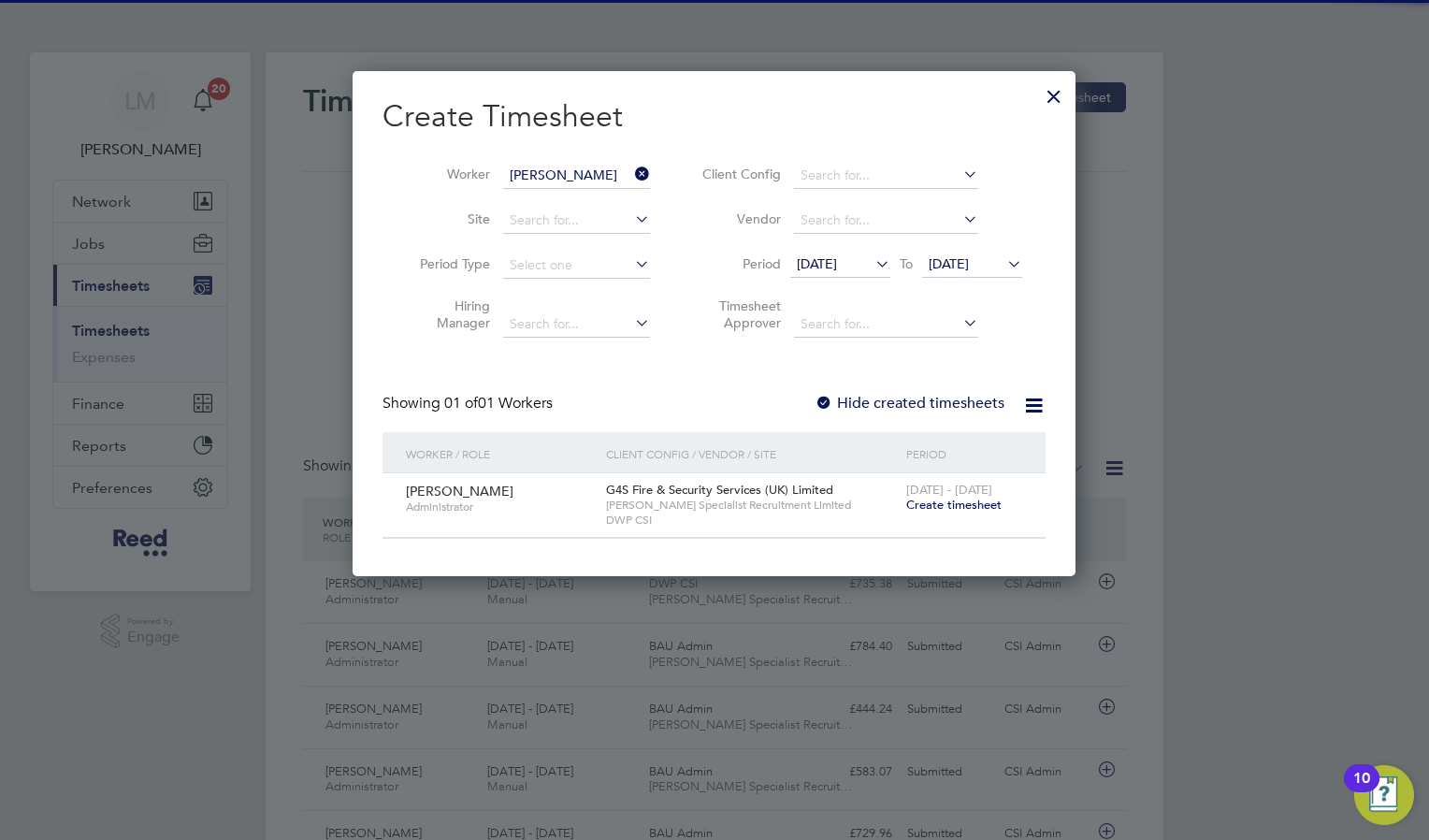
click at [939, 502] on span "Create timesheet" at bounding box center [953, 504] width 95 height 16
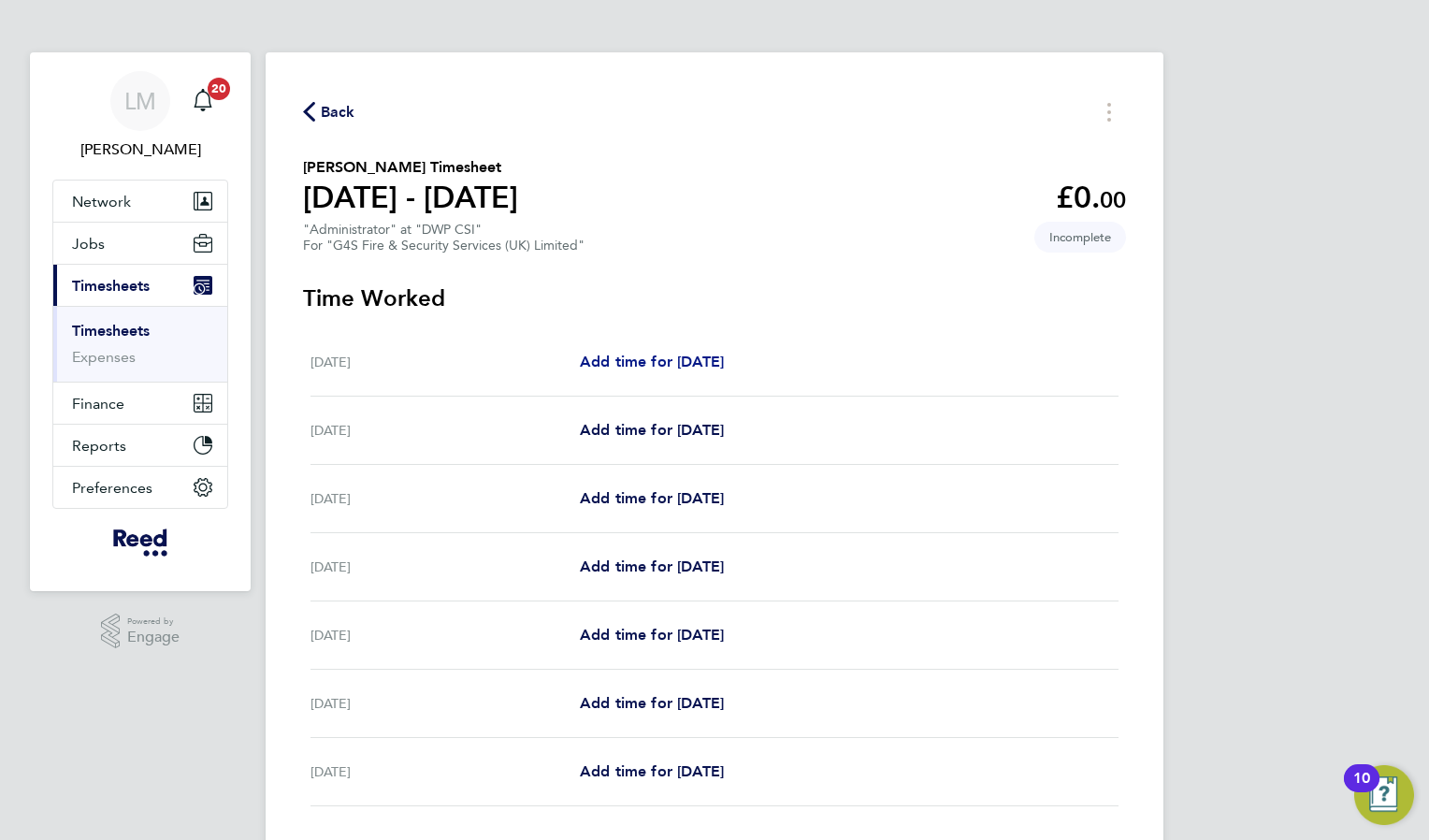
click at [633, 369] on link "Add time for [DATE]" at bounding box center [652, 362] width 144 height 22
select select "30"
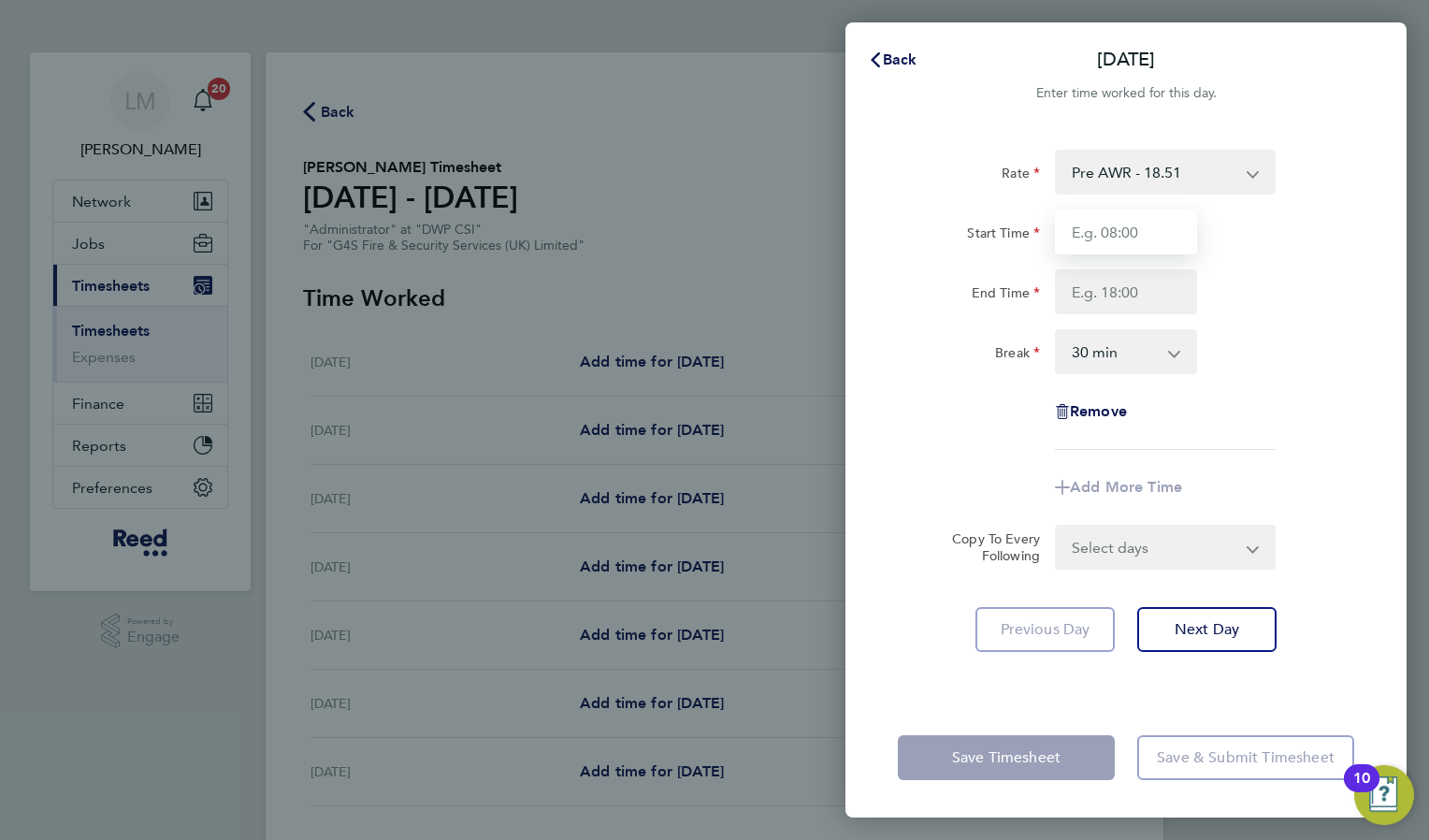
click at [1153, 228] on input "Start Time" at bounding box center [1126, 231] width 142 height 45
click at [1123, 242] on input "Start Time" at bounding box center [1126, 231] width 142 height 45
type input "08:30"
click at [1134, 296] on input "End Time" at bounding box center [1126, 291] width 142 height 45
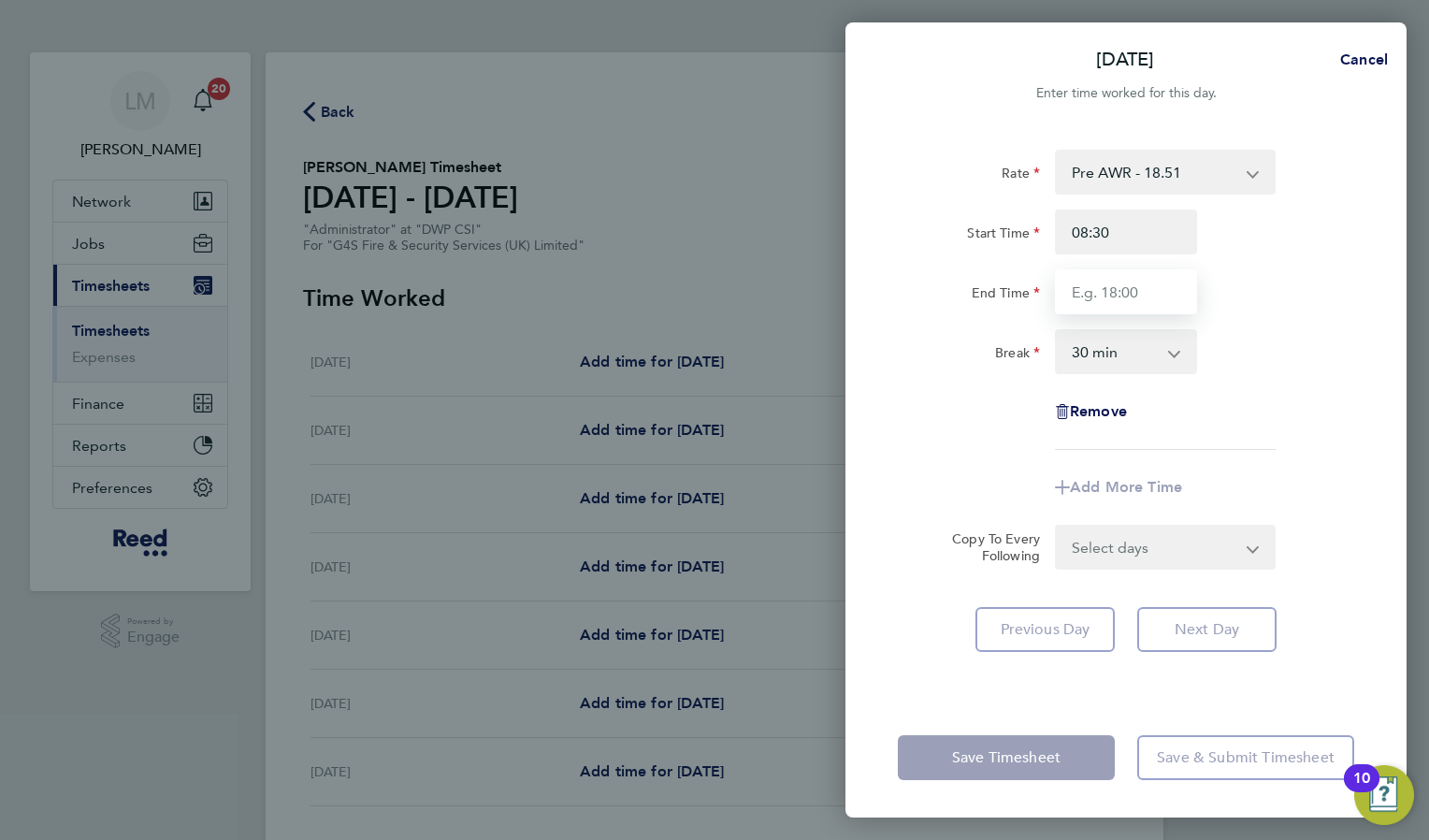
type input "17:00"
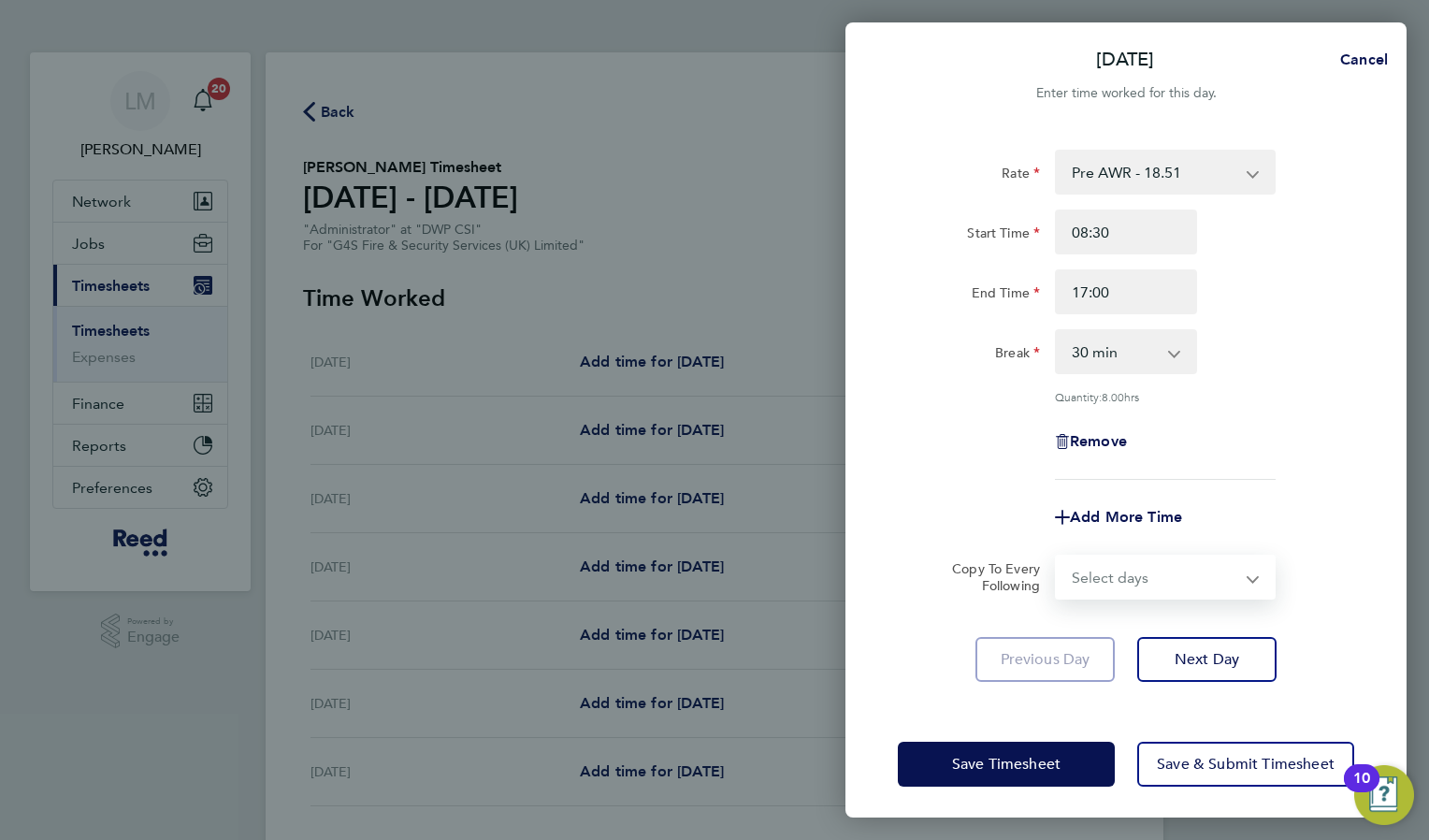
click at [1184, 540] on form "Rate Pre AWR - 18.51 Start Time 08:30 End Time 17:00 Break 0 min 15 min 30 min …" at bounding box center [1126, 375] width 456 height 450
select select "WEEKDAY"
click at [1057, 556] on select "Select days Day Weekday (Mon-Fri) Weekend (Sat-Sun) [DATE] [DATE] [DATE] [DATE]…" at bounding box center [1155, 576] width 196 height 41
select select "2025-08-24"
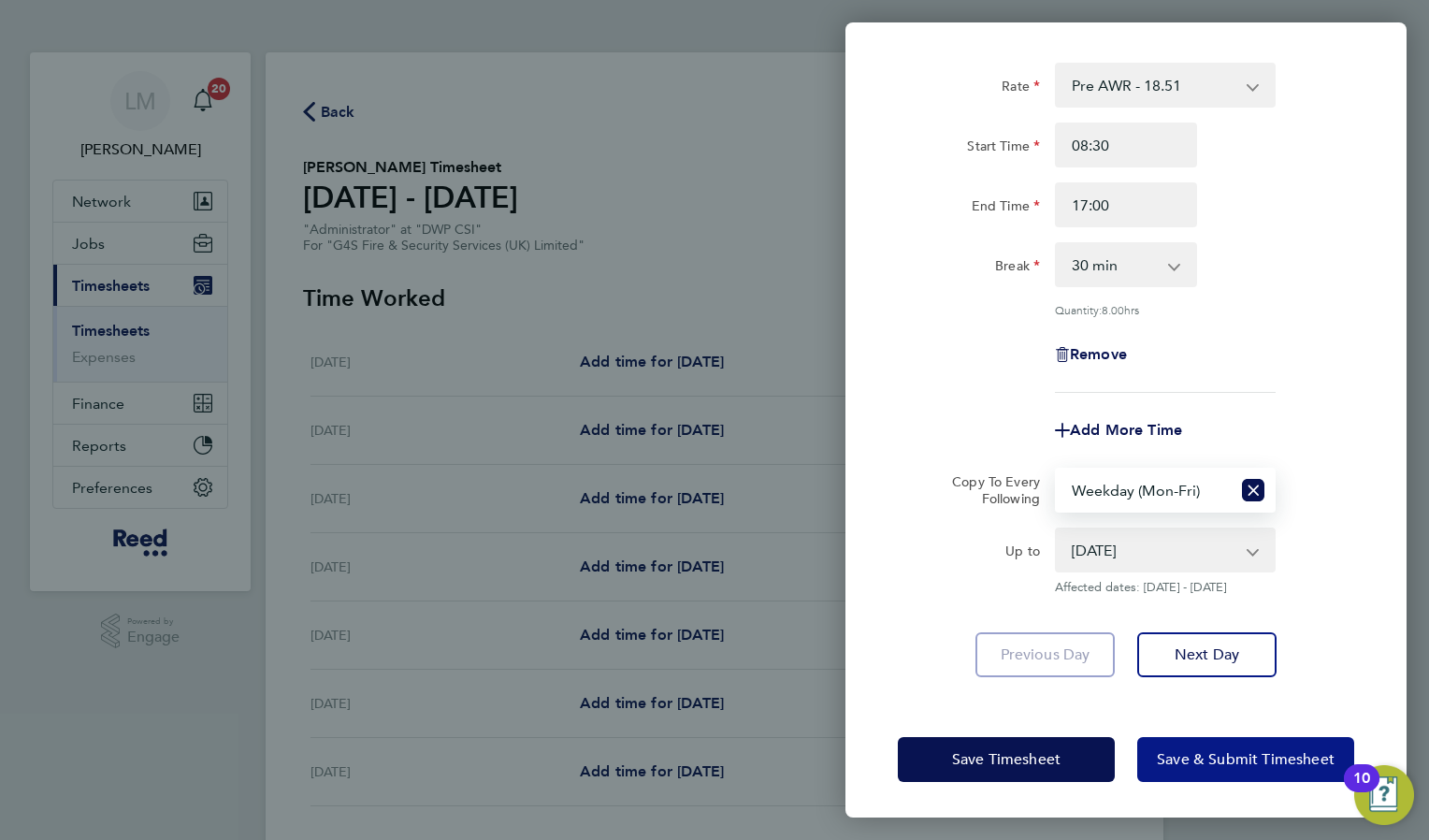
click at [1240, 764] on span "Save & Submit Timesheet" at bounding box center [1246, 759] width 178 height 19
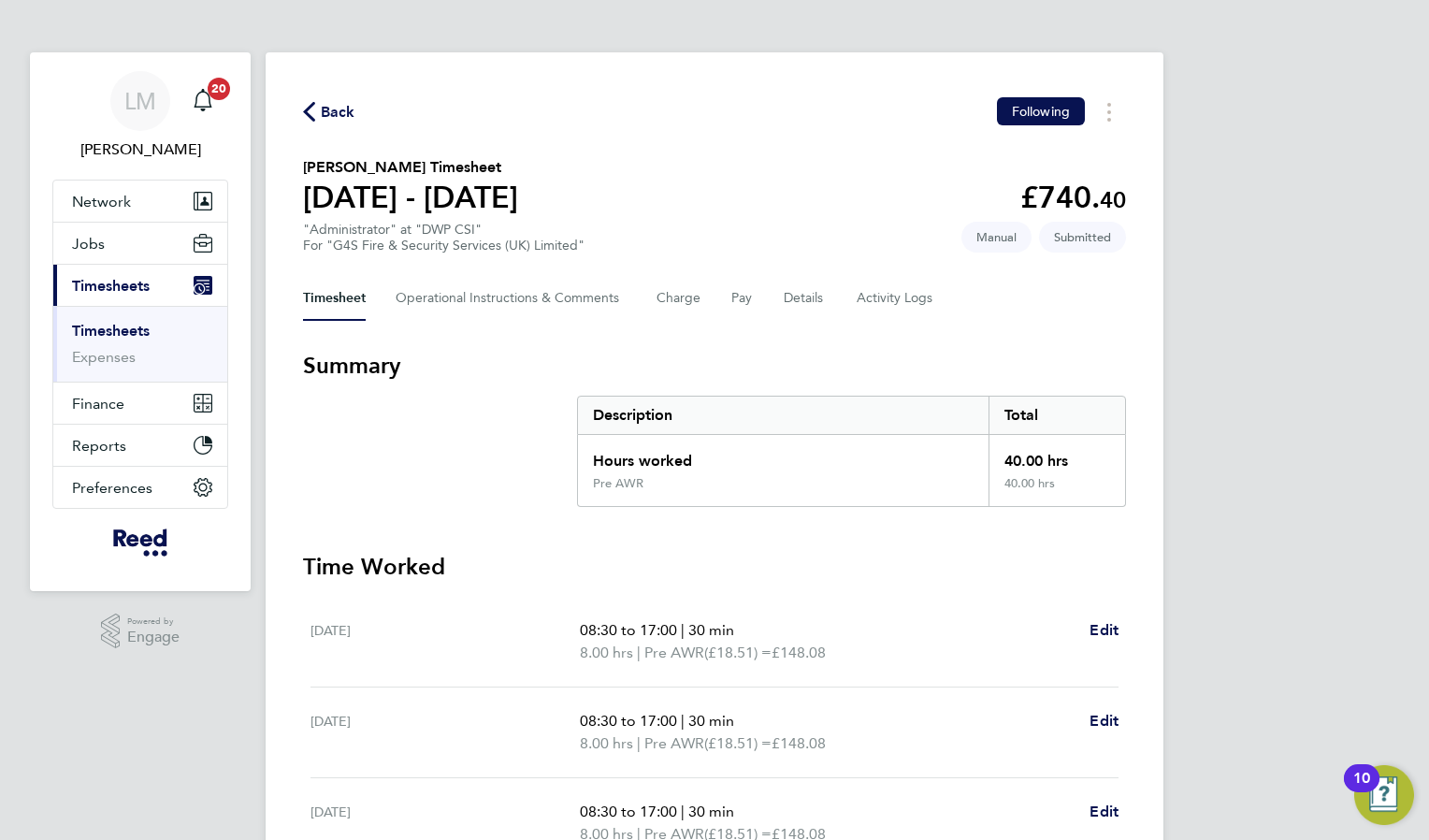
click at [323, 114] on span "Back" at bounding box center [338, 112] width 35 height 22
click at [342, 114] on span "Back" at bounding box center [338, 112] width 35 height 22
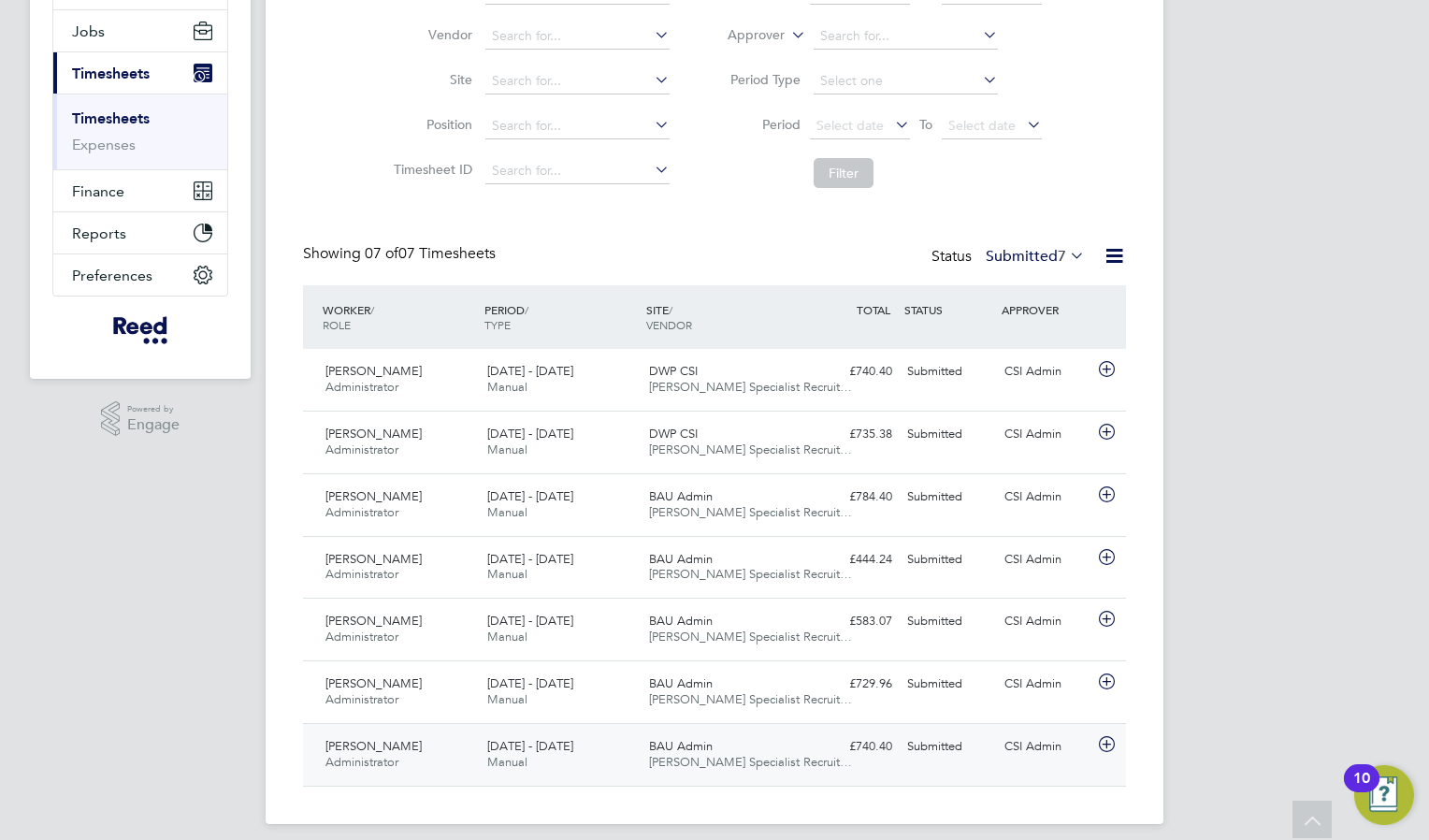
scroll to position [226, 0]
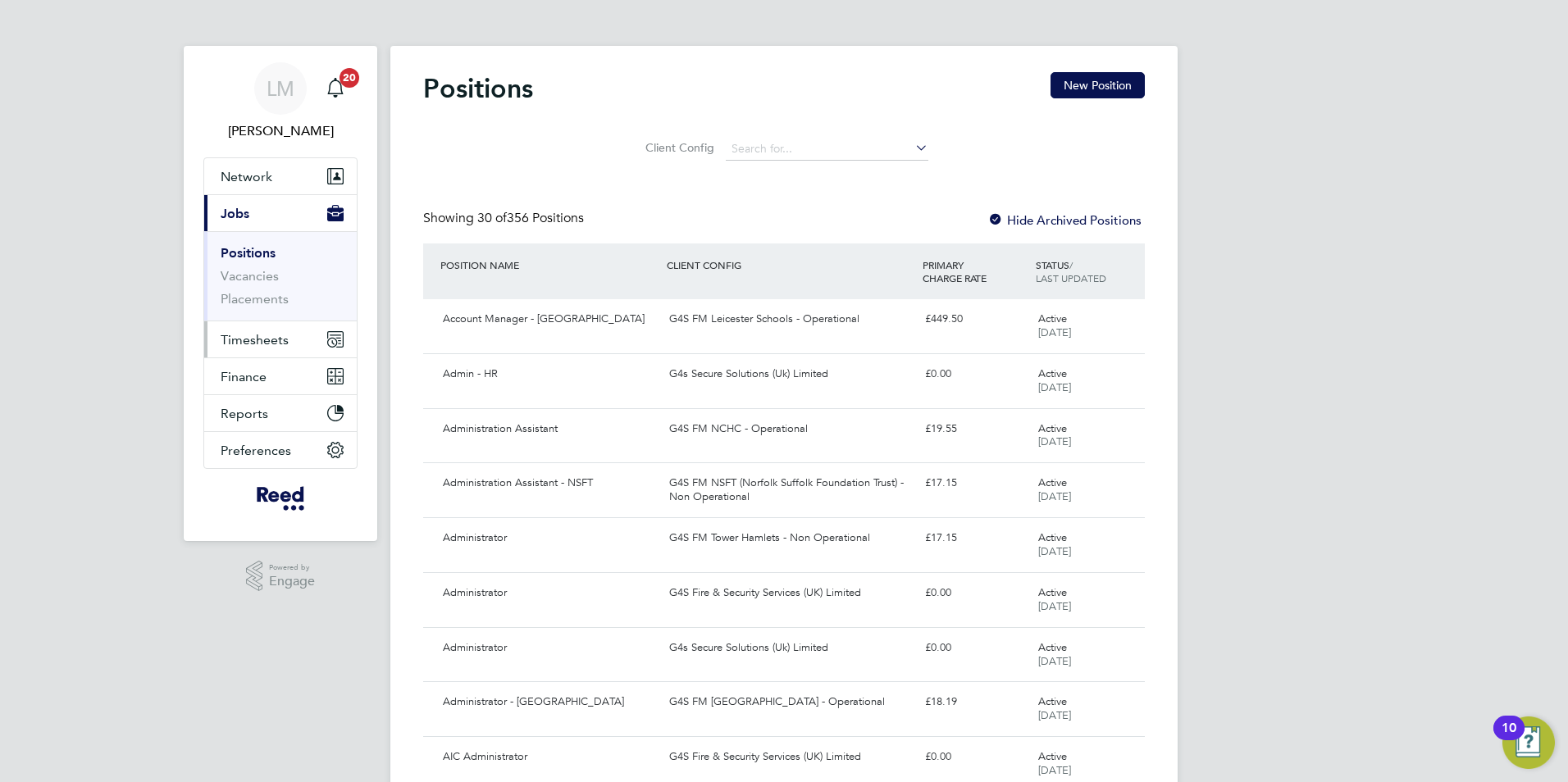
click at [244, 332] on span "Timesheets" at bounding box center [255, 340] width 68 height 16
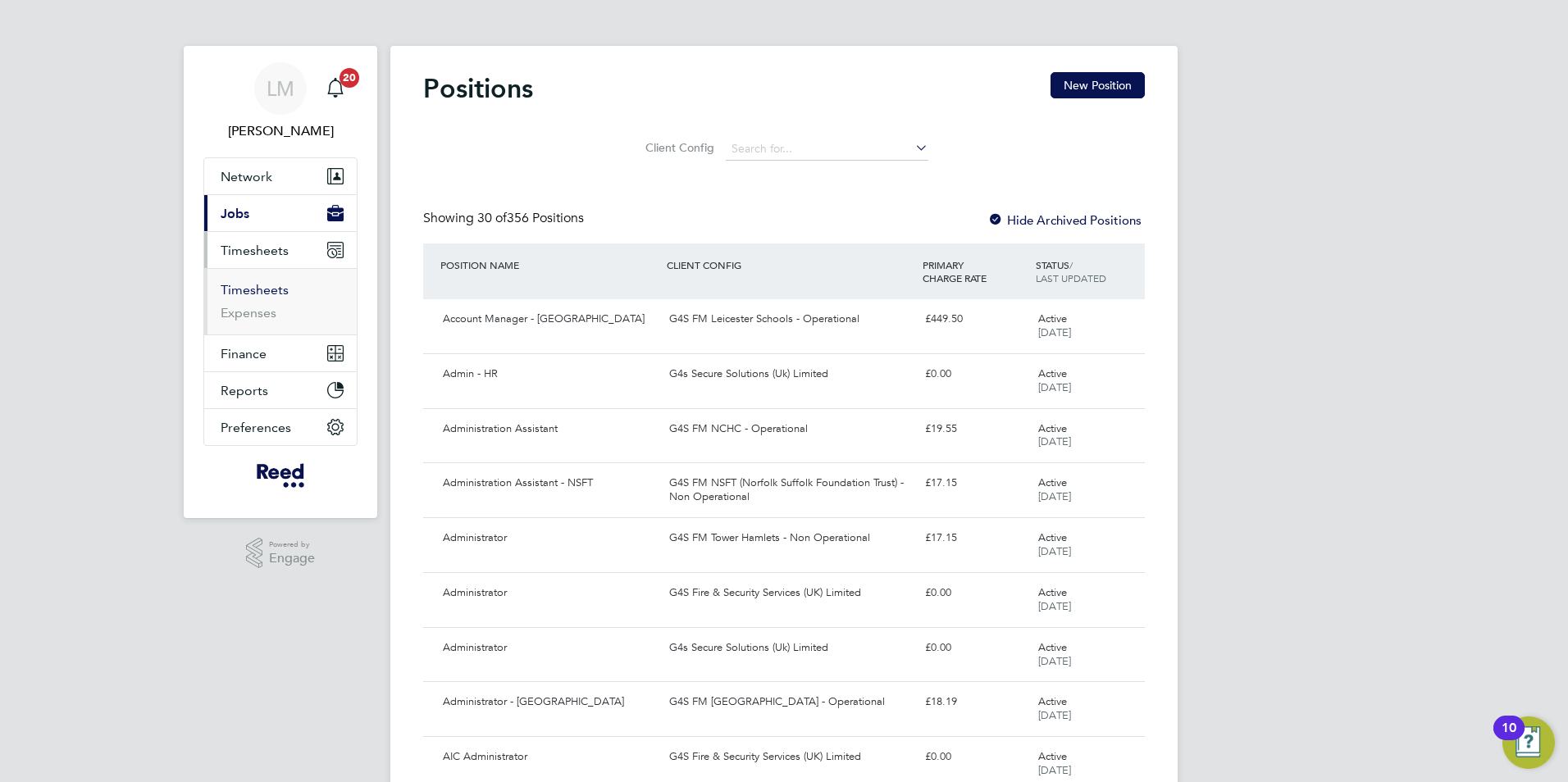
click at [261, 288] on link "Timesheets" at bounding box center [255, 290] width 68 height 16
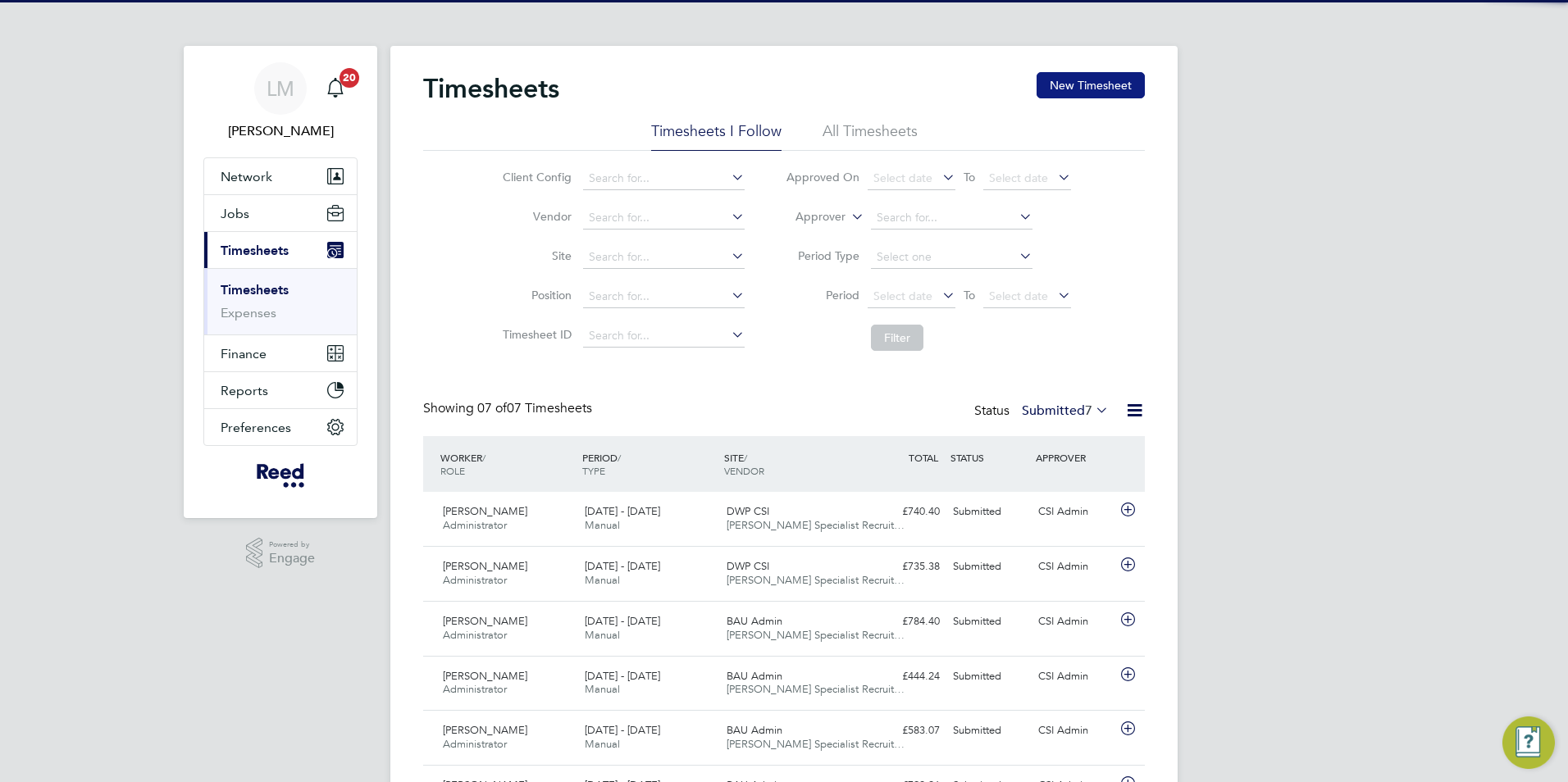
click at [1077, 94] on button "New Timesheet" at bounding box center [1090, 85] width 108 height 26
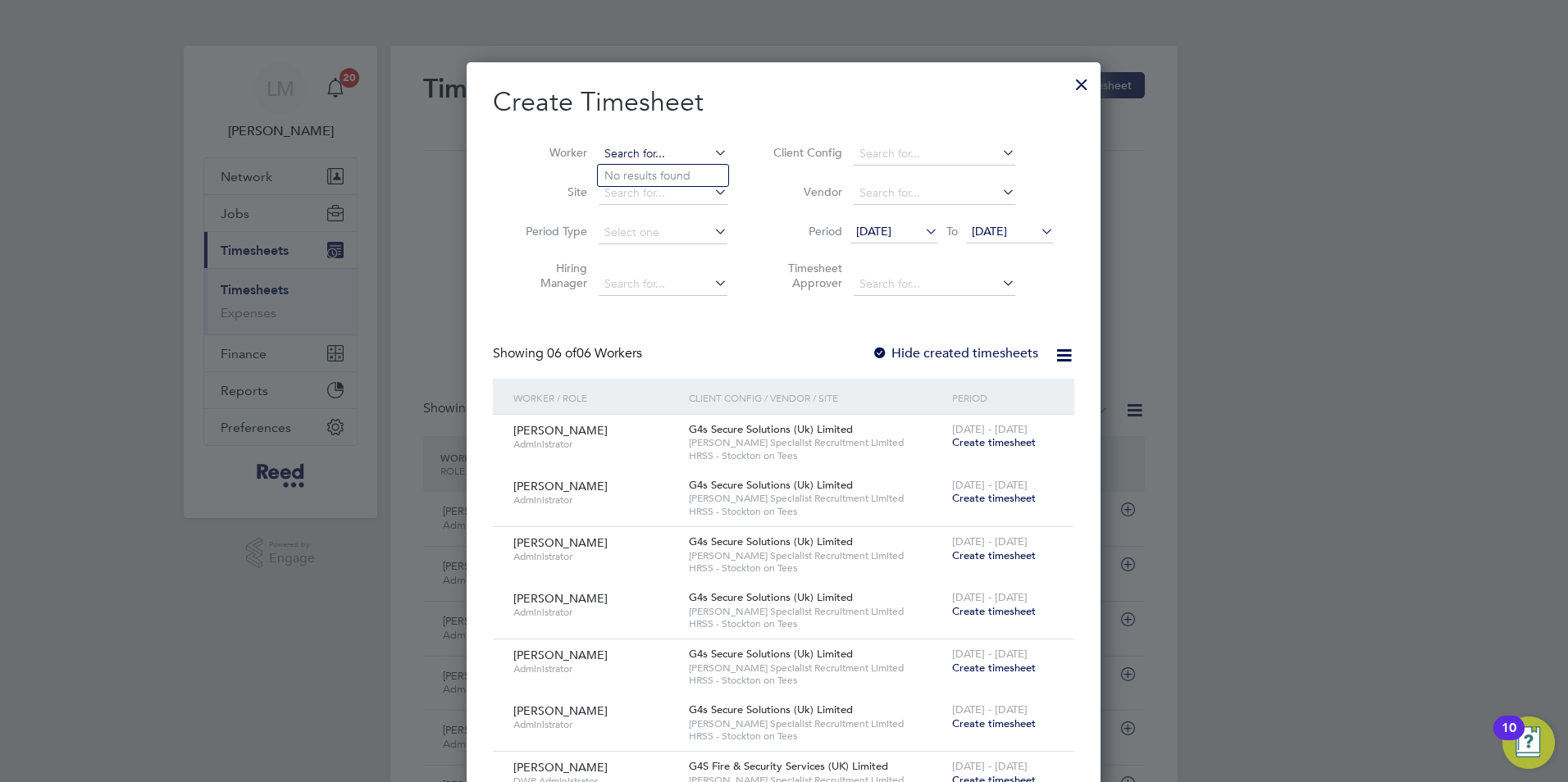
click at [639, 150] on input at bounding box center [663, 154] width 129 height 23
click at [650, 170] on li "[PERSON_NAME] [PERSON_NAME]" at bounding box center [699, 175] width 203 height 22
type input "[PERSON_NAME]"
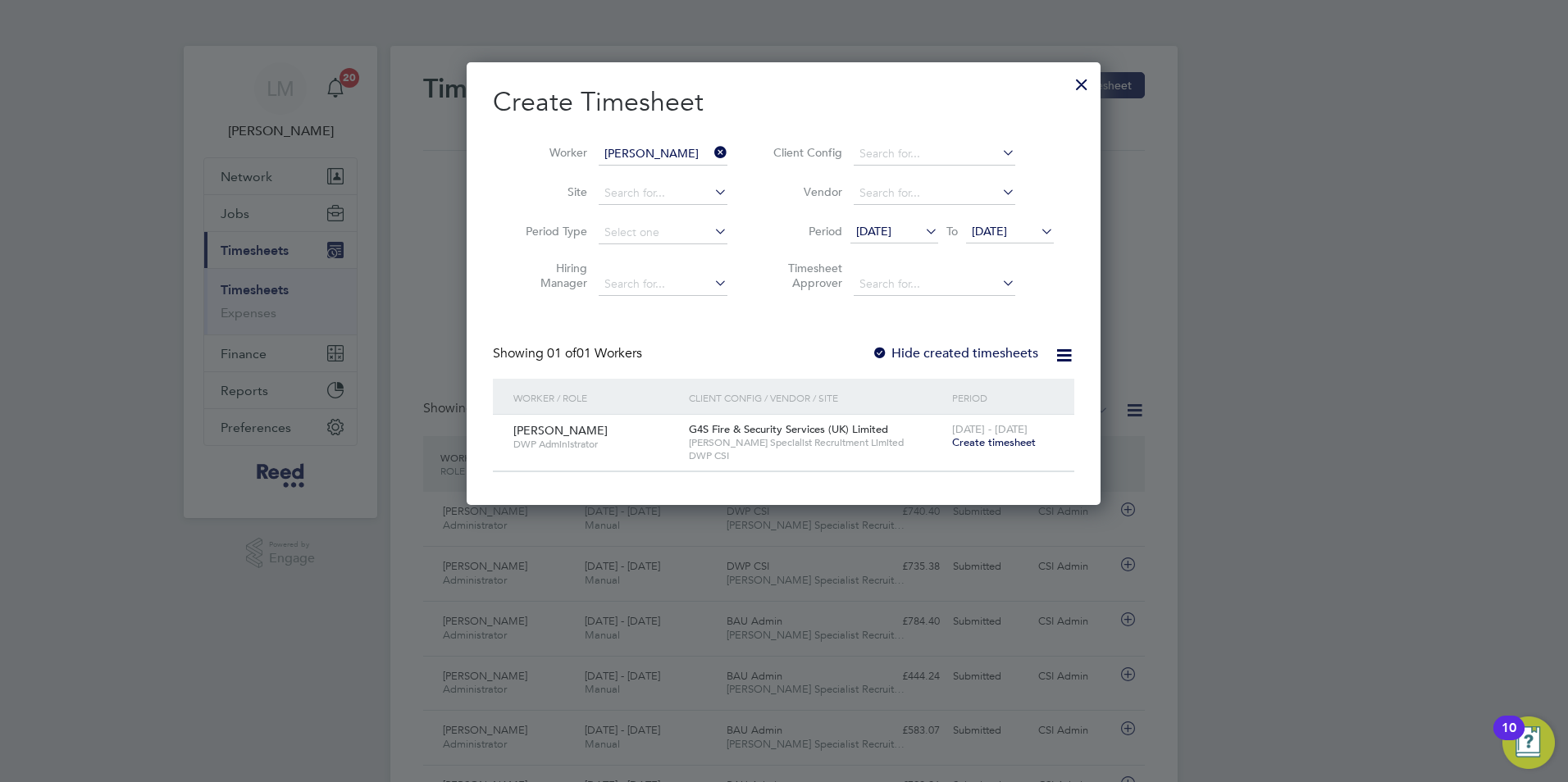
click at [983, 445] on span "Create timesheet" at bounding box center [994, 442] width 83 height 14
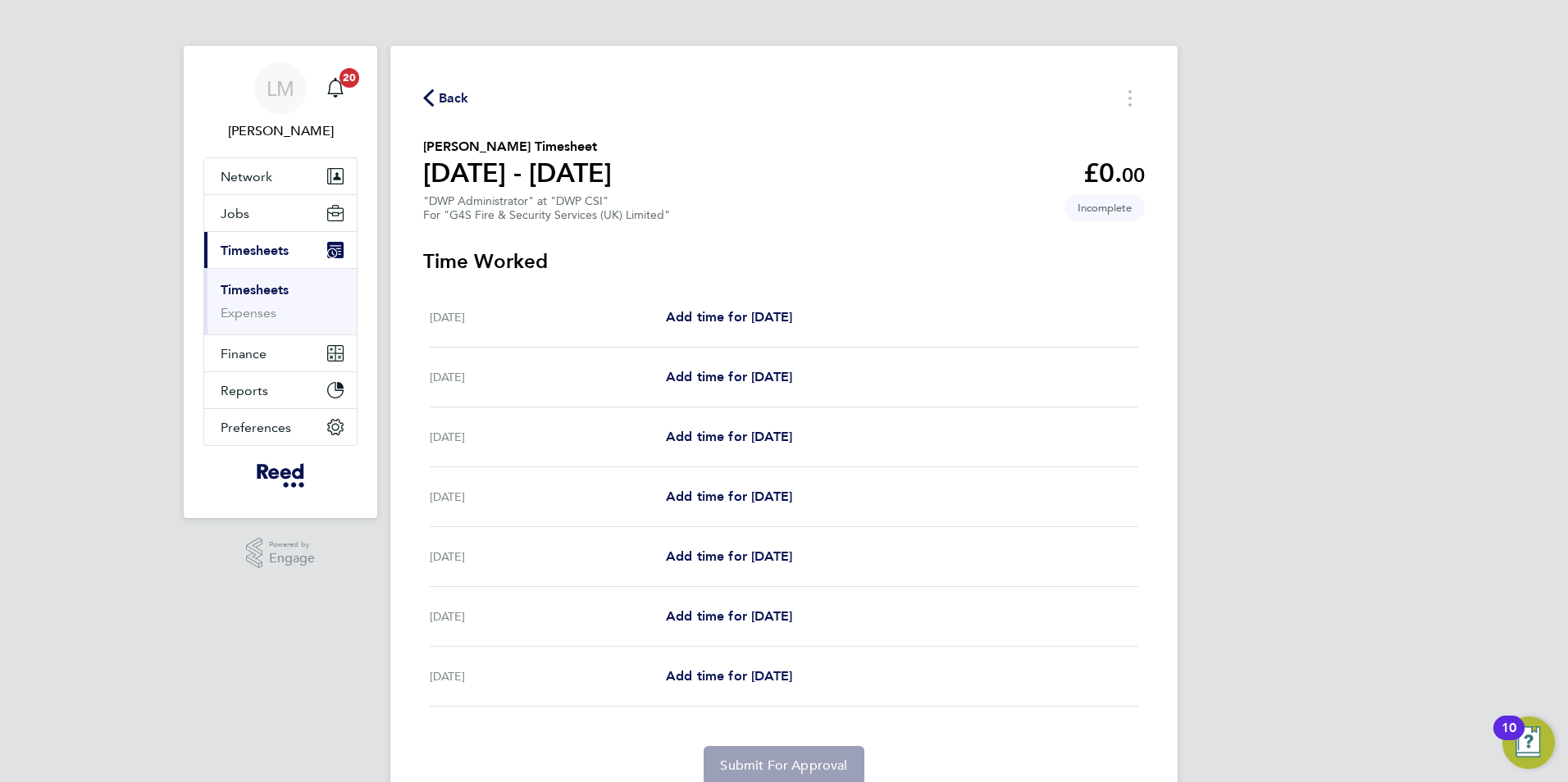
click at [731, 299] on div "[DATE] Add time for [DATE] Add time for [DATE]" at bounding box center [784, 317] width 709 height 60
click at [738, 323] on span "Add time for [DATE]" at bounding box center [729, 316] width 126 height 16
select select "30"
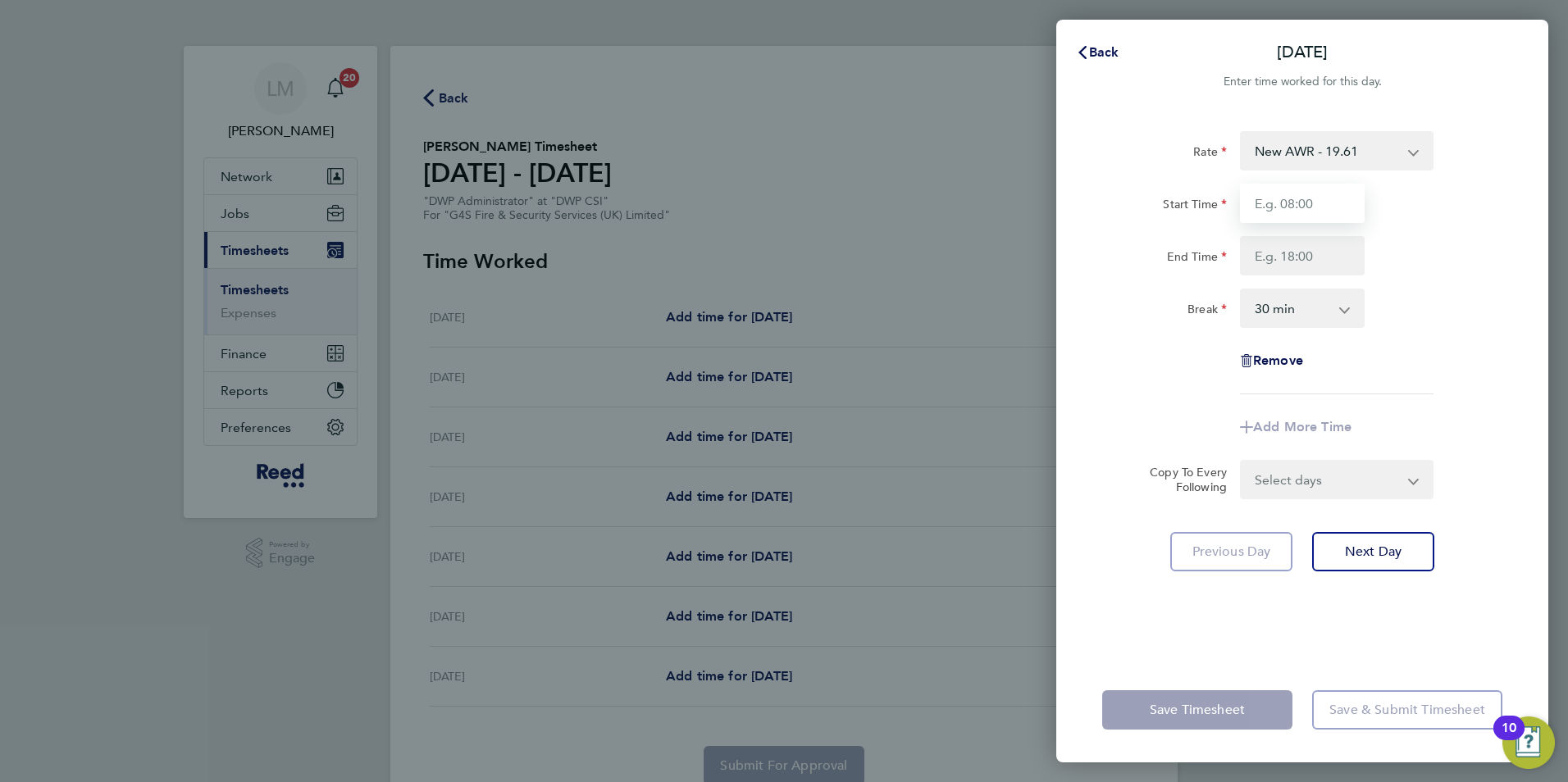
click at [1297, 217] on input "Start Time" at bounding box center [1302, 203] width 125 height 39
type input "08:30"
type input "17:00"
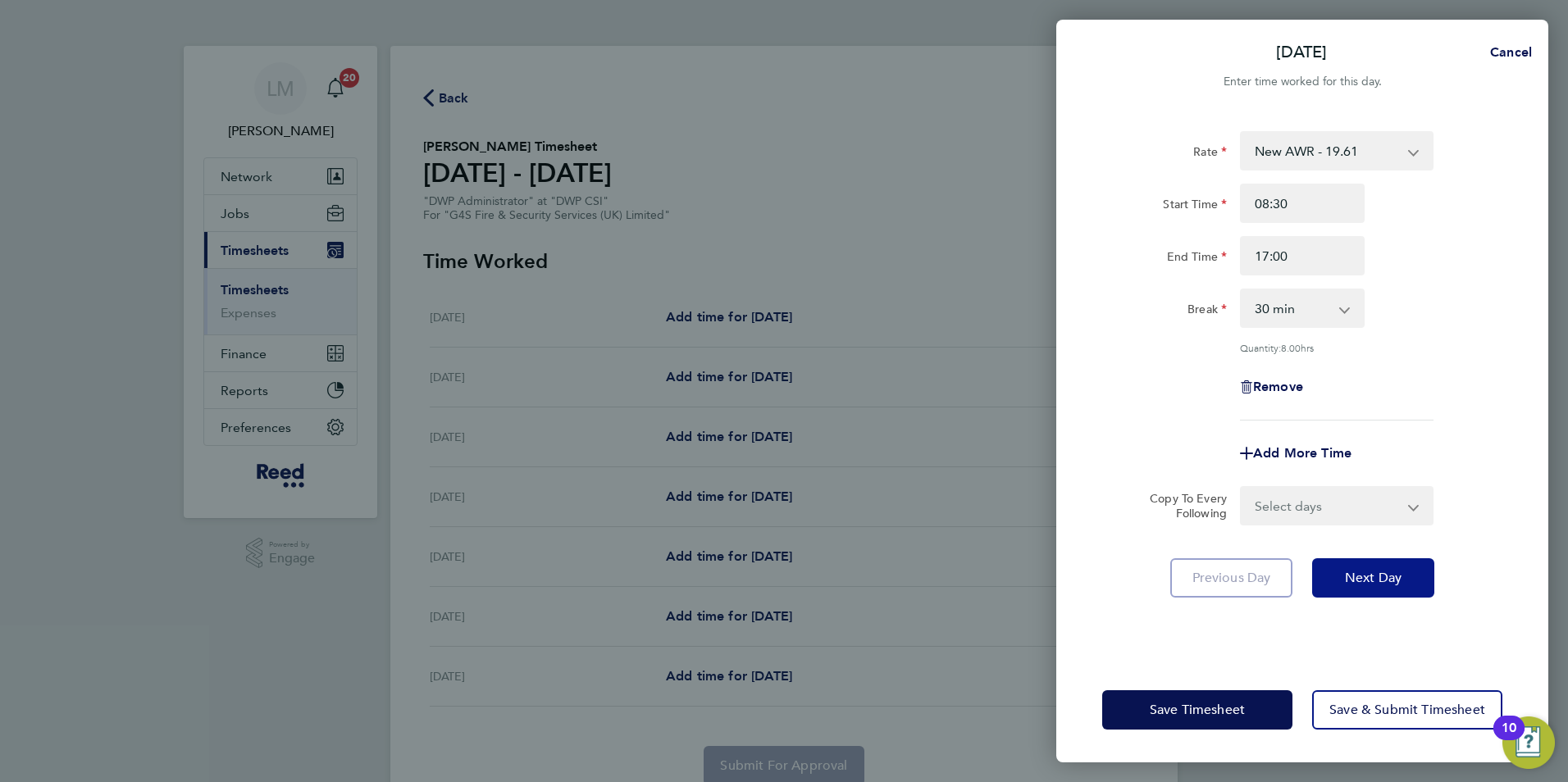
click at [1373, 585] on button "Next Day" at bounding box center [1372, 578] width 122 height 39
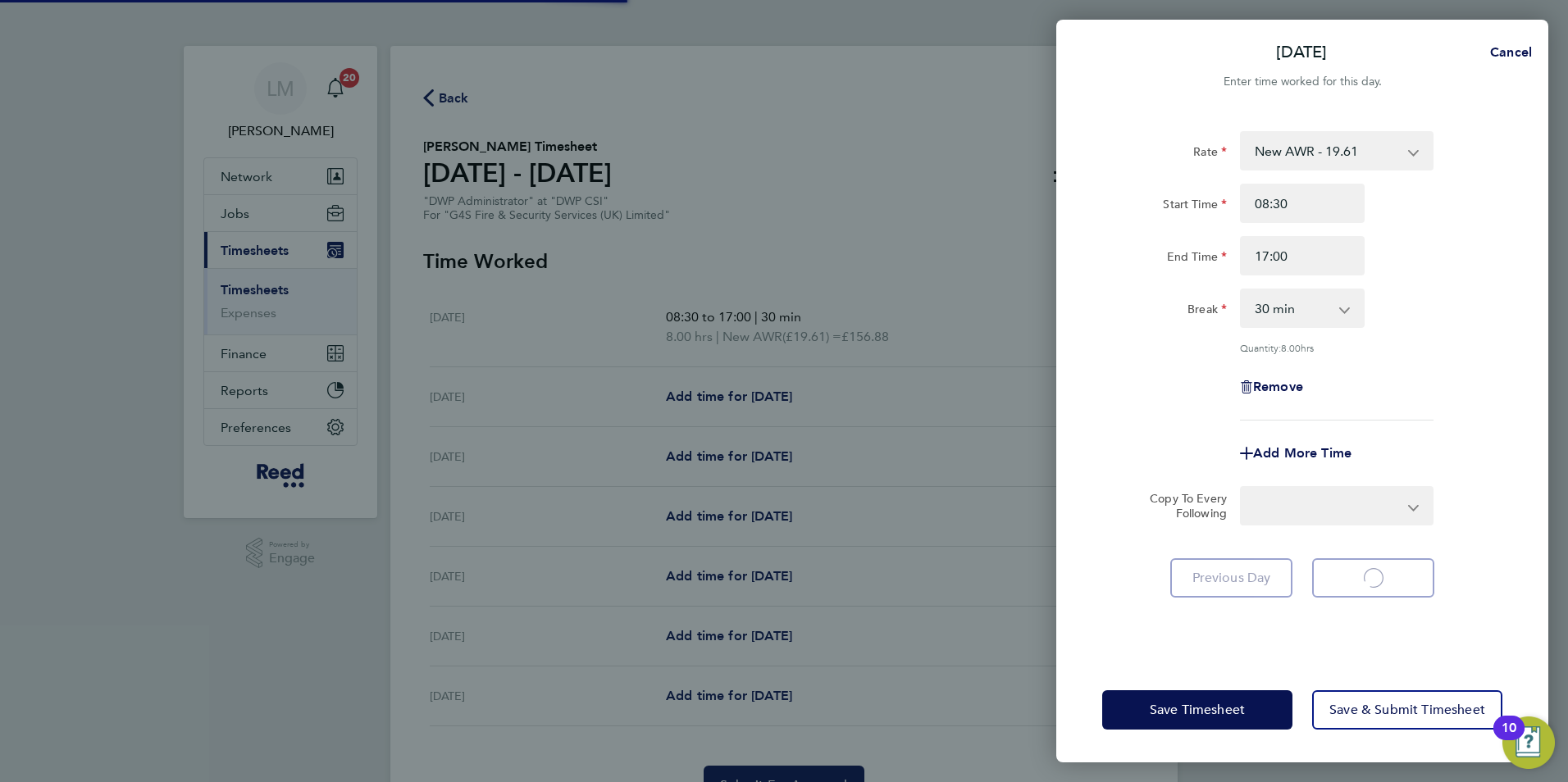
select select "30"
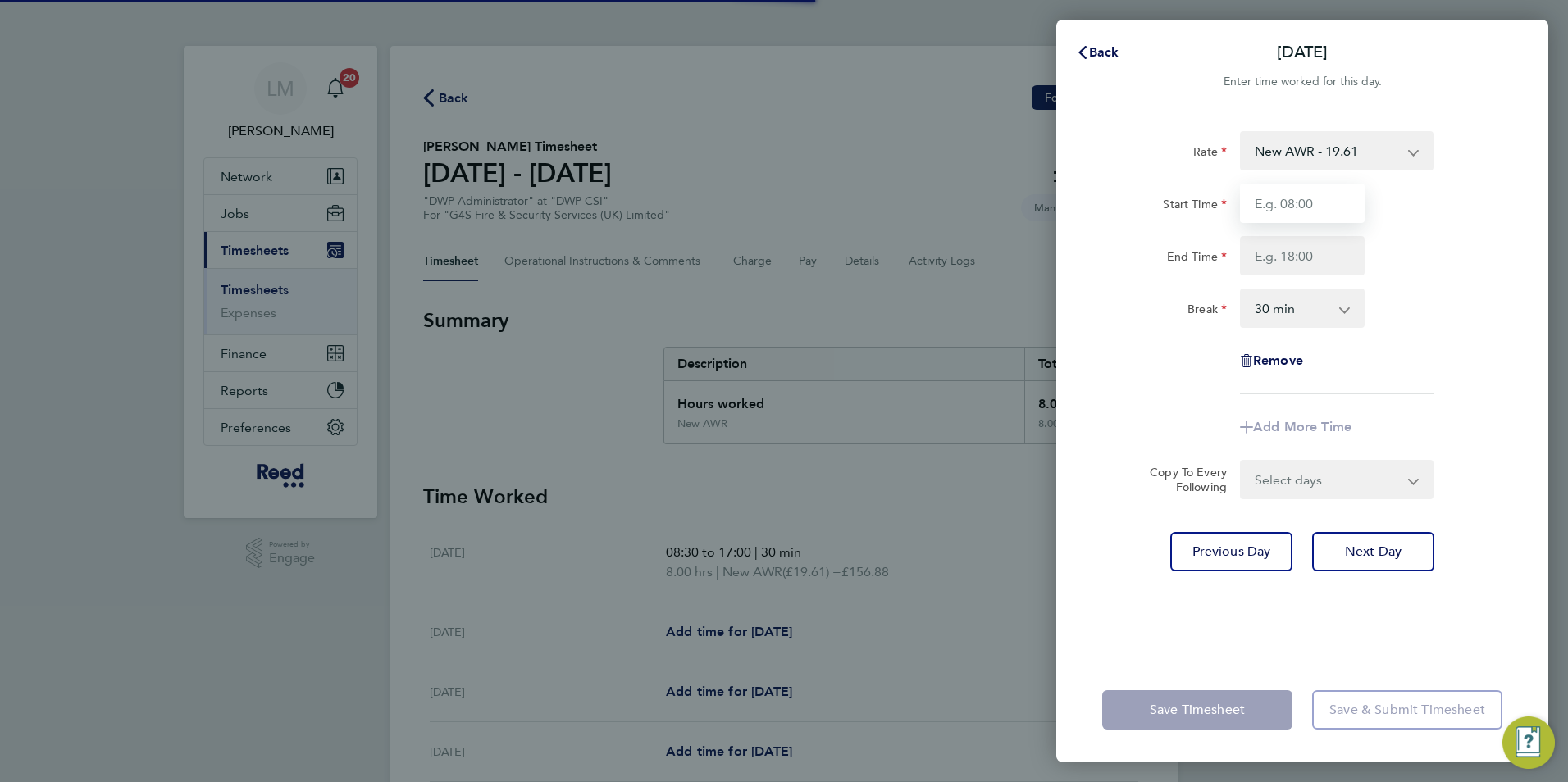
click at [1295, 211] on input "Start Time" at bounding box center [1302, 203] width 125 height 39
type input "08:30"
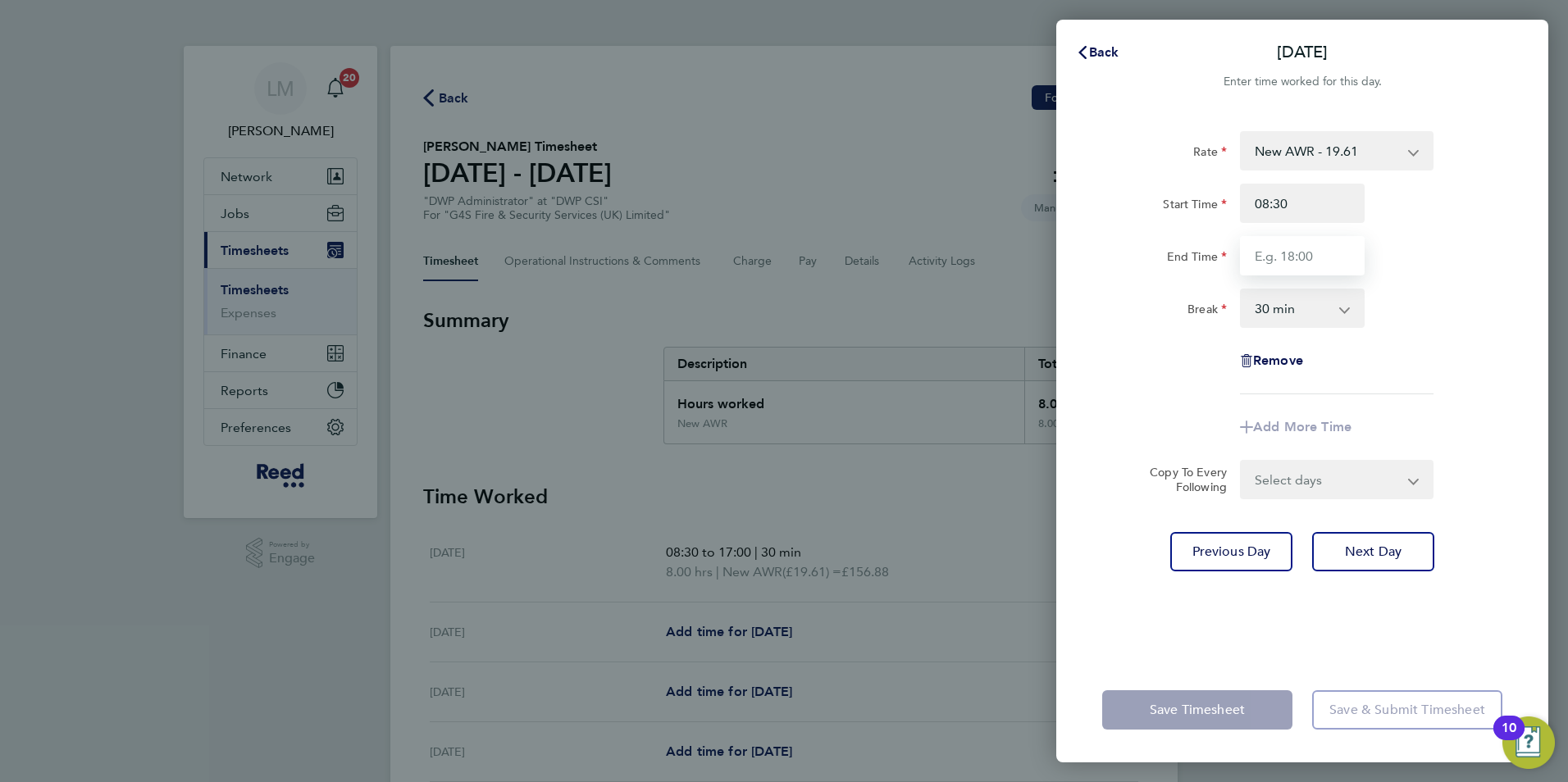
type input "17:00"
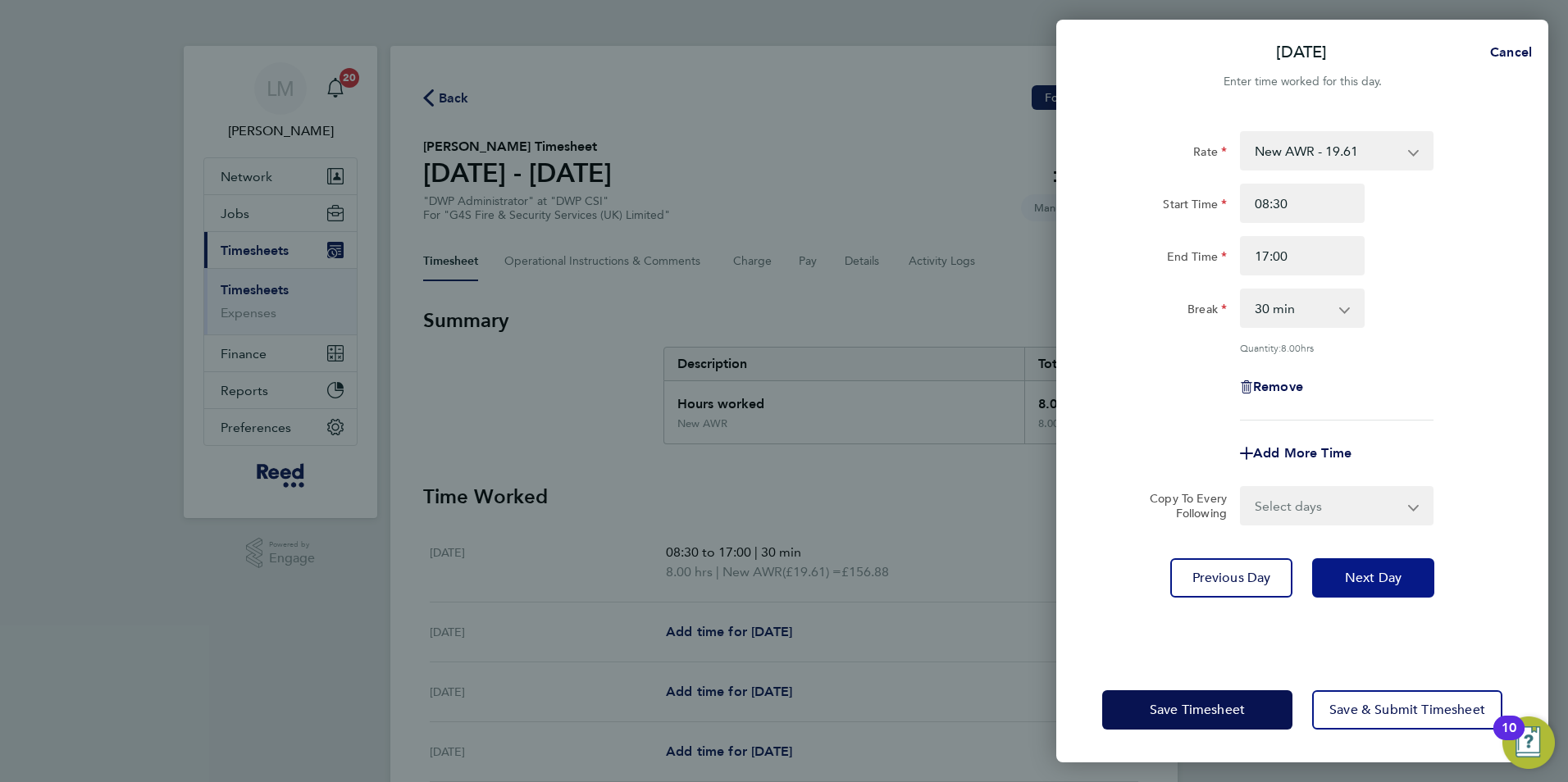
click at [1377, 572] on span "Next Day" at bounding box center [1372, 578] width 57 height 17
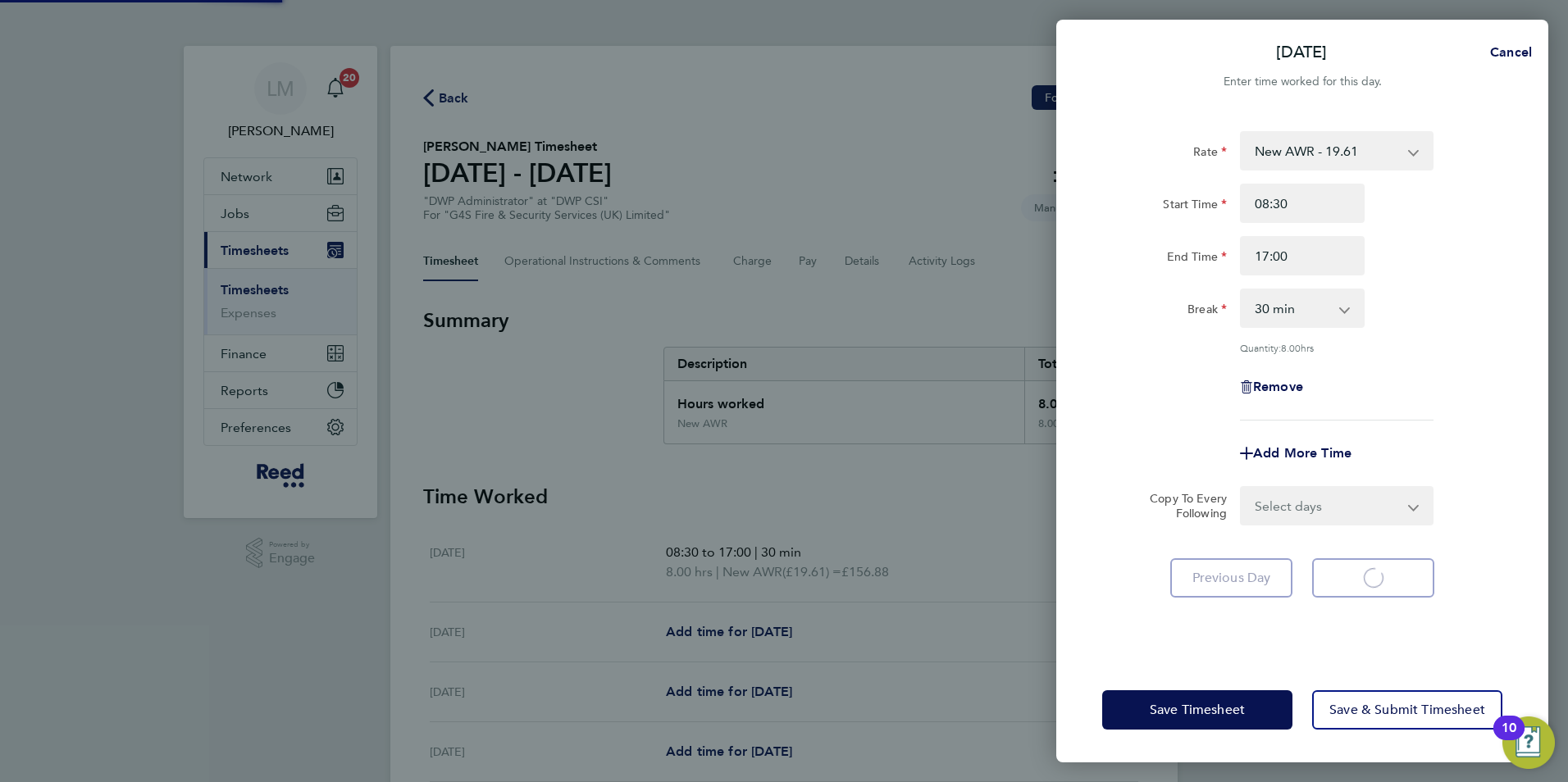
select select "30"
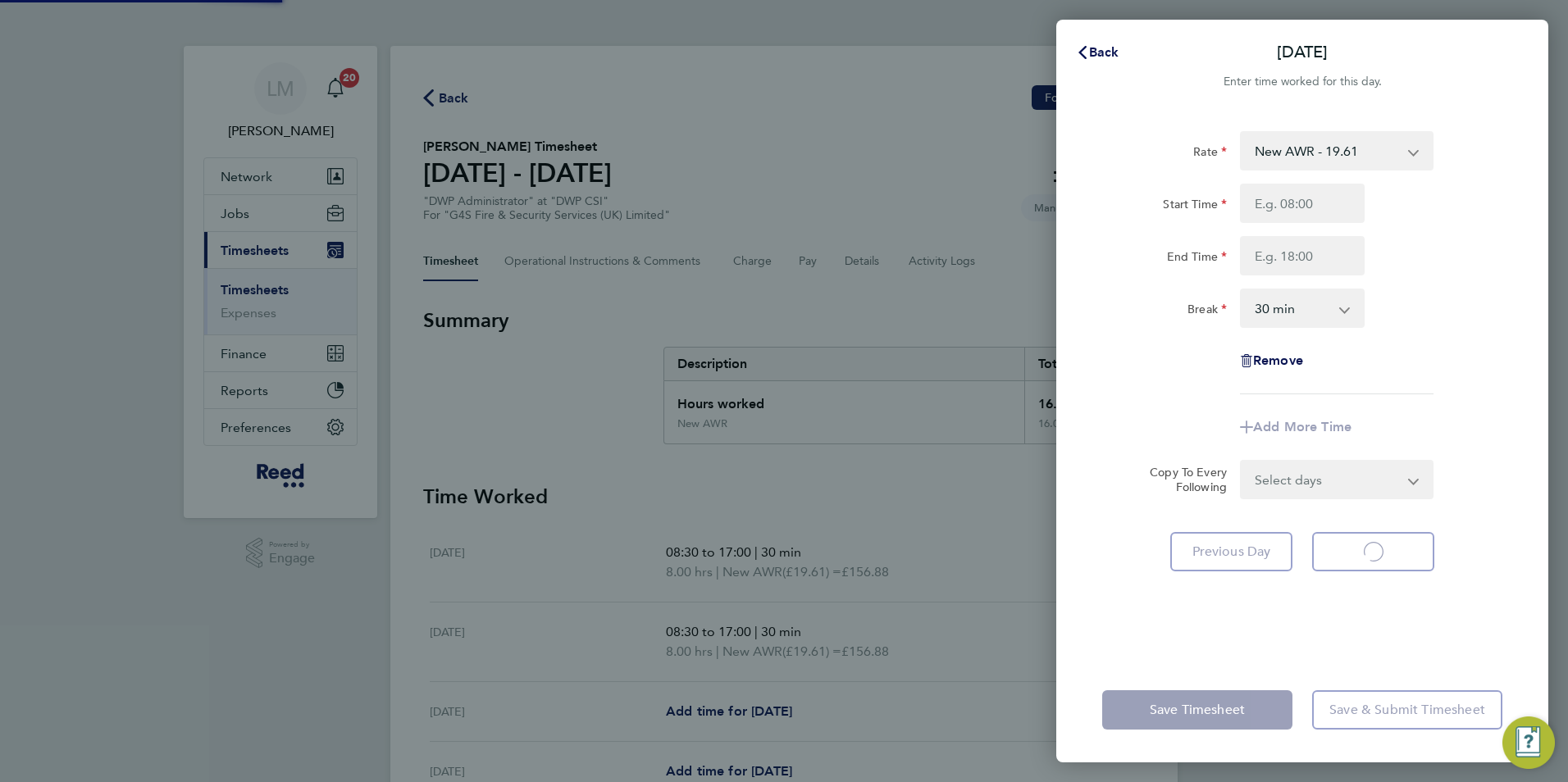
select select "30"
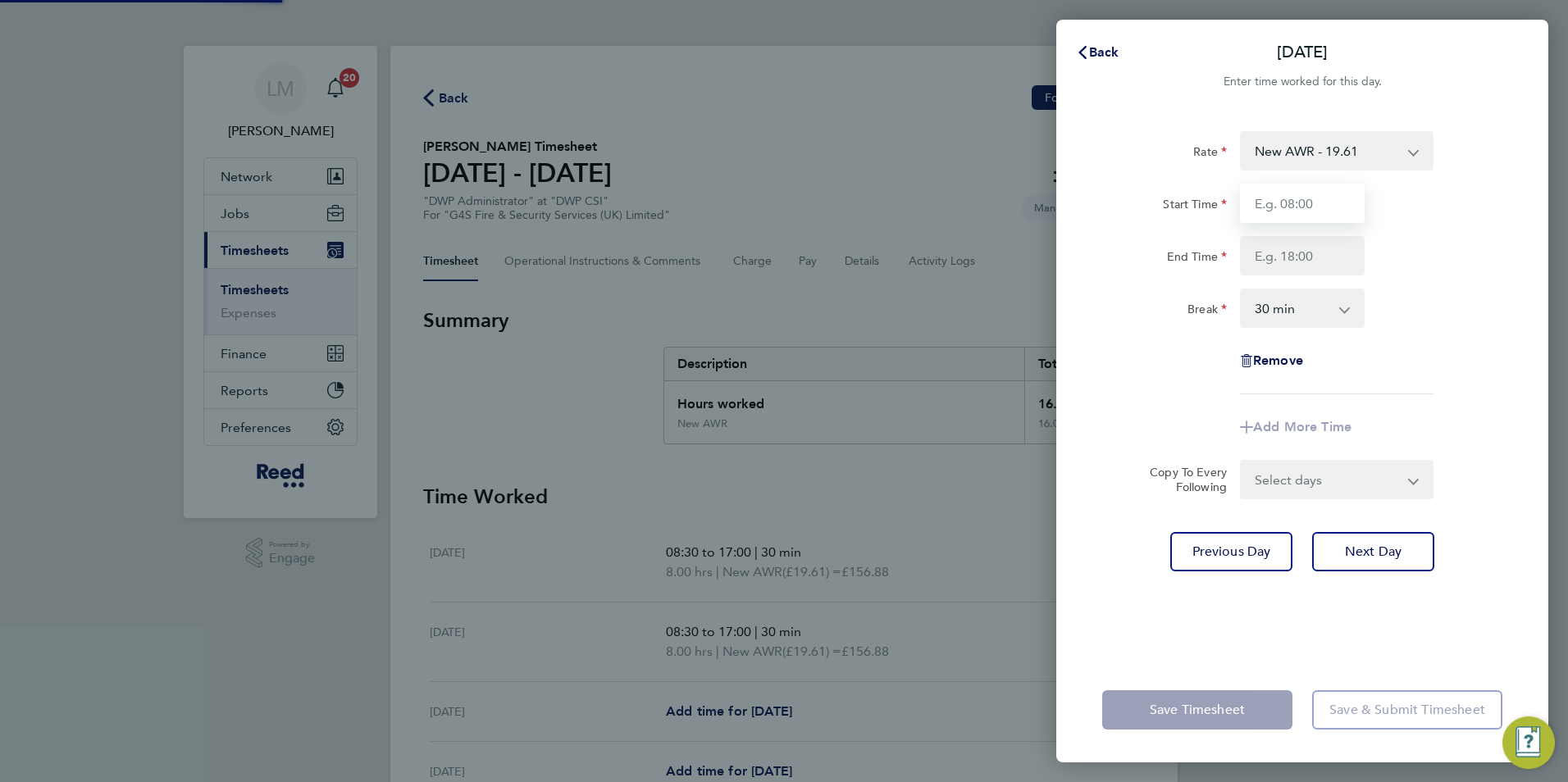
click at [1302, 210] on input "Start Time" at bounding box center [1302, 203] width 125 height 39
type input "08:30"
type input "17:00"
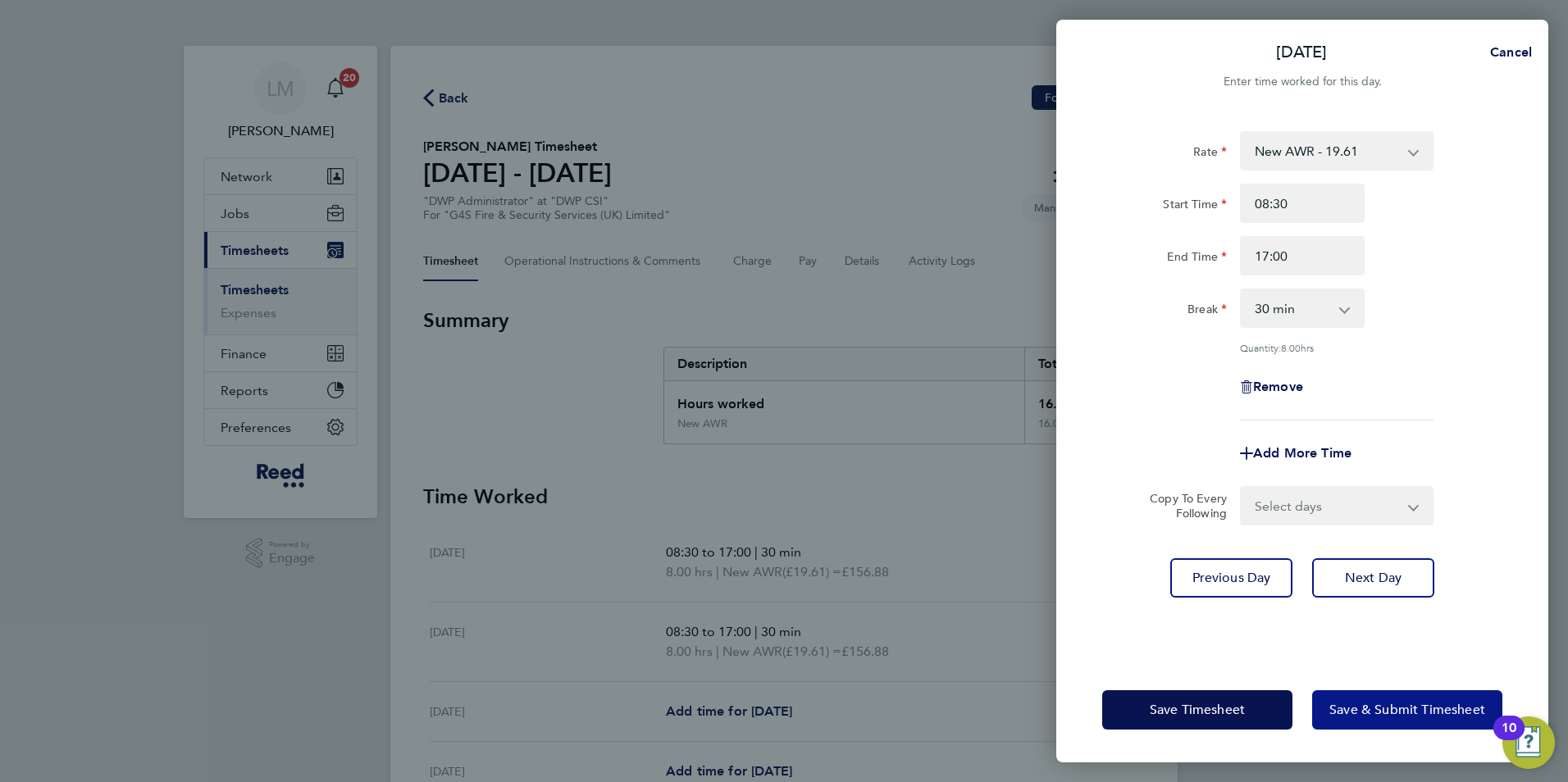
click at [1351, 719] on button "Save & Submit Timesheet" at bounding box center [1407, 709] width 190 height 39
